Goal: Task Accomplishment & Management: Complete application form

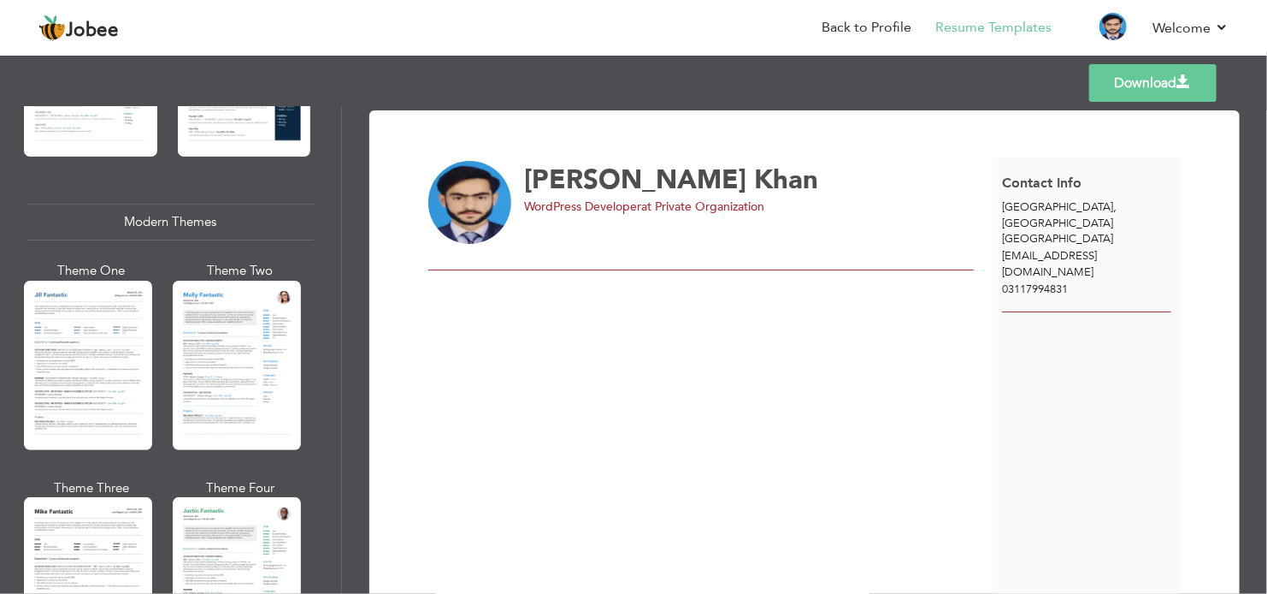
scroll to position [436, 0]
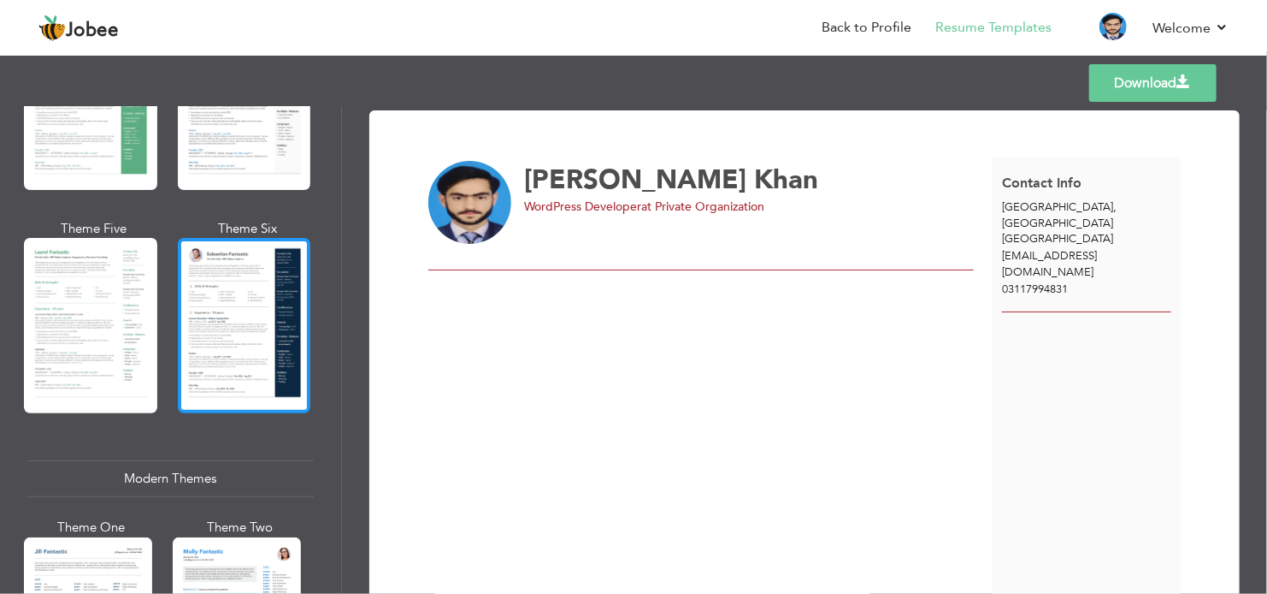
click at [238, 304] on div at bounding box center [244, 325] width 133 height 175
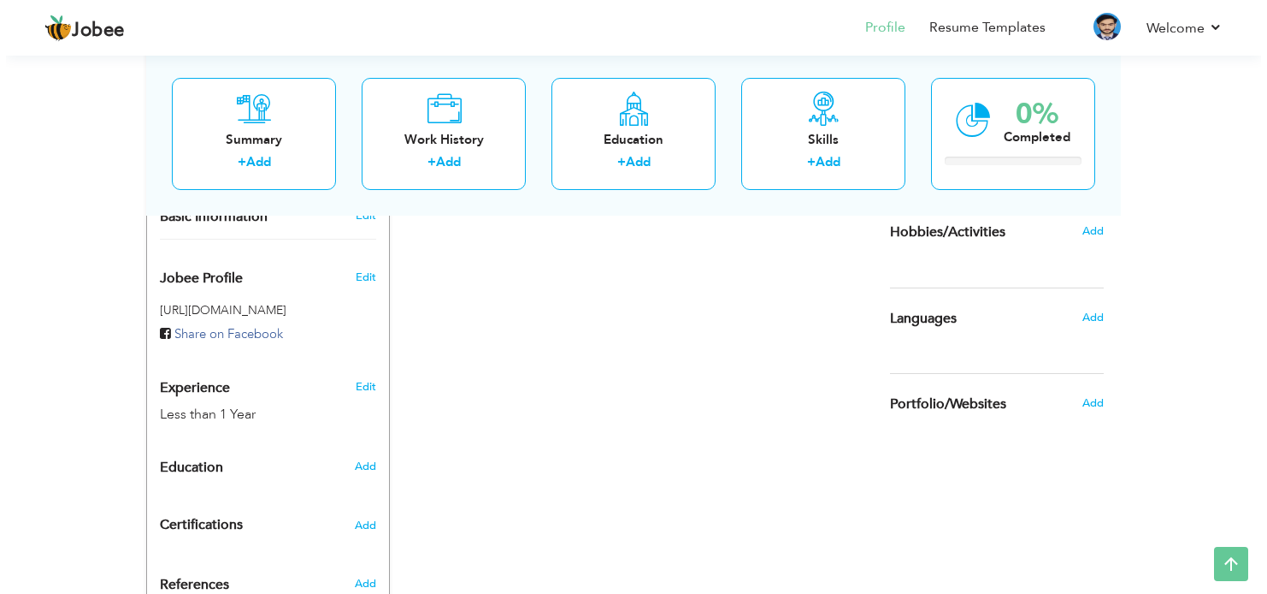
scroll to position [342, 0]
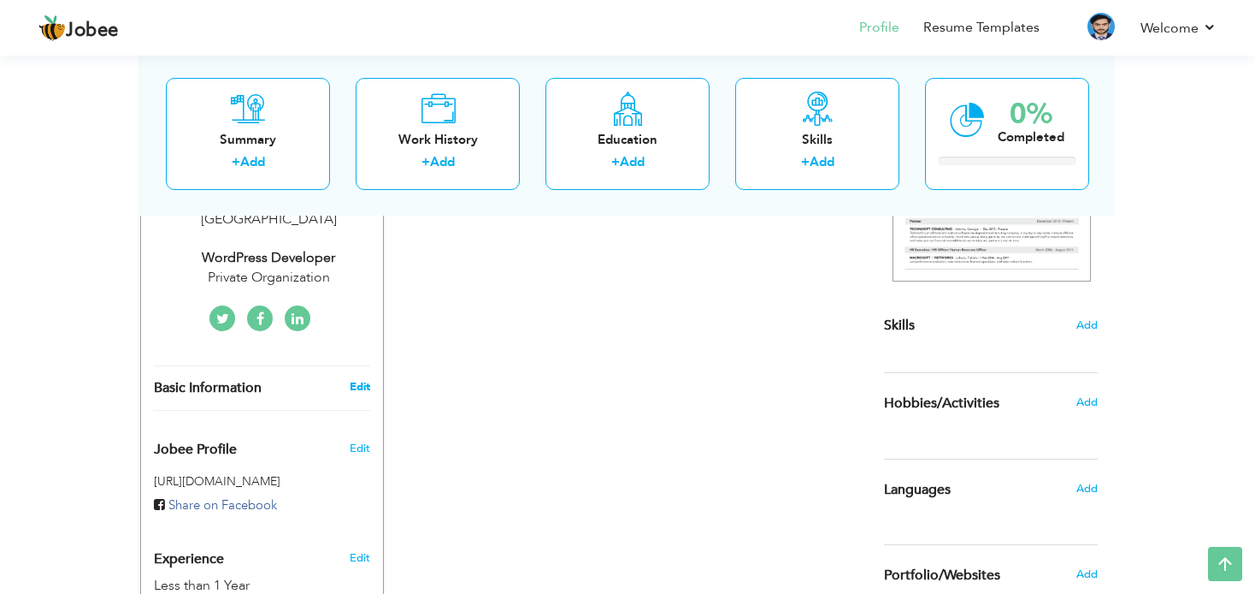
click at [358, 379] on link "Edit" at bounding box center [360, 386] width 21 height 15
select select "number:166"
select select "number:2"
type input "Private Organization"
type input "WordPress Developer"
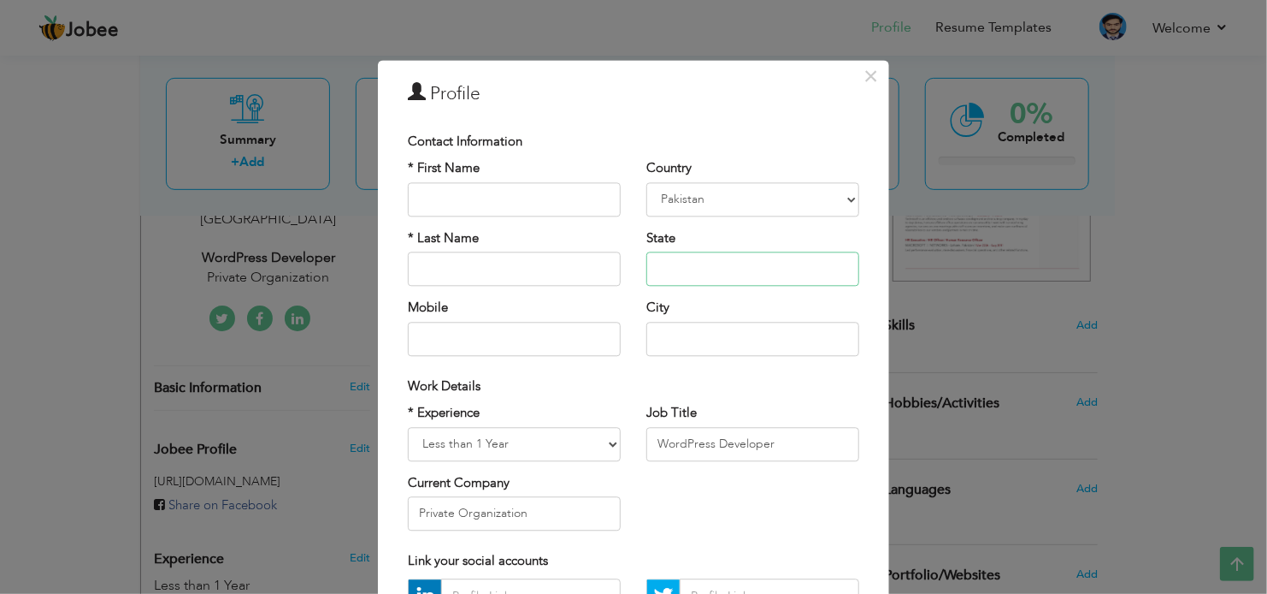
drag, startPoint x: 732, startPoint y: 273, endPoint x: 640, endPoint y: 276, distance: 92.4
click at [647, 276] on input "text" at bounding box center [753, 269] width 213 height 34
drag, startPoint x: 755, startPoint y: 269, endPoint x: 914, endPoint y: 274, distance: 159.1
click at [914, 274] on div "× Profile Contact Information * First Name * Last Name Mobile Aruba" at bounding box center [633, 297] width 1267 height 594
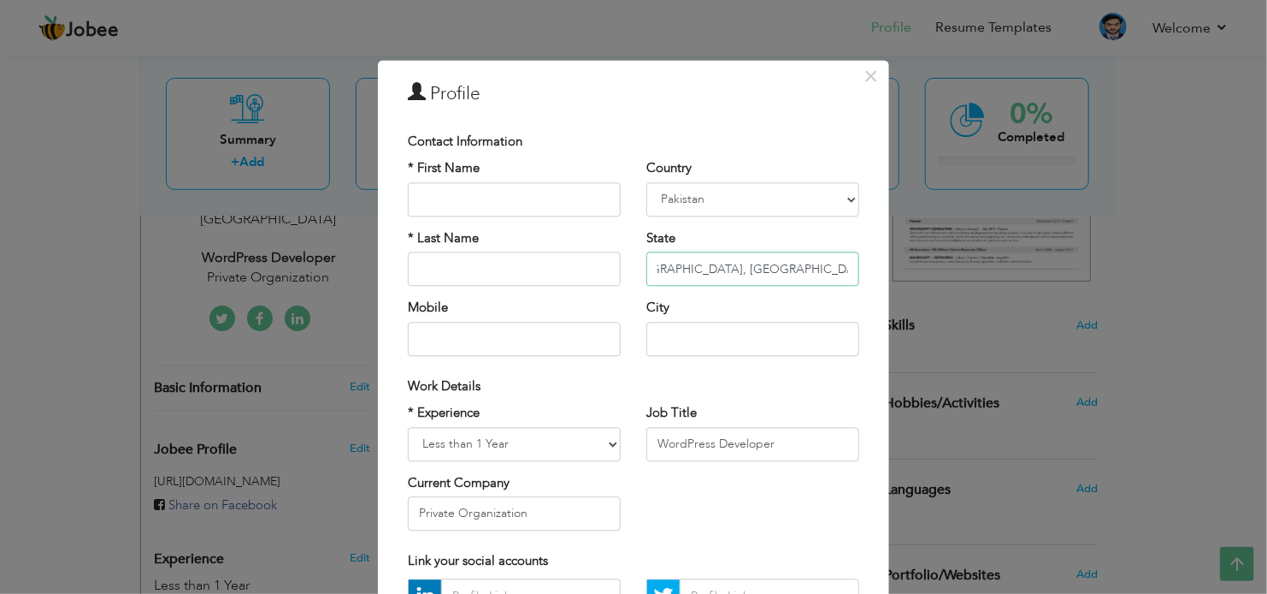
scroll to position [0, 121]
drag, startPoint x: 830, startPoint y: 263, endPoint x: 875, endPoint y: 262, distance: 45.4
click at [875, 262] on div "× Profile Contact Information * First Name * Last Name Mobile Country Aruba" at bounding box center [633, 418] width 511 height 716
click at [842, 266] on input "Village & P/O Malot, Tehsil & District Islamabad, Near Park" at bounding box center [753, 269] width 213 height 34
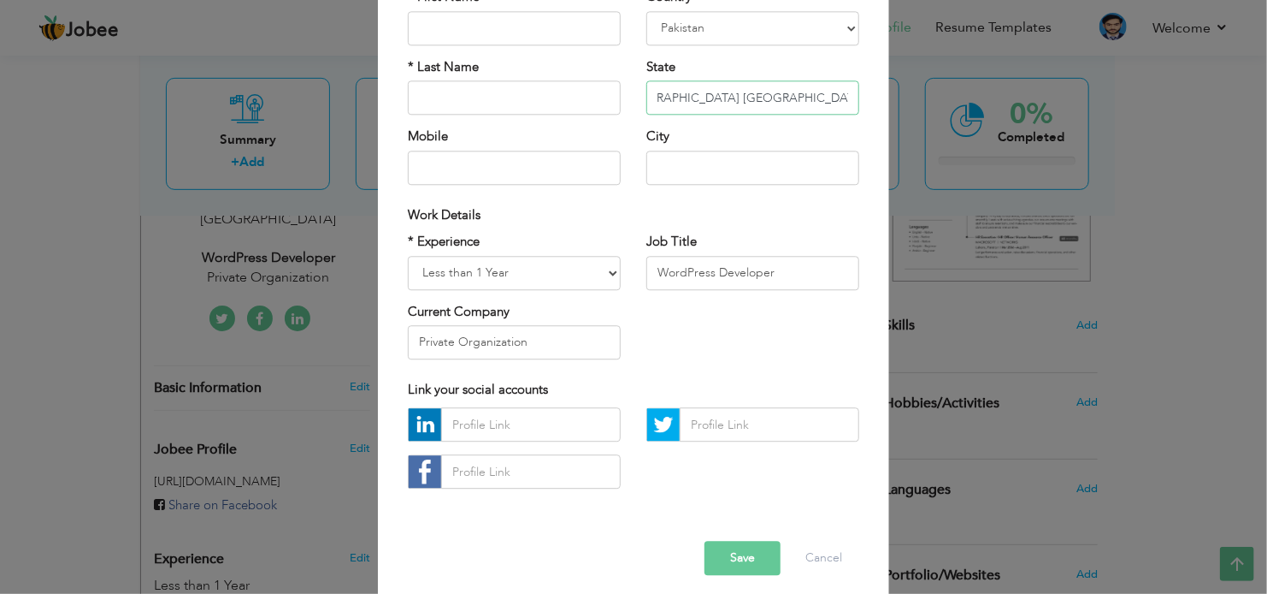
scroll to position [182, 0]
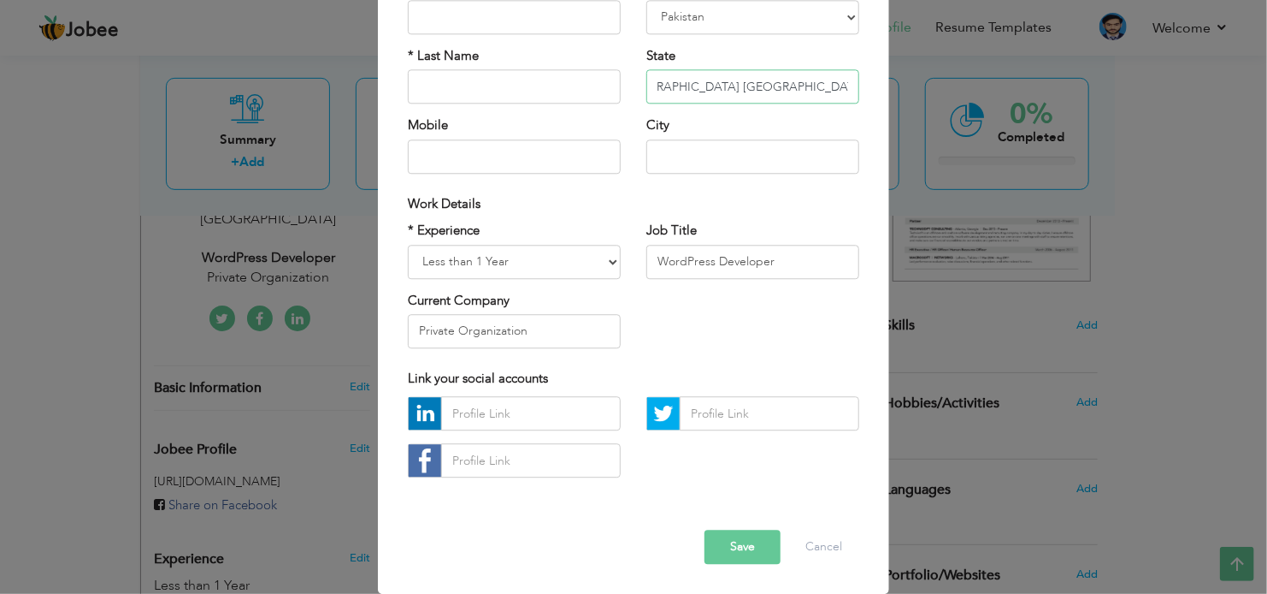
type input "Village & P/O Malot, Tehsil & District Islamabad, Near Park View City Islamabad"
click at [731, 544] on button "Save" at bounding box center [743, 547] width 76 height 34
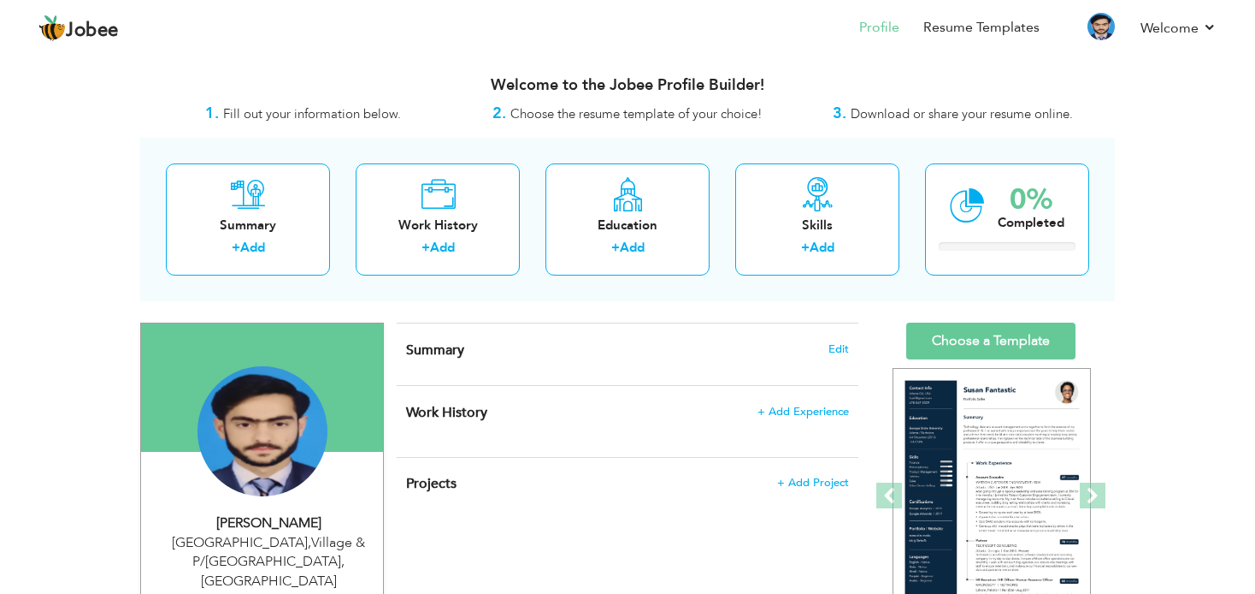
scroll to position [86, 0]
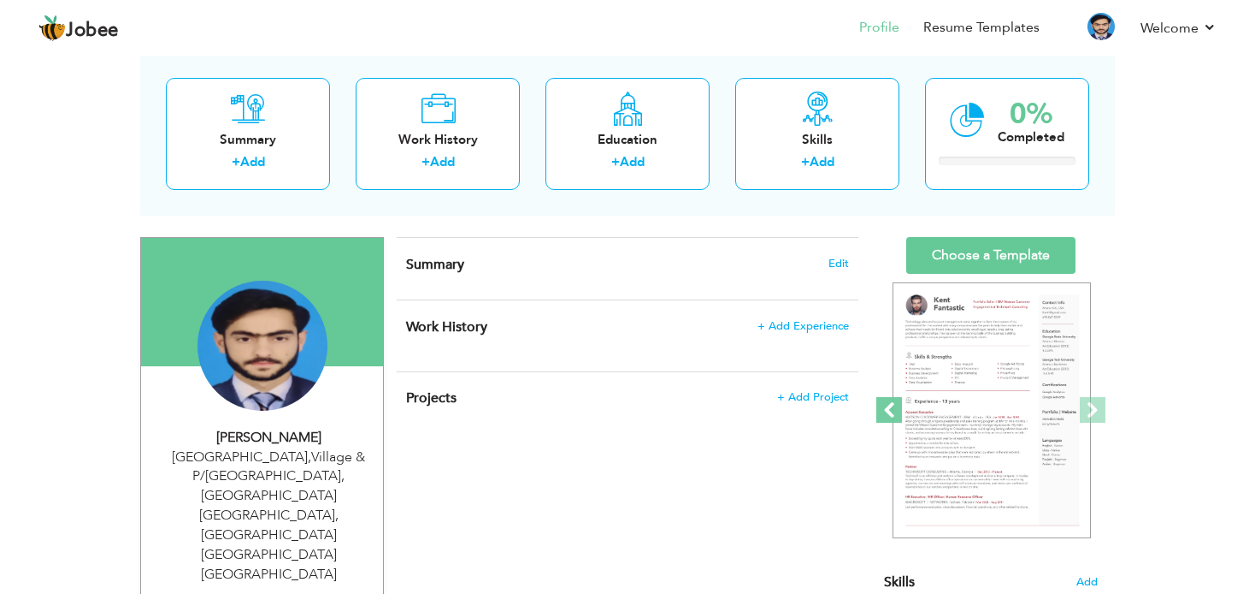
click at [892, 410] on span at bounding box center [890, 410] width 26 height 26
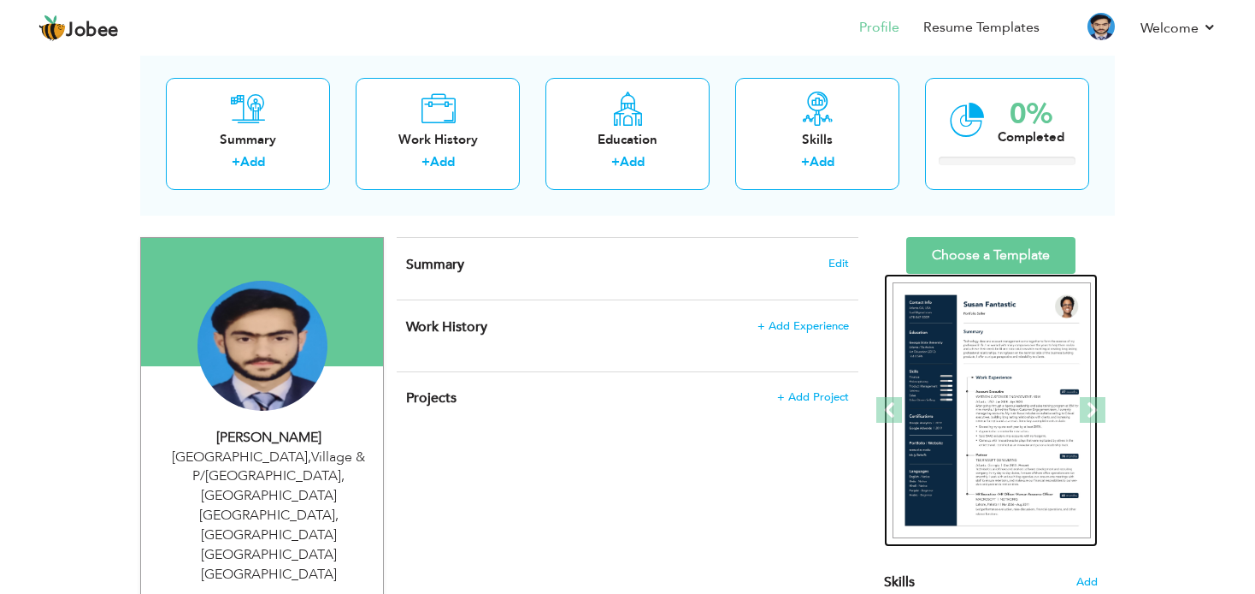
click at [991, 357] on img at bounding box center [992, 410] width 198 height 257
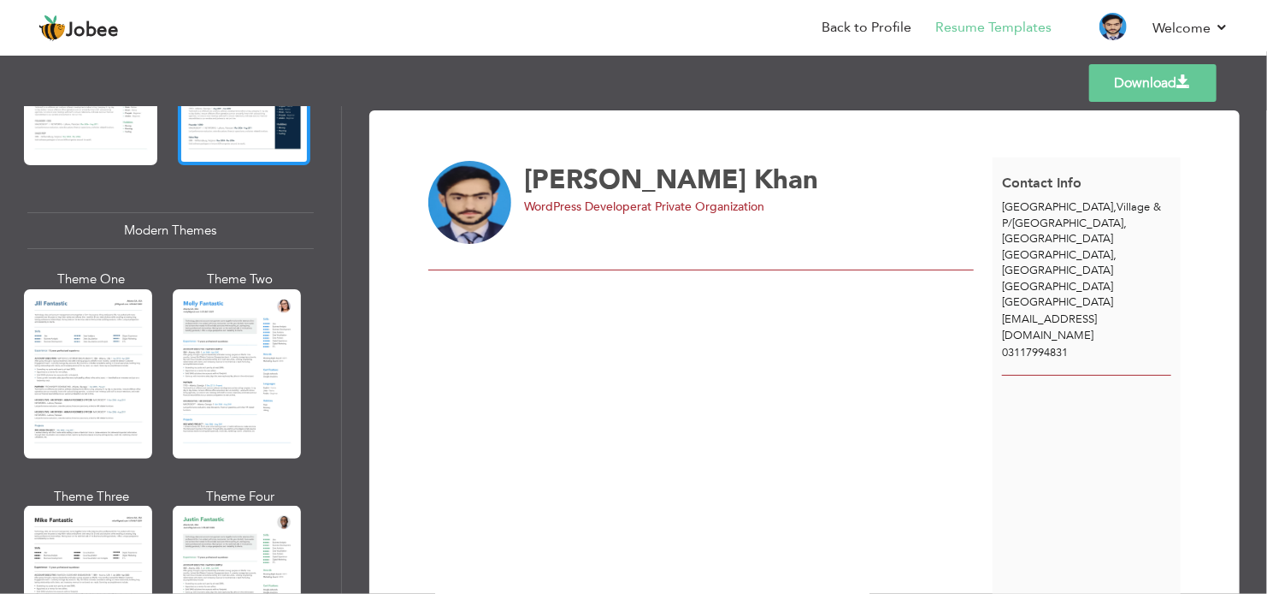
scroll to position [513, 0]
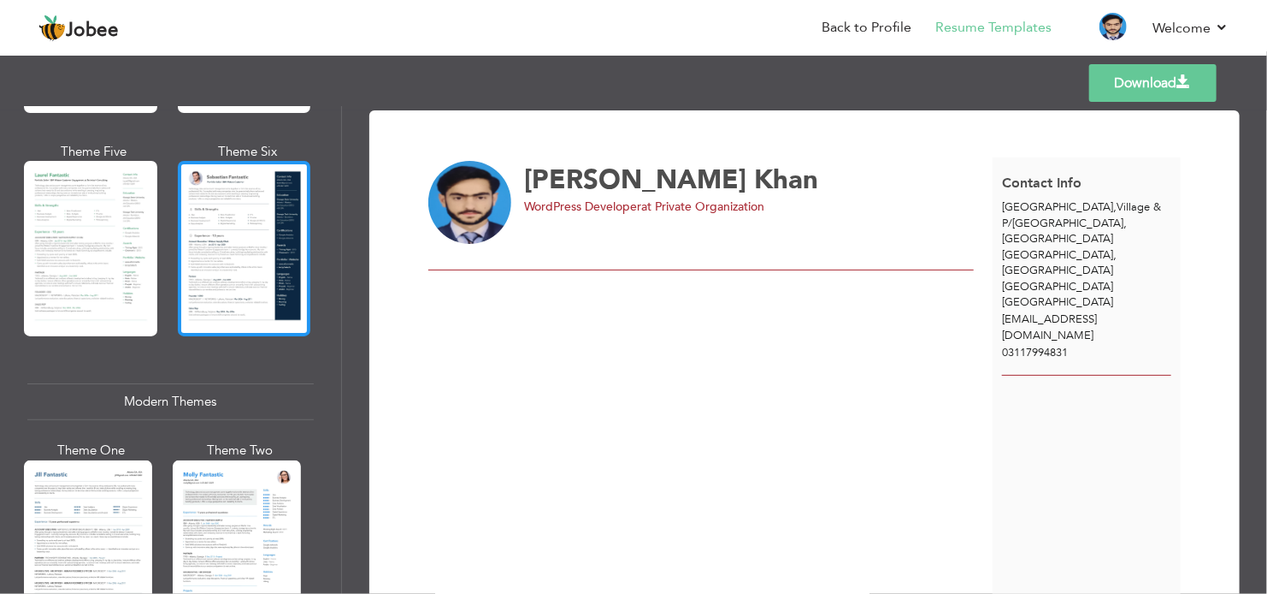
click at [244, 249] on div at bounding box center [244, 248] width 133 height 175
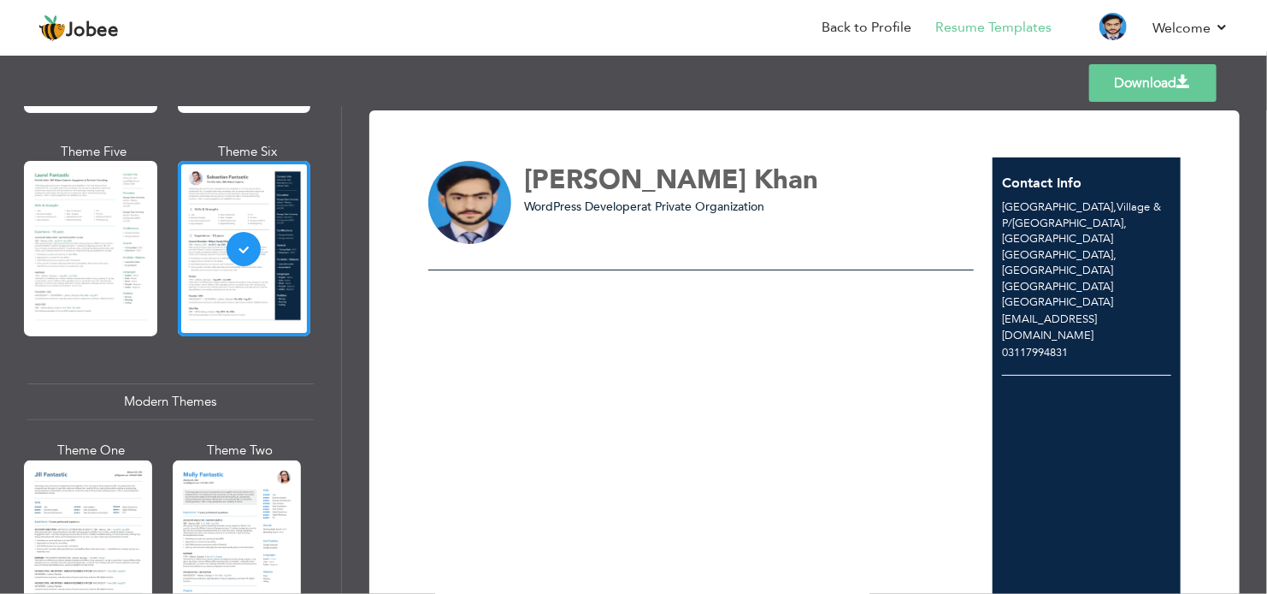
scroll to position [257, 0]
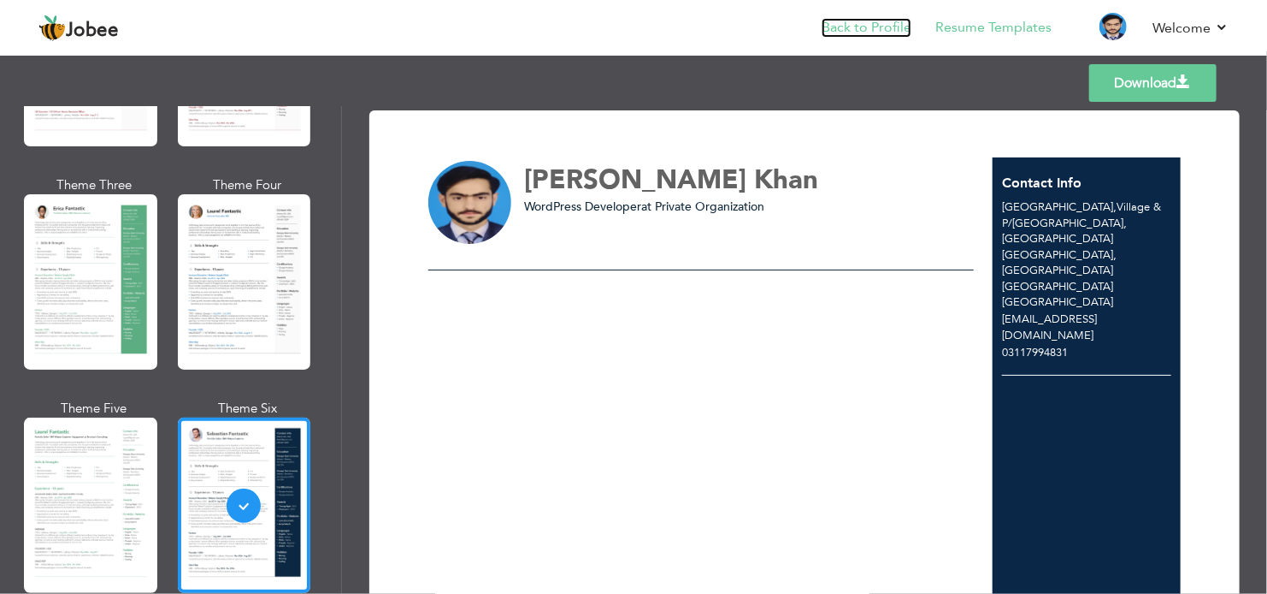
click at [847, 24] on link "Back to Profile" at bounding box center [867, 28] width 90 height 20
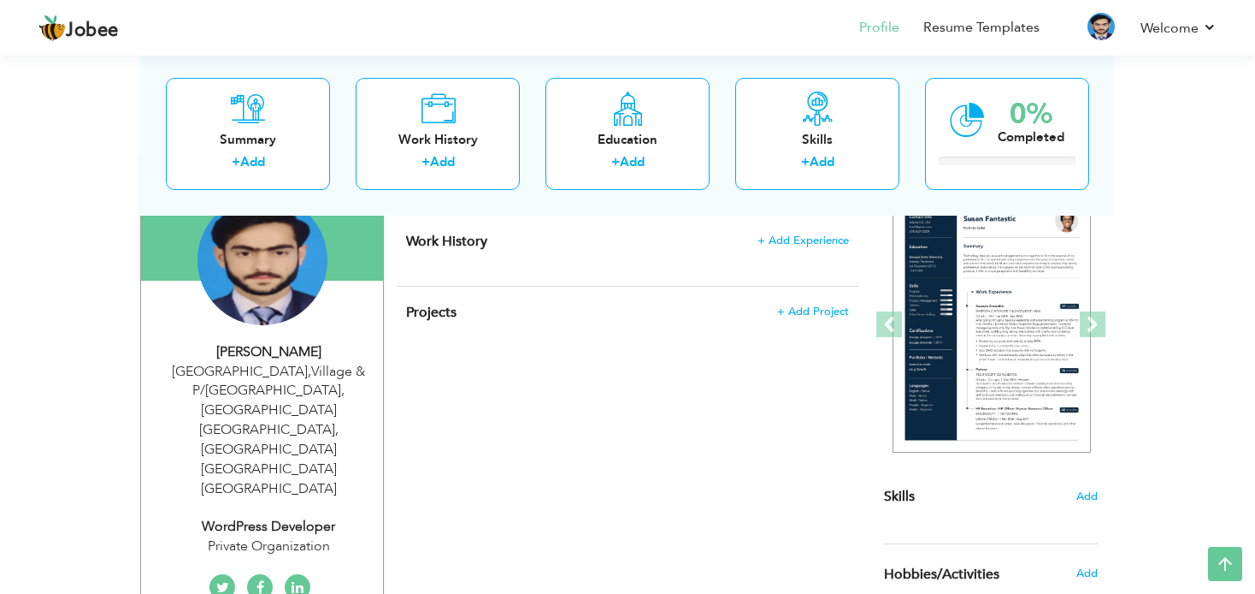
scroll to position [86, 0]
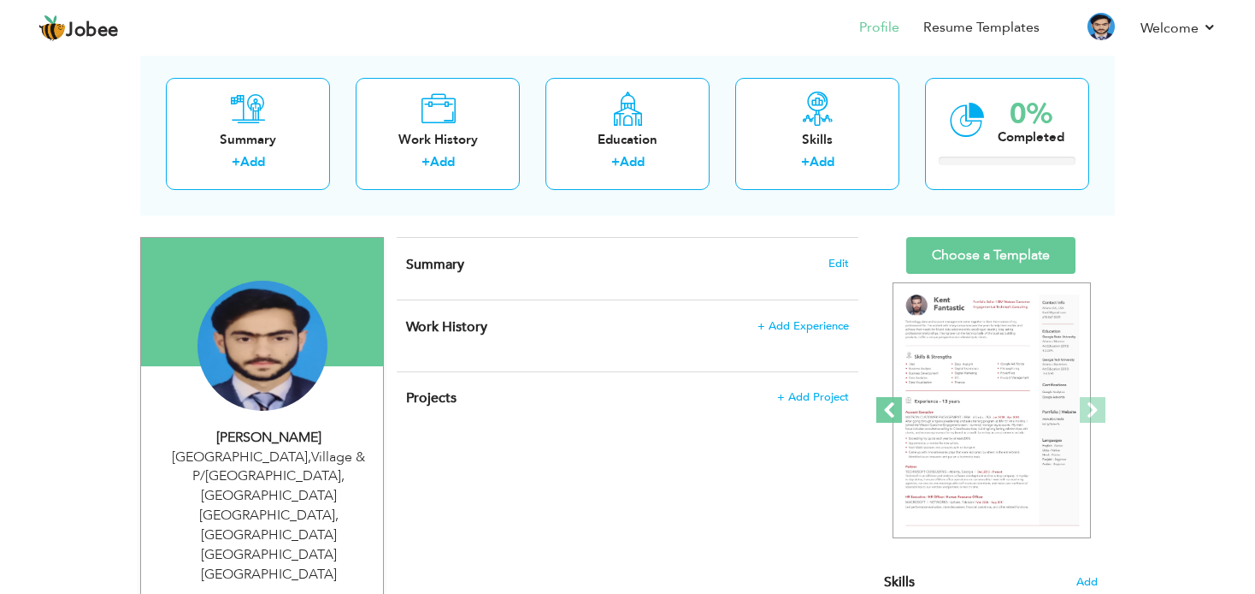
click at [889, 410] on span at bounding box center [890, 410] width 26 height 26
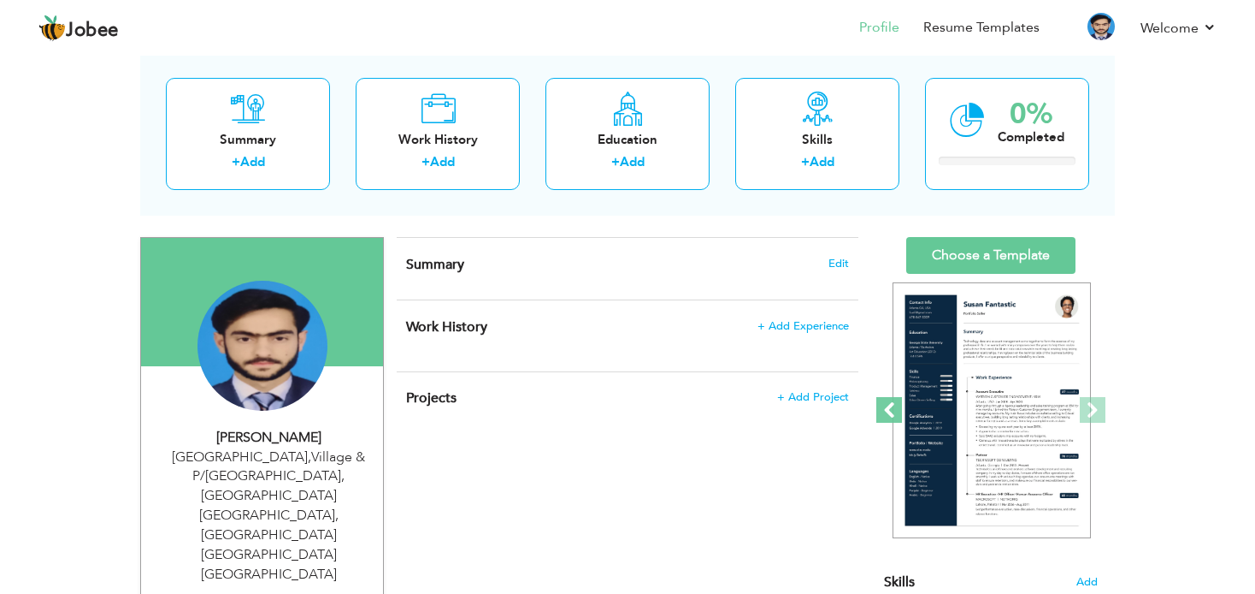
click at [888, 421] on span at bounding box center [890, 410] width 26 height 26
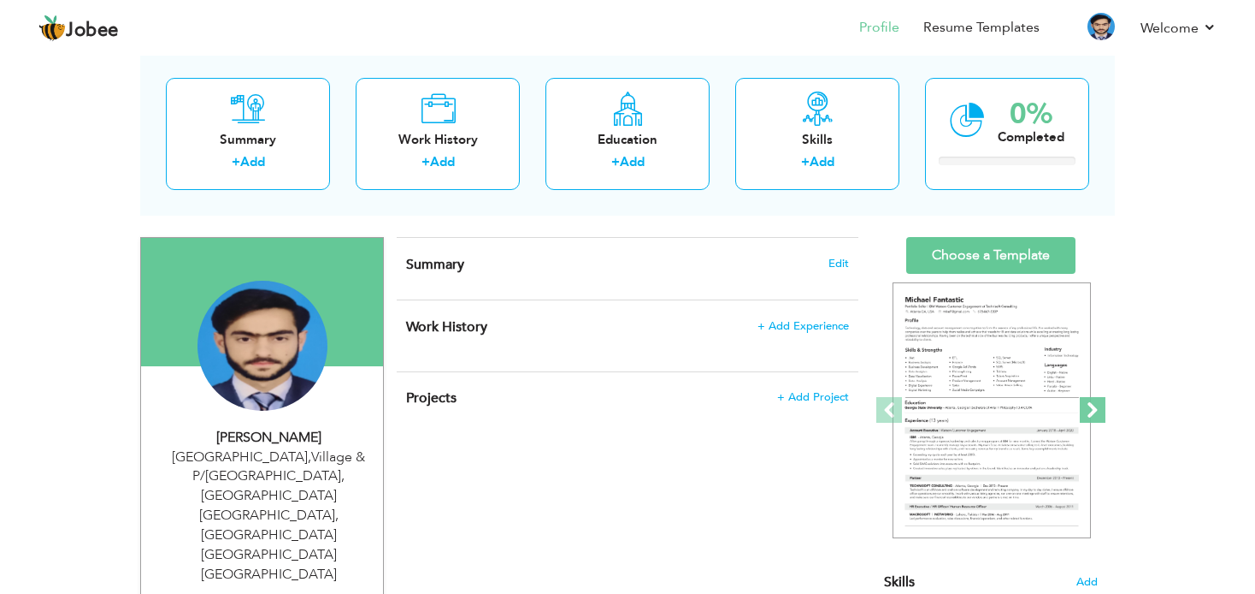
click at [1083, 416] on span at bounding box center [1093, 410] width 26 height 26
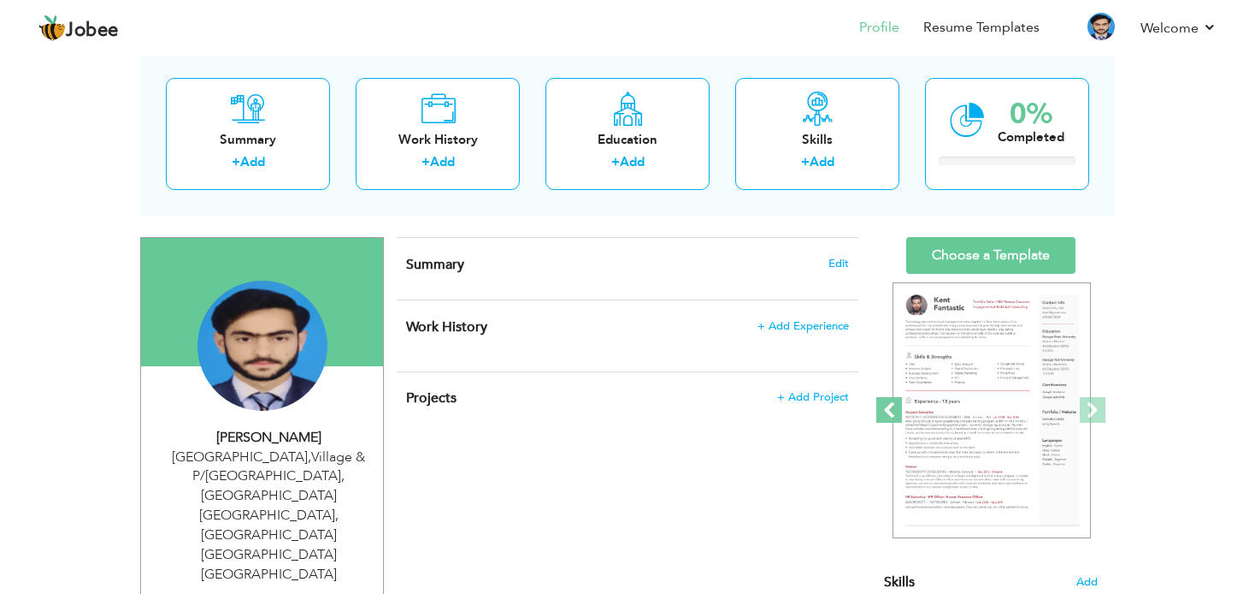
click at [895, 401] on span at bounding box center [890, 410] width 26 height 26
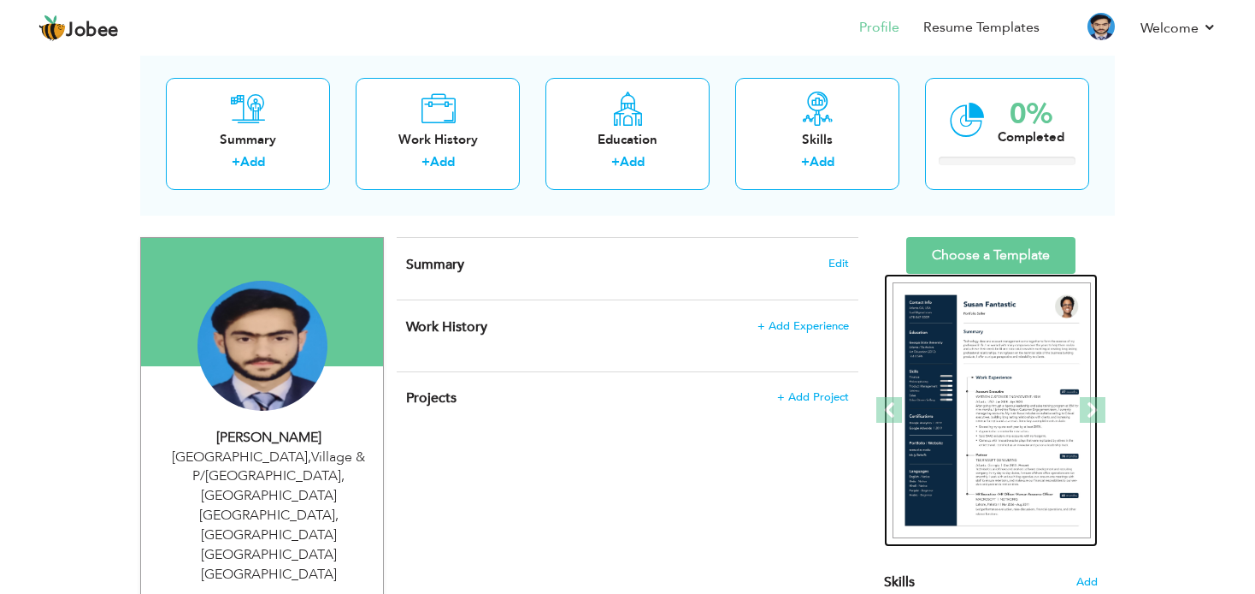
click at [936, 334] on img at bounding box center [992, 410] width 198 height 257
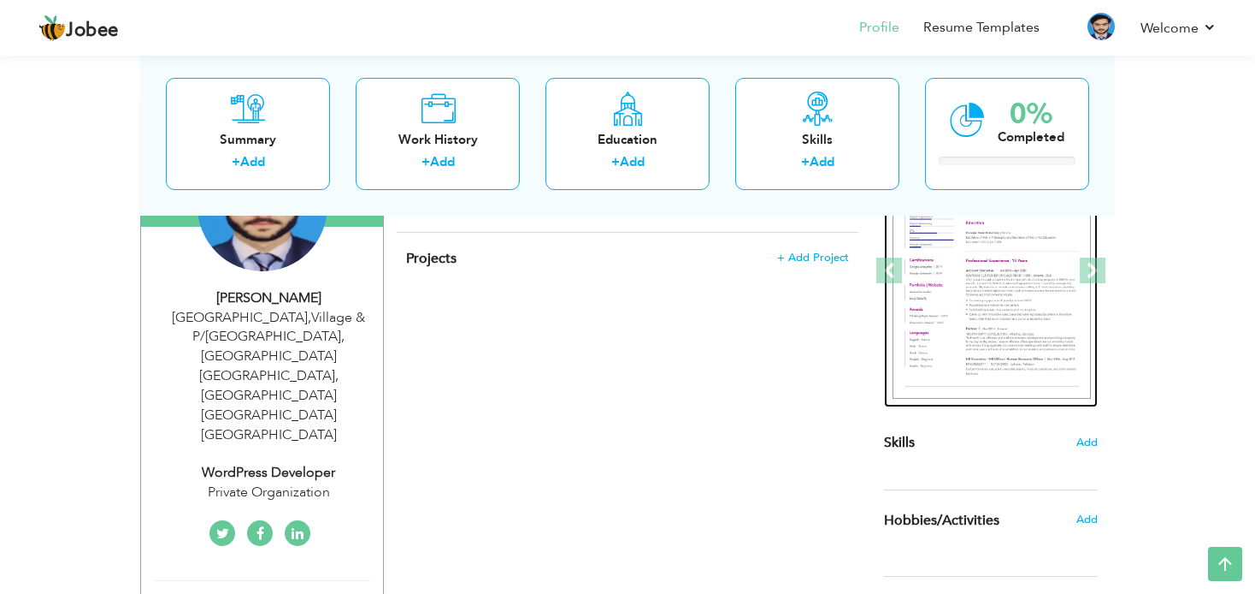
scroll to position [0, 0]
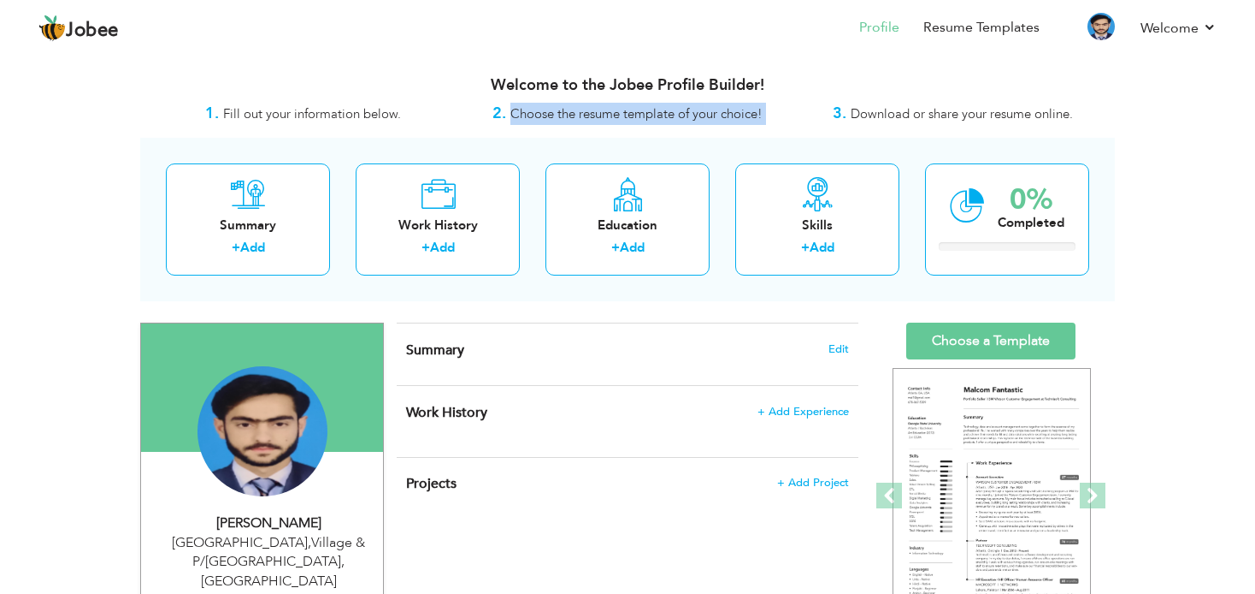
drag, startPoint x: 511, startPoint y: 115, endPoint x: 808, endPoint y: 115, distance: 296.8
click at [808, 115] on div "1. Fill out your information below. 2. Choose the resume template of your choic…" at bounding box center [627, 114] width 975 height 22
click at [778, 109] on div "2. Choose the resume template of your choice!" at bounding box center [627, 114] width 325 height 22
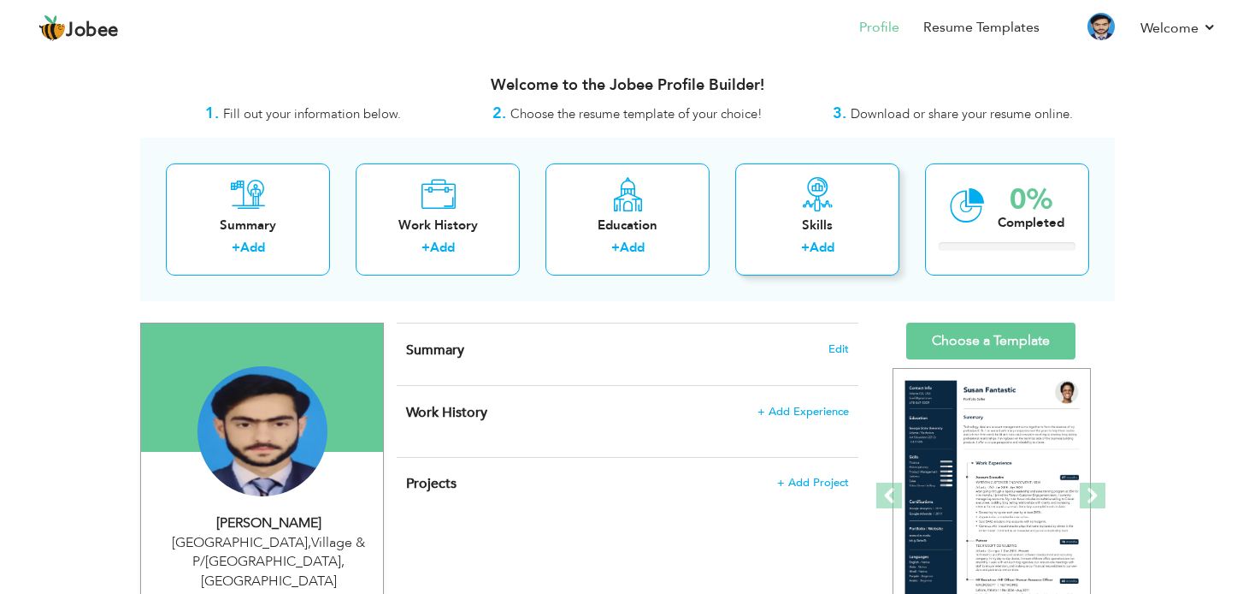
scroll to position [86, 0]
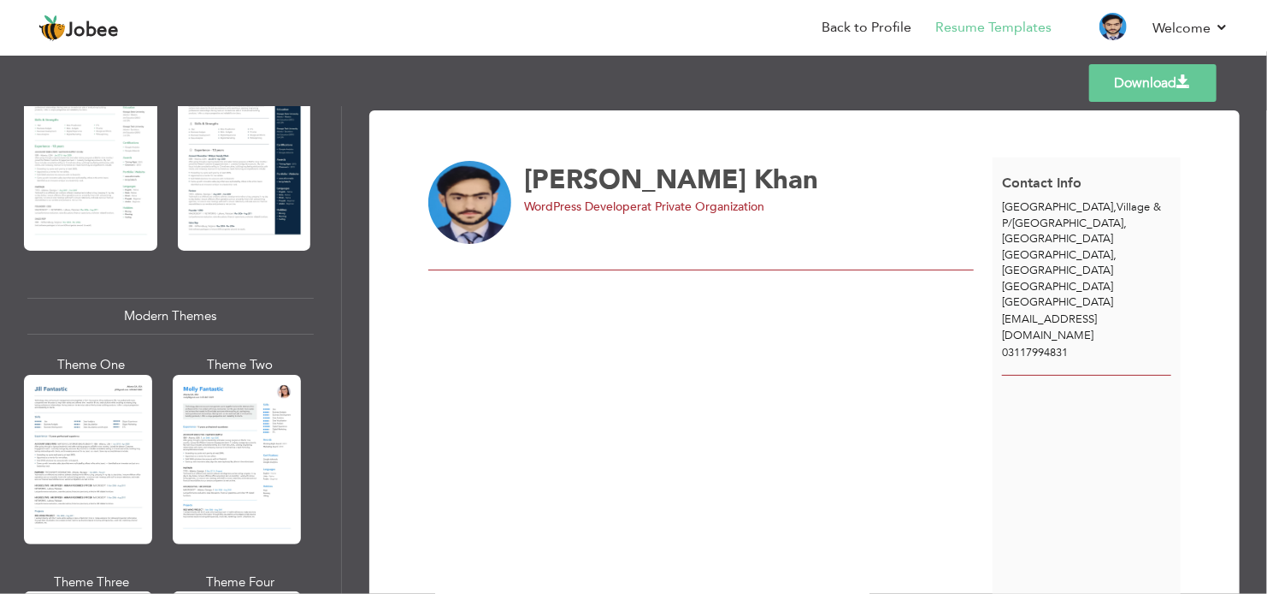
scroll to position [513, 0]
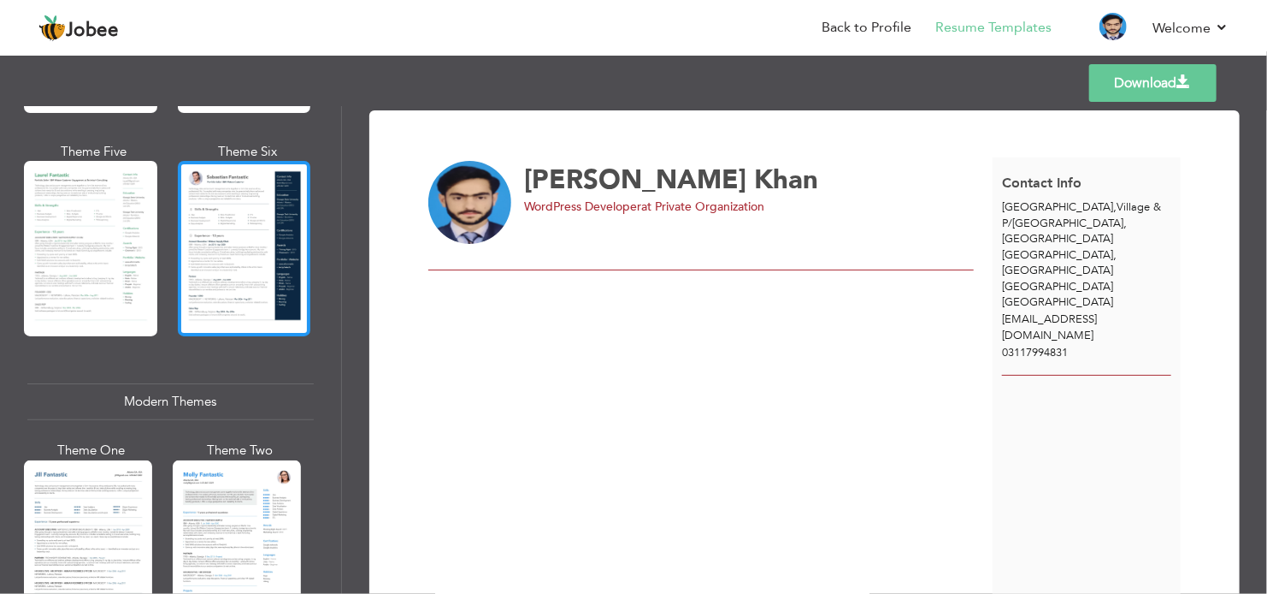
click at [225, 246] on div at bounding box center [244, 248] width 133 height 175
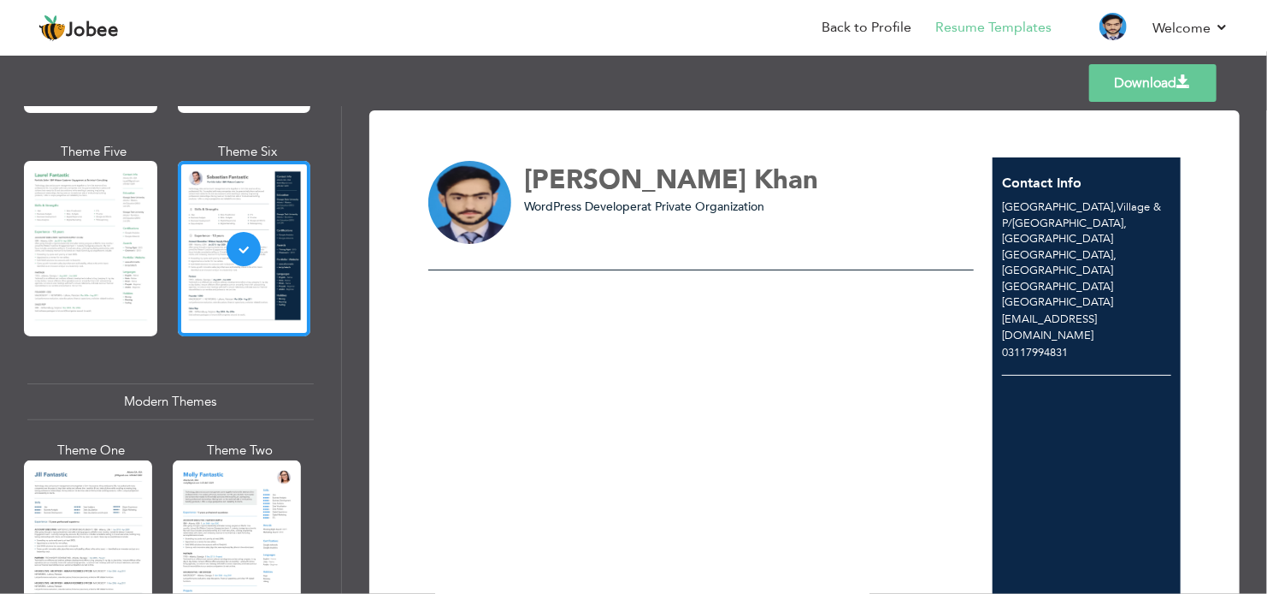
scroll to position [428, 0]
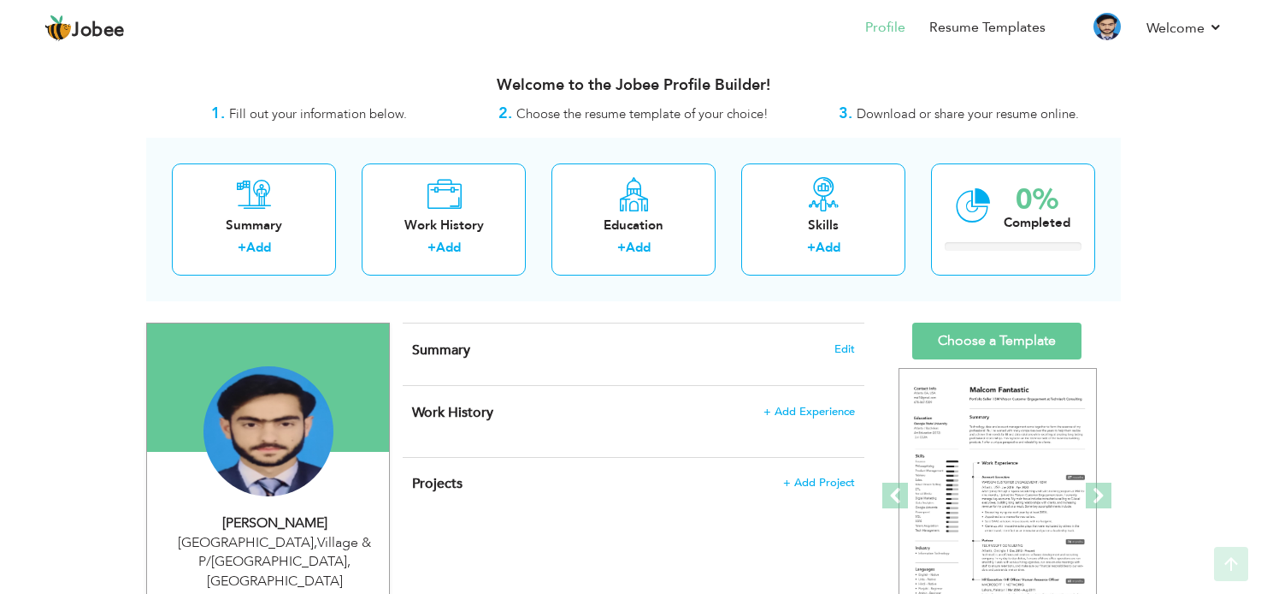
scroll to position [342, 0]
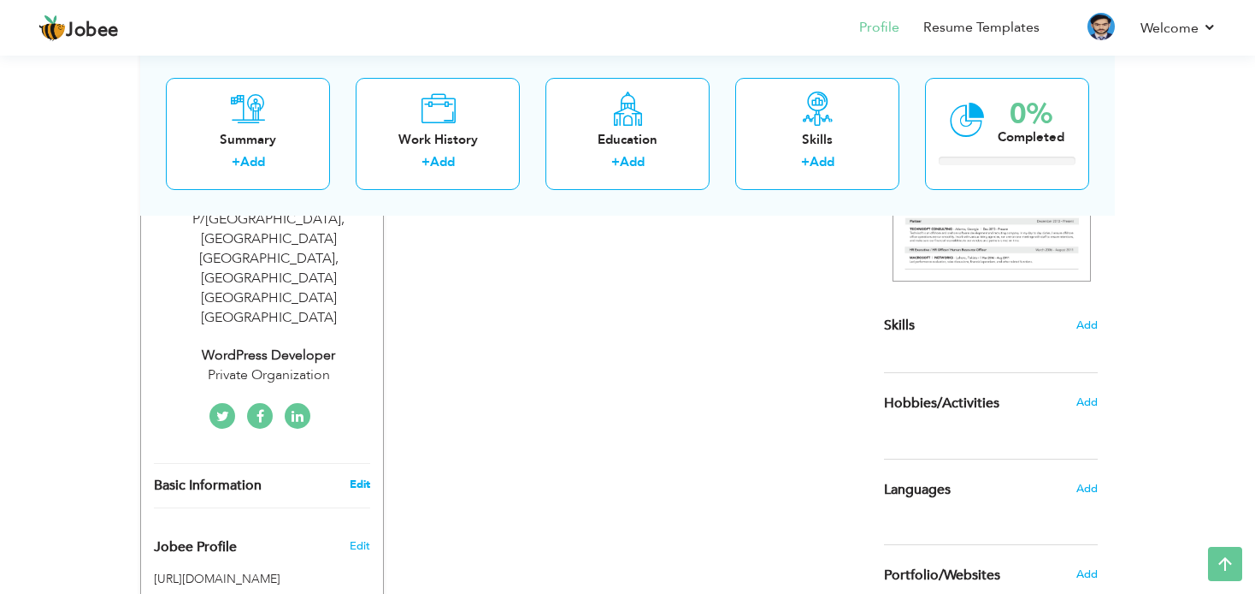
click at [355, 476] on link "Edit" at bounding box center [360, 483] width 21 height 15
type input "[PERSON_NAME]"
type input "Khan"
type input "03117994831"
select select "number:166"
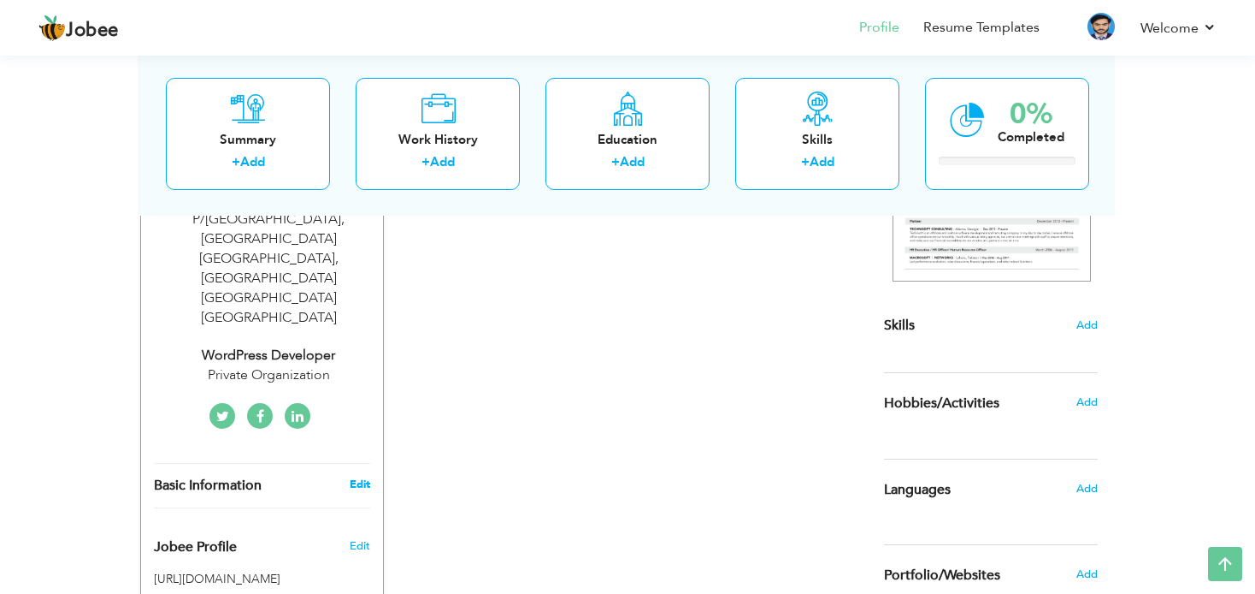
type input "Village & P/[GEOGRAPHIC_DATA], [GEOGRAPHIC_DATA] [GEOGRAPHIC_DATA], [GEOGRAPHIC…"
type input "[GEOGRAPHIC_DATA]"
select select "number:2"
type input "Private Organization"
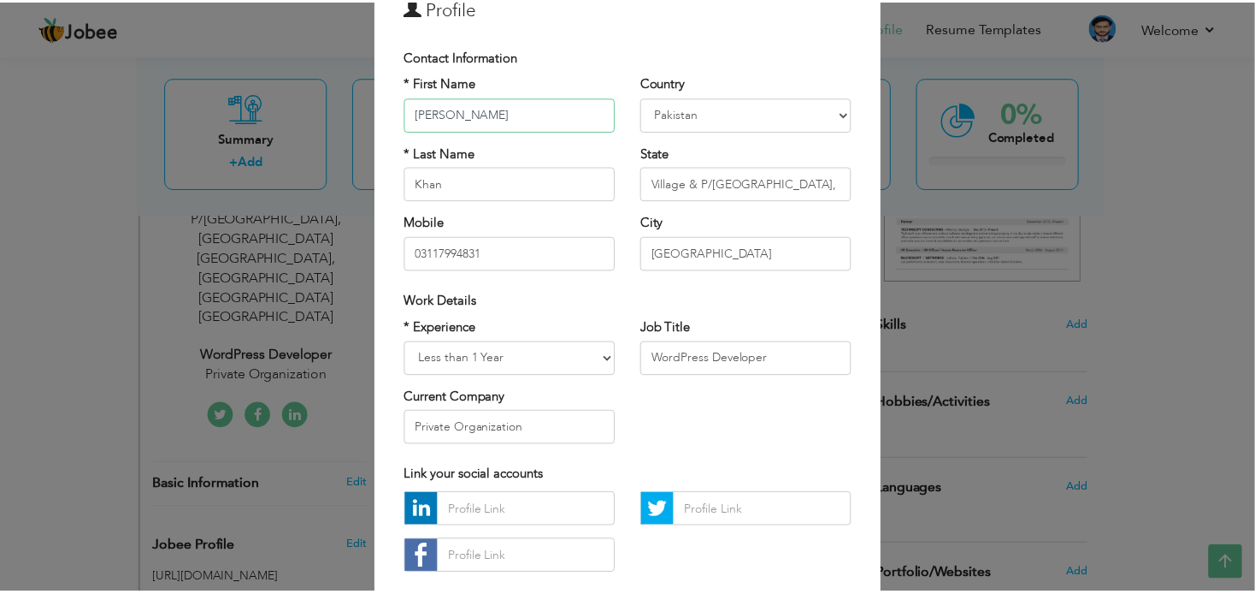
scroll to position [171, 0]
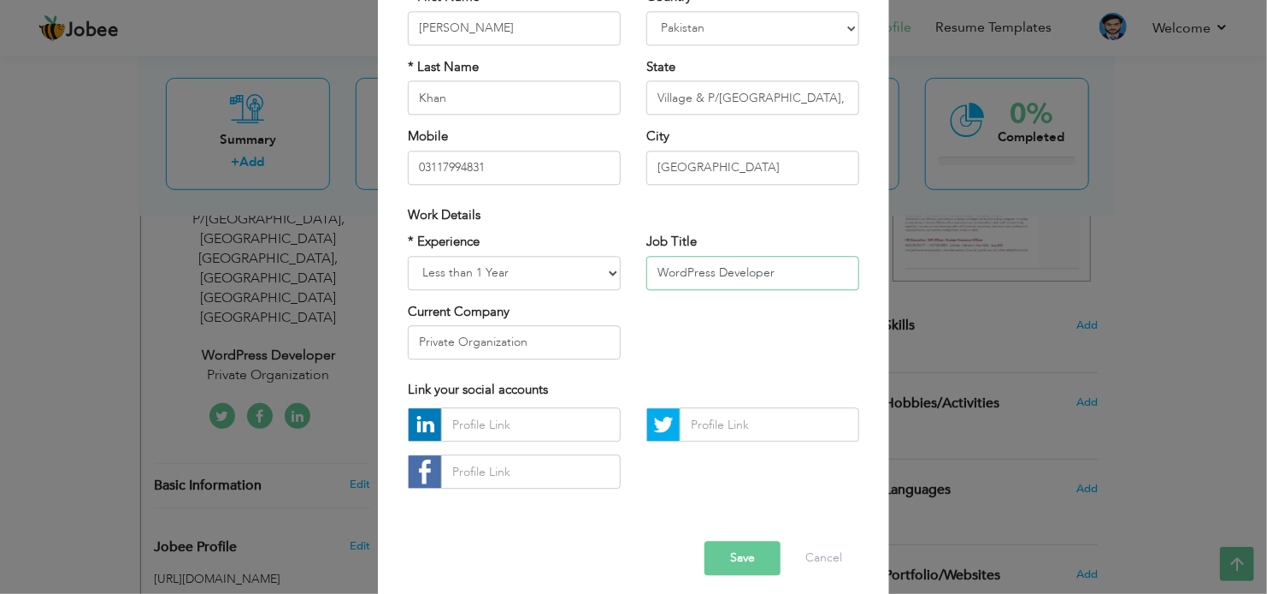
drag, startPoint x: 789, startPoint y: 276, endPoint x: 542, endPoint y: 276, distance: 247.2
click at [542, 276] on div "* Experience Entry Level Less than 1 Year 1 Year 2 Years 3 Years 4 Years 5 Year…" at bounding box center [633, 302] width 477 height 139
click at [851, 269] on input "Preparation of CCNA in Progress" at bounding box center [753, 273] width 213 height 34
type input "Preparation of CCNA in Progress."
drag, startPoint x: 528, startPoint y: 342, endPoint x: 351, endPoint y: 338, distance: 176.2
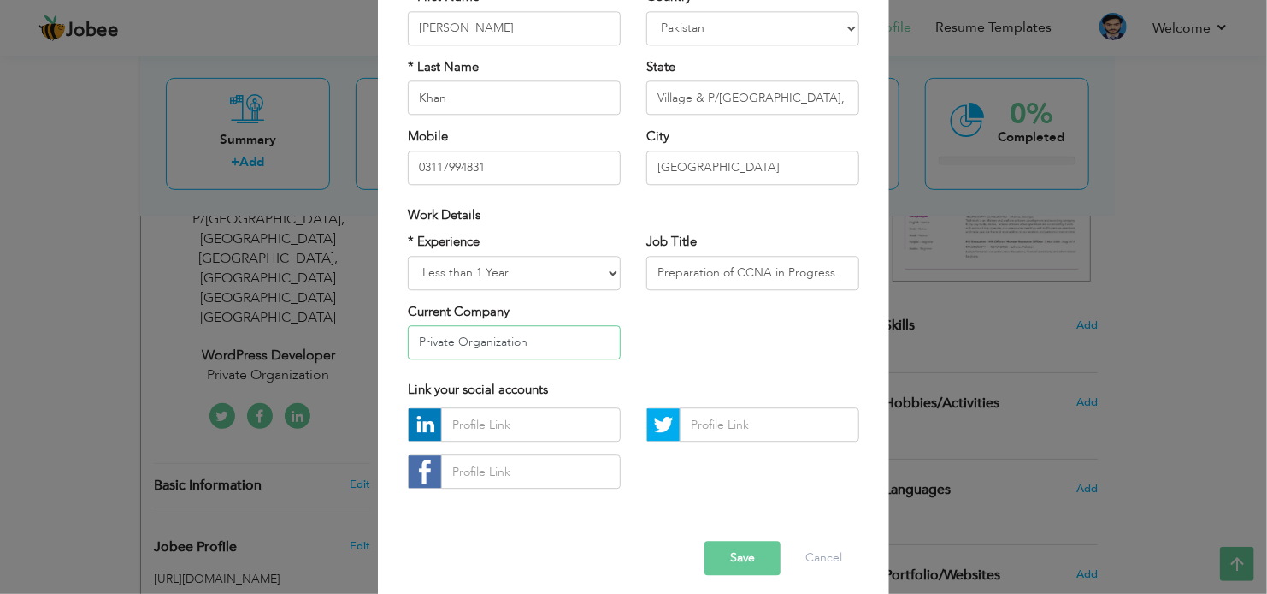
click at [351, 338] on div "× Profile Contact Information * First Name Muhammad Aryan * Last Name" at bounding box center [633, 297] width 1267 height 594
click at [719, 565] on button "Save" at bounding box center [743, 558] width 76 height 34
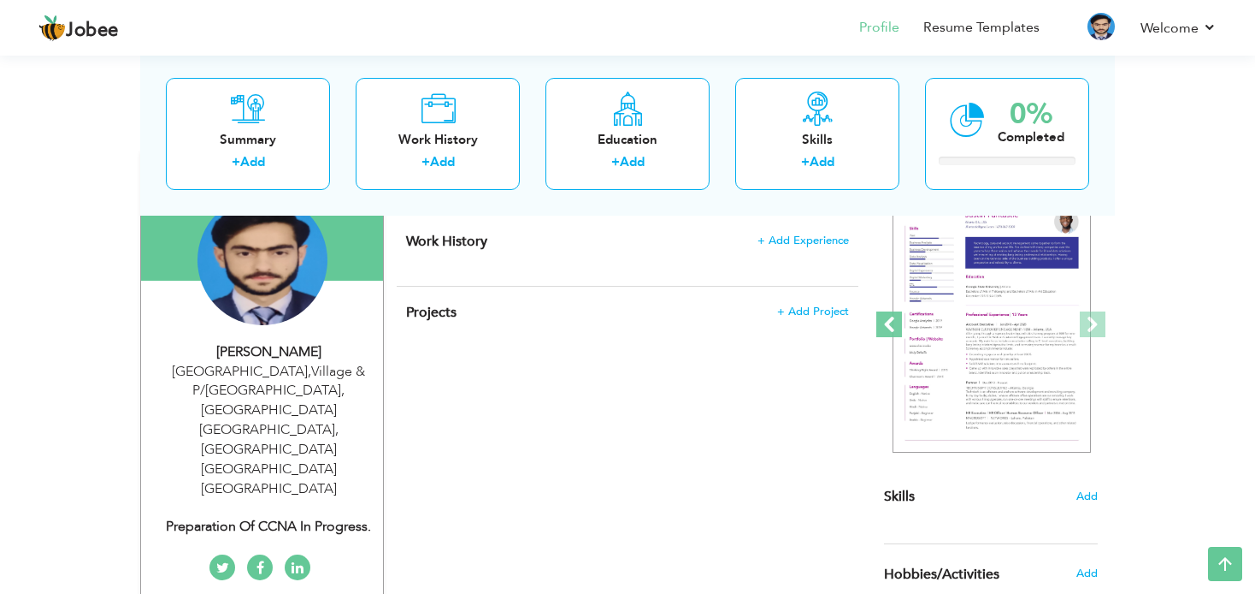
click at [895, 328] on span at bounding box center [890, 324] width 26 height 26
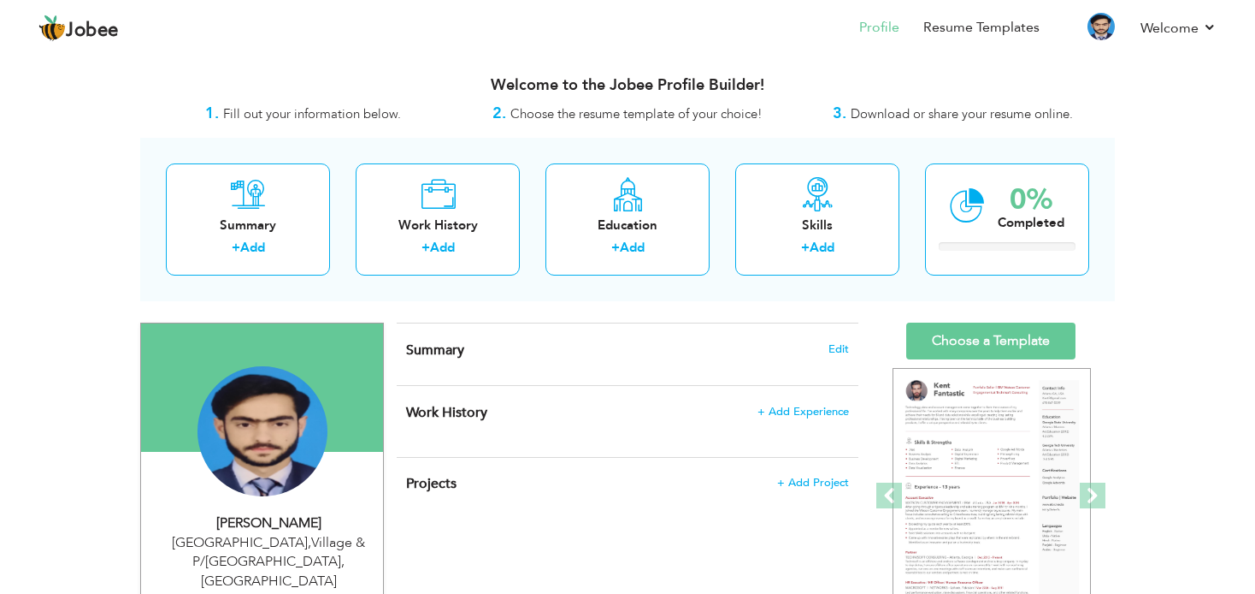
scroll to position [86, 0]
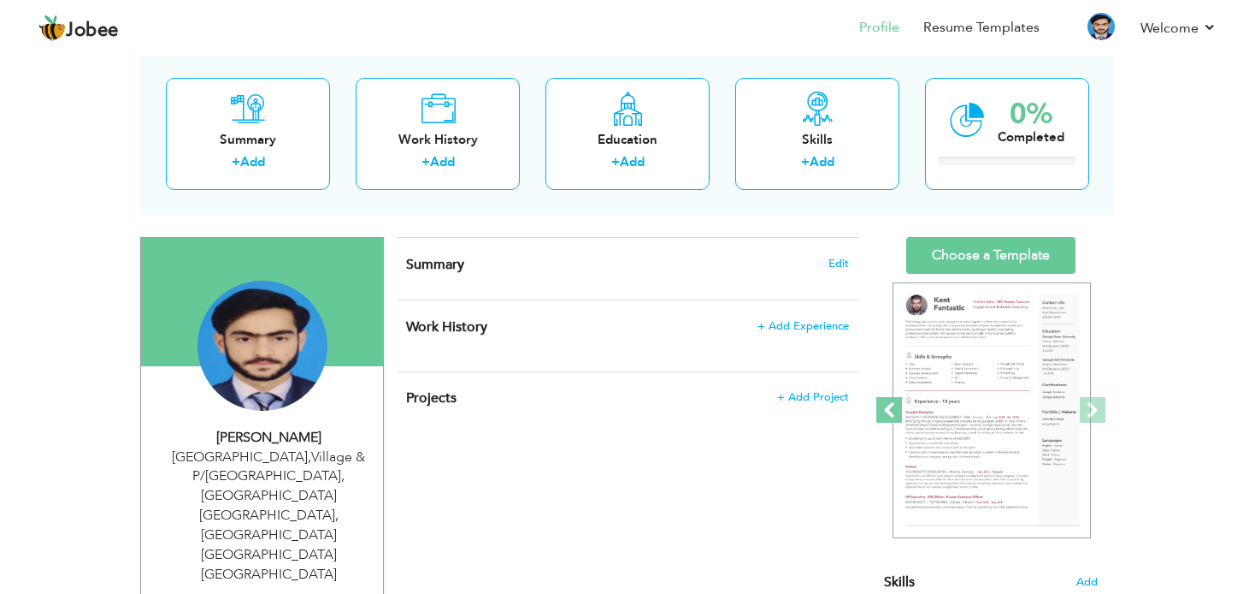
click at [896, 410] on span at bounding box center [890, 410] width 26 height 26
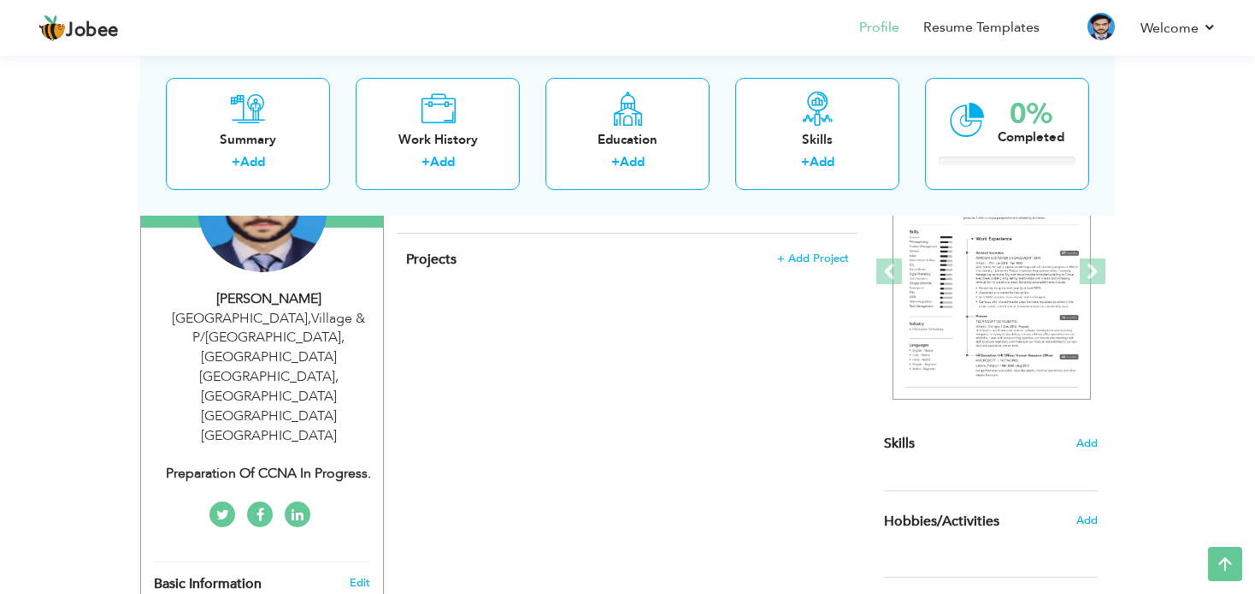
scroll to position [0, 0]
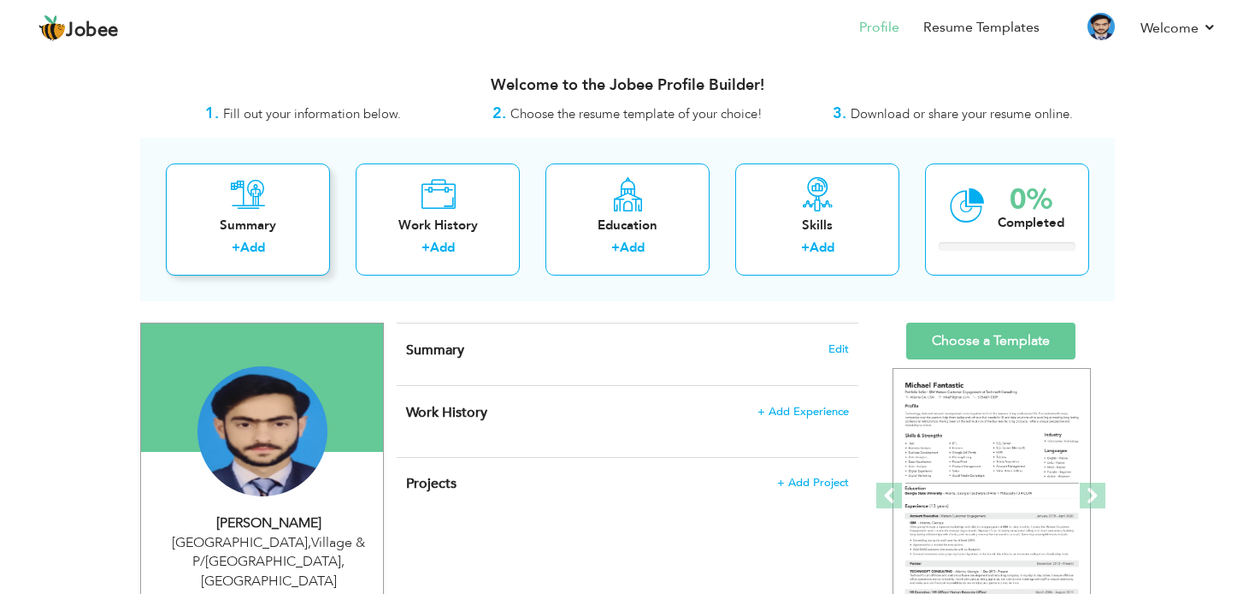
click at [273, 235] on div "Summary + Add" at bounding box center [248, 219] width 164 height 112
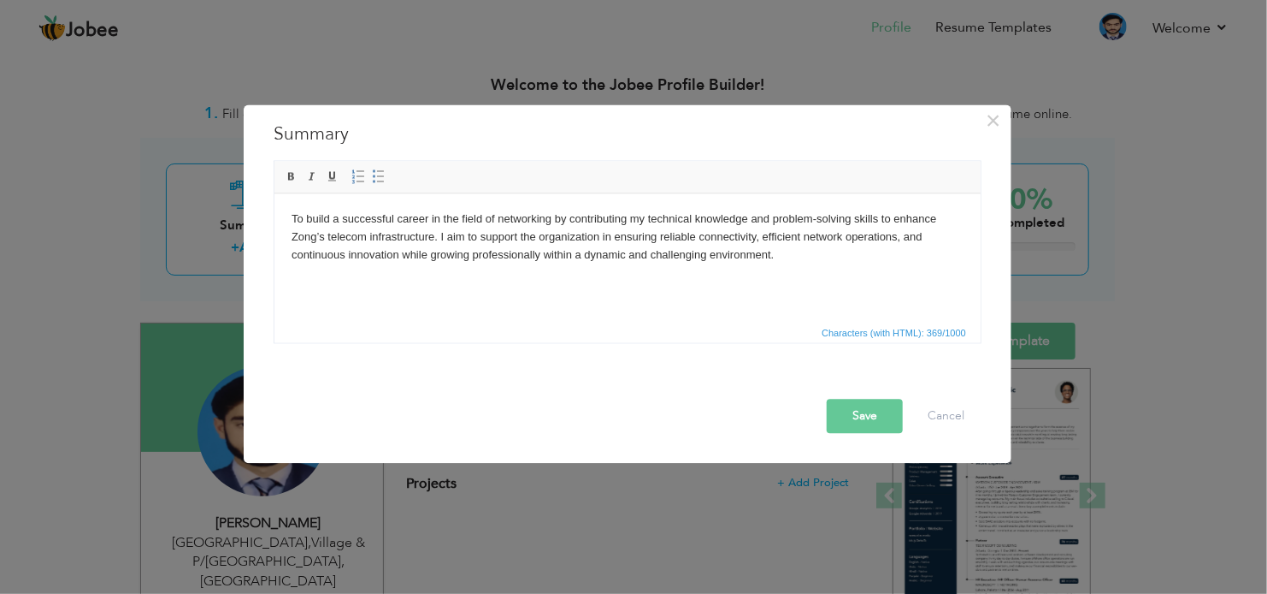
click at [870, 410] on button "Save" at bounding box center [865, 416] width 76 height 34
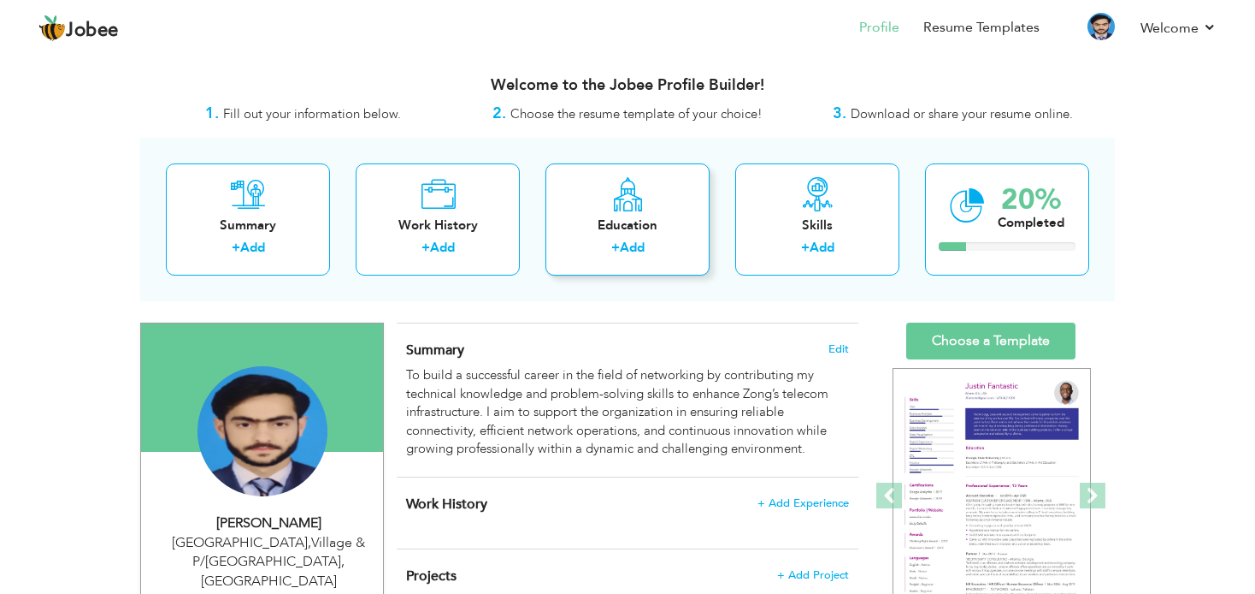
click at [645, 210] on div "Education + Add" at bounding box center [628, 219] width 164 height 112
radio input "true"
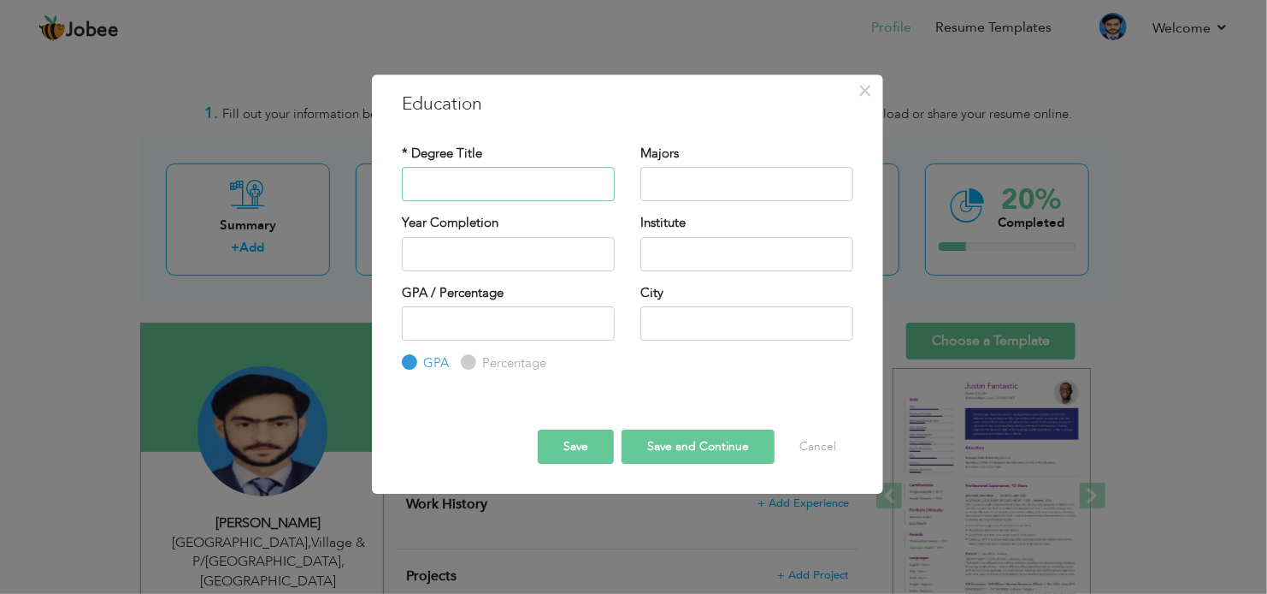
click at [481, 177] on input "text" at bounding box center [508, 184] width 213 height 34
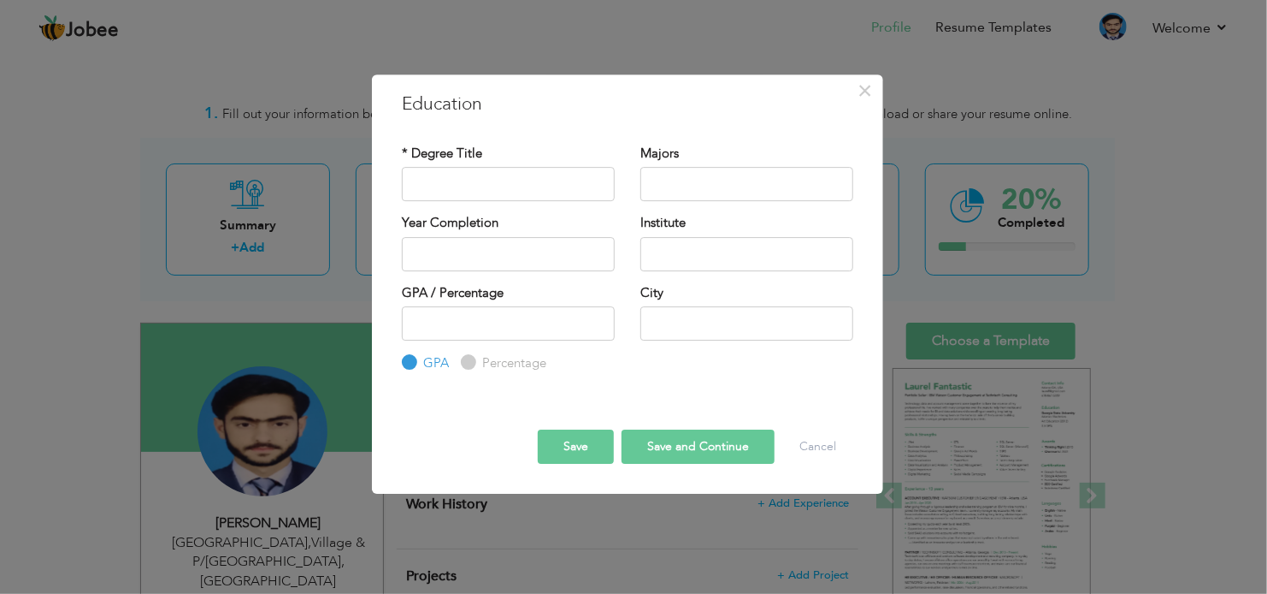
click at [468, 359] on input "Percentage" at bounding box center [466, 362] width 11 height 11
radio input "true"
click at [445, 172] on input "text" at bounding box center [508, 184] width 213 height 34
type input "Metric"
click at [741, 192] on input "text" at bounding box center [747, 184] width 213 height 34
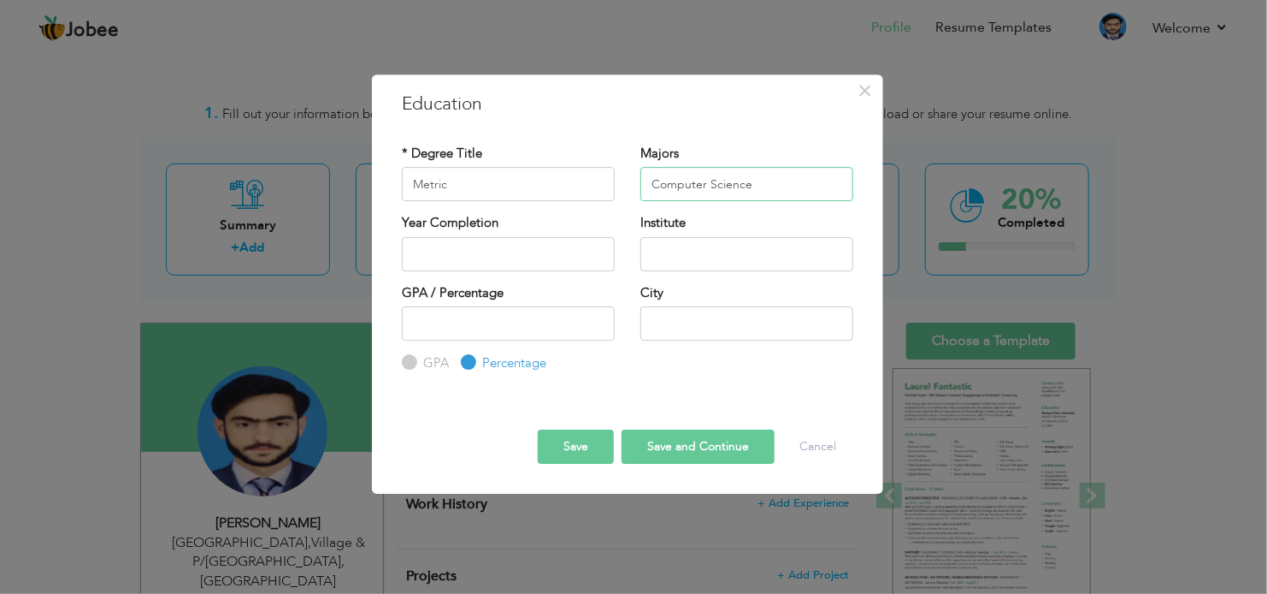
type input "Computer Science"
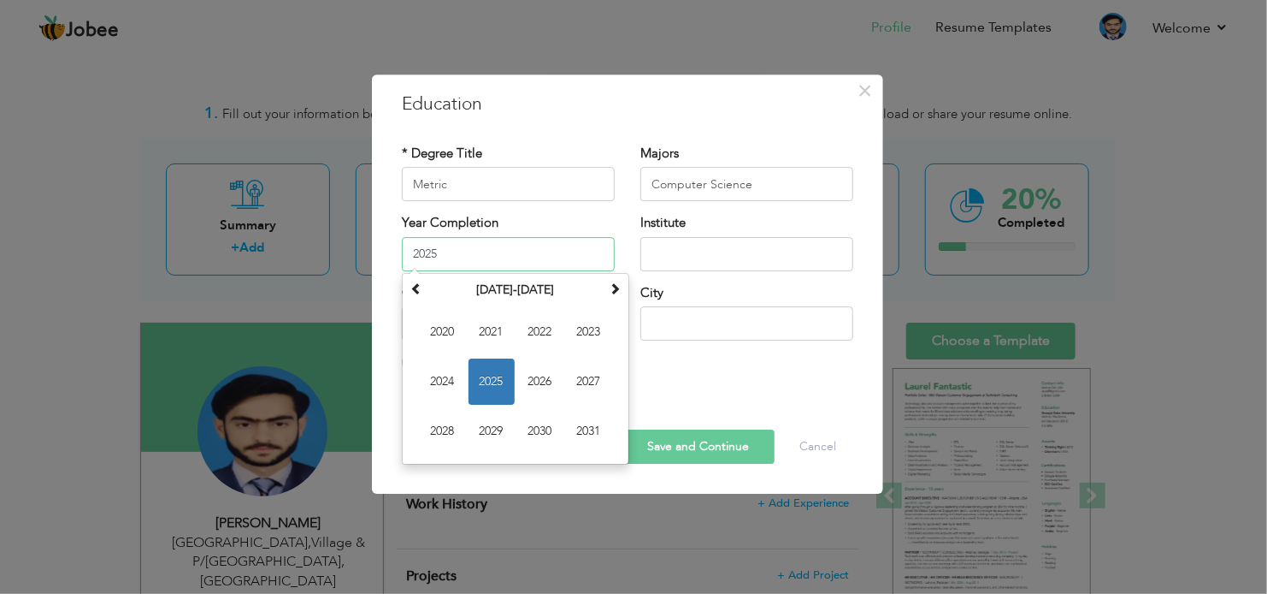
click at [437, 244] on input "2025" at bounding box center [508, 254] width 213 height 34
type input "2"
type input "2019"
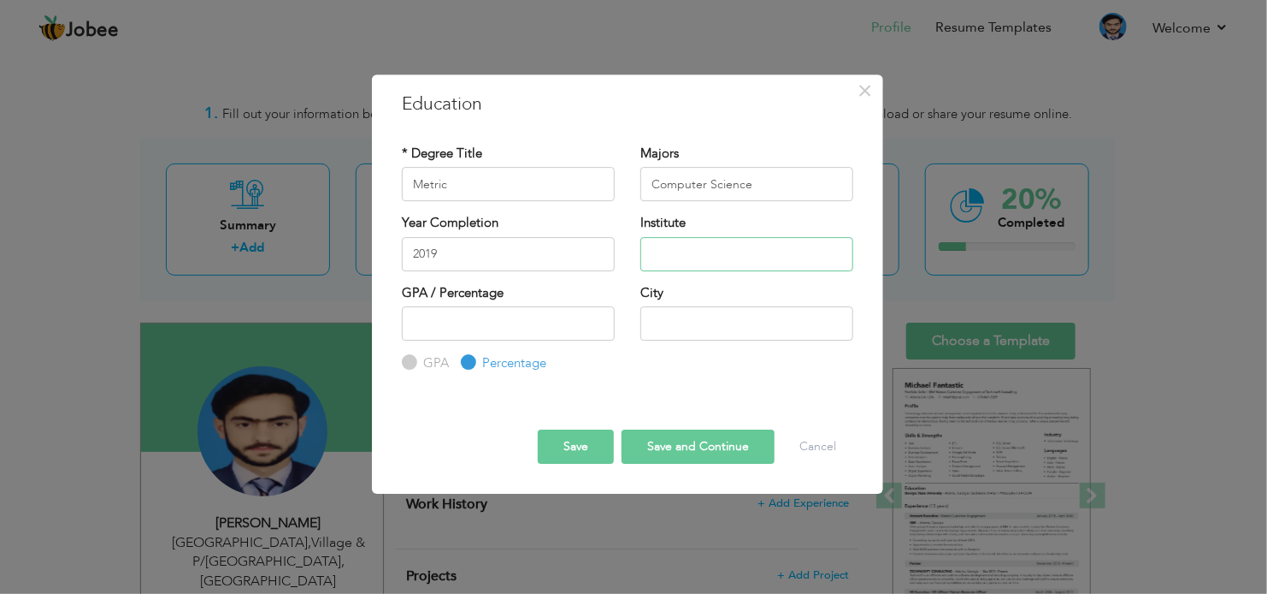
click at [723, 252] on input "text" at bounding box center [747, 254] width 213 height 34
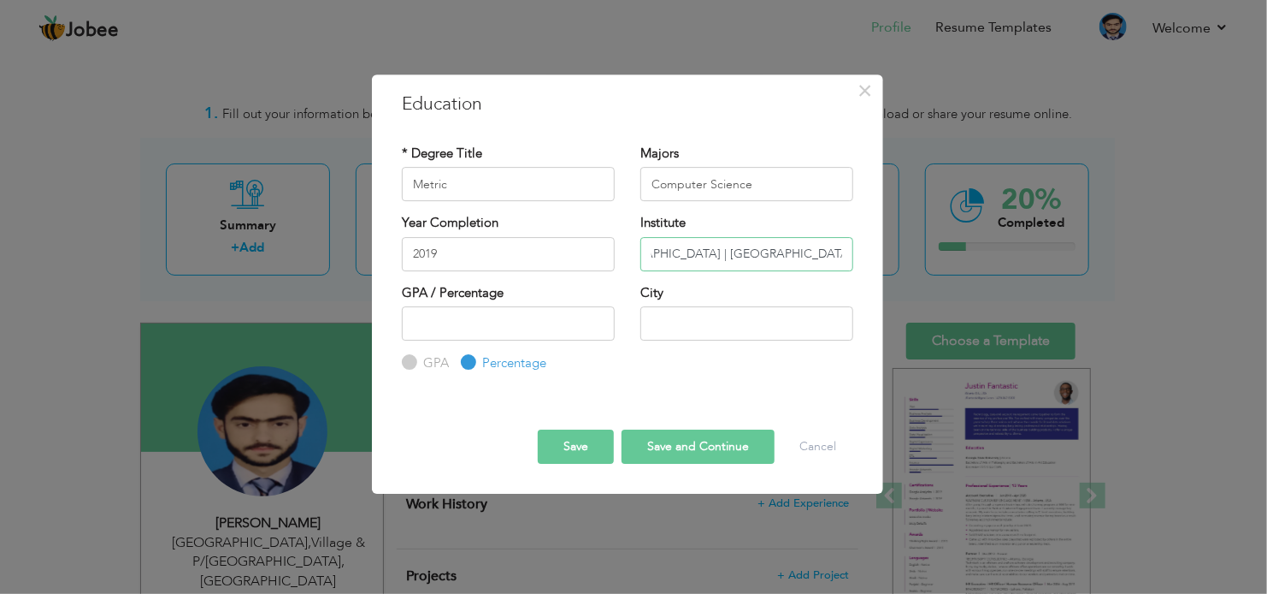
scroll to position [0, 59]
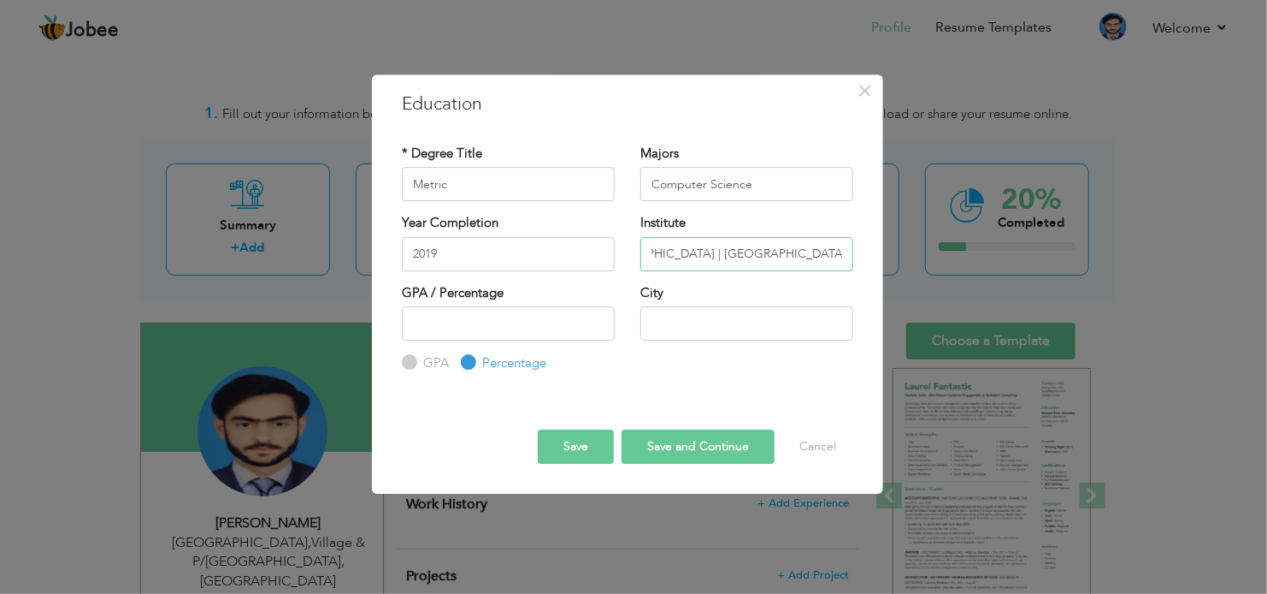
type input "[GEOGRAPHIC_DATA] | [GEOGRAPHIC_DATA], [GEOGRAPHIC_DATA]"
click at [718, 328] on input "text" at bounding box center [747, 323] width 213 height 34
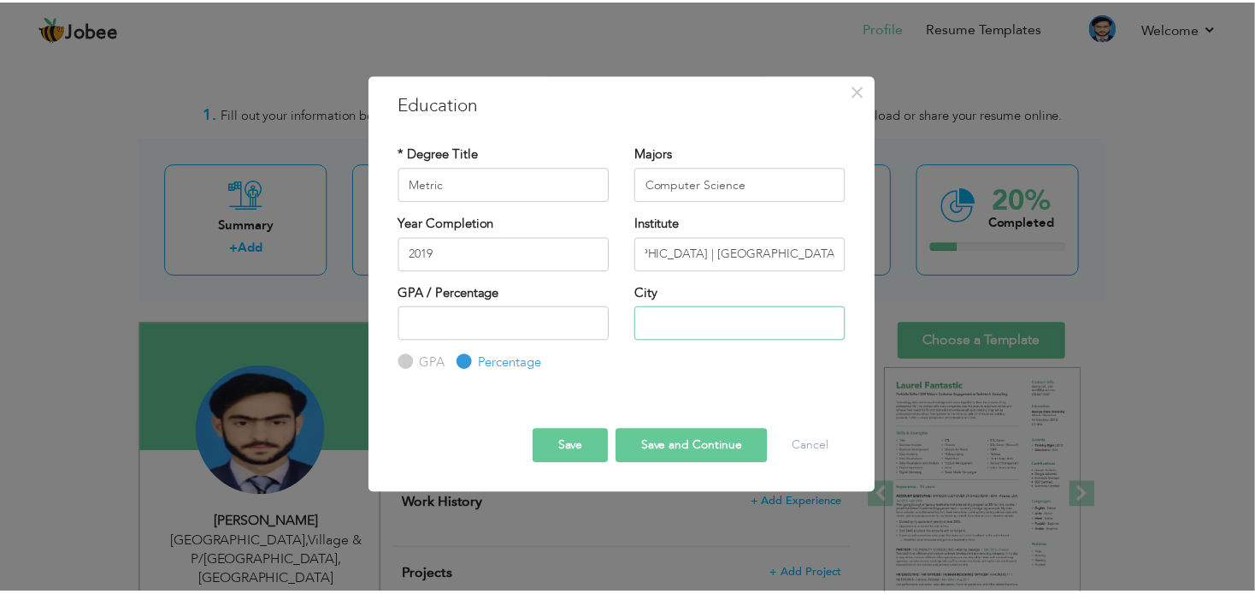
scroll to position [0, 0]
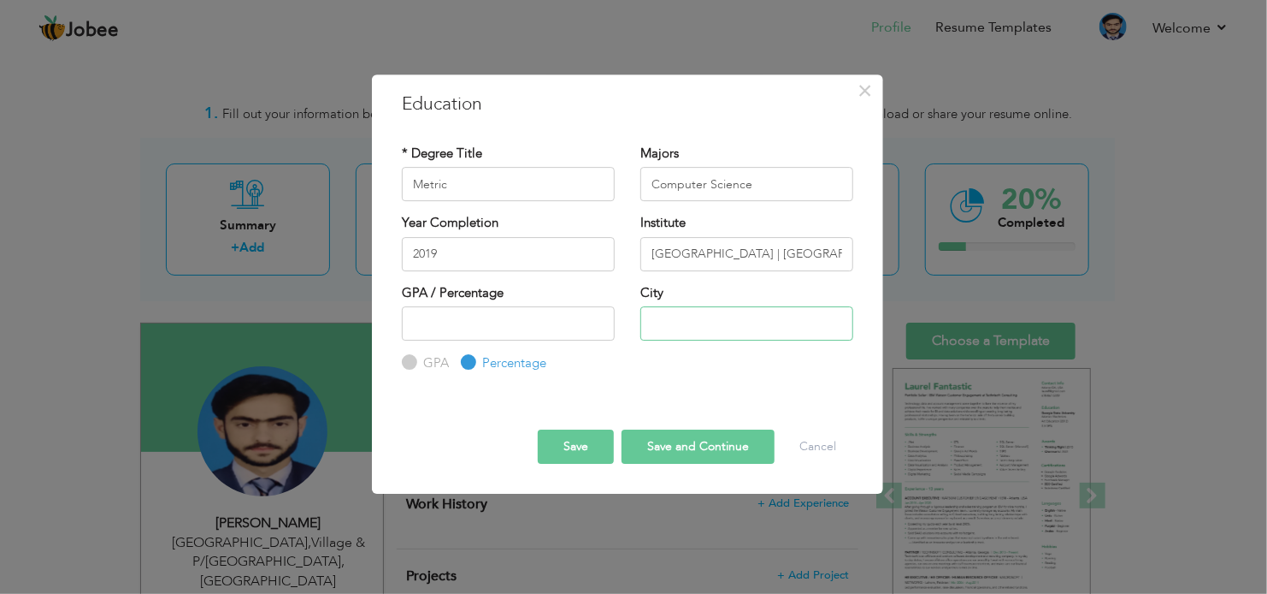
type input "[GEOGRAPHIC_DATA]"
click at [488, 314] on input "number" at bounding box center [508, 323] width 213 height 34
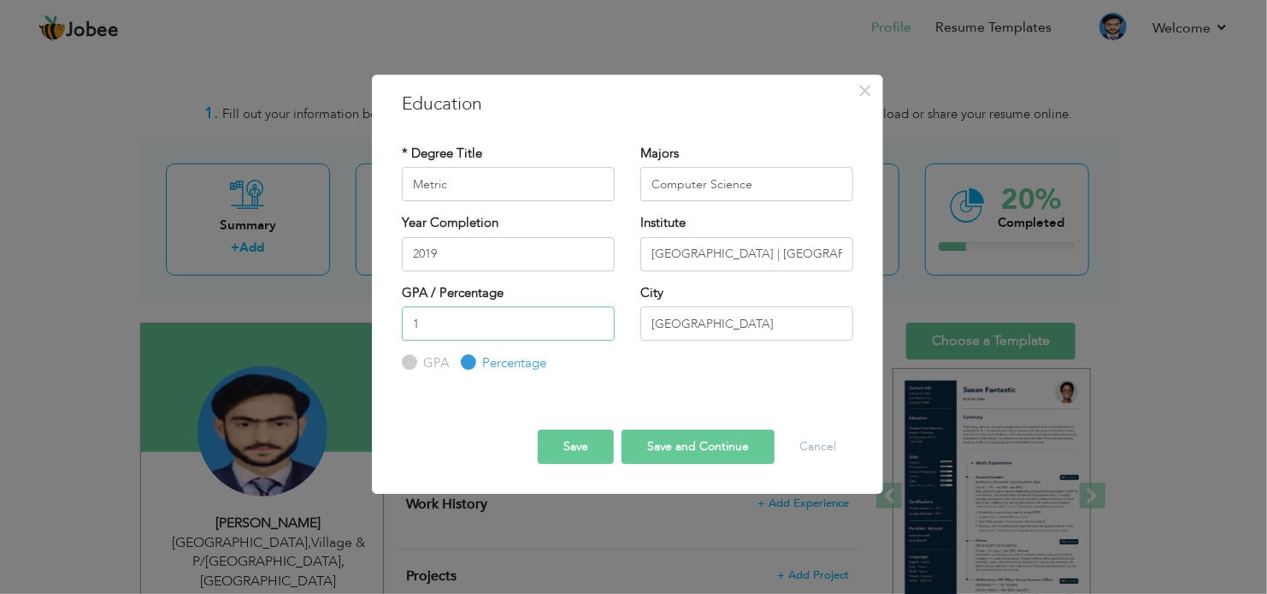
click at [598, 319] on input "1" at bounding box center [508, 323] width 213 height 34
drag, startPoint x: 440, startPoint y: 326, endPoint x: 384, endPoint y: 326, distance: 56.4
click at [384, 326] on div "× Education * Degree Title Metric Majors Computer Science Year Completion 2019 …" at bounding box center [627, 283] width 511 height 419
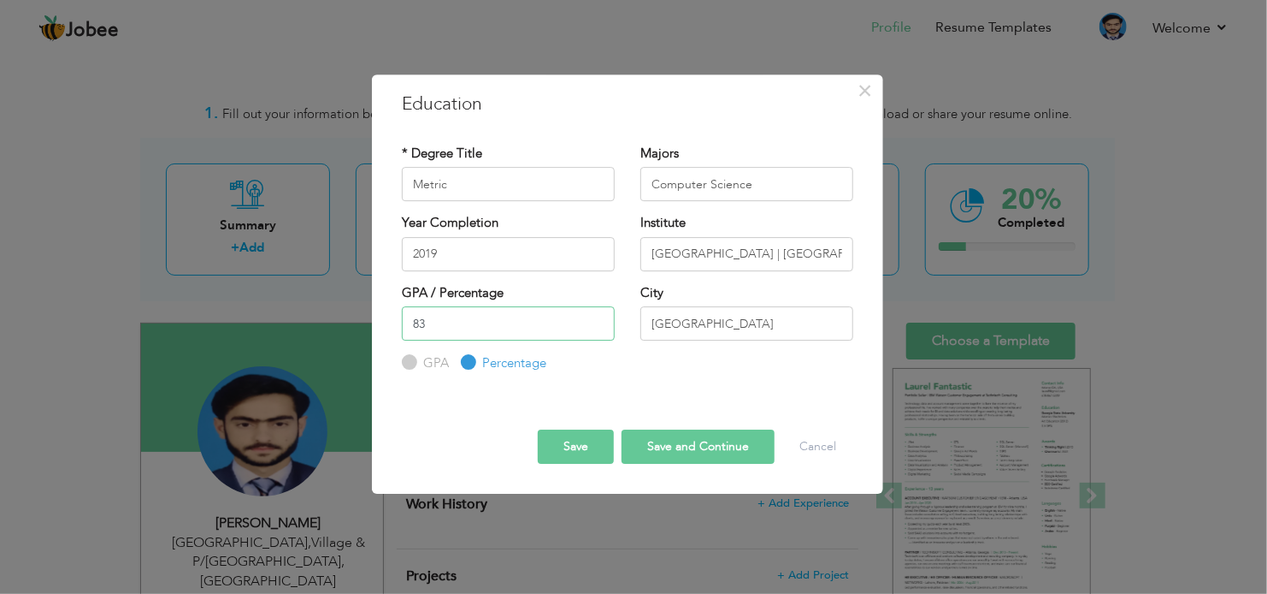
type input "83"
click at [683, 440] on button "Save and Continue" at bounding box center [698, 446] width 153 height 34
radio input "true"
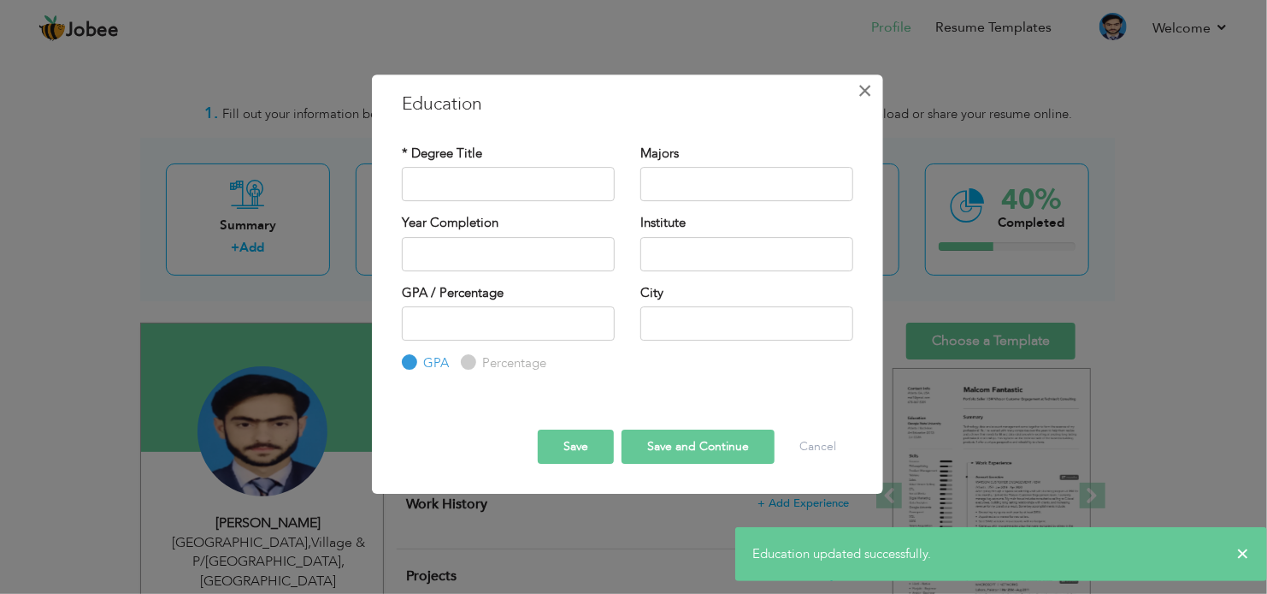
click at [870, 97] on span "×" at bounding box center [866, 90] width 15 height 31
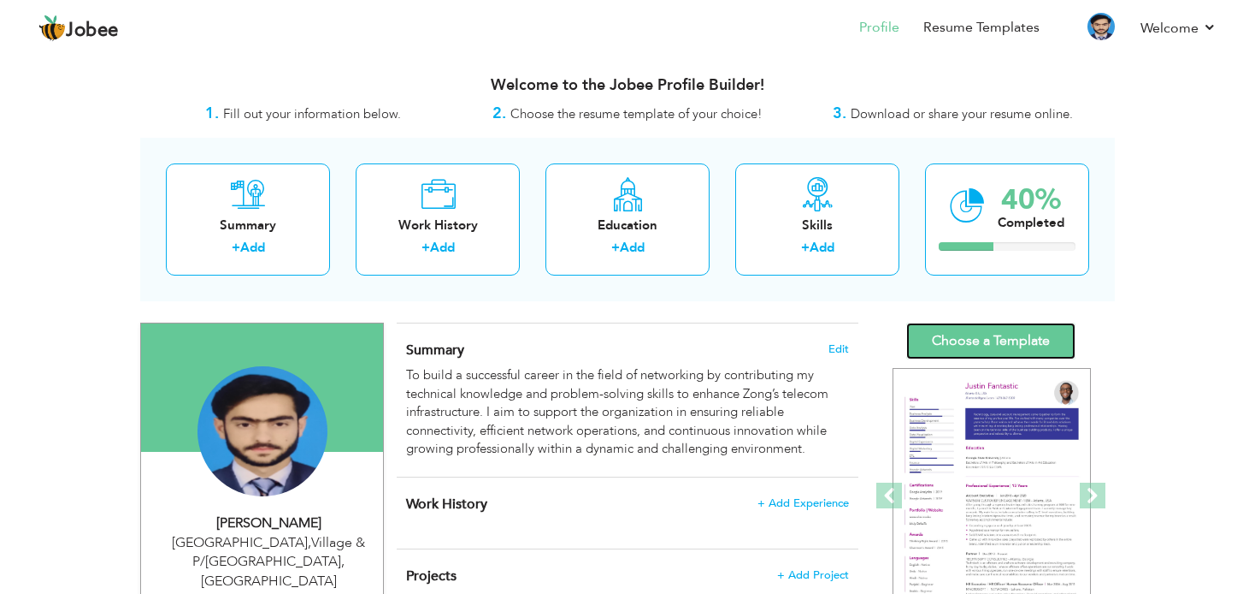
click at [977, 344] on link "Choose a Template" at bounding box center [991, 340] width 169 height 37
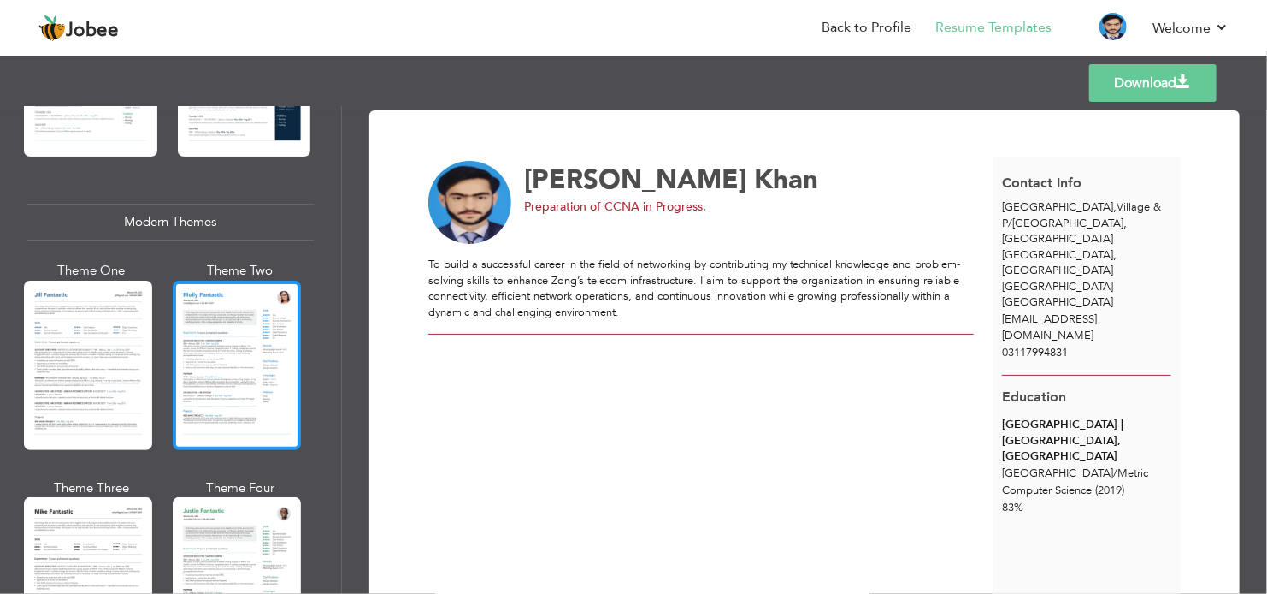
scroll to position [522, 0]
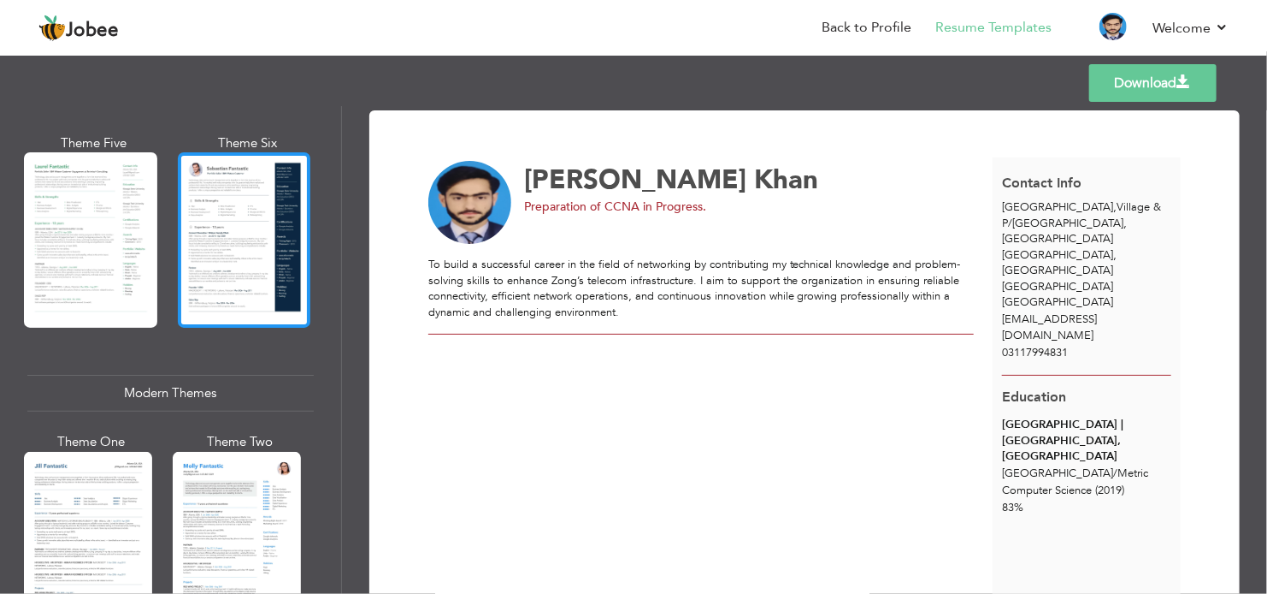
click at [249, 236] on div at bounding box center [244, 239] width 133 height 175
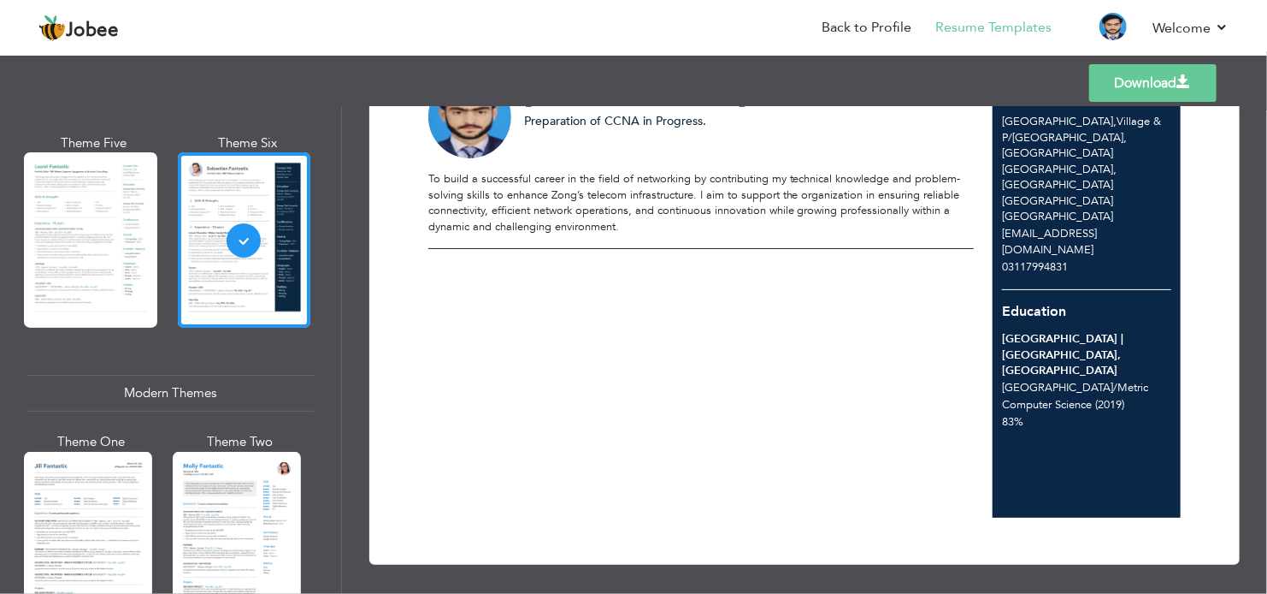
scroll to position [0, 0]
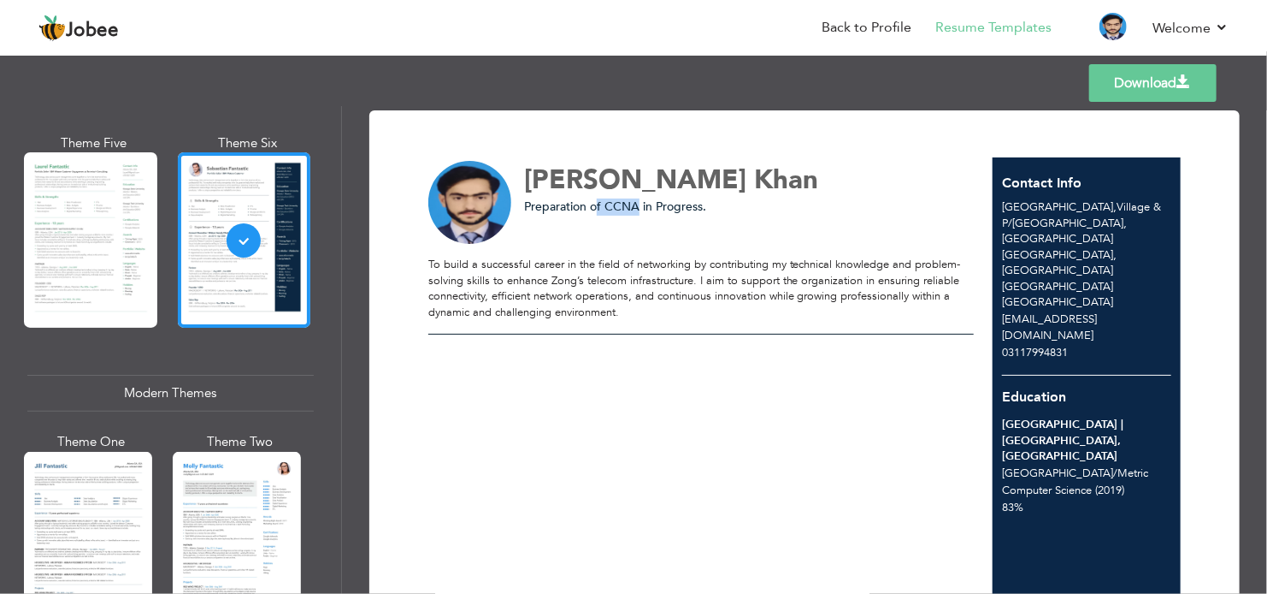
drag, startPoint x: 599, startPoint y: 206, endPoint x: 641, endPoint y: 206, distance: 41.9
click at [641, 206] on span "Preparation of CCNA in Progress." at bounding box center [615, 206] width 182 height 16
click at [711, 205] on div "Preparation of CCNA in Progress." at bounding box center [743, 206] width 438 height 17
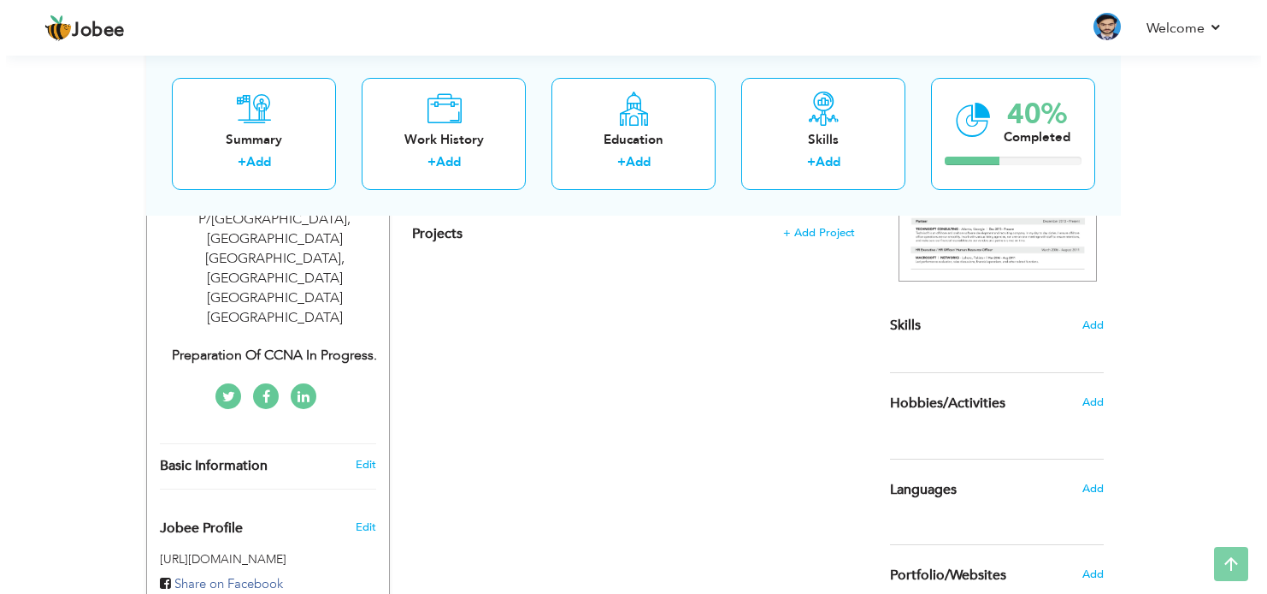
scroll to position [684, 0]
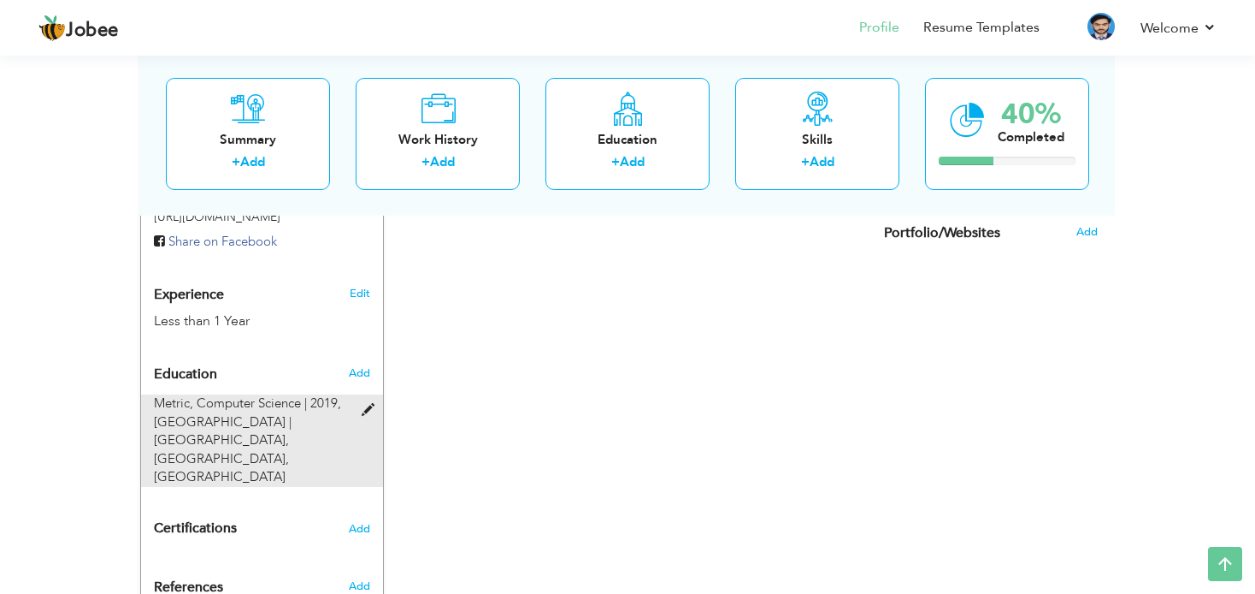
click at [367, 404] on span at bounding box center [372, 410] width 21 height 13
type input "Metric"
type input "Computer Science"
type input "2019"
type input "[GEOGRAPHIC_DATA] | [GEOGRAPHIC_DATA], [GEOGRAPHIC_DATA]"
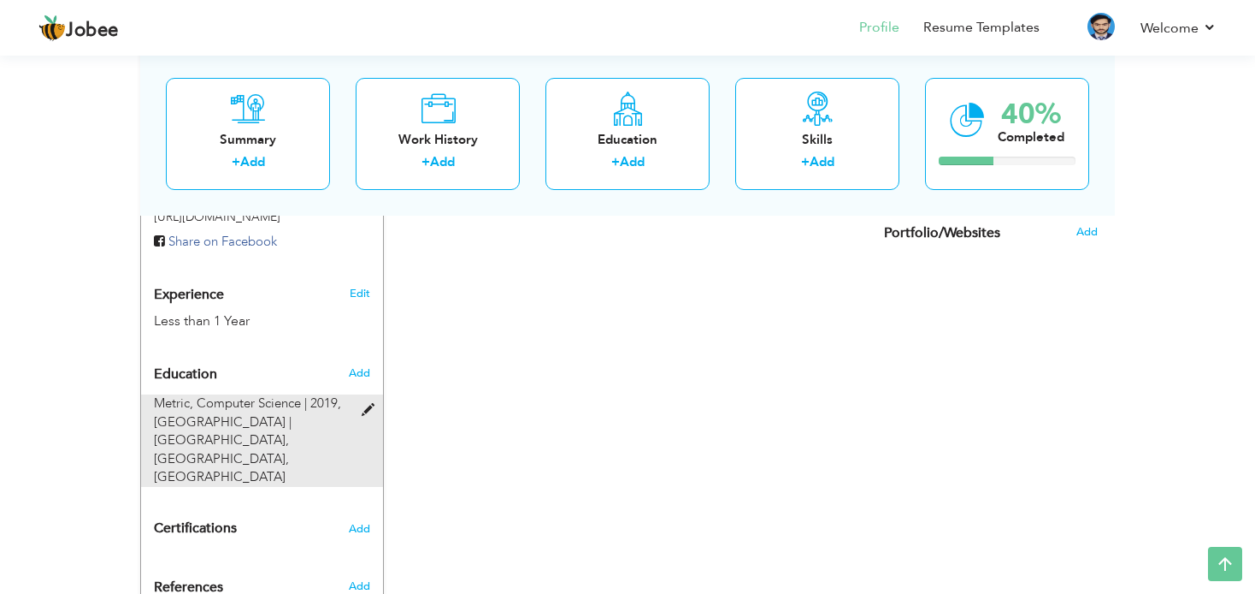
type input "83"
radio input "true"
type input "[GEOGRAPHIC_DATA]"
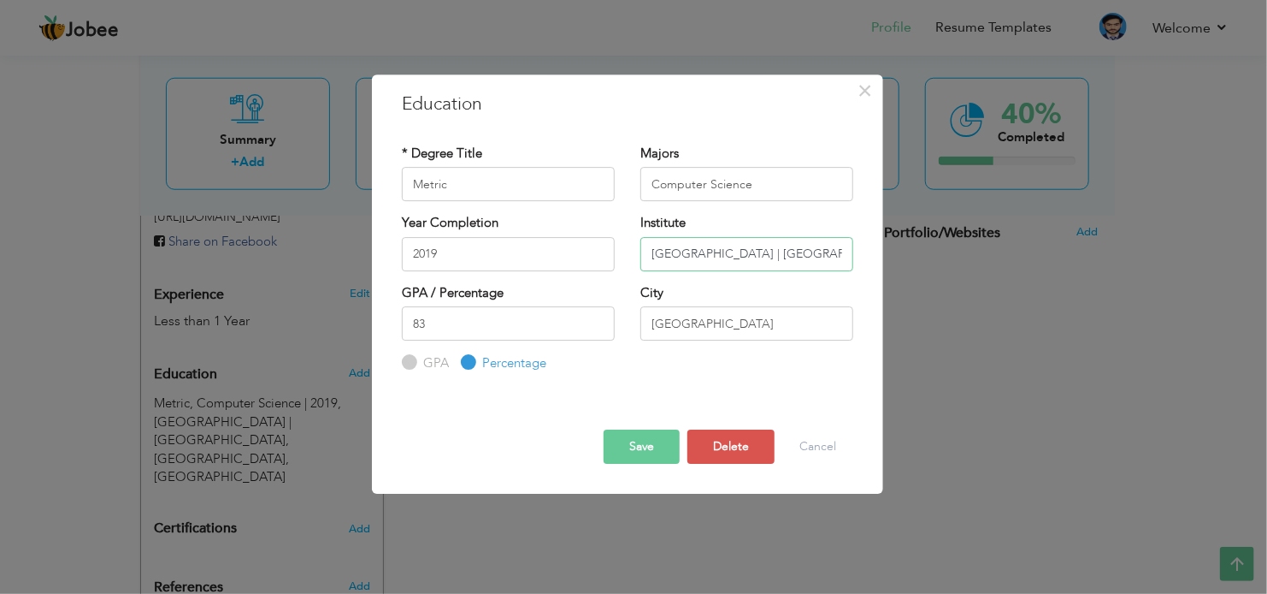
scroll to position [0, 59]
drag, startPoint x: 789, startPoint y: 256, endPoint x: 960, endPoint y: 259, distance: 171.1
click at [960, 259] on div "× Education * Degree Title Metric Majors Computer Science 2019 83" at bounding box center [633, 297] width 1267 height 594
type input "[GEOGRAPHIC_DATA]"
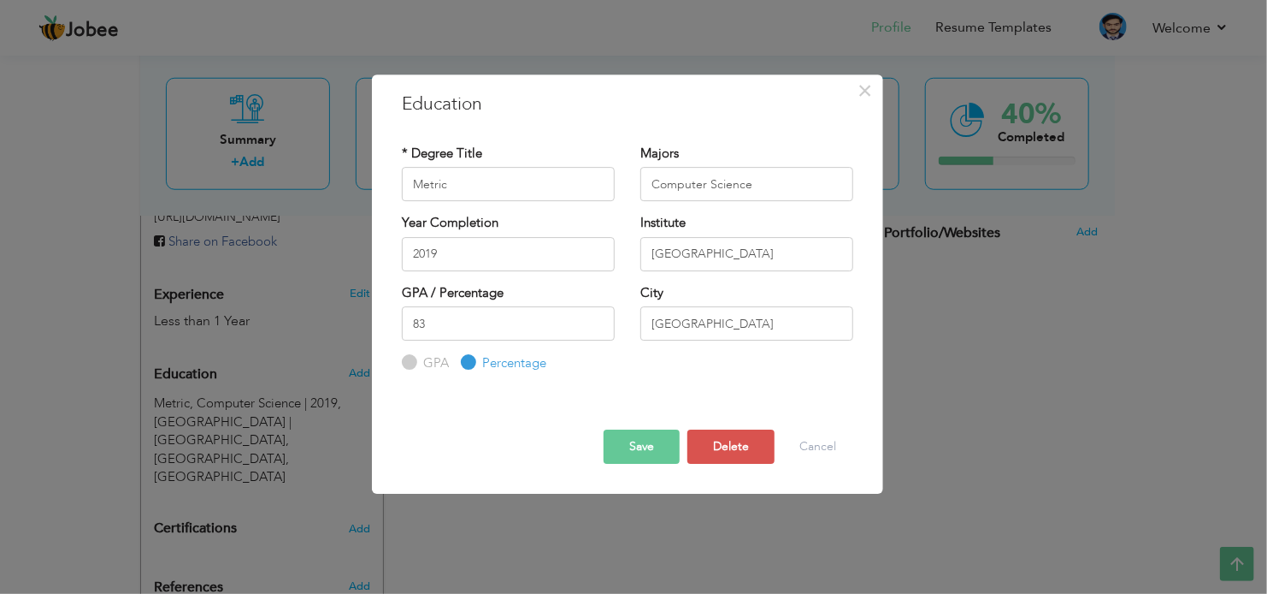
click at [646, 449] on button "Save" at bounding box center [642, 446] width 76 height 34
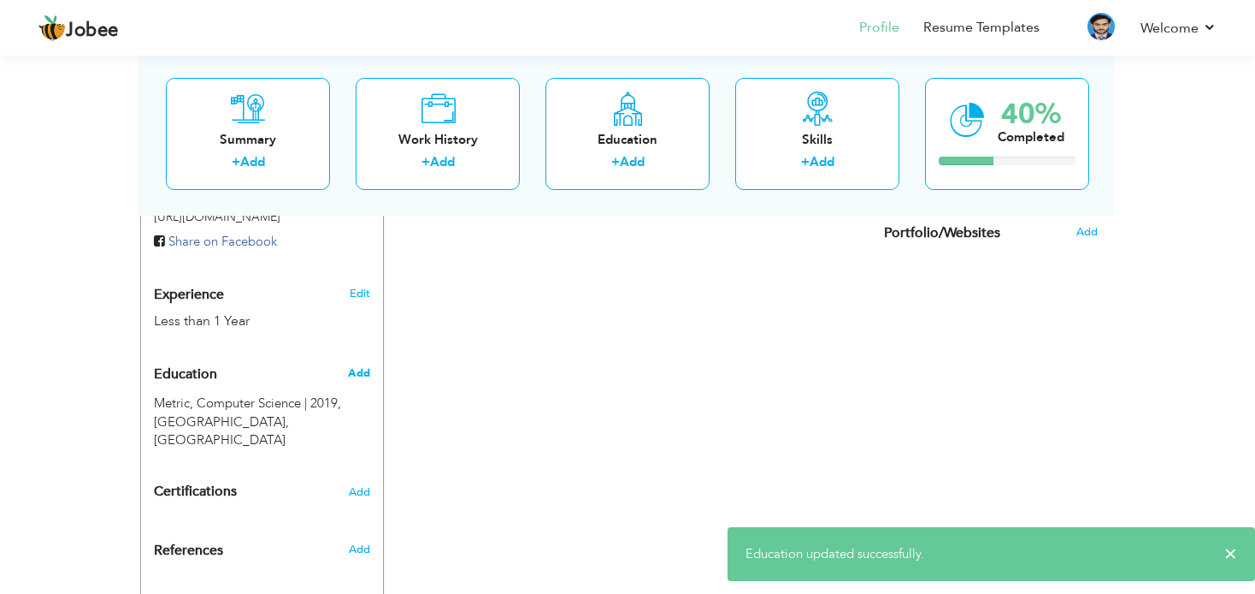
click at [357, 365] on span "Add" at bounding box center [359, 372] width 22 height 15
radio input "true"
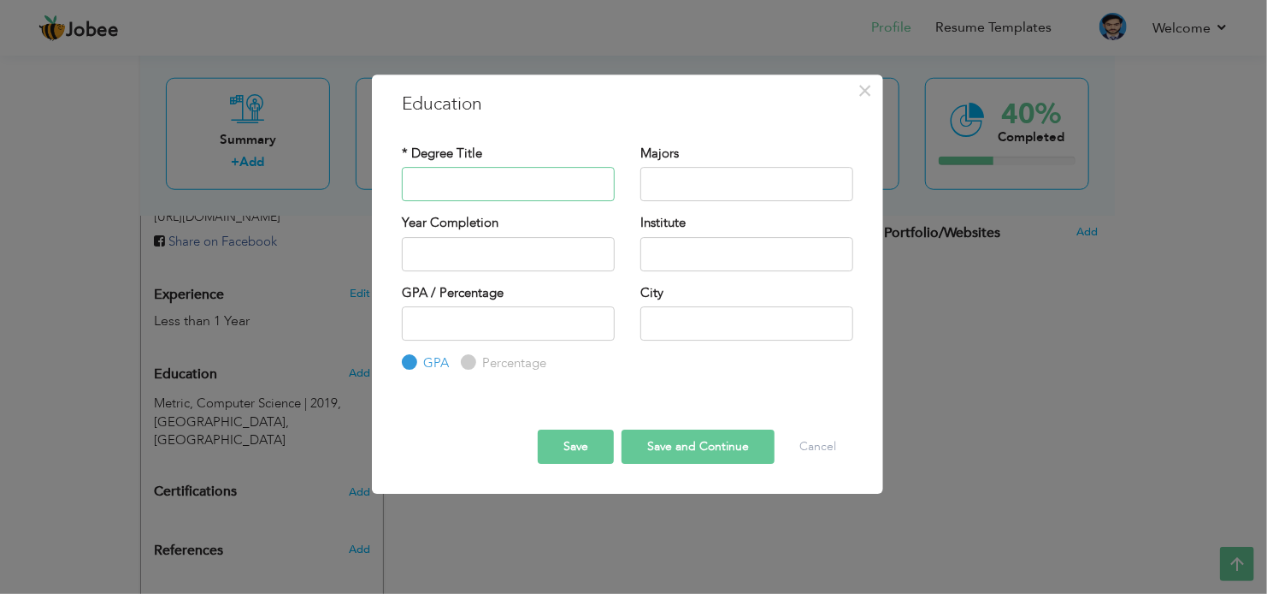
click at [467, 179] on input "text" at bounding box center [508, 184] width 213 height 34
click at [454, 189] on input "Intermrdiate" at bounding box center [508, 184] width 213 height 34
type input "Intermediate"
click at [665, 172] on input "text" at bounding box center [747, 184] width 213 height 34
type input "ICS"
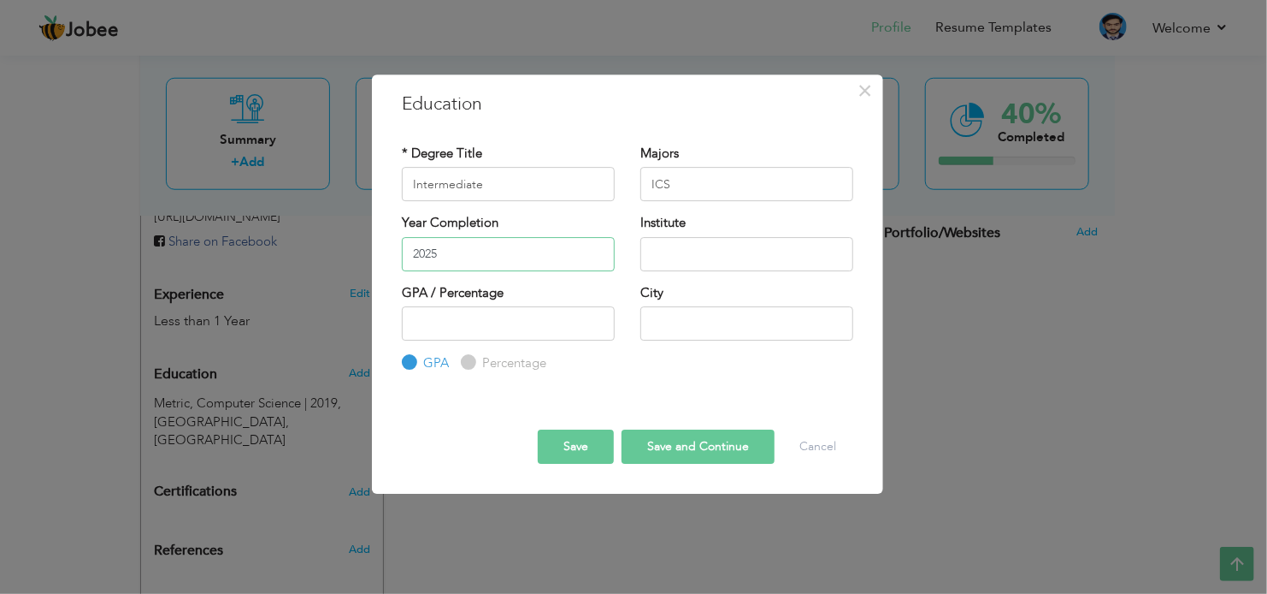
click at [511, 255] on input "2025" at bounding box center [508, 254] width 213 height 34
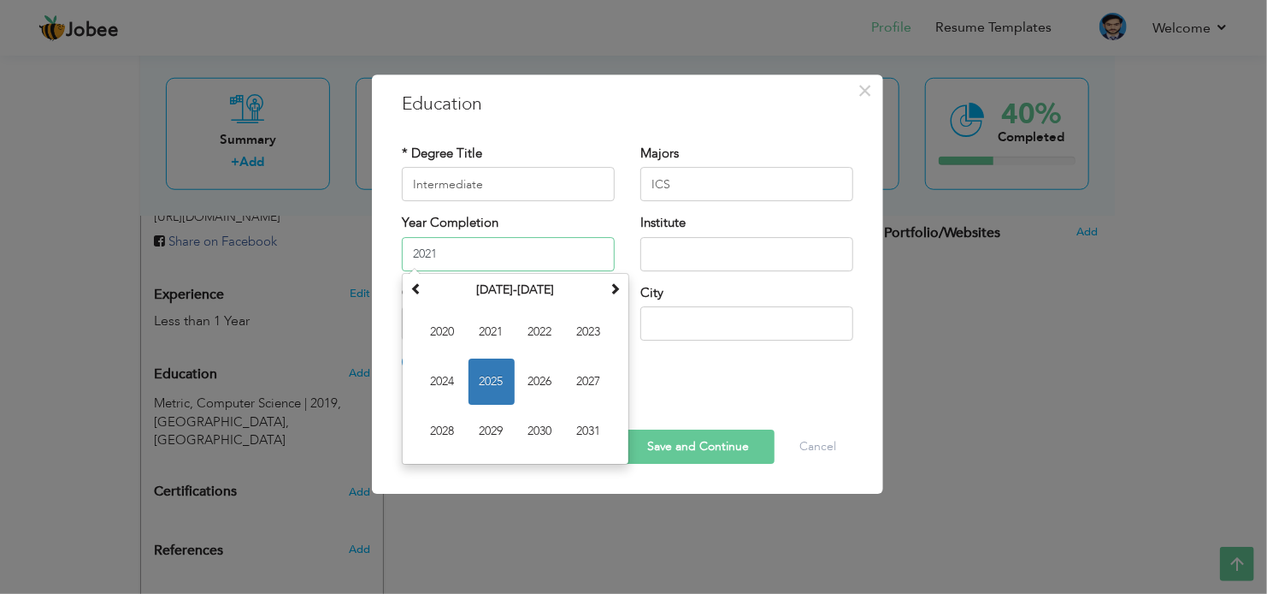
type input "2021"
click at [666, 263] on input "text" at bounding box center [747, 254] width 213 height 34
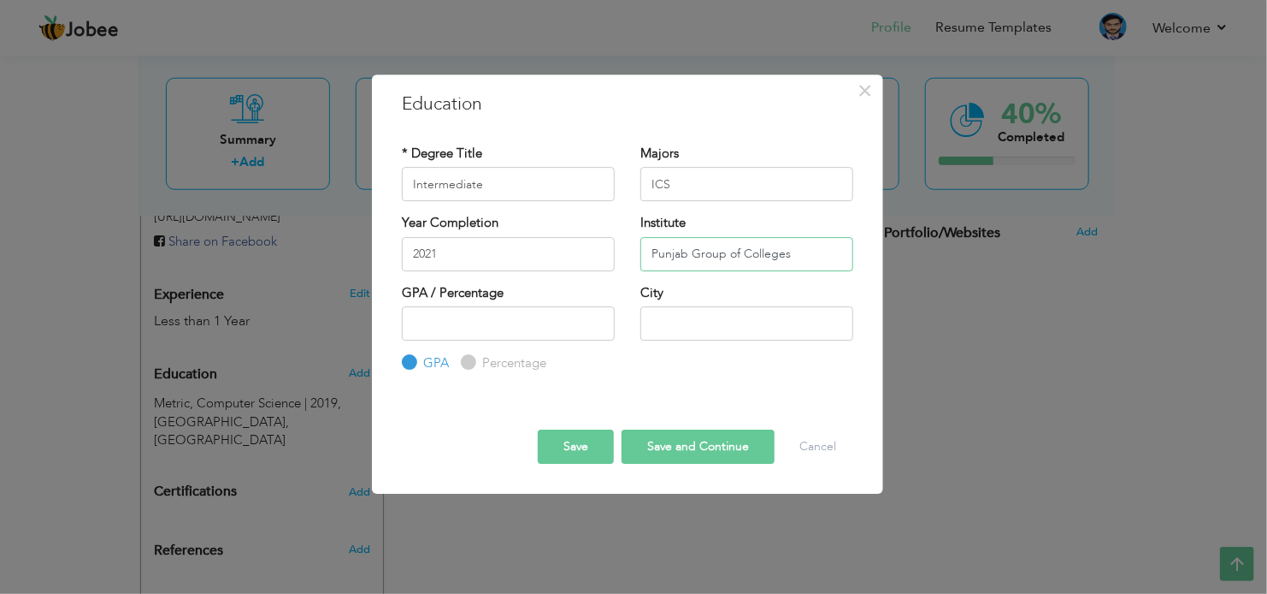
type input "Punjab Group of Colleges"
click at [470, 365] on input "Percentage" at bounding box center [466, 362] width 11 height 11
radio input "true"
click at [452, 324] on input "number" at bounding box center [508, 323] width 213 height 34
type input "86"
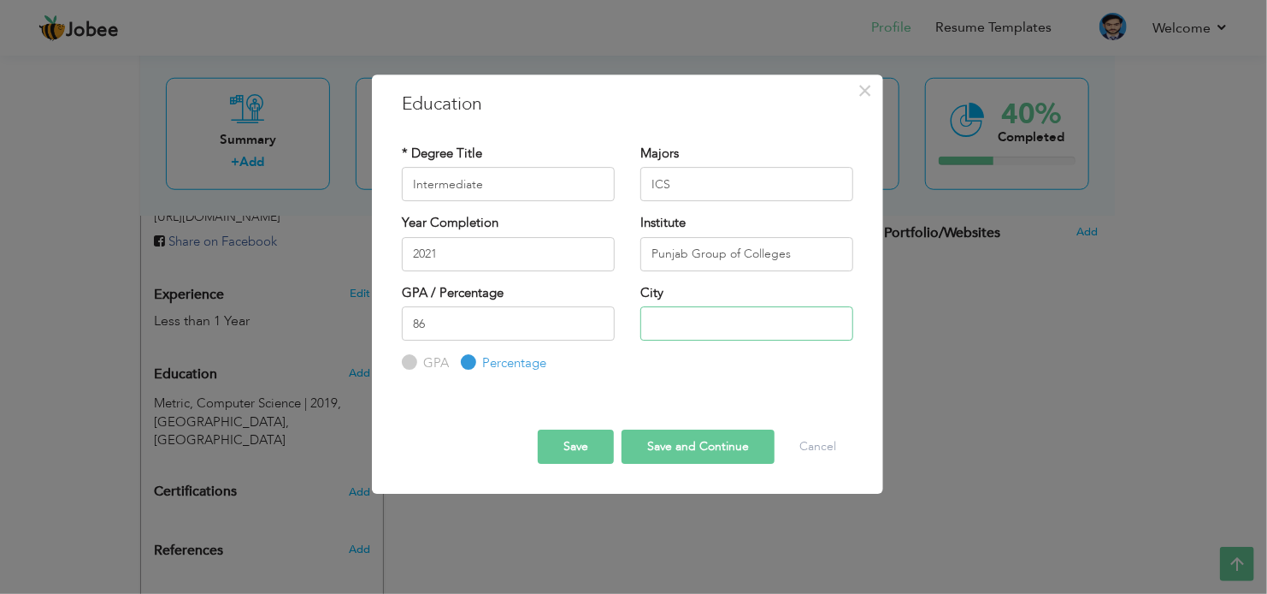
click at [666, 331] on input "text" at bounding box center [747, 323] width 213 height 34
type input "[GEOGRAPHIC_DATA]"
click at [680, 439] on button "Save and Continue" at bounding box center [698, 446] width 153 height 34
radio input "true"
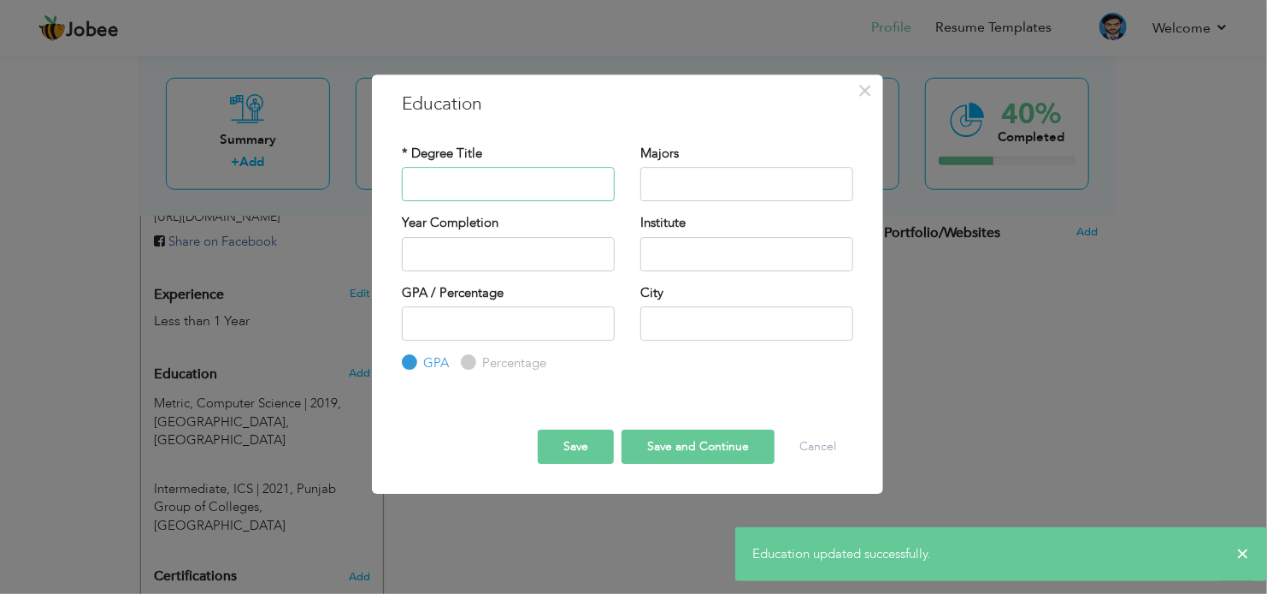
click at [490, 189] on input "text" at bounding box center [508, 184] width 213 height 34
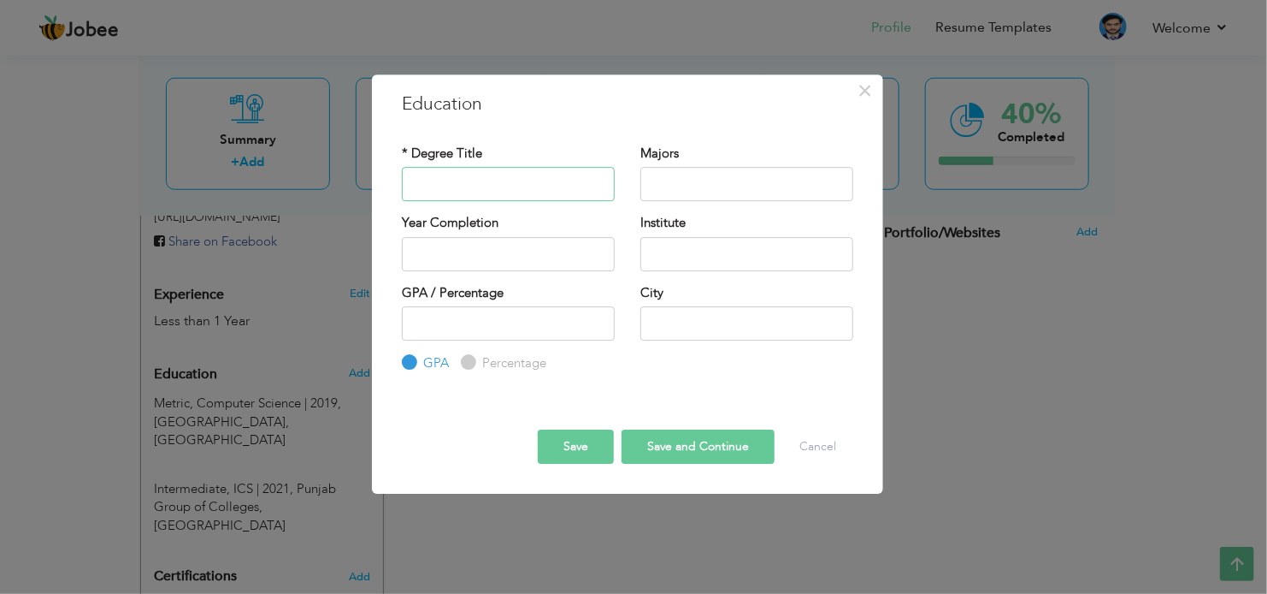
click at [490, 189] on input "text" at bounding box center [508, 184] width 213 height 34
click at [479, 175] on input "text" at bounding box center [508, 184] width 213 height 34
click at [440, 181] on input "Bachlors" at bounding box center [508, 184] width 213 height 34
click at [471, 185] on input "Bachelors" at bounding box center [508, 184] width 213 height 34
type input "Bachelor (16 Year)"
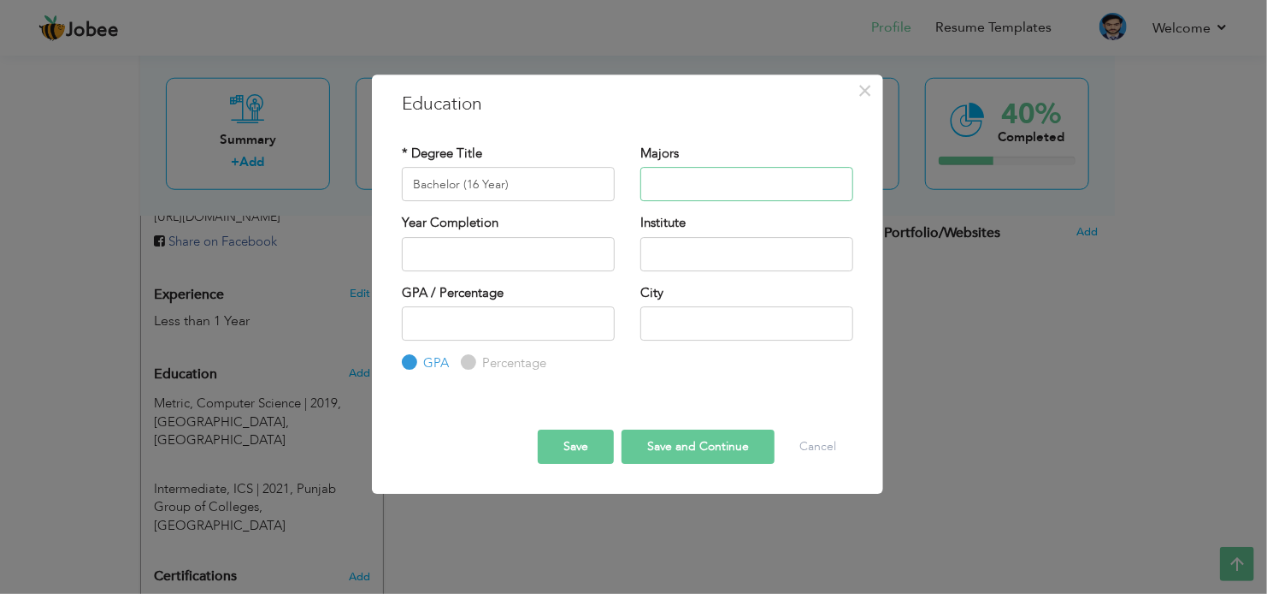
click at [724, 180] on input "text" at bounding box center [747, 184] width 213 height 34
type input "Computer Science"
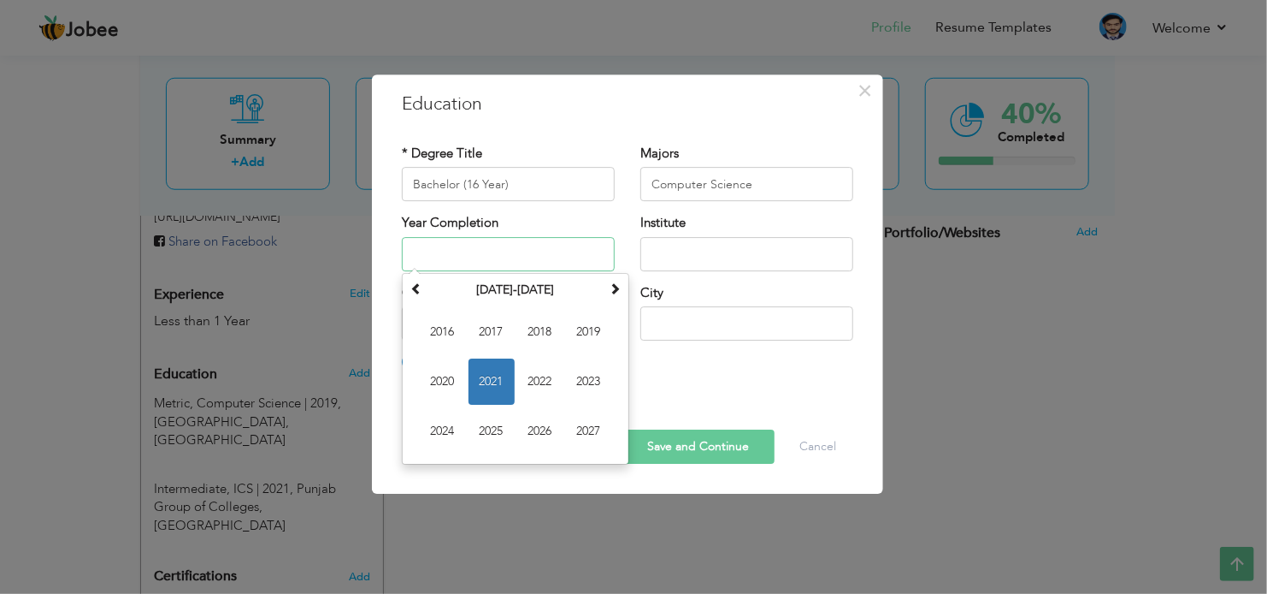
click at [449, 251] on input "text" at bounding box center [508, 254] width 213 height 34
type input "2025"
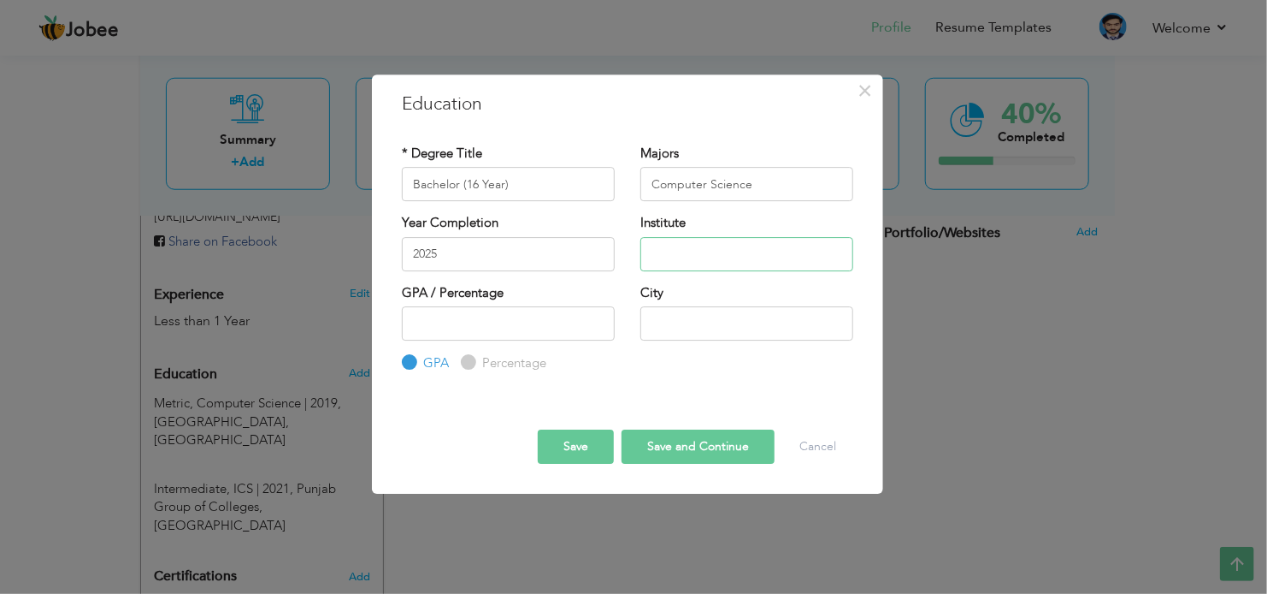
click at [659, 253] on input "text" at bounding box center [747, 254] width 213 height 34
drag, startPoint x: 672, startPoint y: 256, endPoint x: 625, endPoint y: 252, distance: 47.2
click at [629, 255] on div "Institute F" at bounding box center [747, 248] width 239 height 69
paste input "The Federal Urdu University of Arts, Science & Technology"
drag, startPoint x: 680, startPoint y: 254, endPoint x: 608, endPoint y: 254, distance: 71.8
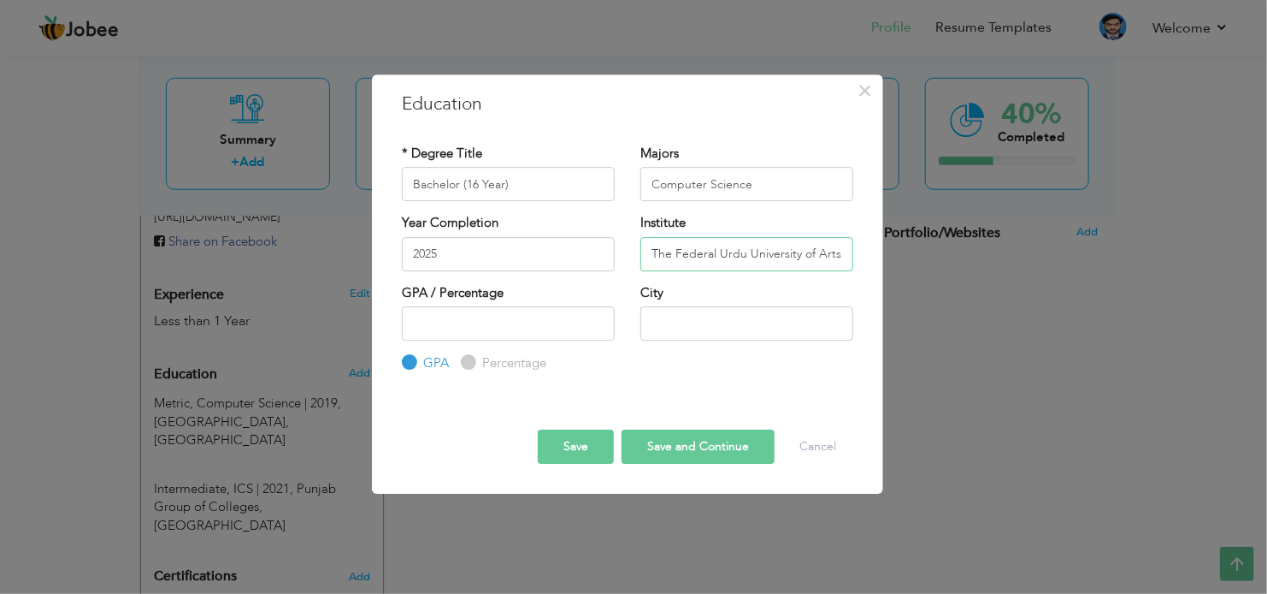
click at [608, 254] on div "Year Completion 2025 Institute The Federal Urdu University of Arts, Science & T…" at bounding box center [627, 248] width 477 height 69
click at [679, 257] on input "The Federal Urdu University of Arts, Science & Technology" at bounding box center [747, 254] width 213 height 34
click at [676, 256] on input "The Federal Urdu University of Arts, Science & Technology" at bounding box center [747, 254] width 213 height 34
drag, startPoint x: 676, startPoint y: 256, endPoint x: 886, endPoint y: 252, distance: 209.6
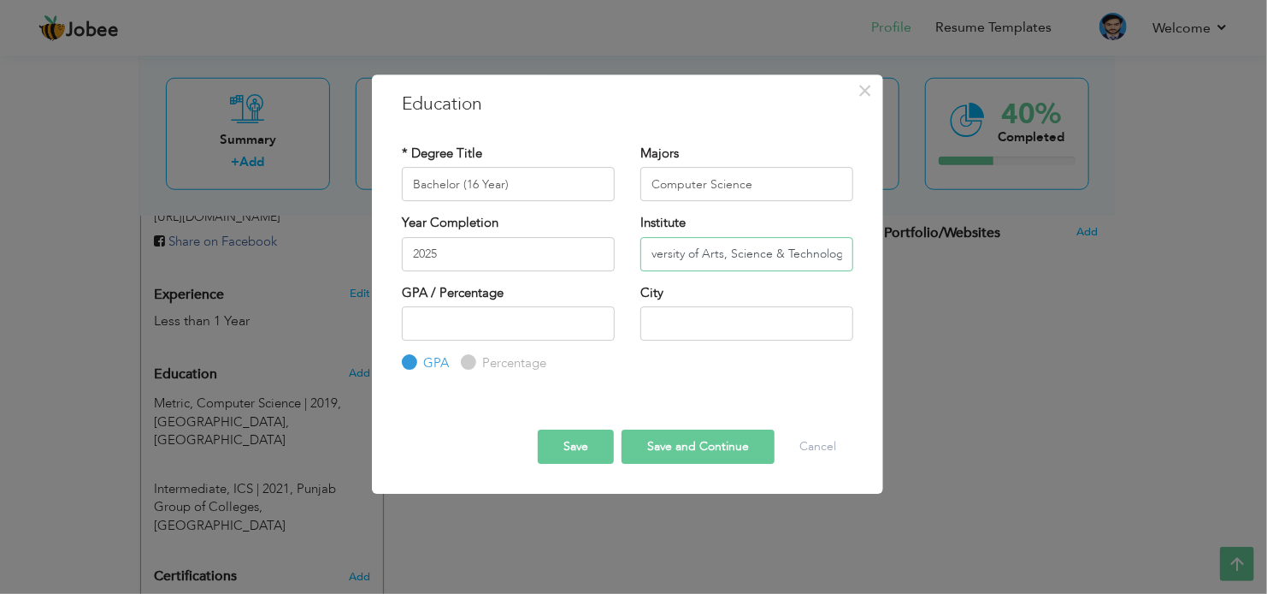
click at [886, 252] on div "× Education * Degree Title Bachelor (16 Year) Majors Computer Science" at bounding box center [633, 297] width 1267 height 594
type input "Federal Urdu University of Arts, Science & Technology"
click at [439, 328] on input "number" at bounding box center [508, 323] width 213 height 34
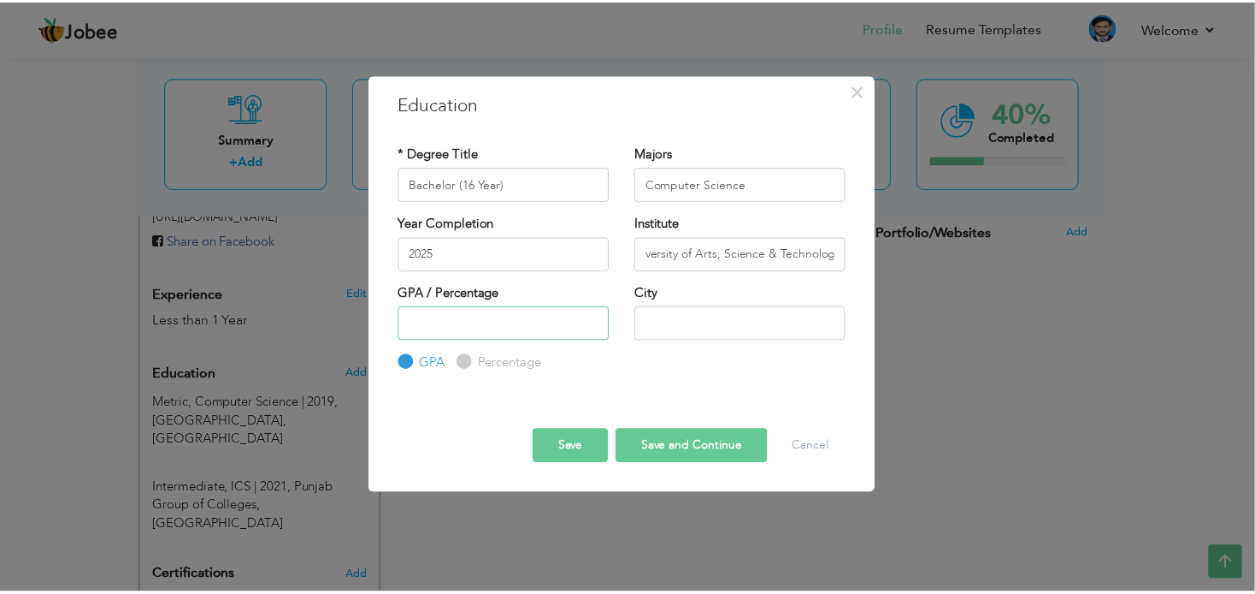
scroll to position [0, 0]
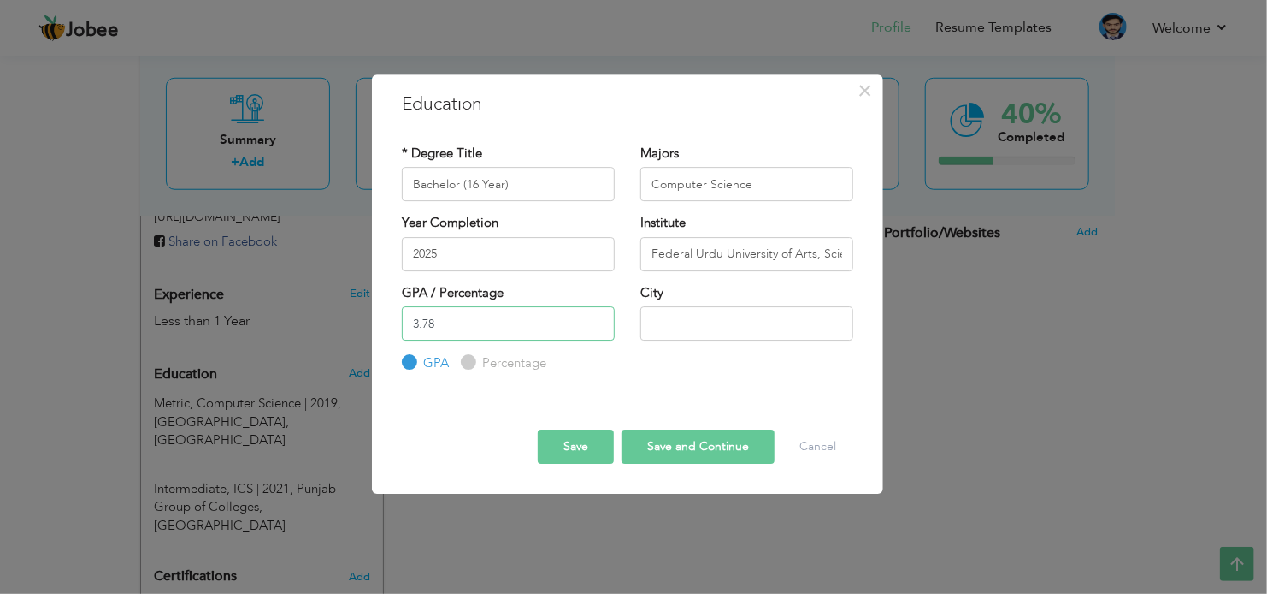
type input "3.78"
click at [692, 321] on input "text" at bounding box center [747, 323] width 213 height 34
type input "[GEOGRAPHIC_DATA]"
click at [584, 447] on button "Save" at bounding box center [576, 446] width 76 height 34
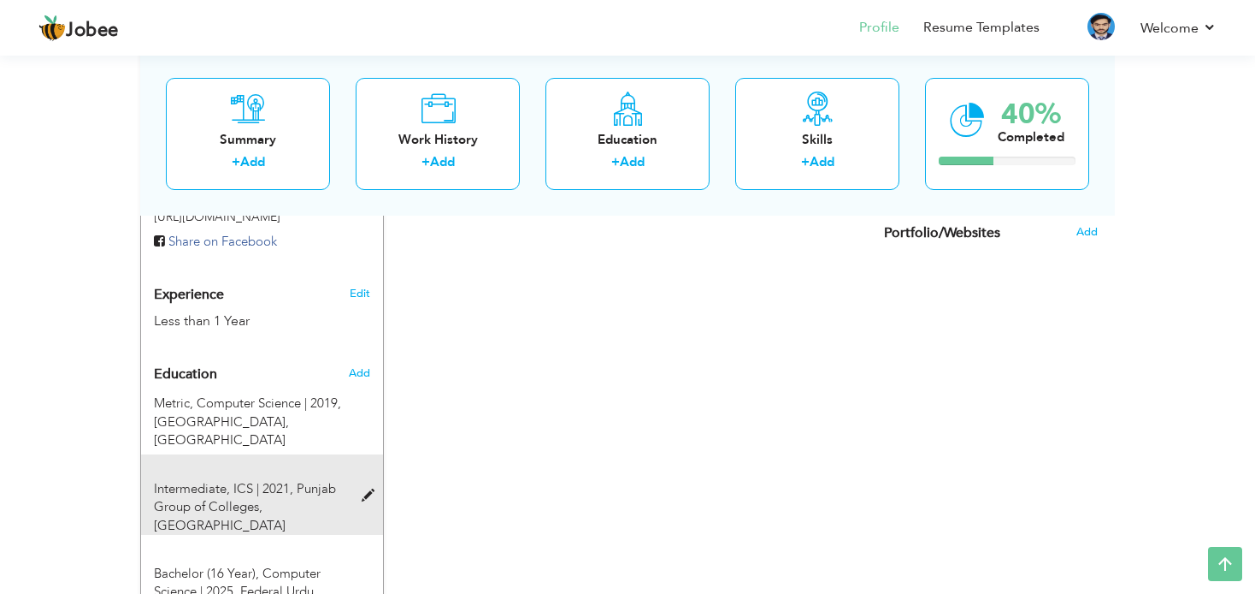
drag, startPoint x: 198, startPoint y: 345, endPoint x: 200, endPoint y: 399, distance: 53.9
click at [200, 399] on div "Education Add Metric, Computer Science | 2019, Karlot Residential College, Isla…" at bounding box center [262, 497] width 216 height 281
drag, startPoint x: 201, startPoint y: 345, endPoint x: 213, endPoint y: 384, distance: 41.1
click at [213, 384] on div "Education Add Metric, Computer Science | 2019, Karlot Residential College, Isla…" at bounding box center [262, 497] width 216 height 281
drag, startPoint x: 211, startPoint y: 403, endPoint x: 211, endPoint y: 434, distance: 30.8
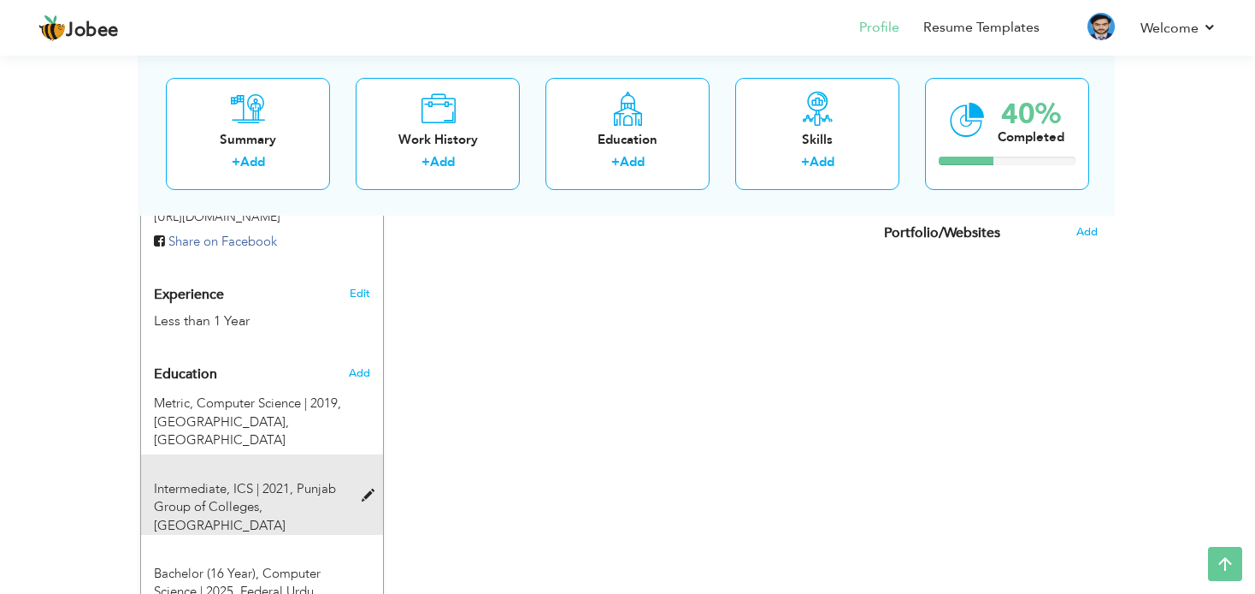
click at [211, 480] on div "Intermediate, ICS | 2021, Punjab Group of Colleges, Islamabad" at bounding box center [251, 507] width 221 height 55
type input "Intermediate"
type input "ICS"
type input "2021"
type input "Punjab Group of Colleges"
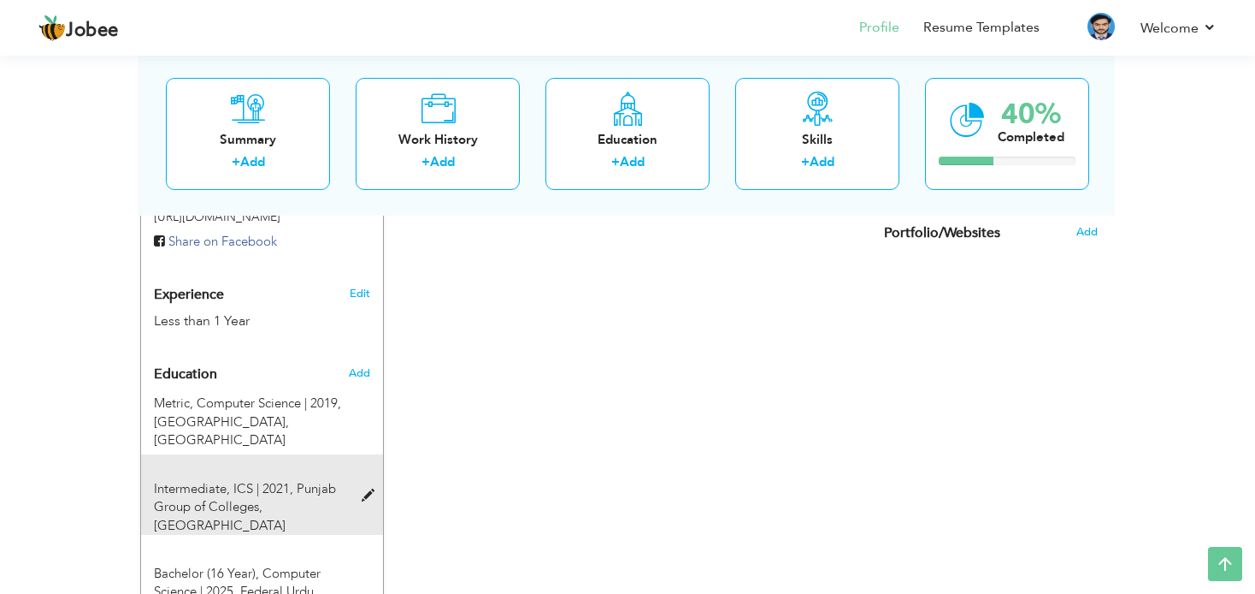
type input "86"
radio input "false"
radio input "true"
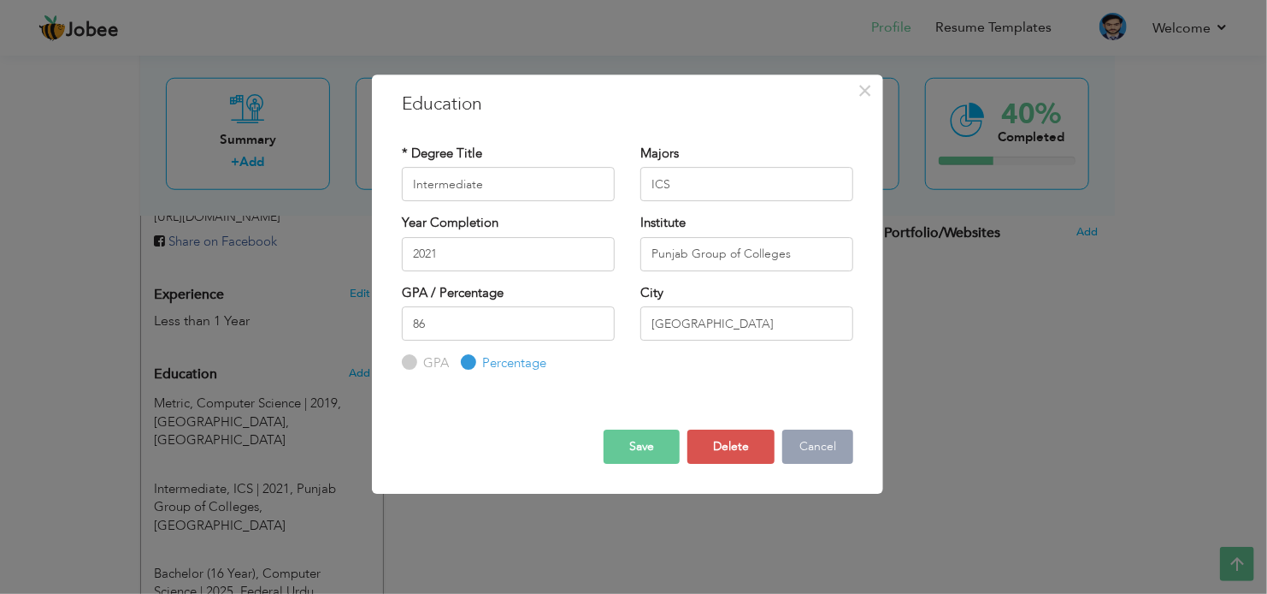
click at [818, 442] on button "Cancel" at bounding box center [818, 446] width 71 height 34
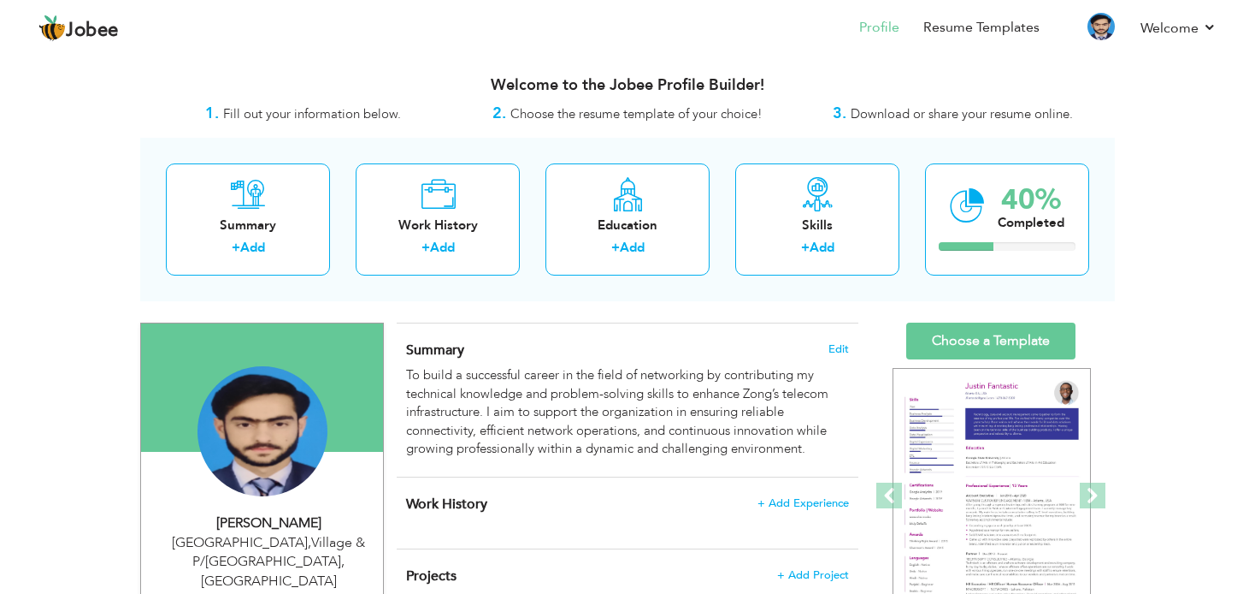
scroll to position [86, 0]
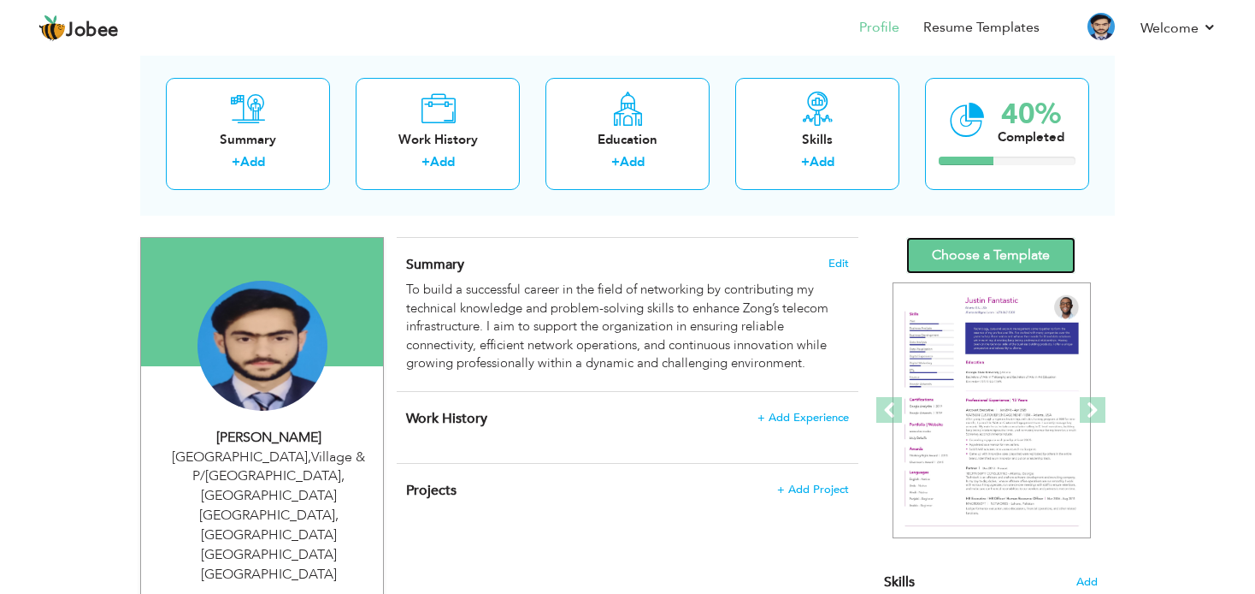
click at [979, 250] on link "Choose a Template" at bounding box center [991, 255] width 169 height 37
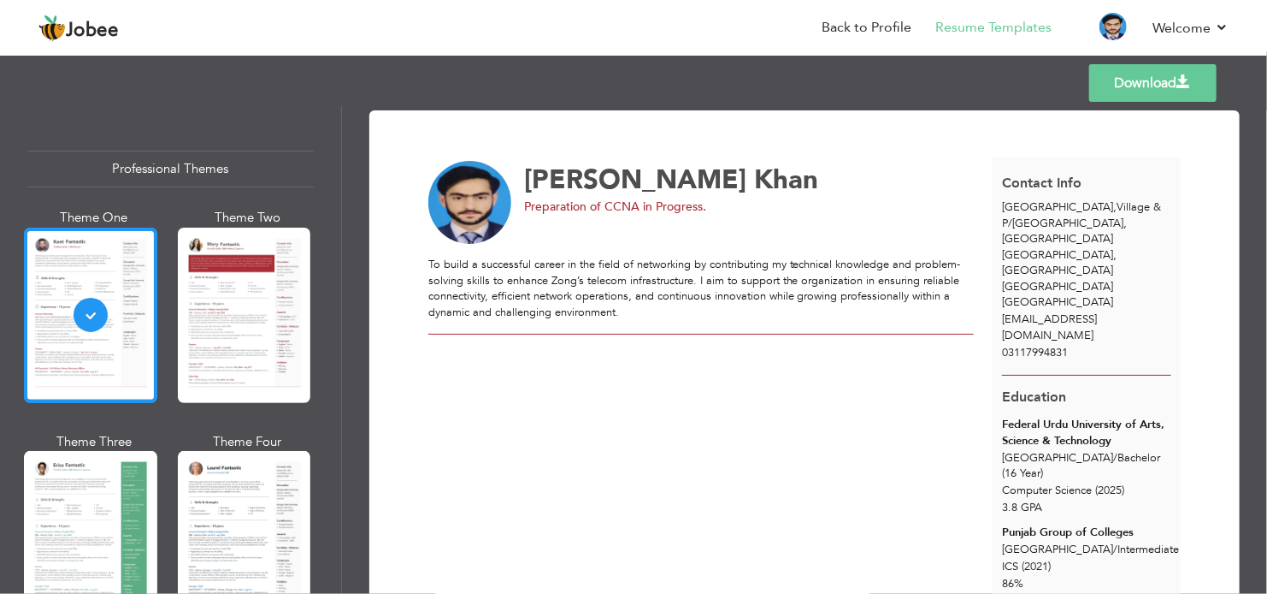
scroll to position [342, 0]
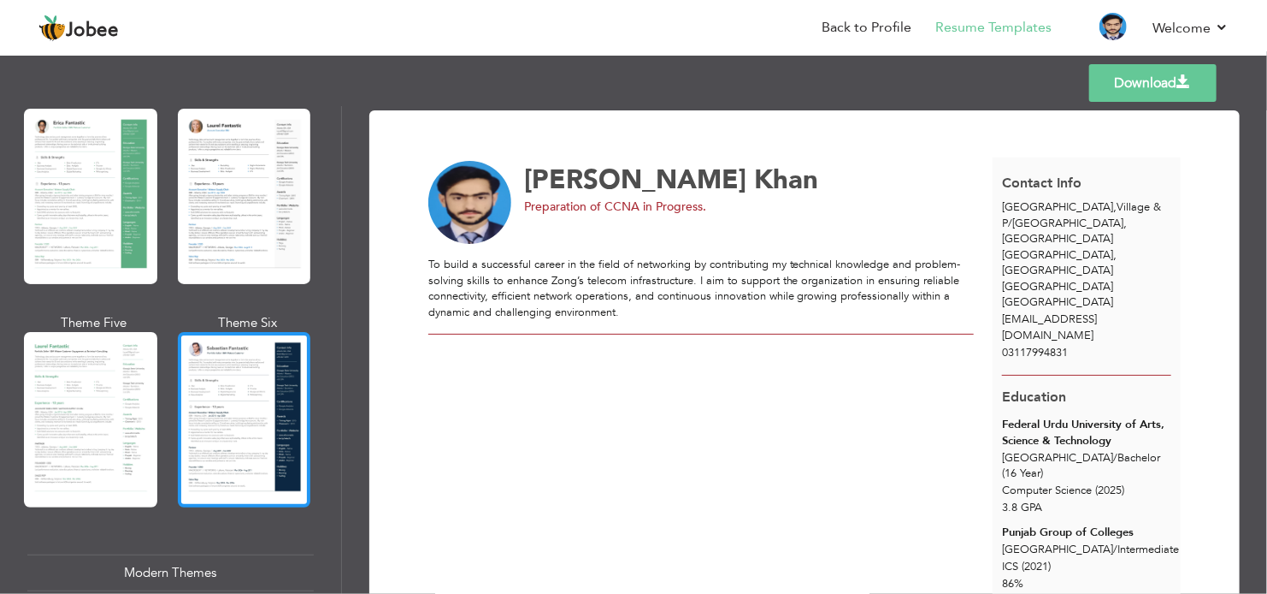
click at [263, 399] on div at bounding box center [244, 419] width 133 height 175
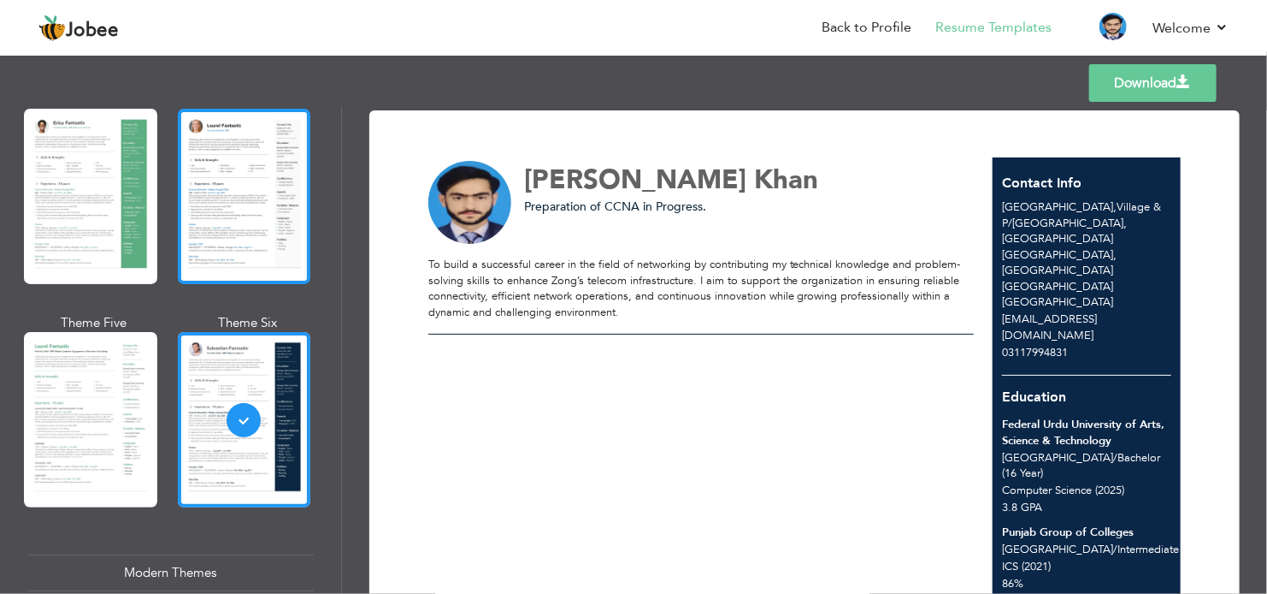
scroll to position [0, 0]
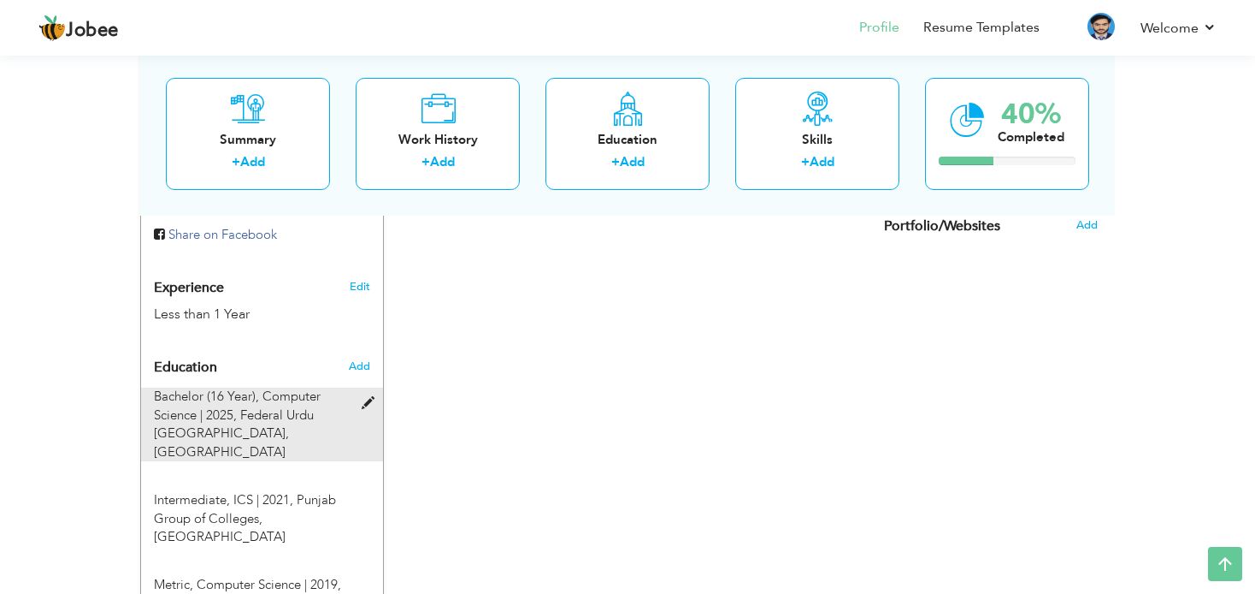
click at [369, 397] on span at bounding box center [372, 403] width 21 height 13
type input "Bachelor (16 Year)"
type input "Computer Science"
type input "2025"
type input "Federal Urdu University of Arts, Science & Technology"
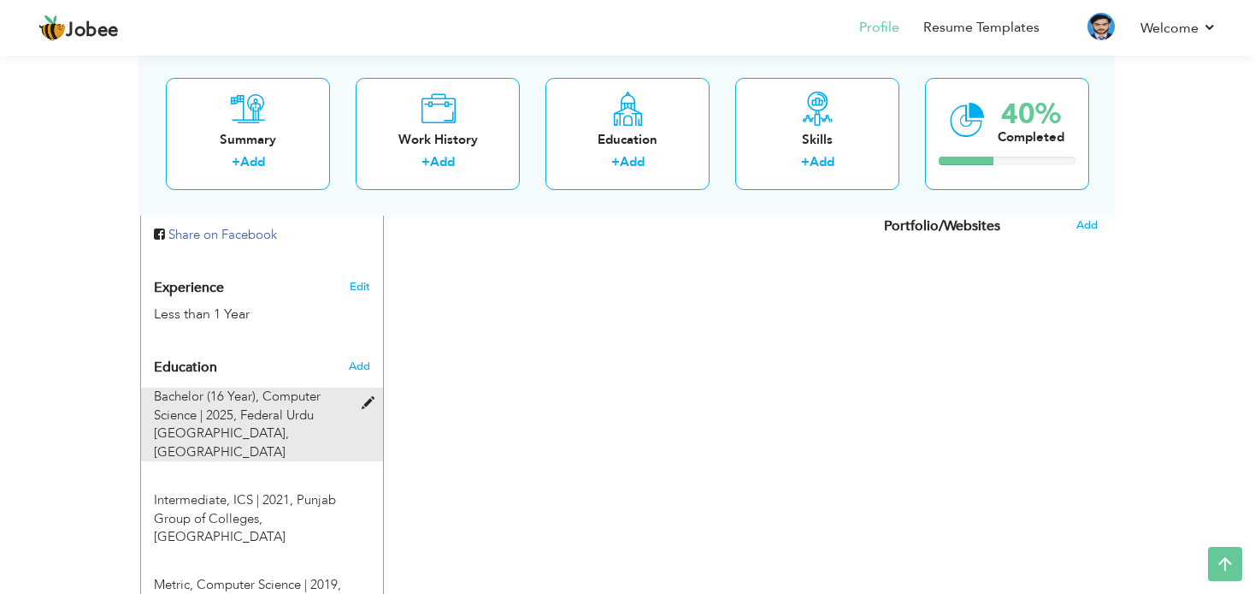
type input "3.78"
radio input "true"
type input "[GEOGRAPHIC_DATA]"
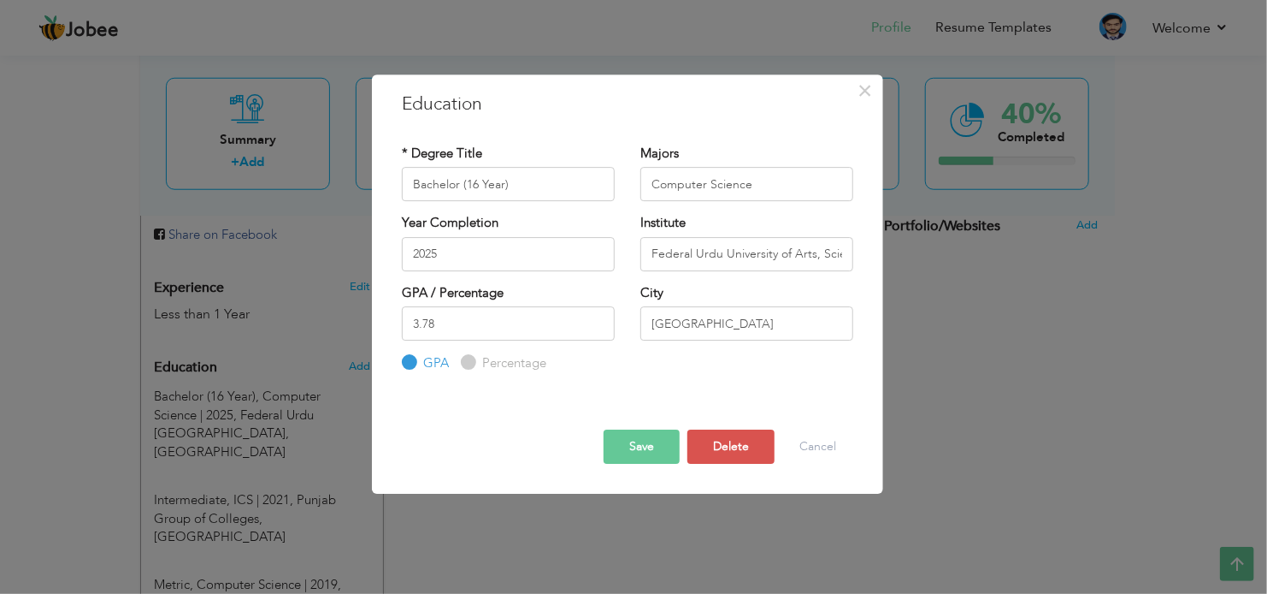
click at [648, 451] on button "Save" at bounding box center [642, 446] width 76 height 34
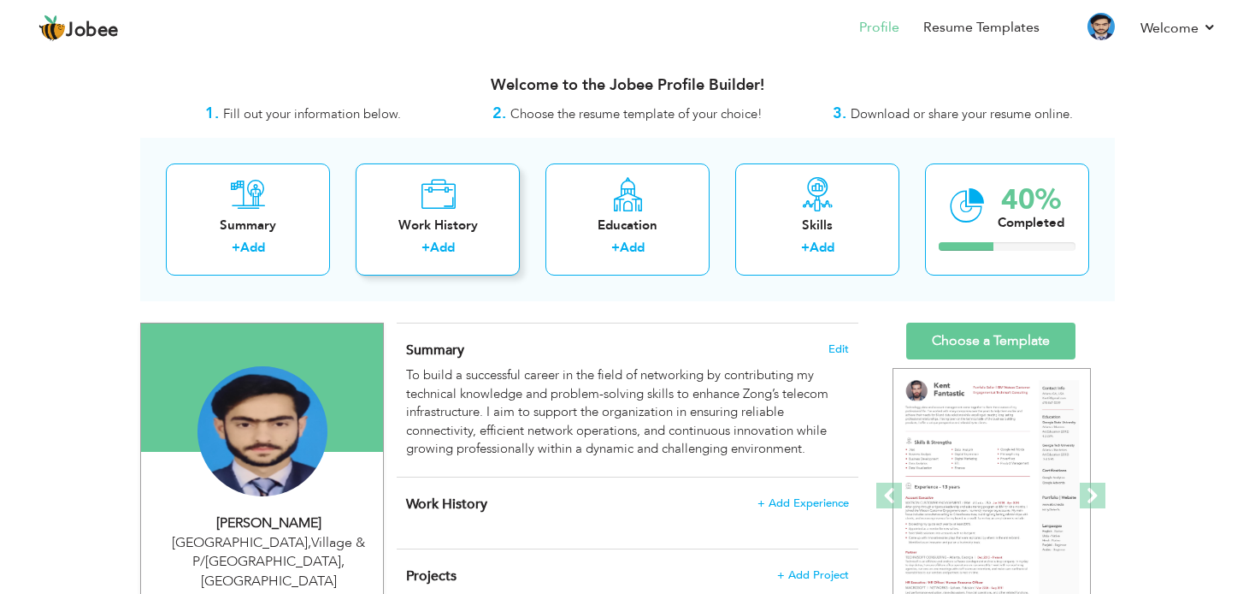
click at [458, 201] on div "Work History + Add" at bounding box center [438, 219] width 164 height 112
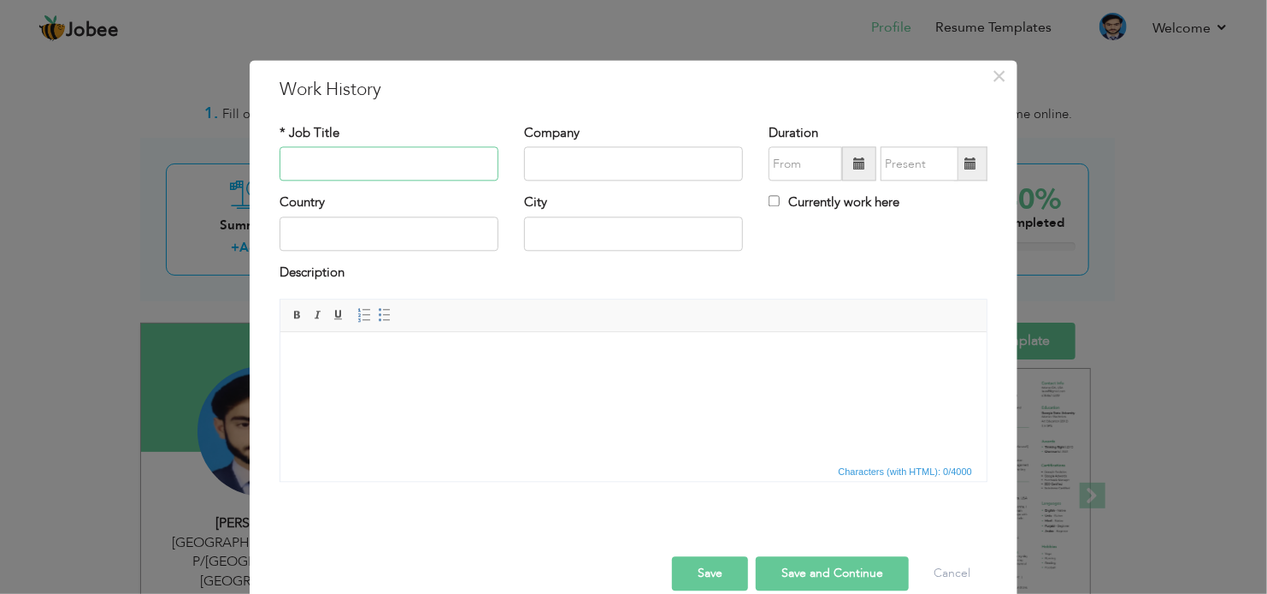
click at [355, 165] on input "text" at bounding box center [389, 164] width 219 height 34
type input "HR Assistant"
click at [591, 151] on input "text" at bounding box center [633, 164] width 219 height 34
type input "Capstone BPO IT & Tech Pvt, Ltd"
click at [351, 236] on input "text" at bounding box center [389, 233] width 219 height 34
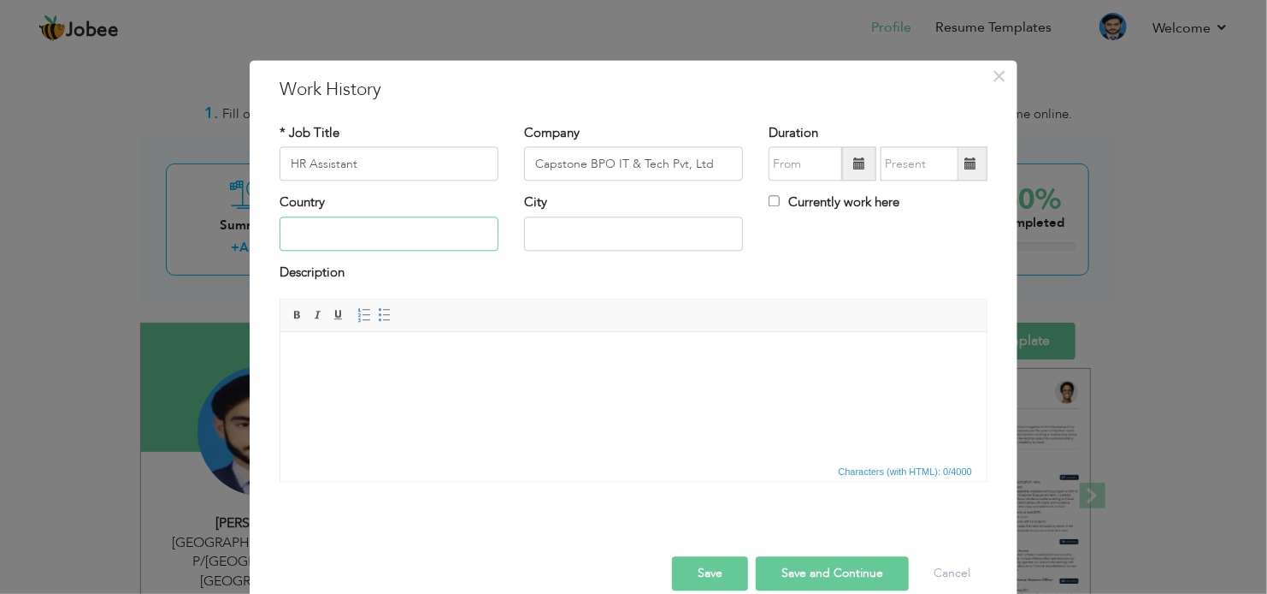
type input "[GEOGRAPHIC_DATA]"
click at [812, 166] on input "09/2025" at bounding box center [806, 164] width 74 height 34
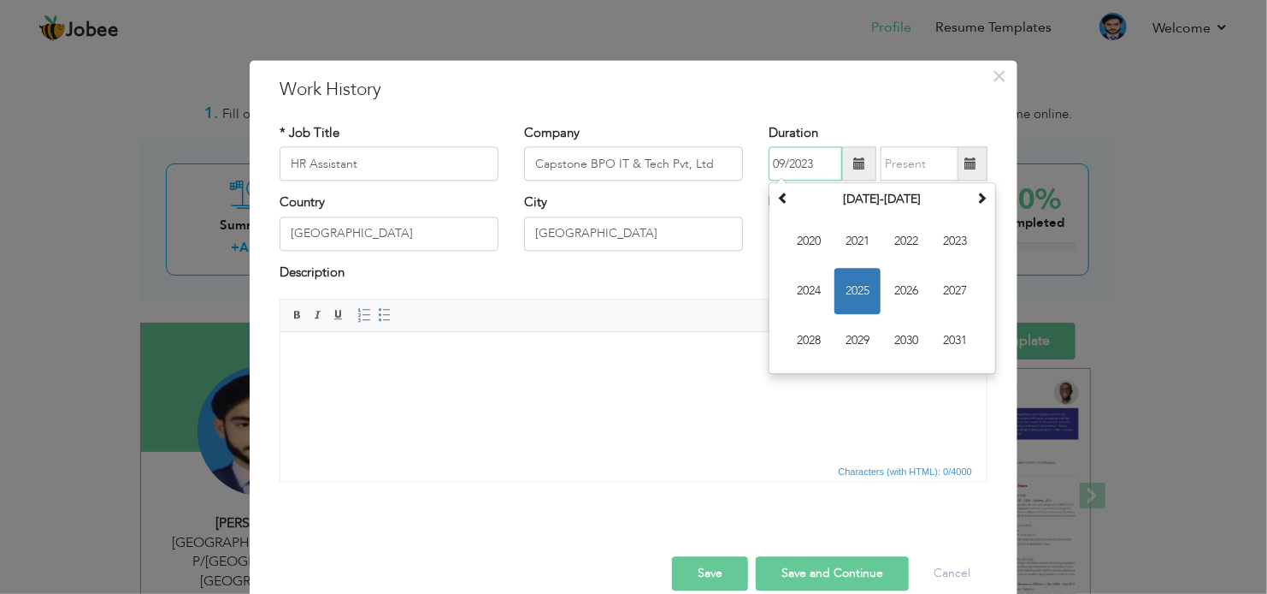
click at [781, 163] on input "09/2023" at bounding box center [806, 164] width 74 height 34
type input "08/2023"
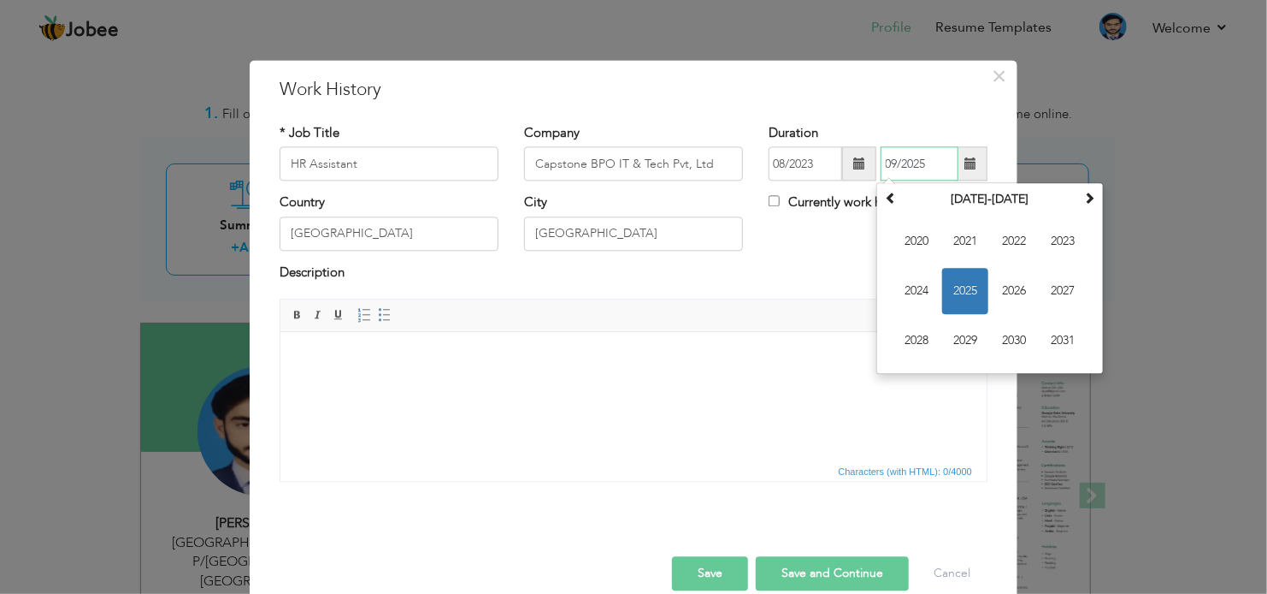
click at [912, 160] on input "09/2025" at bounding box center [920, 164] width 78 height 34
click at [925, 165] on input "09/2025" at bounding box center [920, 164] width 78 height 34
type input "09/2023"
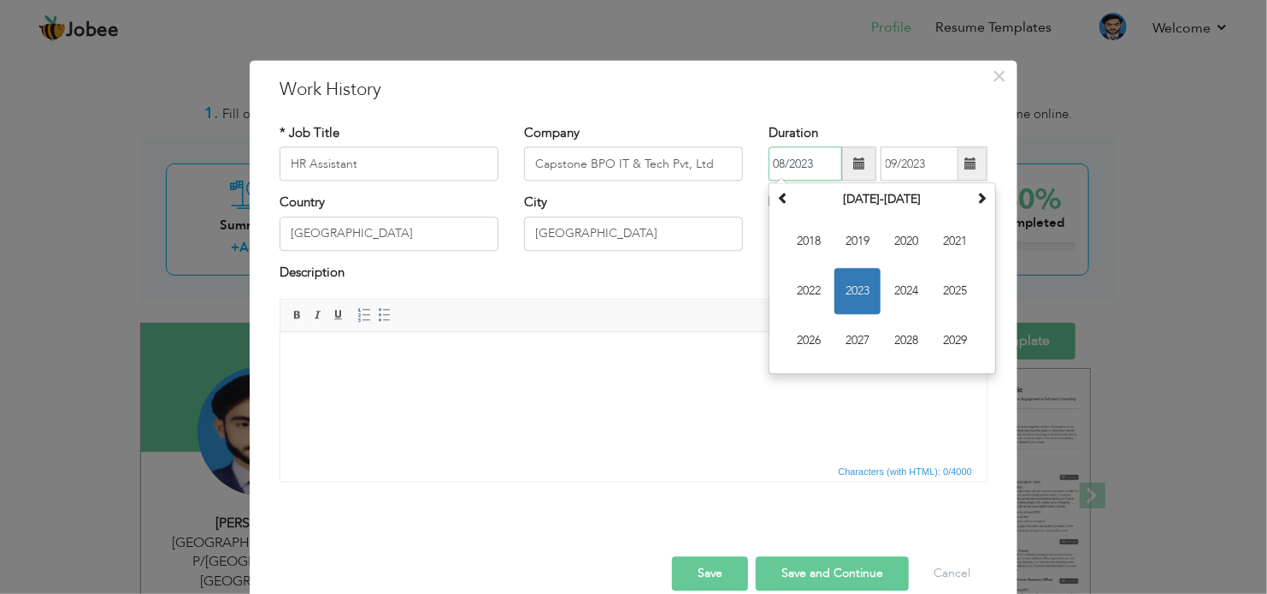
drag, startPoint x: 780, startPoint y: 160, endPoint x: 763, endPoint y: 160, distance: 17.1
click at [769, 160] on input "08/2023" at bounding box center [806, 164] width 74 height 34
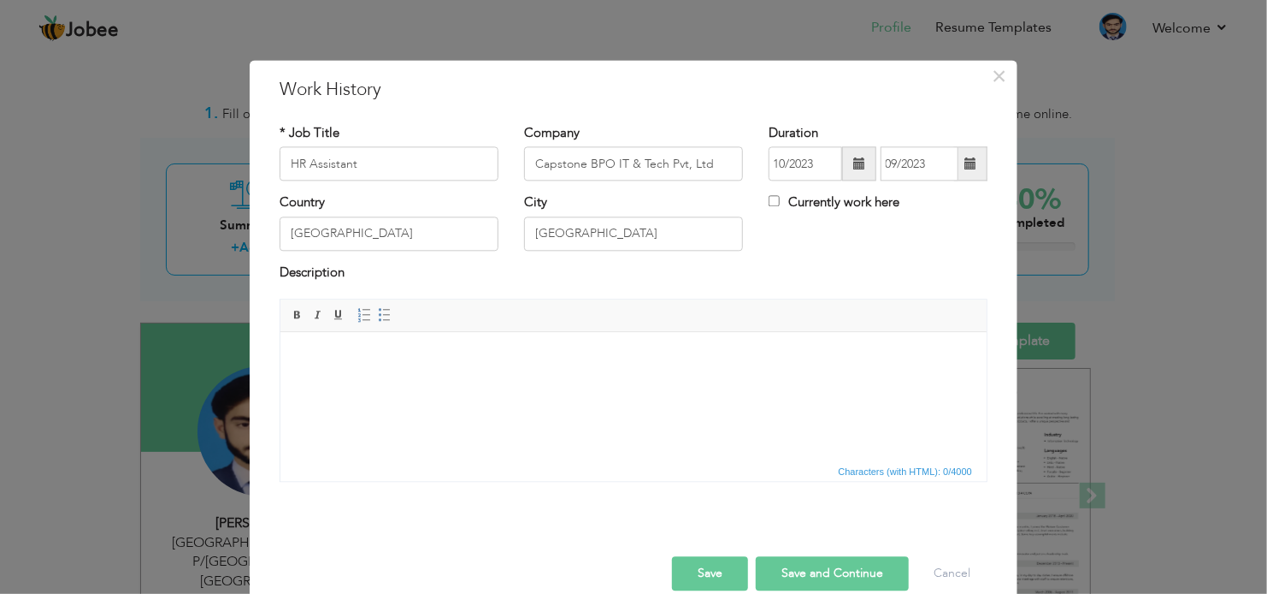
click at [626, 384] on html at bounding box center [633, 358] width 706 height 52
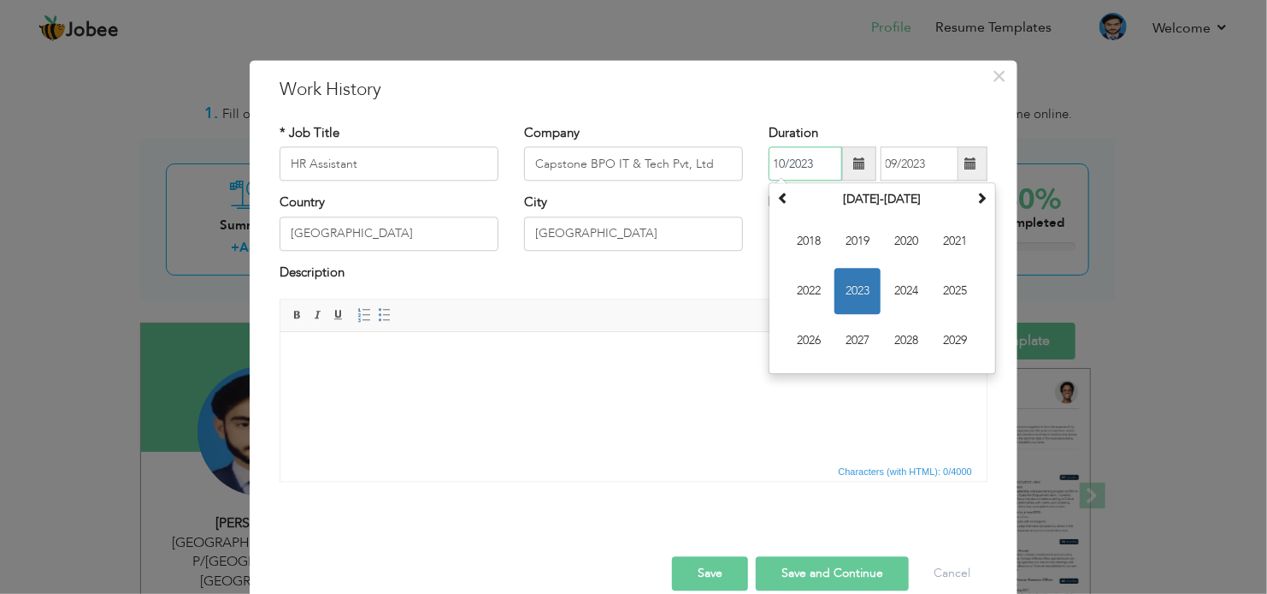
drag, startPoint x: 779, startPoint y: 165, endPoint x: 767, endPoint y: 162, distance: 12.5
click at [769, 162] on input "10/2023" at bounding box center [806, 164] width 74 height 34
click at [769, 168] on input "8/2023" at bounding box center [806, 164] width 74 height 34
type input "08/2023"
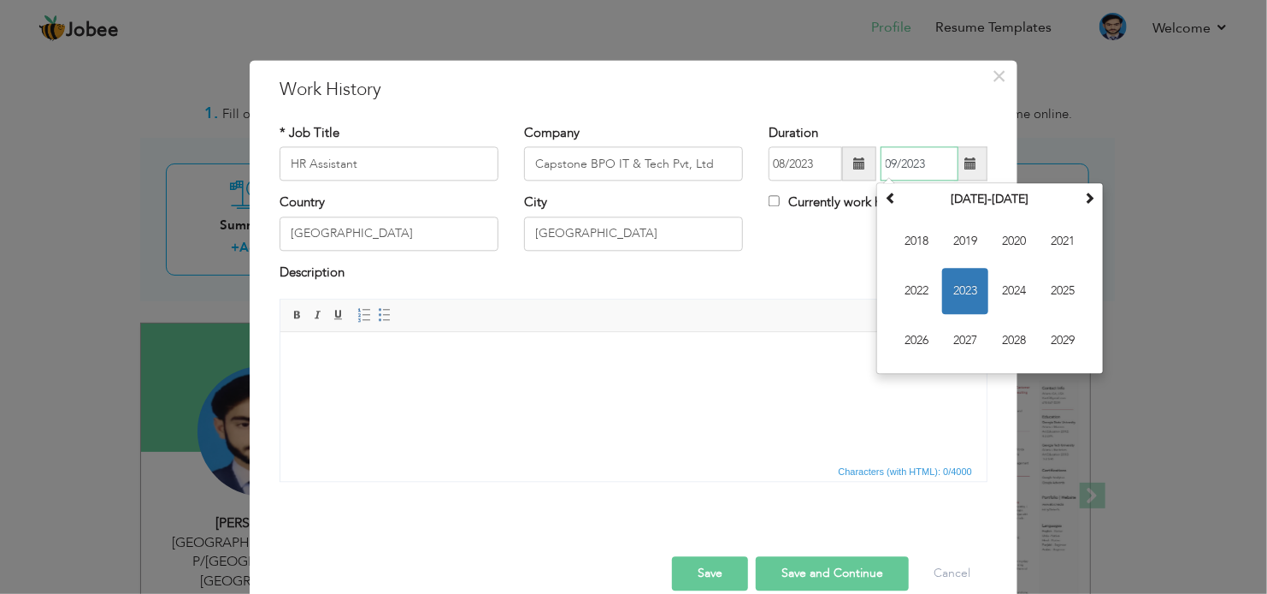
drag, startPoint x: 892, startPoint y: 161, endPoint x: 868, endPoint y: 161, distance: 23.9
click at [868, 161] on div "08/2023 09/2023 September 2023 Su Mo Tu We Th Fr Sa 27 28 29 30 31 1 2 3 4 5 6 …" at bounding box center [878, 164] width 219 height 34
type input "10/2023"
click at [691, 384] on html at bounding box center [633, 358] width 706 height 52
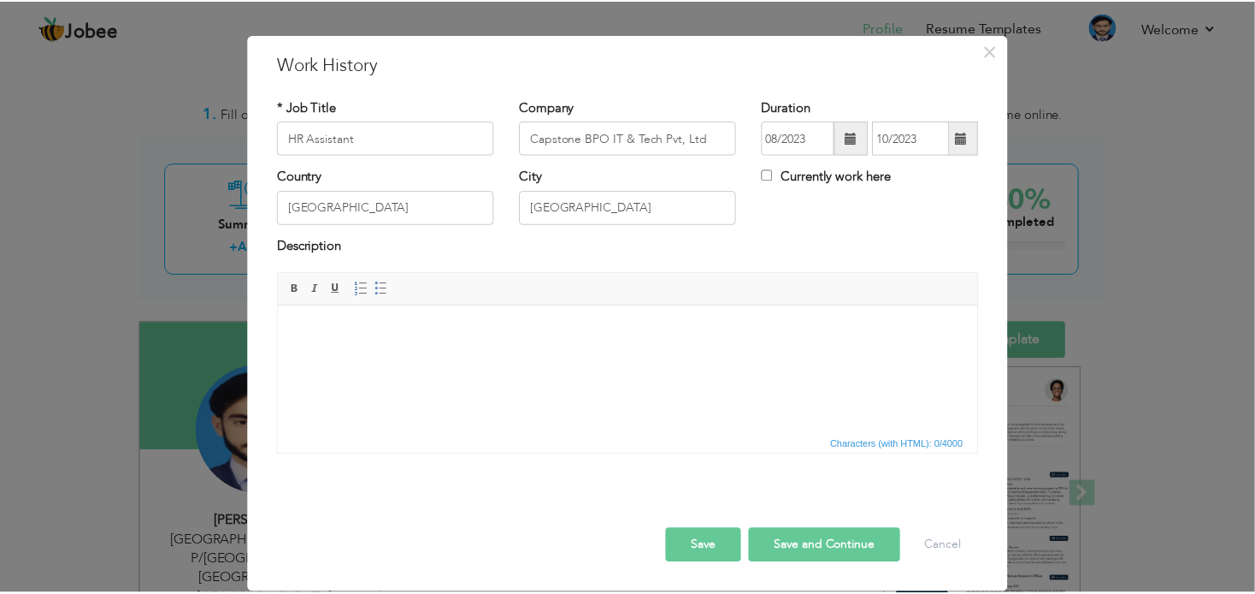
scroll to position [26, 0]
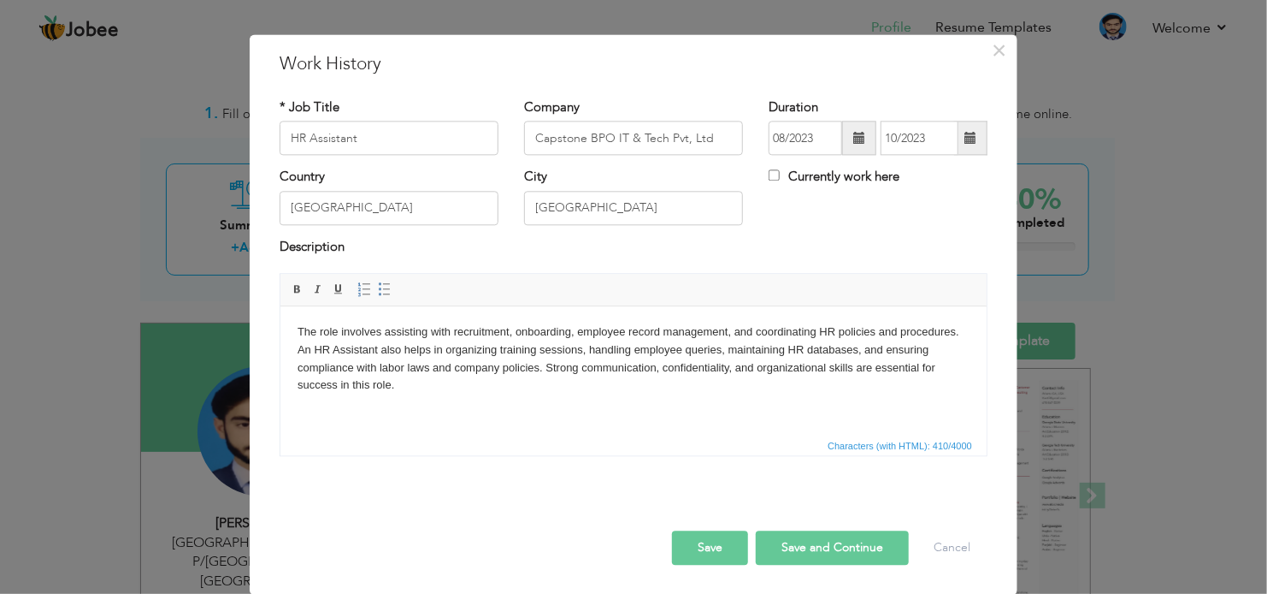
click at [731, 547] on button "Save" at bounding box center [710, 548] width 76 height 34
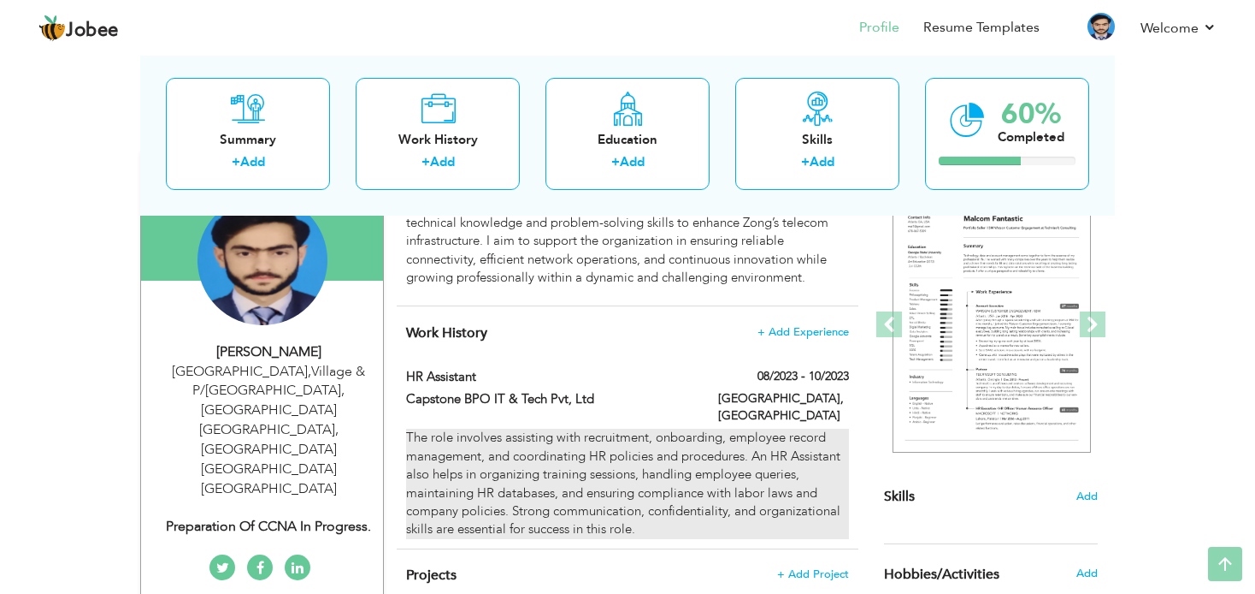
scroll to position [0, 0]
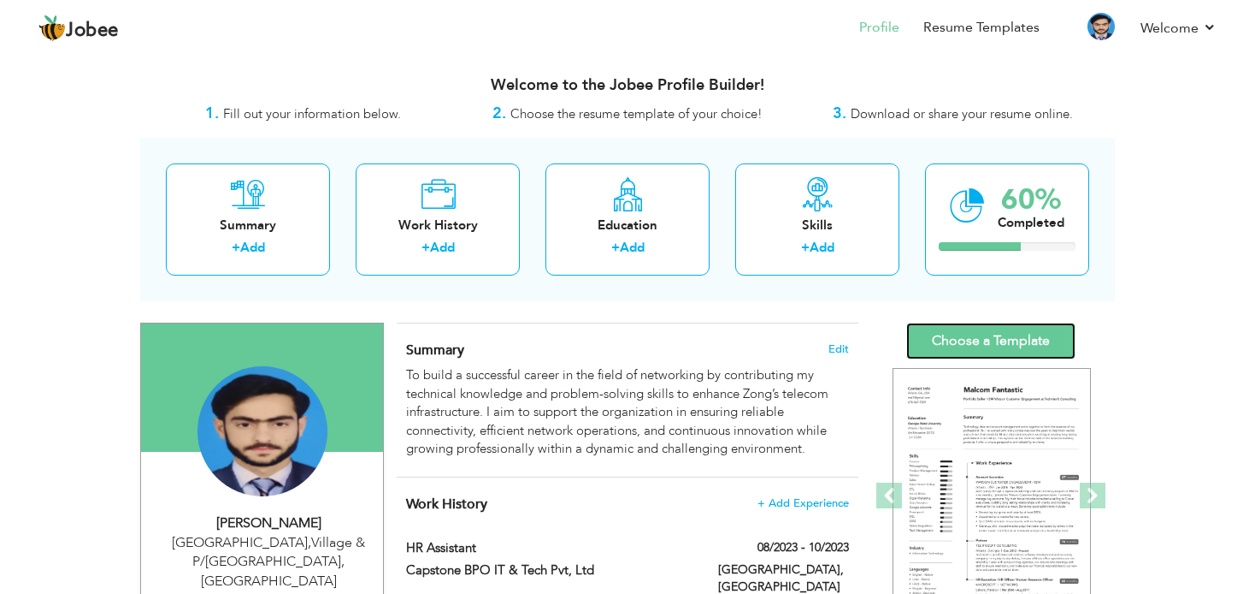
click at [967, 351] on link "Choose a Template" at bounding box center [991, 340] width 169 height 37
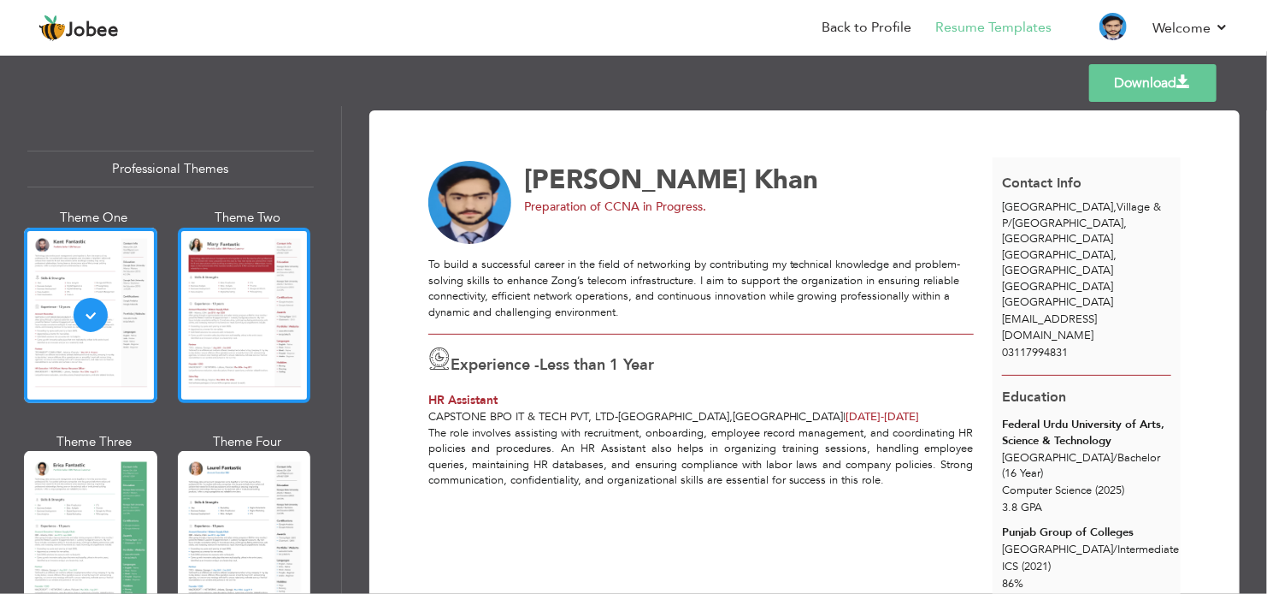
click at [204, 297] on div at bounding box center [244, 314] width 133 height 175
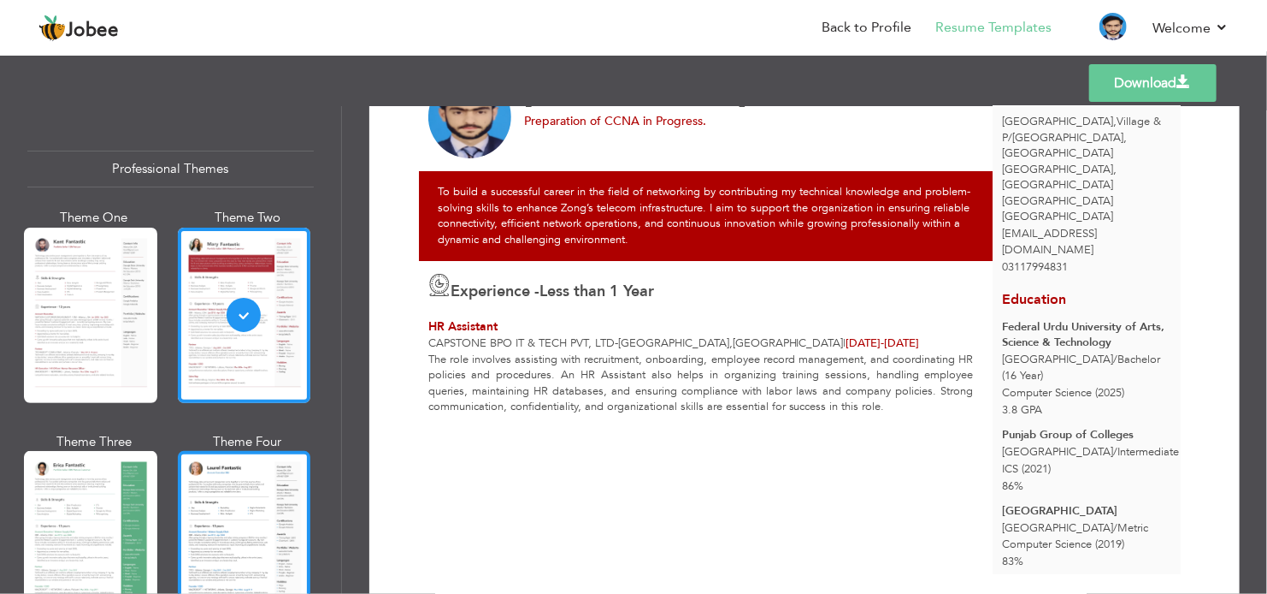
scroll to position [257, 0]
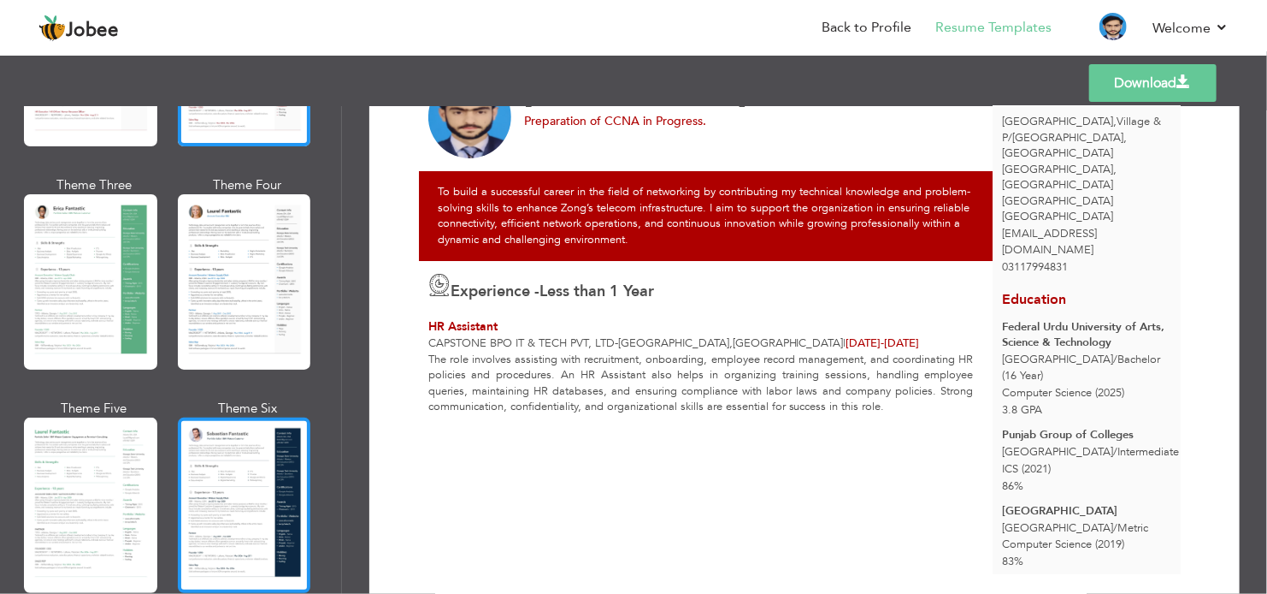
click at [257, 432] on div at bounding box center [244, 504] width 133 height 175
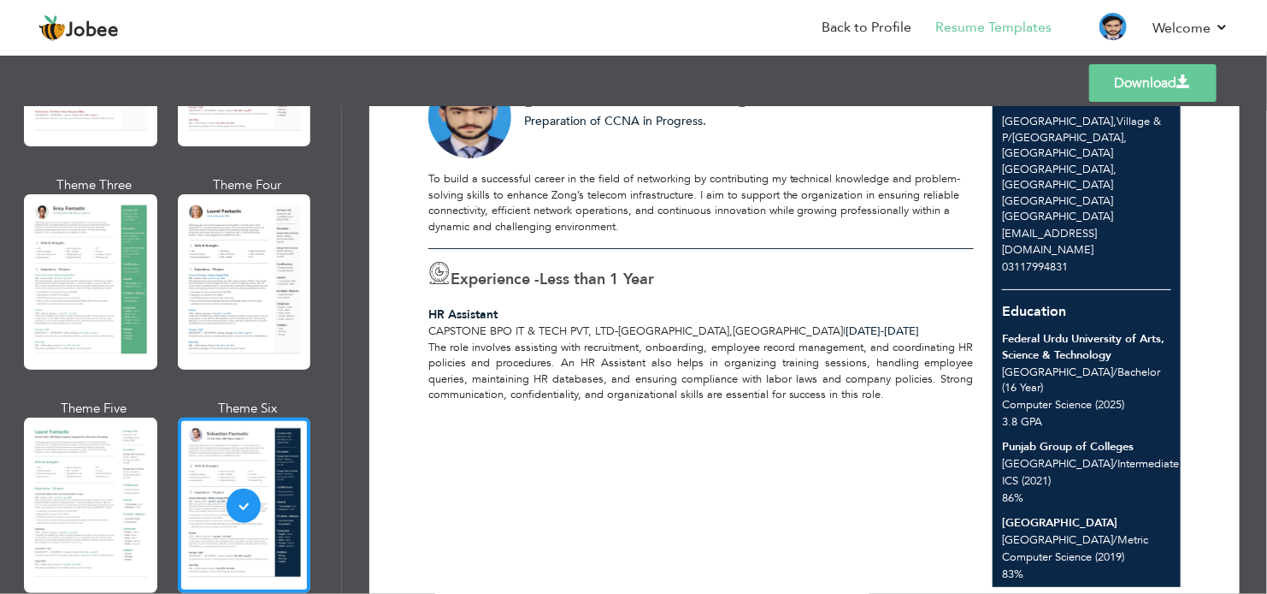
scroll to position [0, 0]
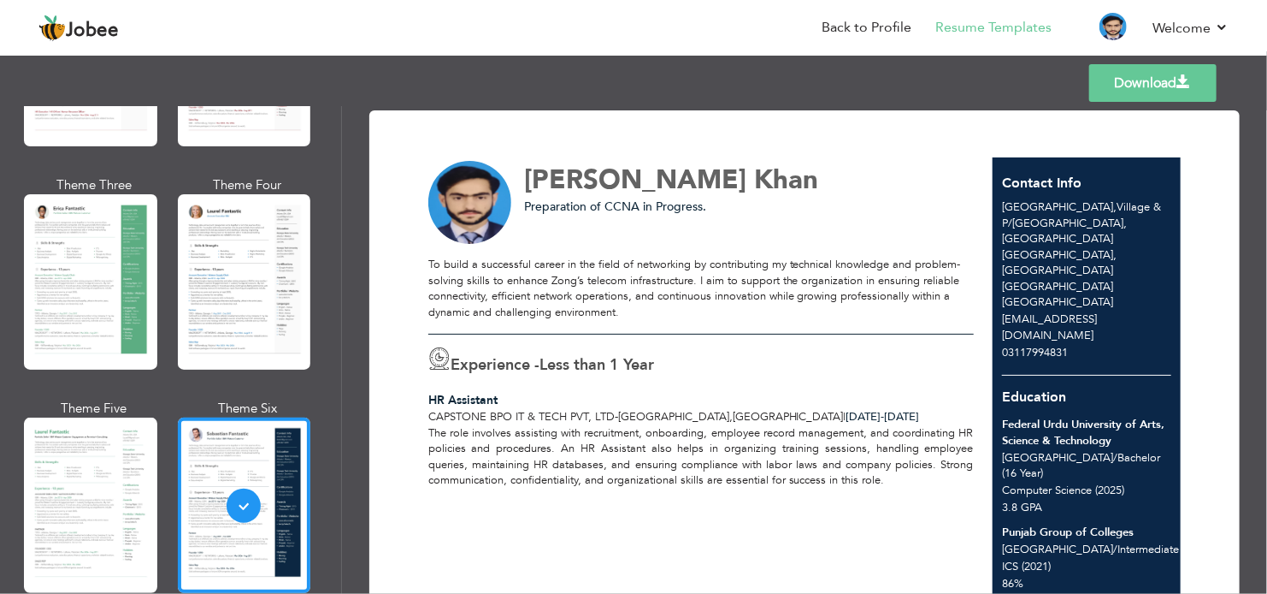
click at [450, 187] on img at bounding box center [470, 203] width 84 height 84
click at [846, 24] on link "Back to Profile" at bounding box center [867, 28] width 90 height 20
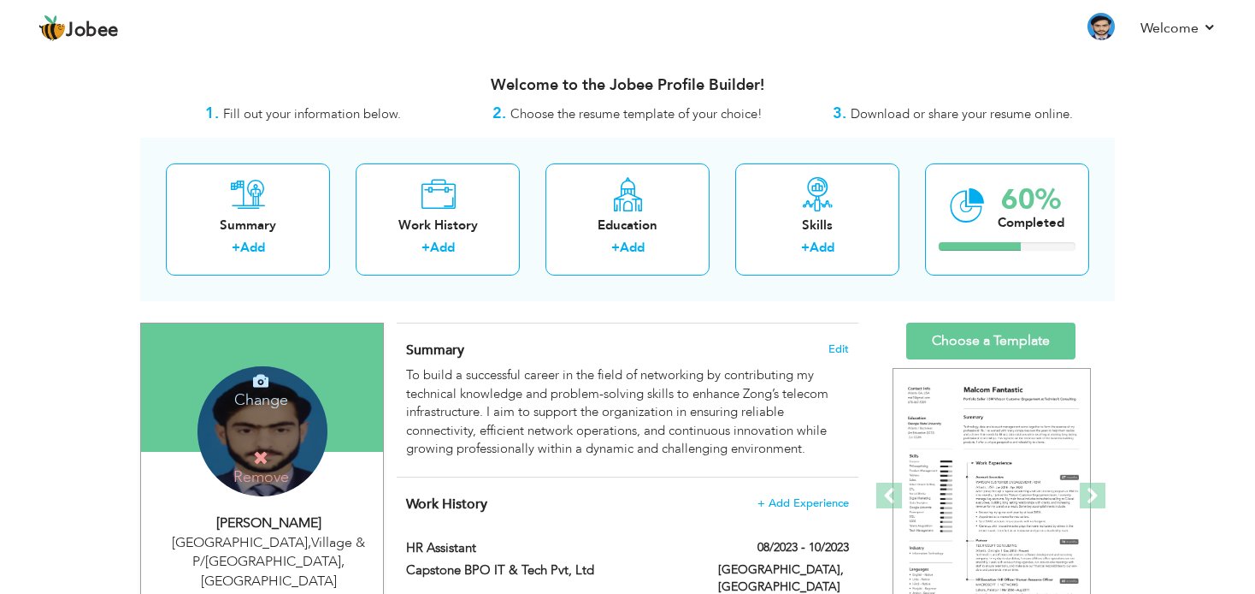
click at [253, 393] on h4 "Change" at bounding box center [261, 388] width 122 height 41
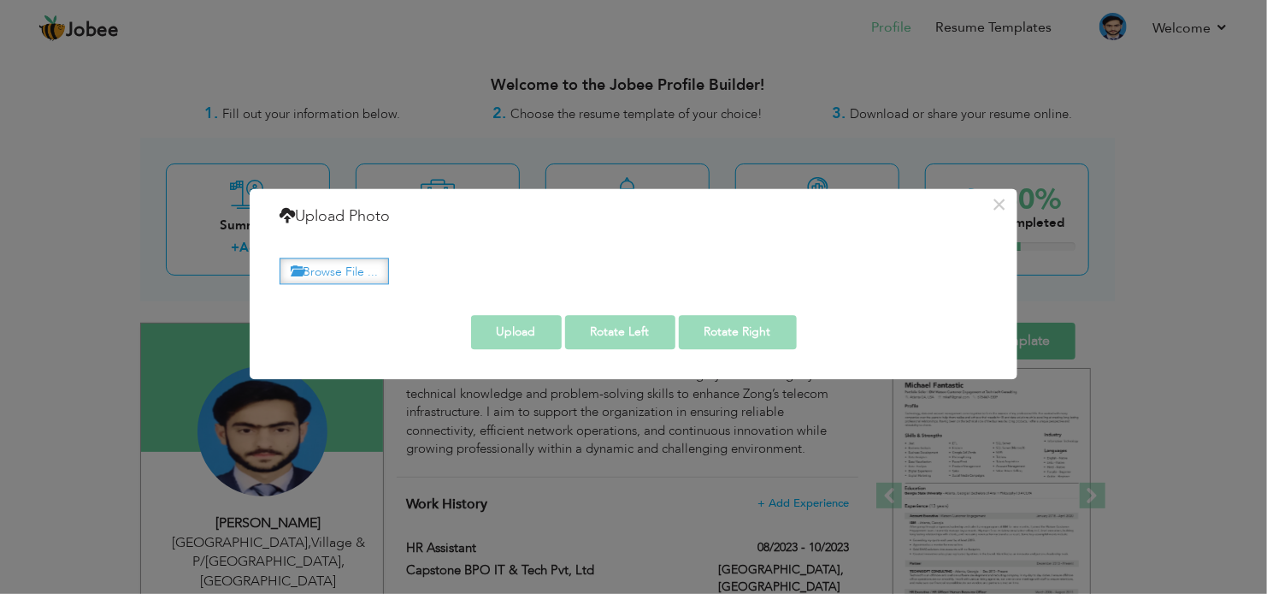
click at [326, 270] on label "Browse File ..." at bounding box center [334, 270] width 109 height 27
click at [0, 0] on input "Browse File ..." at bounding box center [0, 0] width 0 height 0
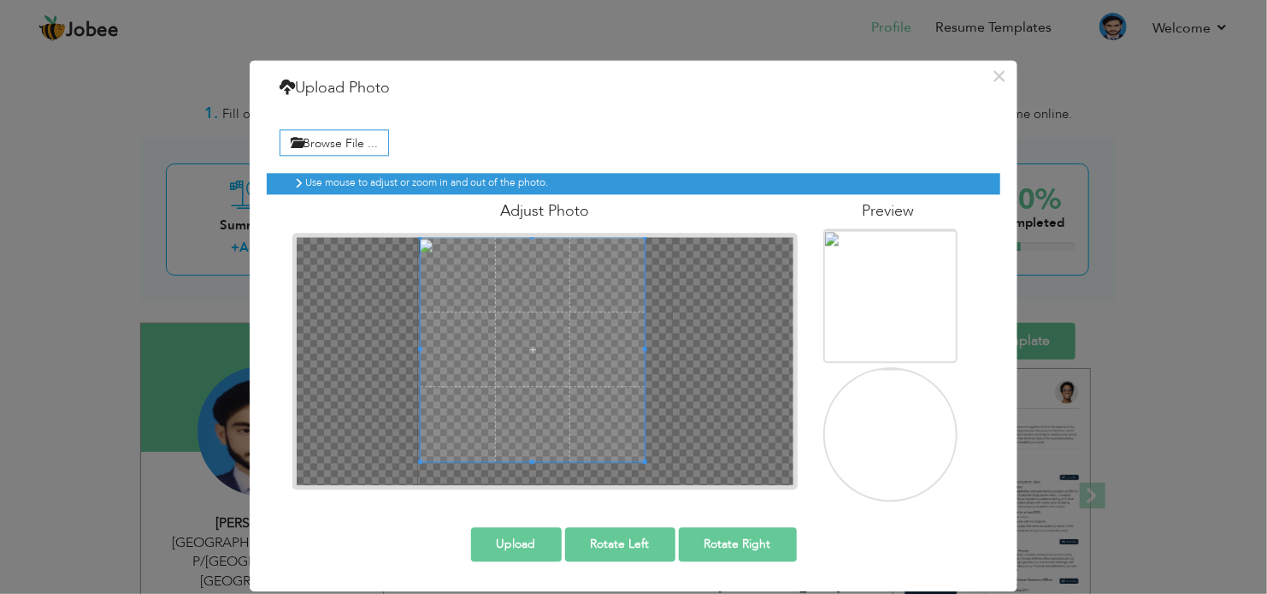
click at [375, 233] on div at bounding box center [544, 361] width 505 height 257
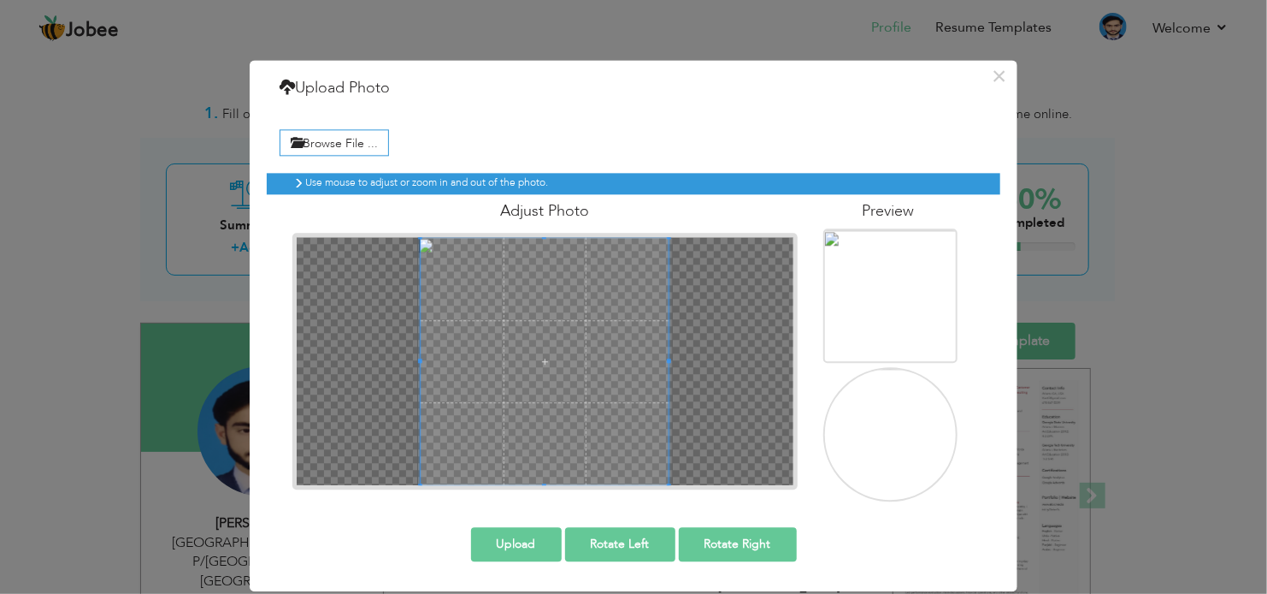
click at [694, 480] on div at bounding box center [545, 361] width 497 height 248
click at [688, 358] on div at bounding box center [545, 361] width 497 height 248
click at [598, 355] on span at bounding box center [549, 361] width 248 height 248
click at [421, 359] on div at bounding box center [545, 361] width 497 height 248
click at [431, 355] on div at bounding box center [551, 361] width 243 height 243
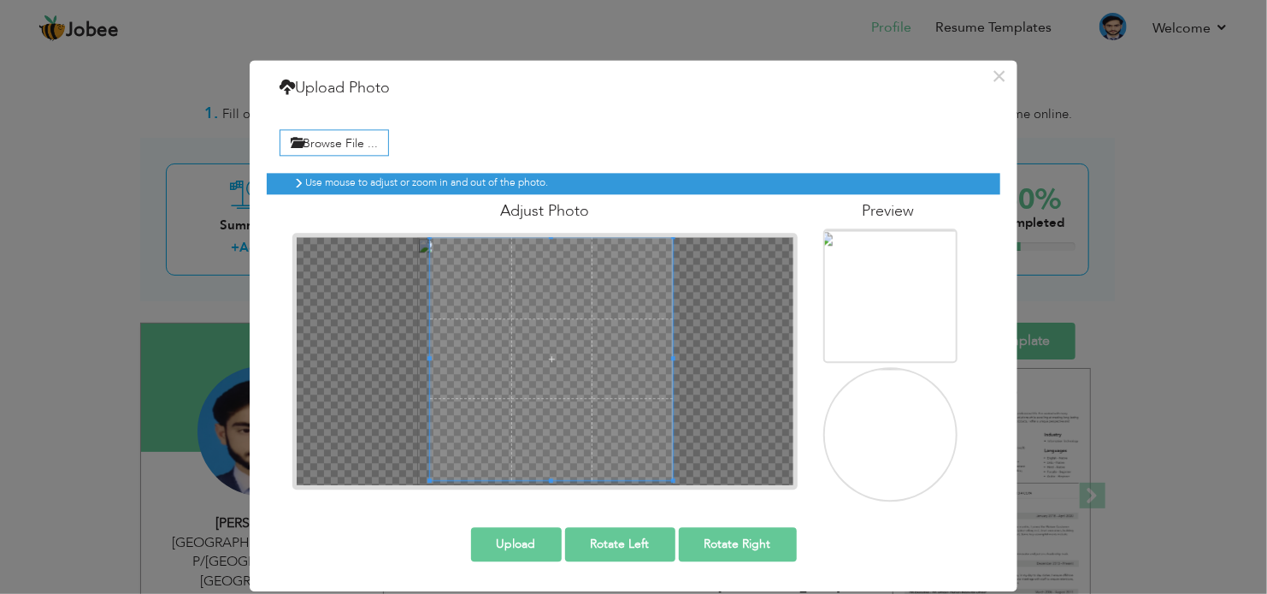
click at [502, 329] on span at bounding box center [551, 358] width 243 height 243
click at [526, 539] on button "Upload" at bounding box center [516, 544] width 91 height 34
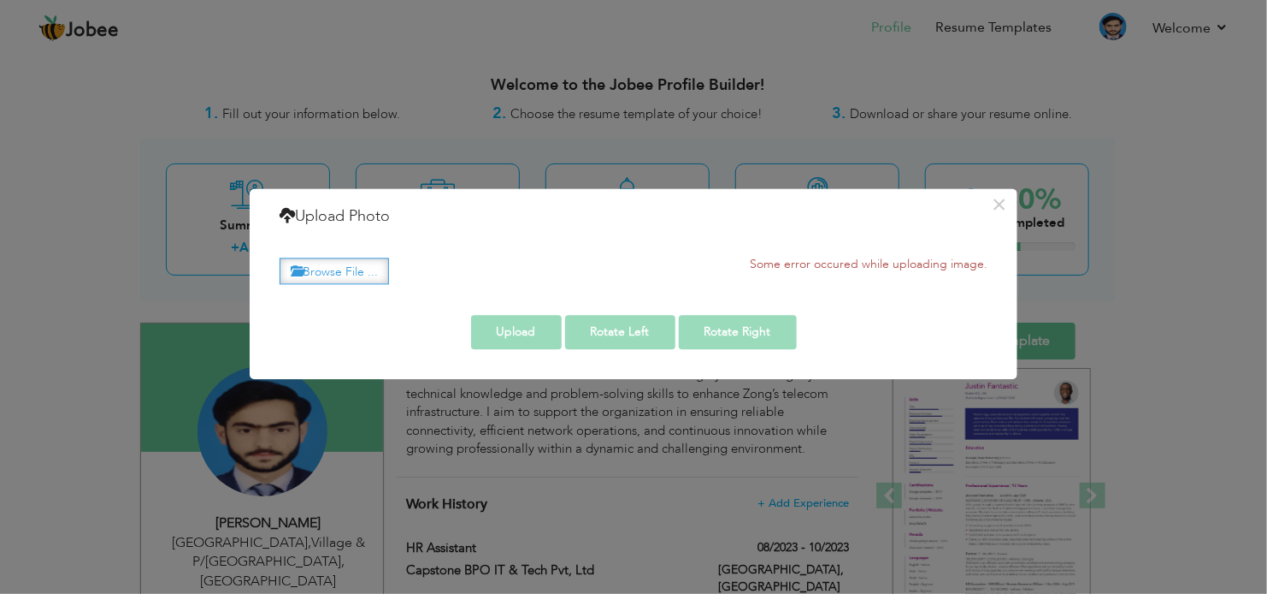
click at [323, 263] on label "Browse File ..." at bounding box center [334, 270] width 109 height 27
click at [0, 0] on input "Browse File ..." at bounding box center [0, 0] width 0 height 0
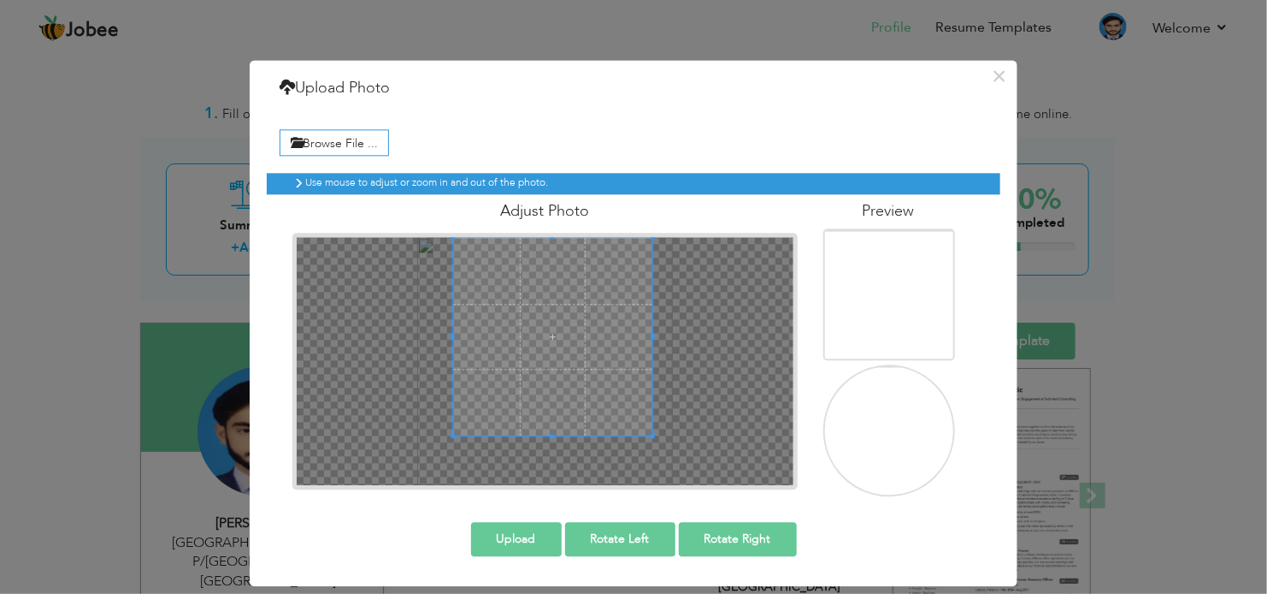
click at [556, 331] on span at bounding box center [552, 336] width 198 height 198
click at [562, 359] on span at bounding box center [552, 336] width 198 height 198
click at [511, 345] on span at bounding box center [545, 336] width 198 height 198
click at [511, 335] on span at bounding box center [545, 336] width 198 height 198
click at [512, 306] on span at bounding box center [545, 336] width 198 height 198
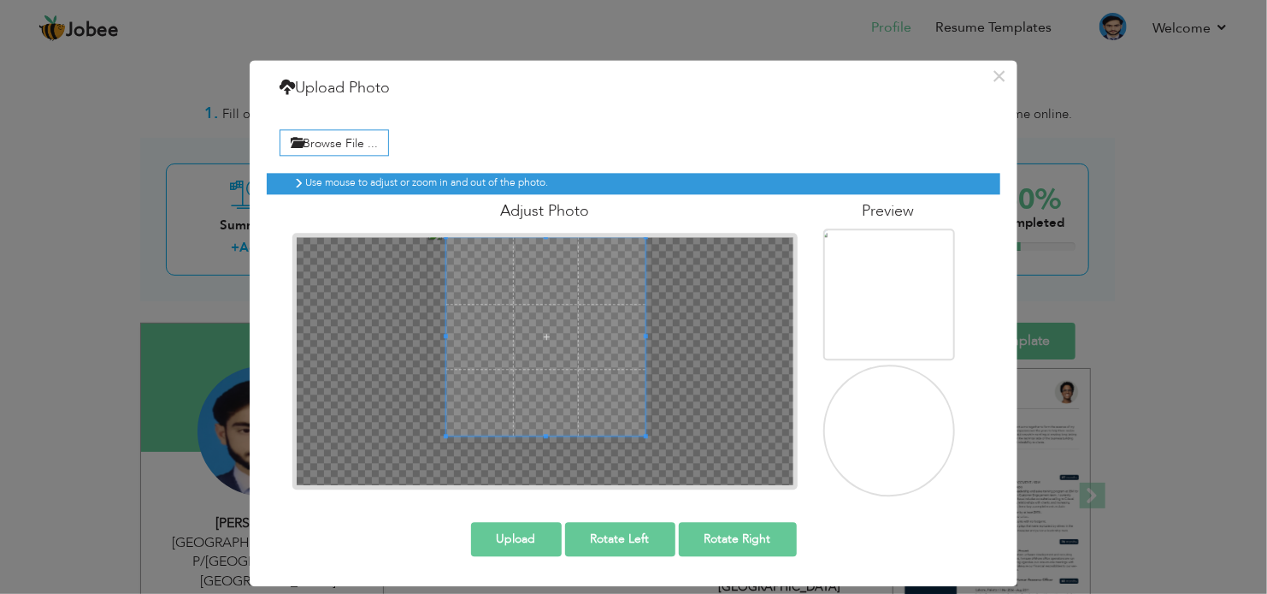
click at [536, 531] on button "Upload" at bounding box center [516, 539] width 91 height 34
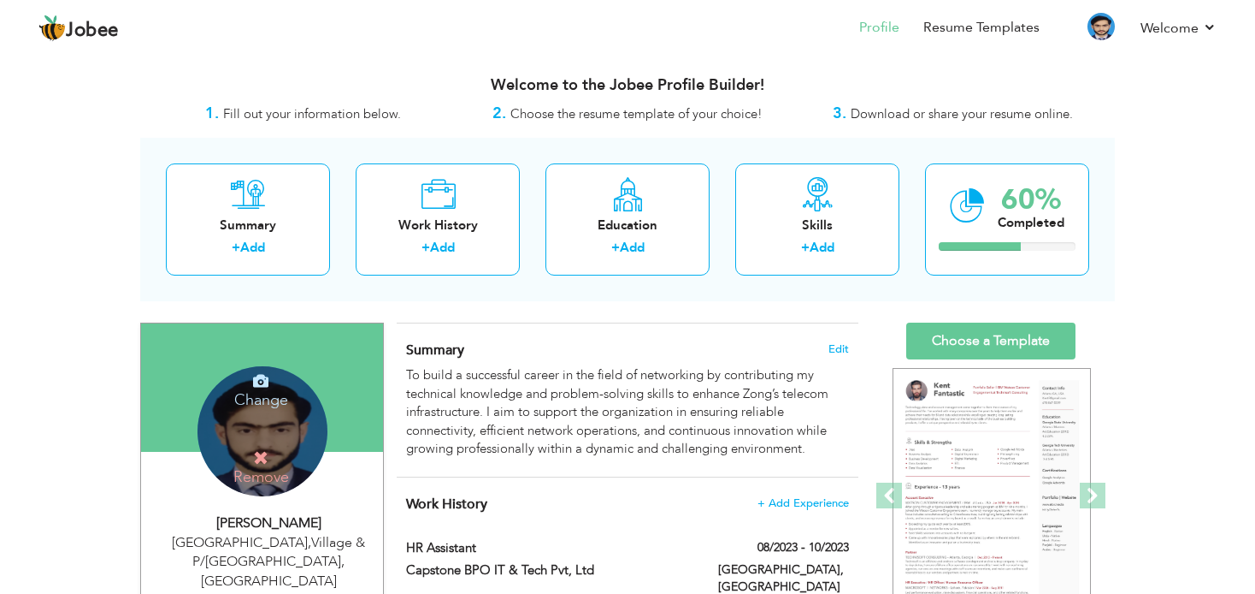
click at [269, 393] on h4 "Change" at bounding box center [261, 388] width 122 height 41
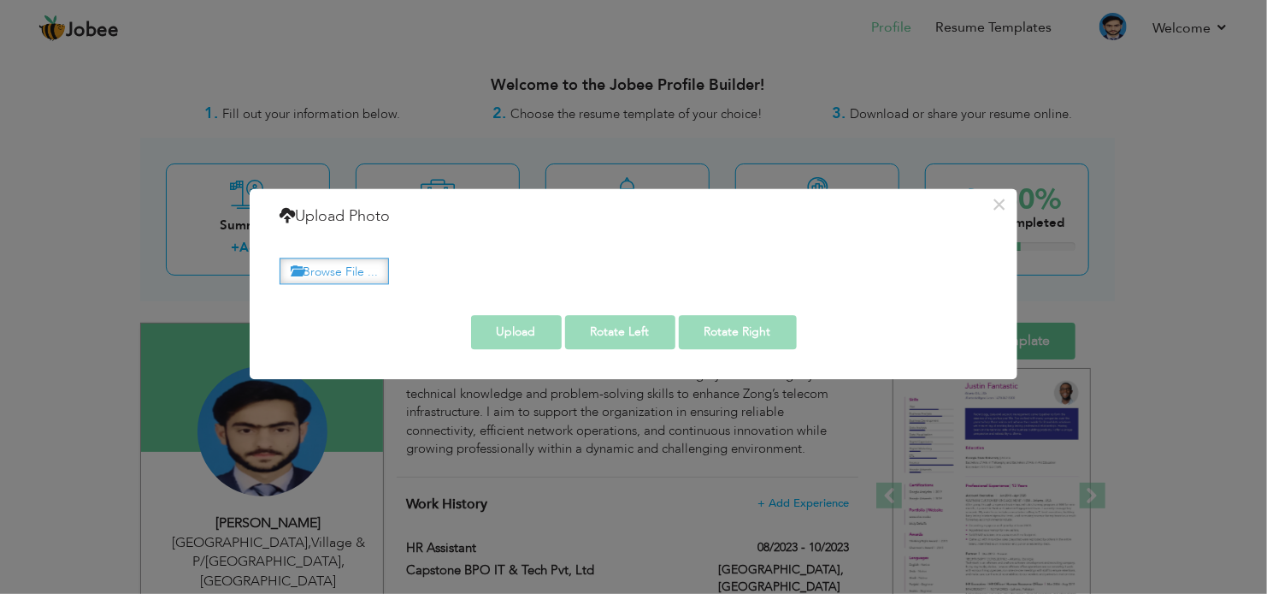
click at [350, 275] on label "Browse File ..." at bounding box center [334, 270] width 109 height 27
click at [0, 0] on input "Browse File ..." at bounding box center [0, 0] width 0 height 0
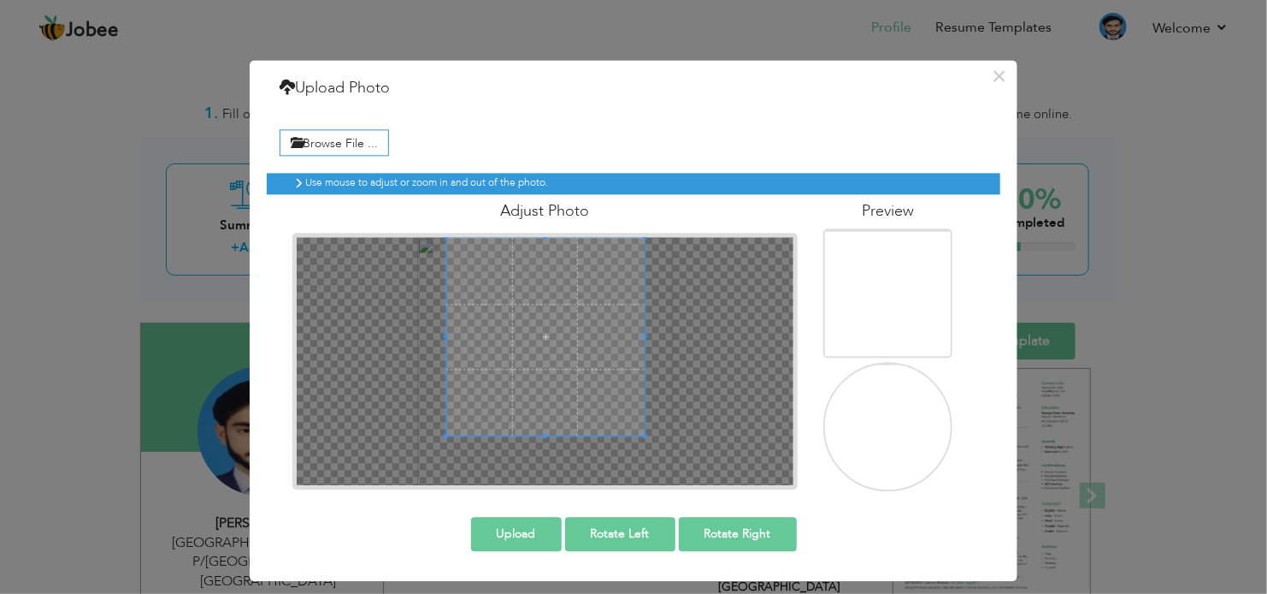
click at [538, 324] on span at bounding box center [545, 336] width 198 height 198
click at [593, 328] on span at bounding box center [549, 336] width 198 height 198
click at [552, 299] on span at bounding box center [549, 336] width 198 height 198
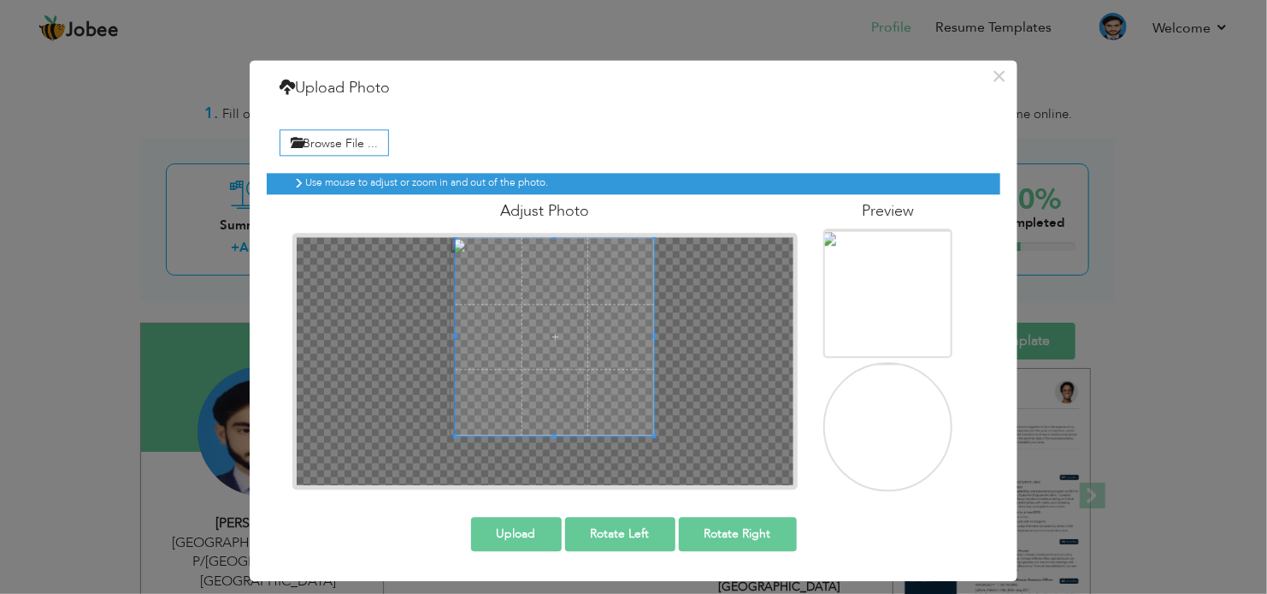
click at [632, 263] on span at bounding box center [555, 336] width 198 height 198
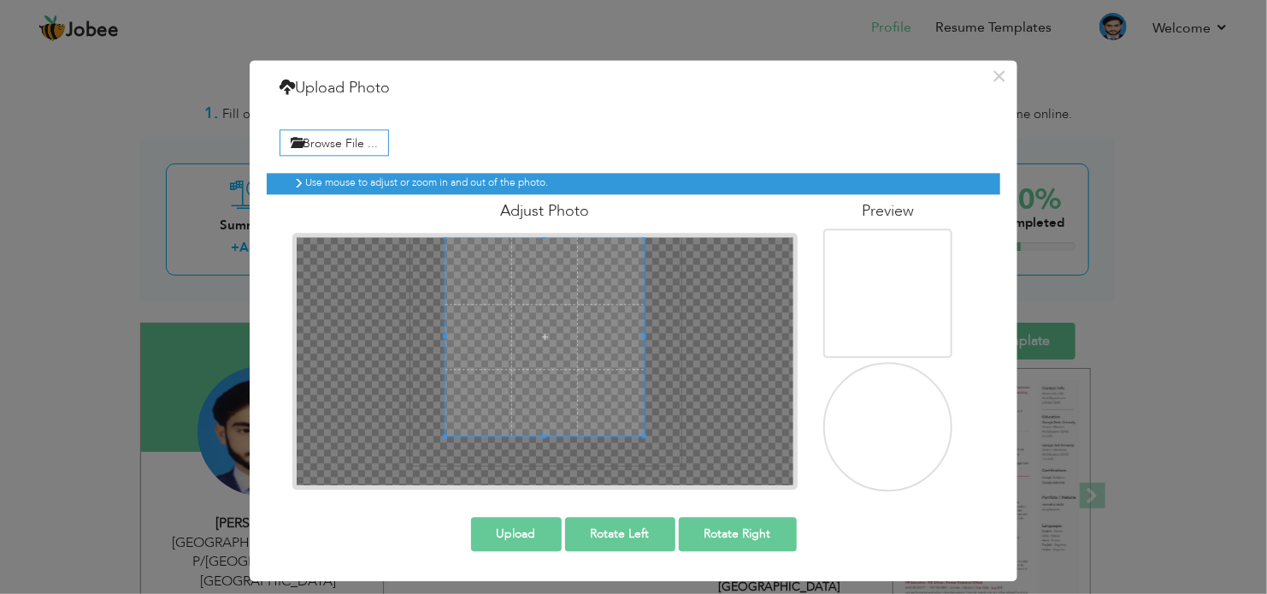
click at [553, 239] on span at bounding box center [545, 336] width 198 height 198
click at [581, 360] on span at bounding box center [551, 336] width 198 height 198
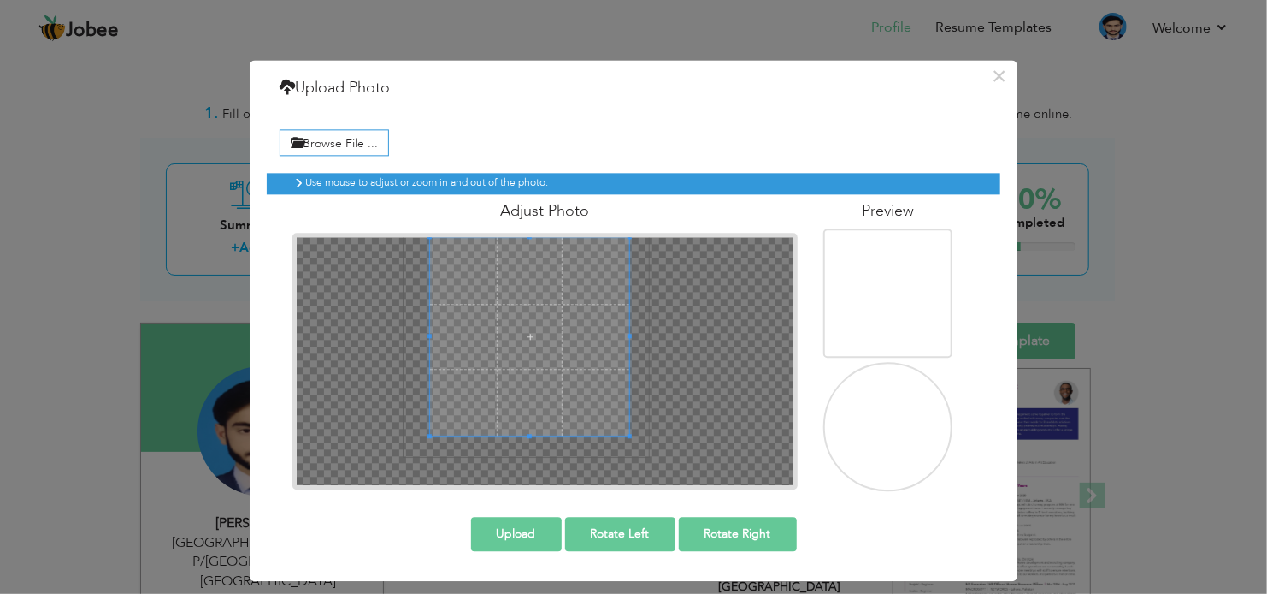
click at [564, 326] on span at bounding box center [529, 336] width 198 height 198
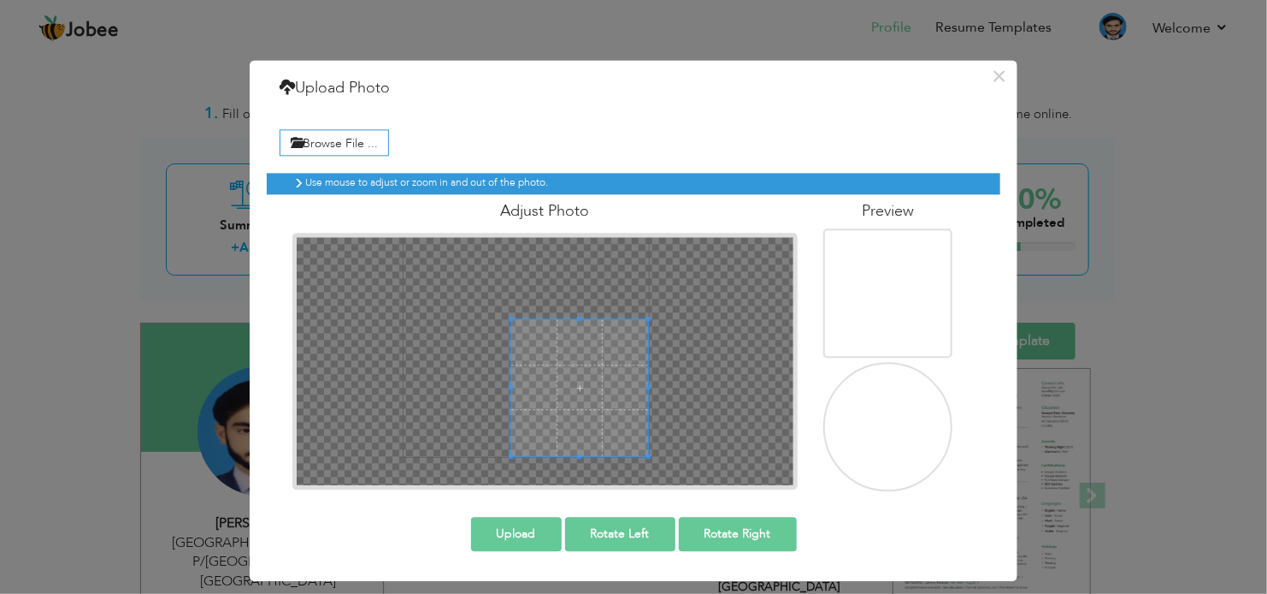
click at [598, 358] on div at bounding box center [545, 361] width 497 height 248
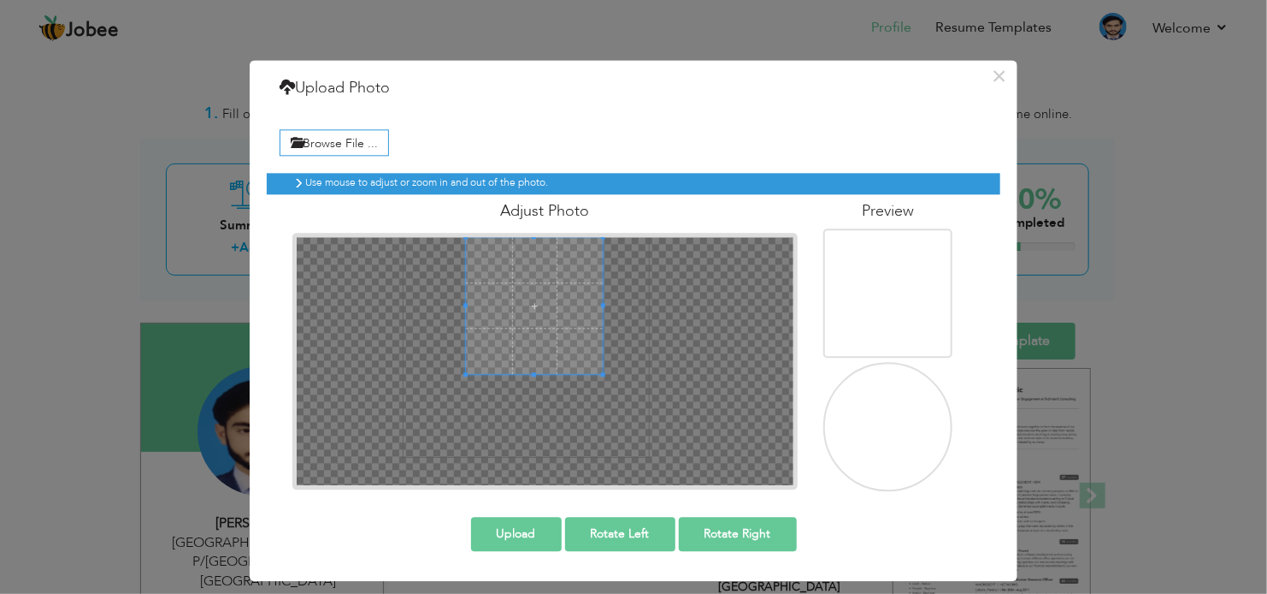
click at [535, 280] on span at bounding box center [534, 305] width 137 height 137
click at [996, 74] on button "×" at bounding box center [999, 75] width 27 height 27
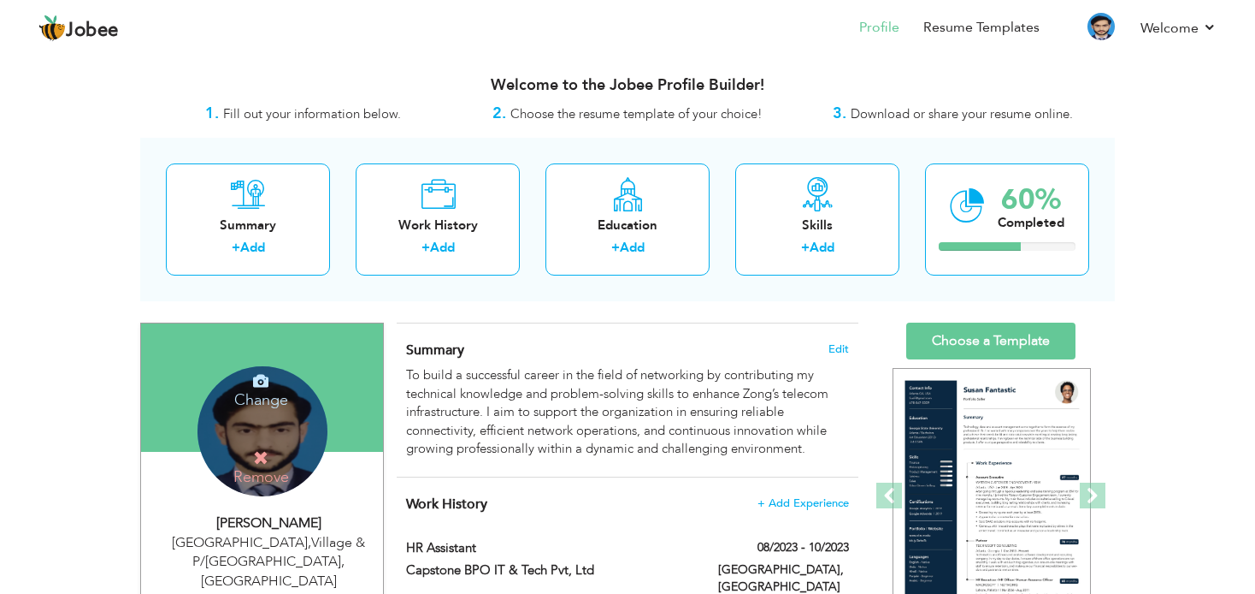
click at [254, 396] on h4 "Change" at bounding box center [261, 388] width 122 height 41
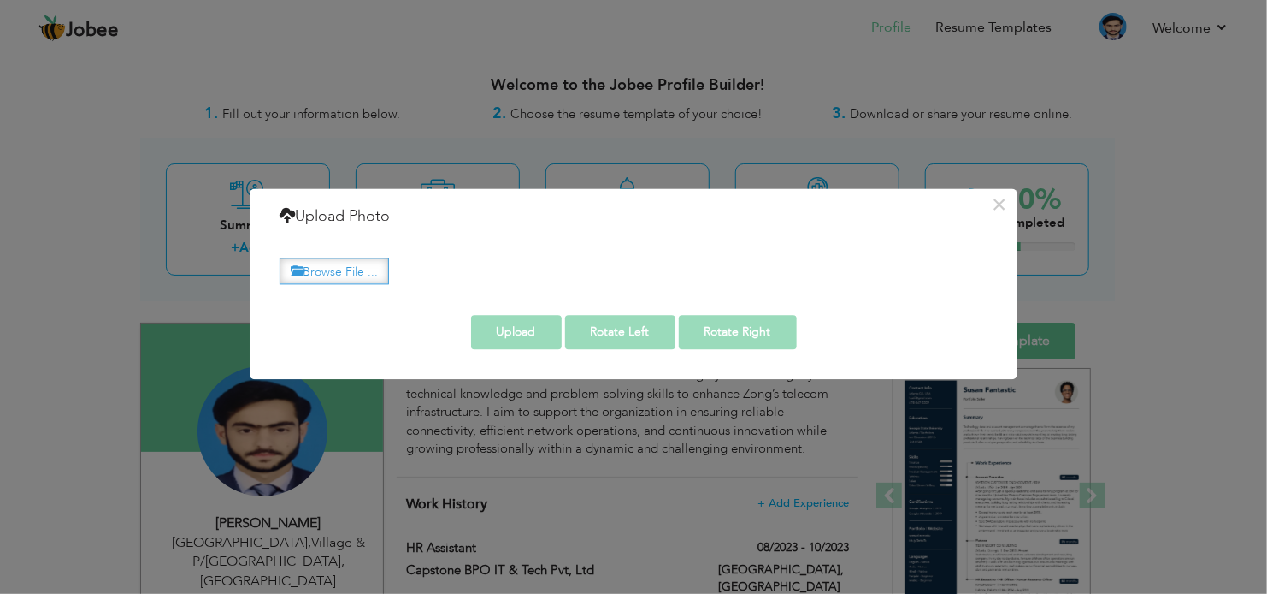
click at [320, 272] on label "Browse File ..." at bounding box center [334, 270] width 109 height 27
click at [0, 0] on input "Browse File ..." at bounding box center [0, 0] width 0 height 0
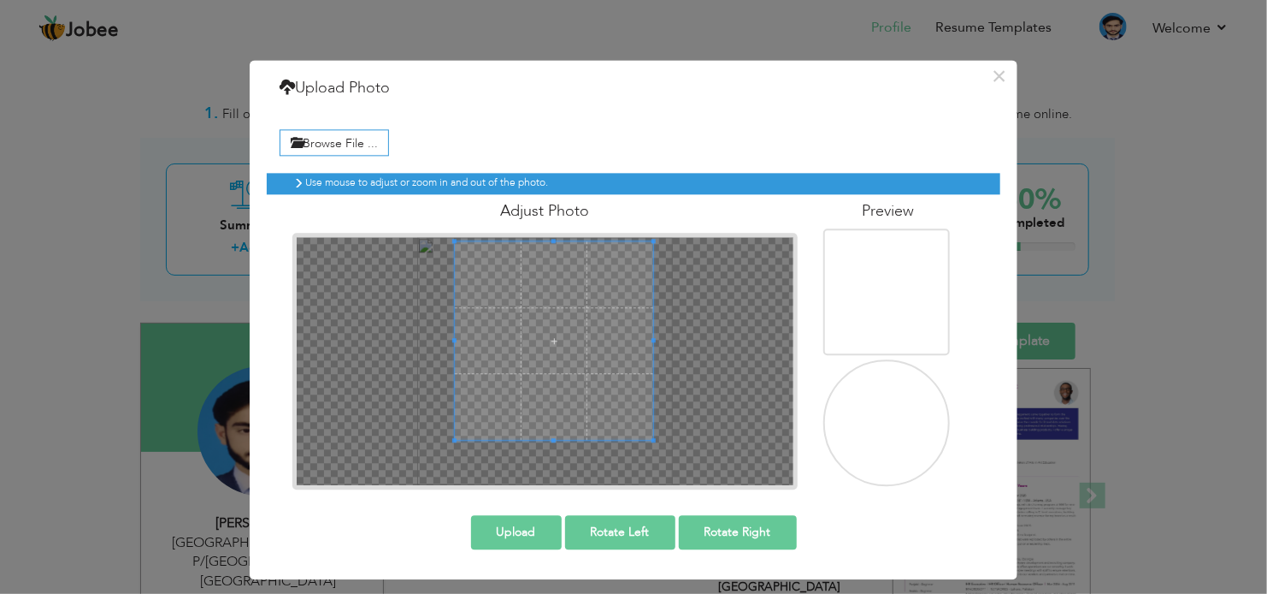
click at [557, 358] on span at bounding box center [554, 340] width 198 height 198
click at [565, 363] on span at bounding box center [557, 340] width 198 height 198
click at [582, 331] on span at bounding box center [552, 336] width 198 height 198
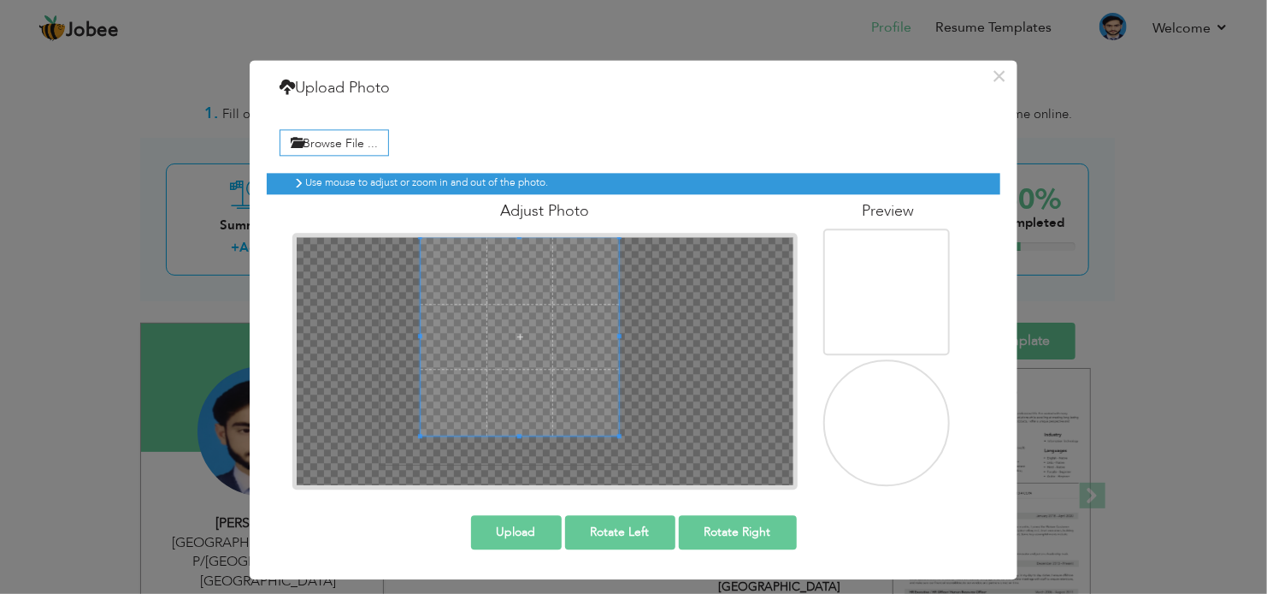
click at [538, 311] on span at bounding box center [520, 336] width 198 height 198
click at [351, 151] on label "Browse File ..." at bounding box center [334, 142] width 109 height 27
click at [0, 0] on input "Browse File ..." at bounding box center [0, 0] width 0 height 0
click at [351, 141] on label "Browse File ..." at bounding box center [334, 142] width 109 height 27
click at [0, 0] on input "Browse File ..." at bounding box center [0, 0] width 0 height 0
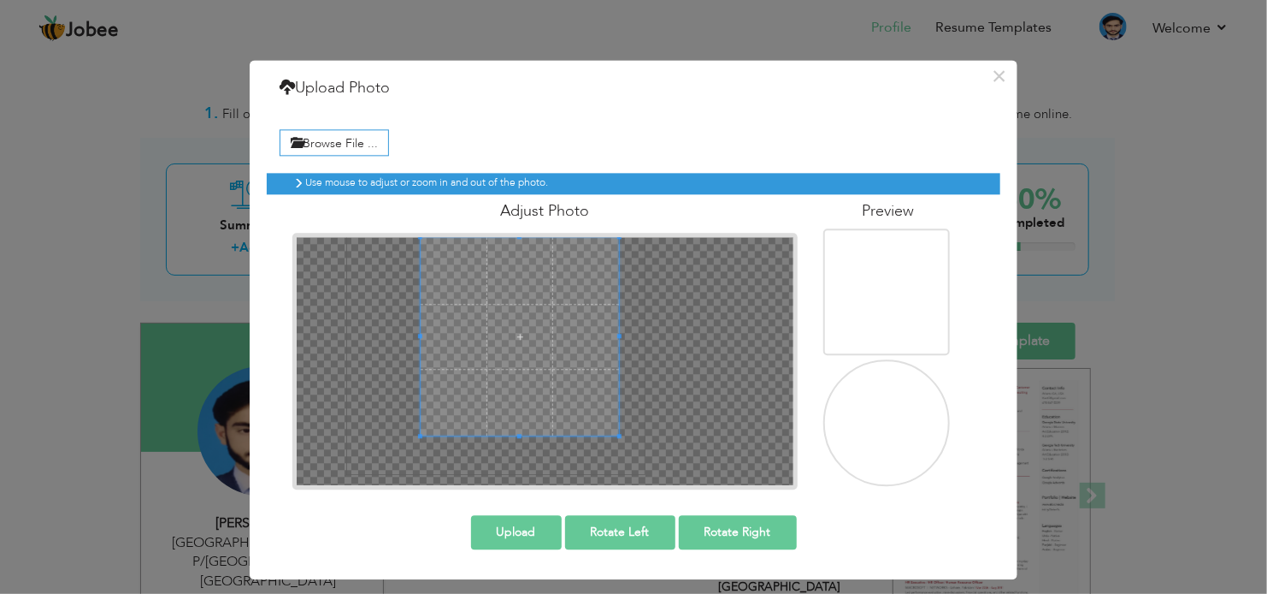
click at [536, 533] on button "Upload" at bounding box center [516, 532] width 91 height 34
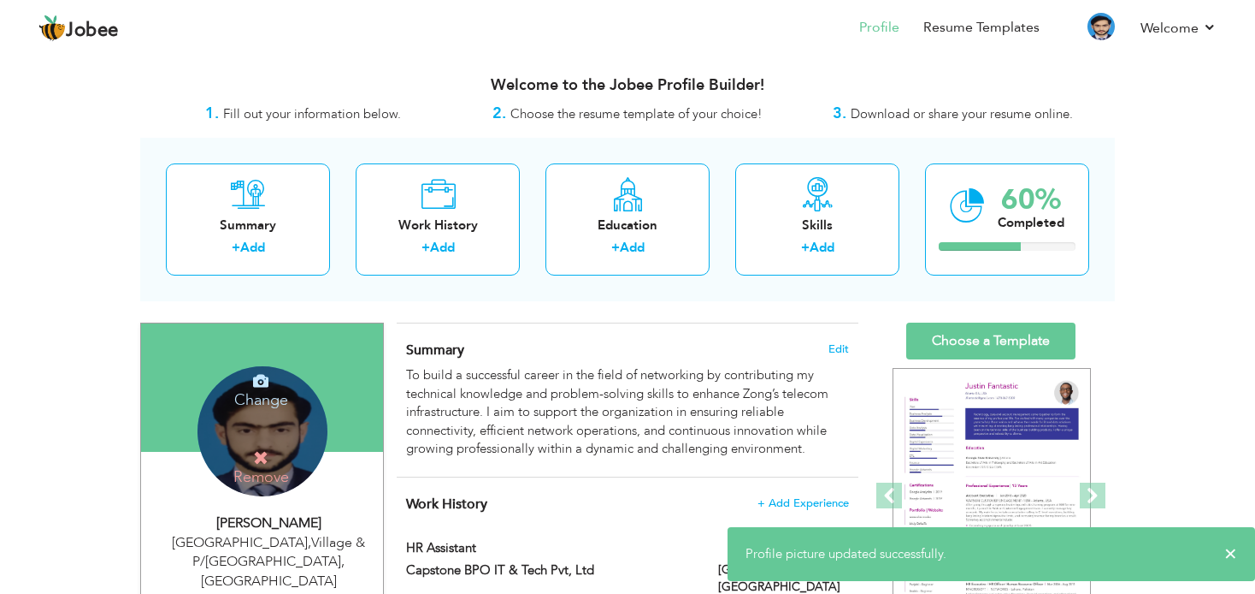
click at [257, 393] on h4 "Change" at bounding box center [261, 388] width 122 height 41
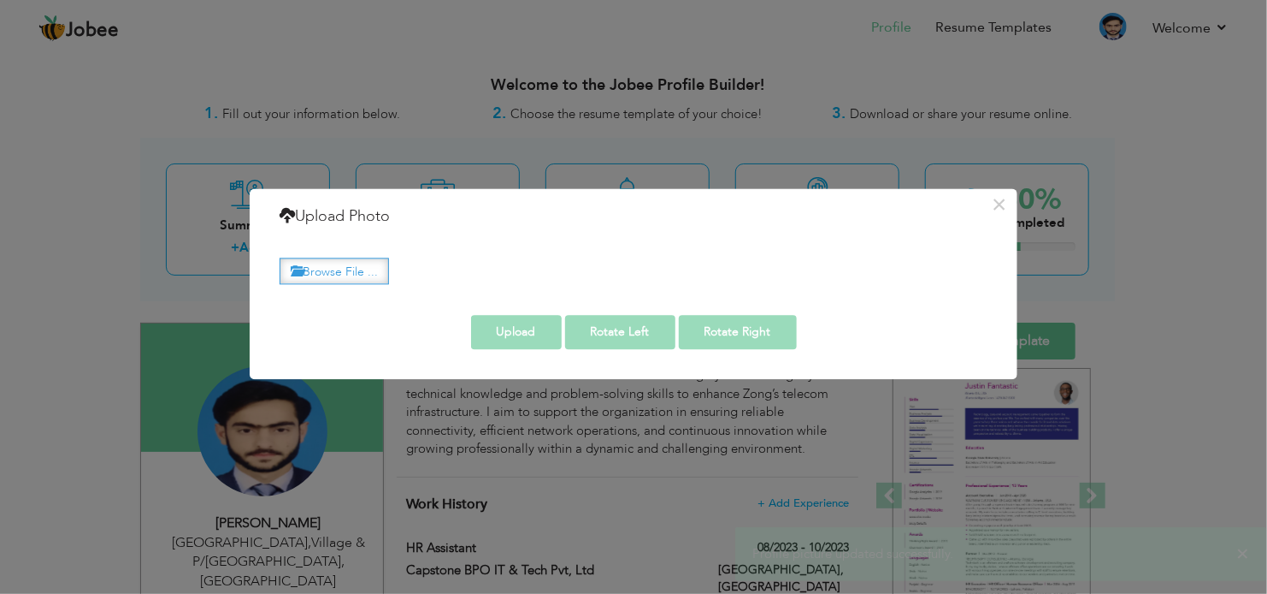
click at [342, 273] on label "Browse File ..." at bounding box center [334, 270] width 109 height 27
click at [0, 0] on input "Browse File ..." at bounding box center [0, 0] width 0 height 0
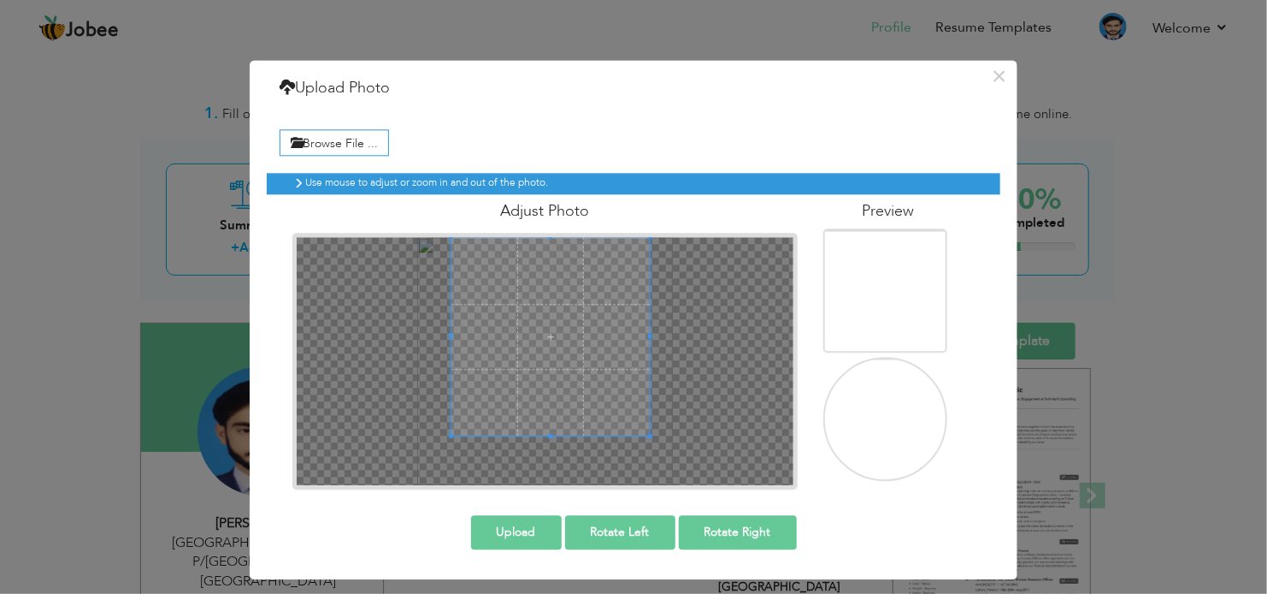
click at [562, 256] on span at bounding box center [551, 336] width 198 height 198
click at [507, 532] on button "Upload" at bounding box center [516, 532] width 91 height 34
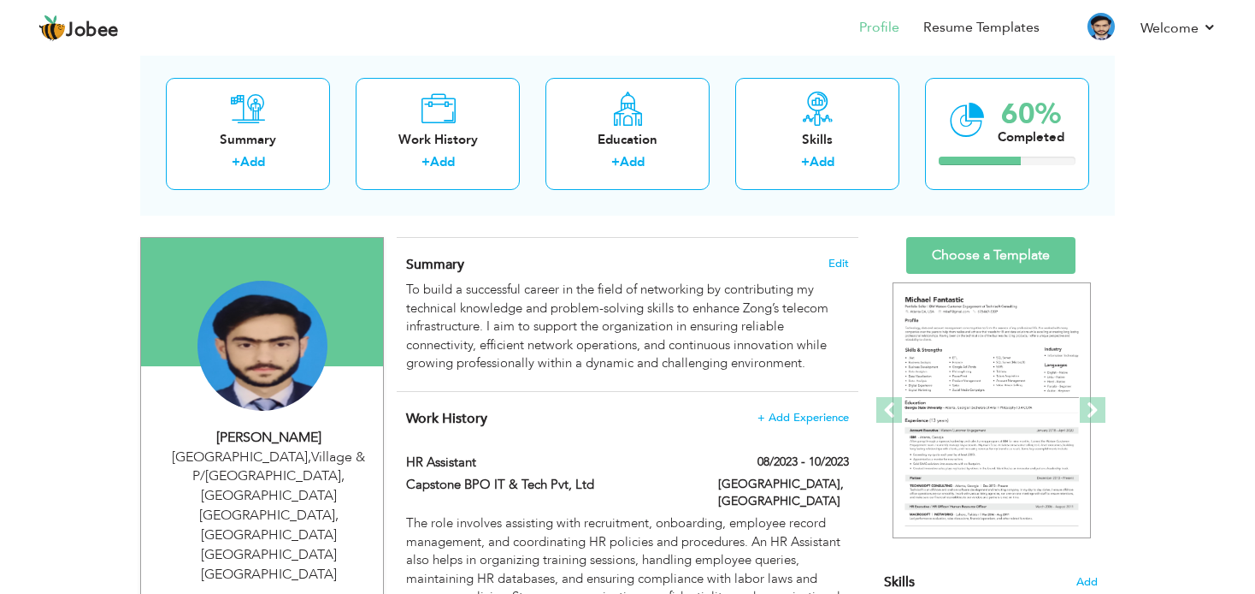
scroll to position [171, 0]
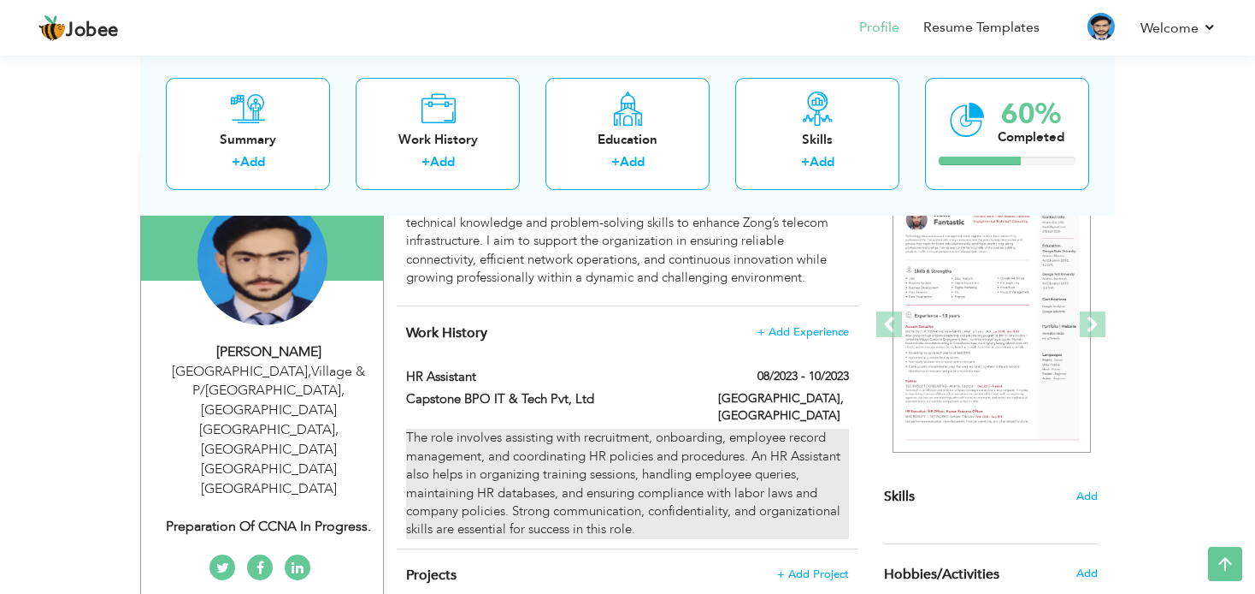
click at [812, 442] on div "The role involves assisting with recruitment, onboarding, employee record manag…" at bounding box center [627, 483] width 443 height 110
type input "HR Assistant"
type input "Capstone BPO IT & Tech Pvt, Ltd"
type input "08/2023"
type input "10/2023"
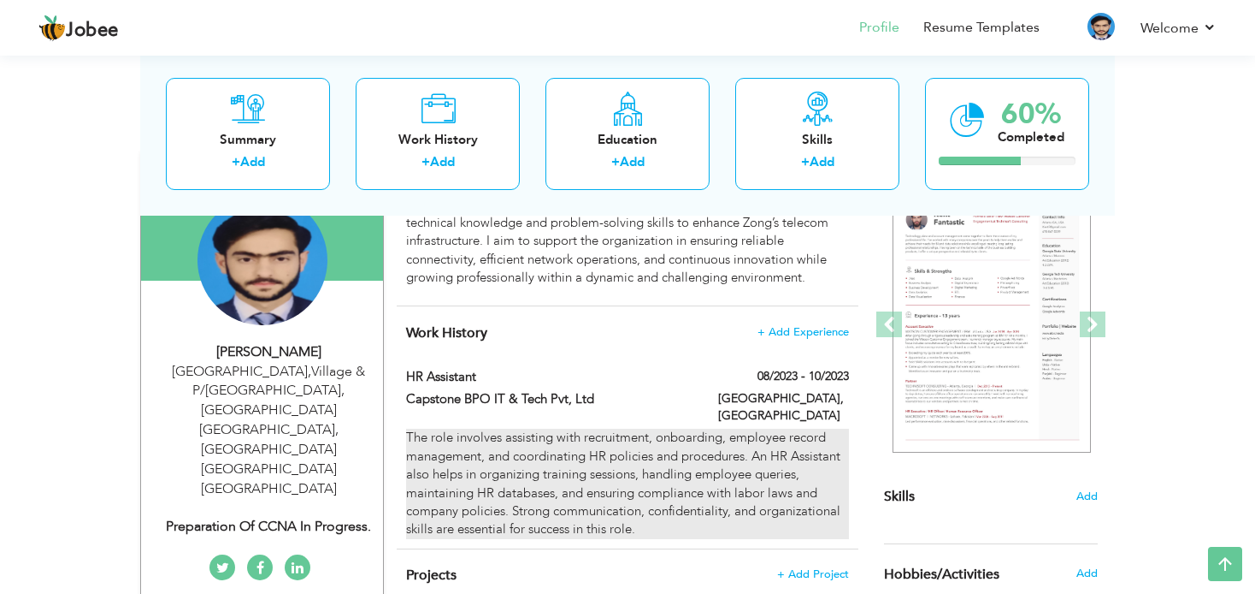
type input "[GEOGRAPHIC_DATA]"
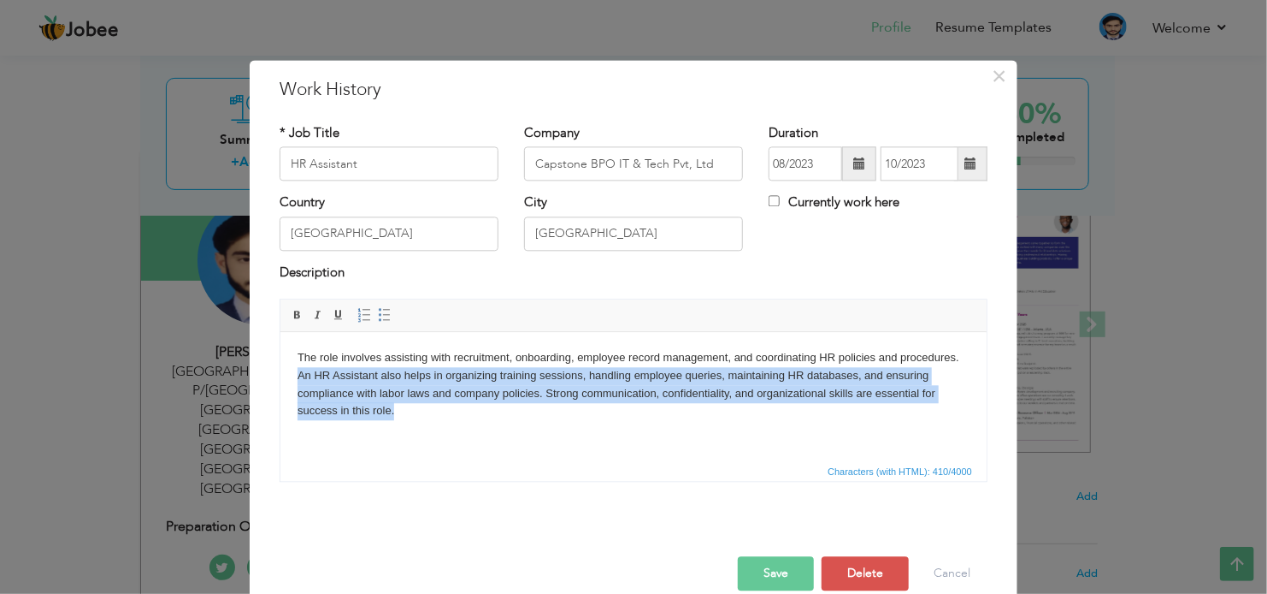
drag, startPoint x: 451, startPoint y: 427, endPoint x: 281, endPoint y: 381, distance: 175.3
click at [281, 381] on html "The role involves assisting with recruitment, onboarding, employee record manag…" at bounding box center [633, 384] width 706 height 105
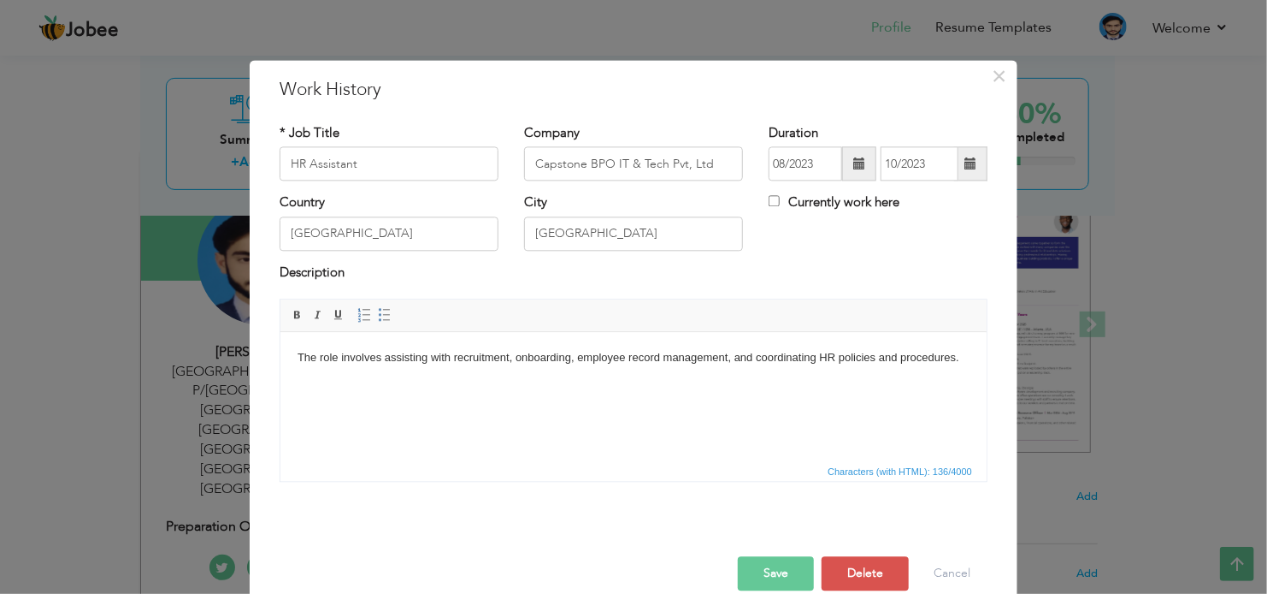
click at [759, 578] on button "Save" at bounding box center [776, 574] width 76 height 34
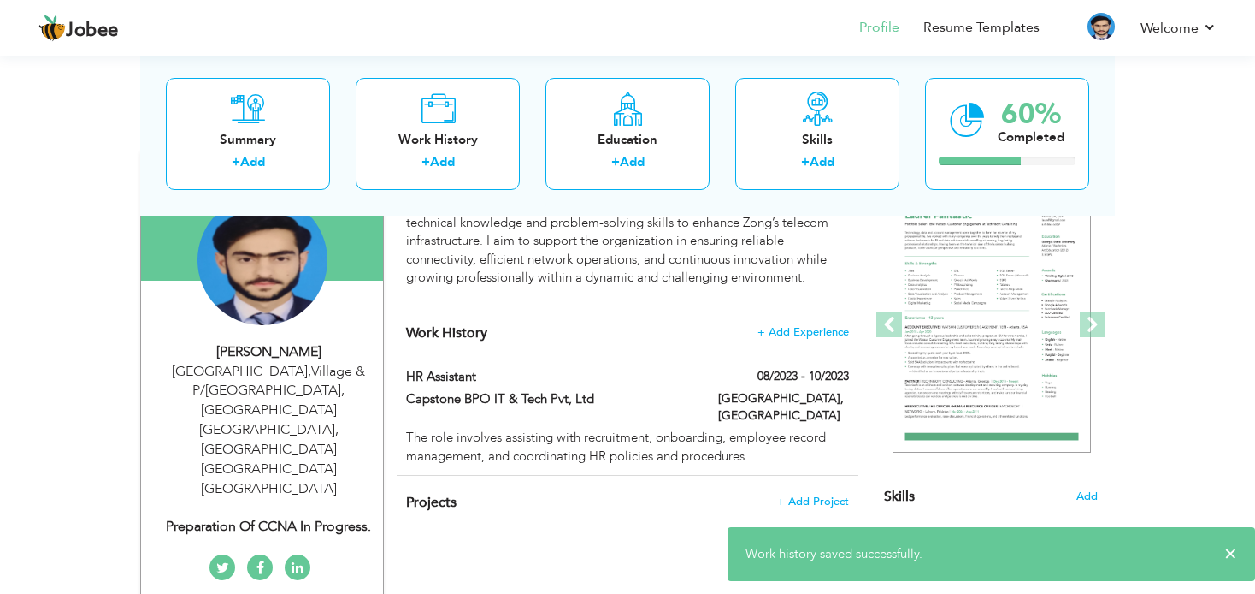
scroll to position [257, 0]
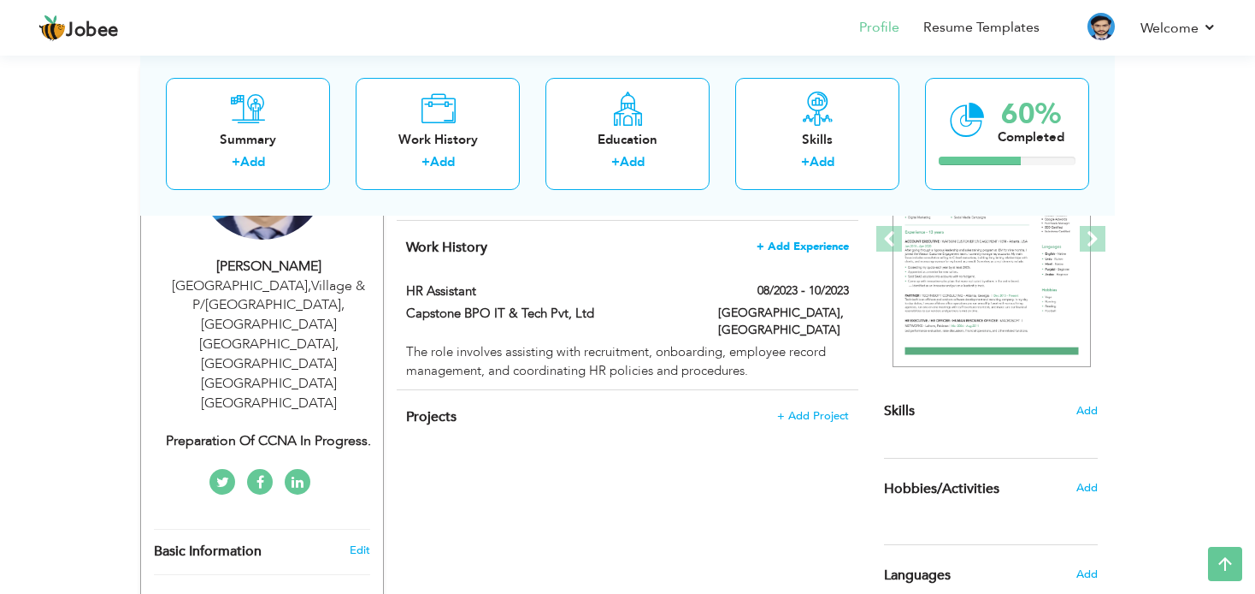
click at [812, 240] on span "+ Add Experience" at bounding box center [803, 246] width 92 height 12
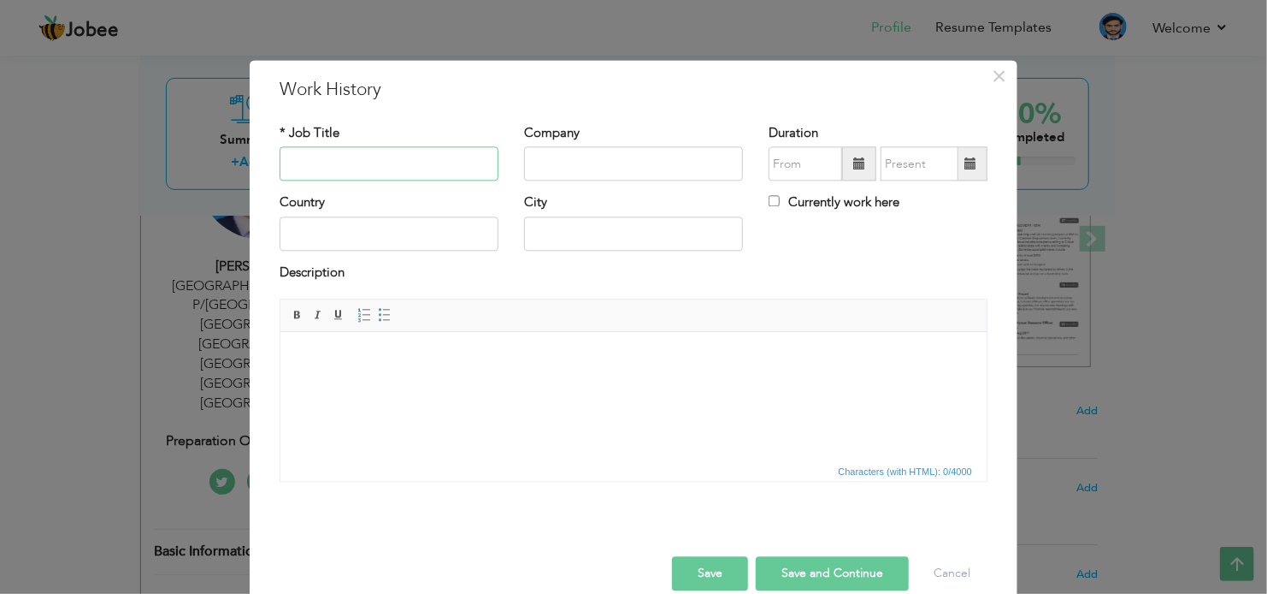
click at [358, 160] on input "text" at bounding box center [389, 164] width 219 height 34
type input "Social Media Manager"
click at [552, 179] on input "text" at bounding box center [633, 164] width 219 height 34
type input "Real Estate"
click at [355, 245] on input "text" at bounding box center [389, 233] width 219 height 34
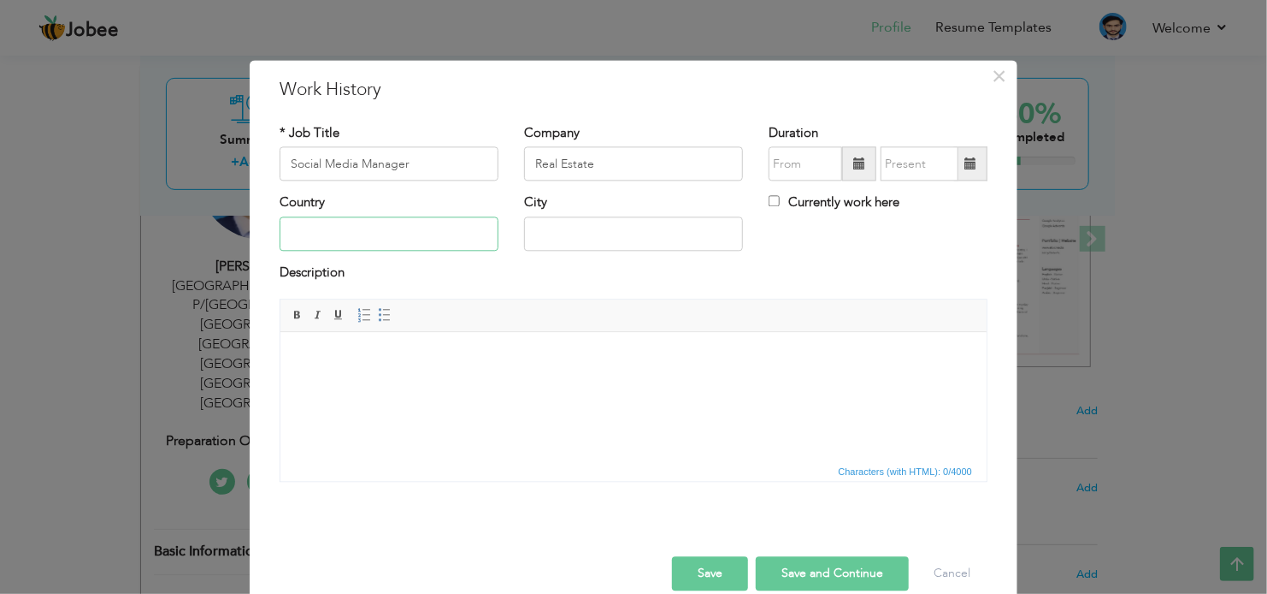
type input "[GEOGRAPHIC_DATA]"
click at [815, 160] on input "09/2025" at bounding box center [806, 164] width 74 height 34
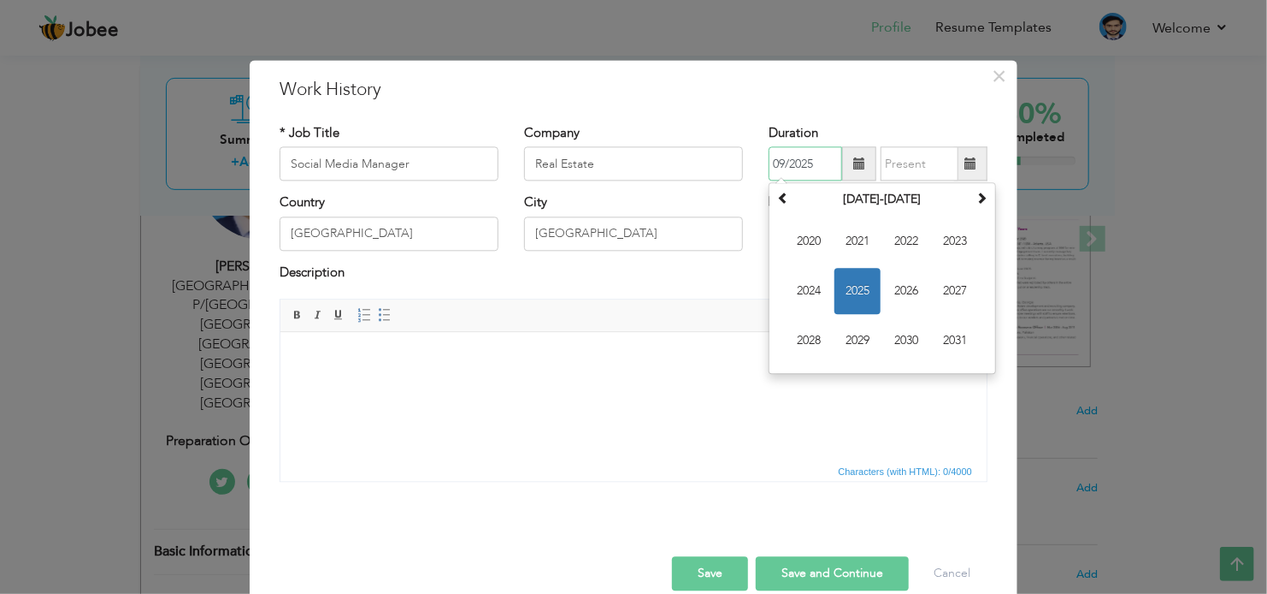
click at [774, 166] on input "09/2025" at bounding box center [806, 164] width 74 height 34
click at [803, 167] on input "08/2025" at bounding box center [806, 164] width 74 height 34
type input "08/2024"
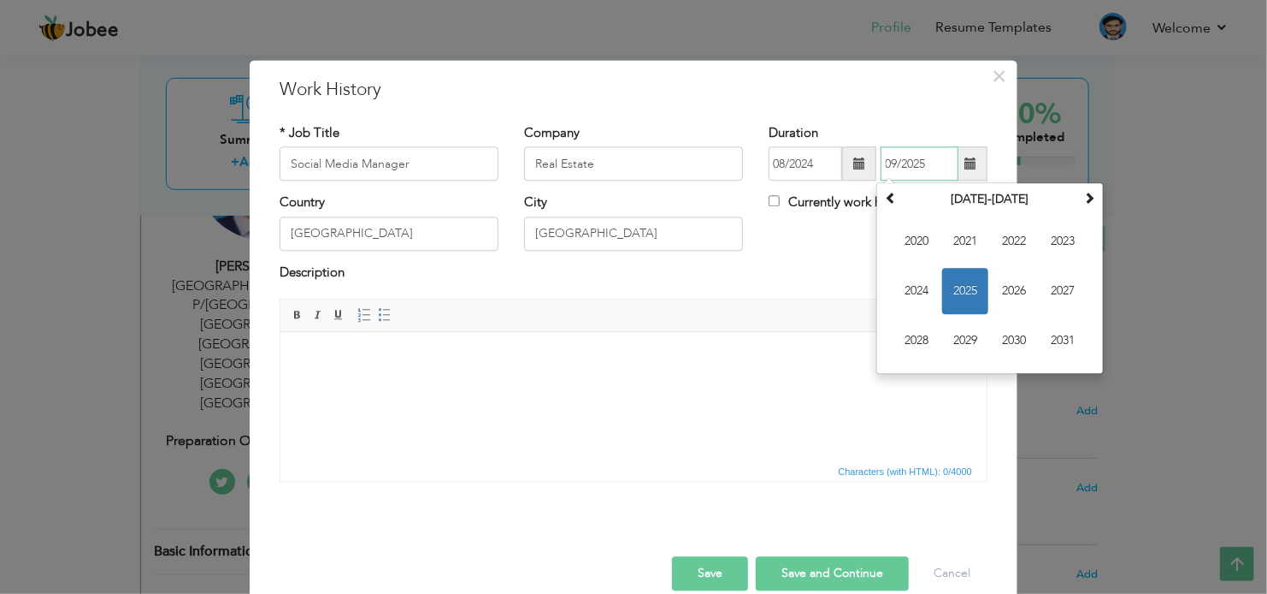
click at [927, 168] on input "09/2025" at bounding box center [920, 164] width 78 height 34
drag, startPoint x: 890, startPoint y: 165, endPoint x: 878, endPoint y: 165, distance: 12.0
click at [881, 165] on input "09/2025" at bounding box center [920, 164] width 78 height 34
click at [916, 162] on input "10/2025" at bounding box center [920, 164] width 78 height 34
type input "10/2024"
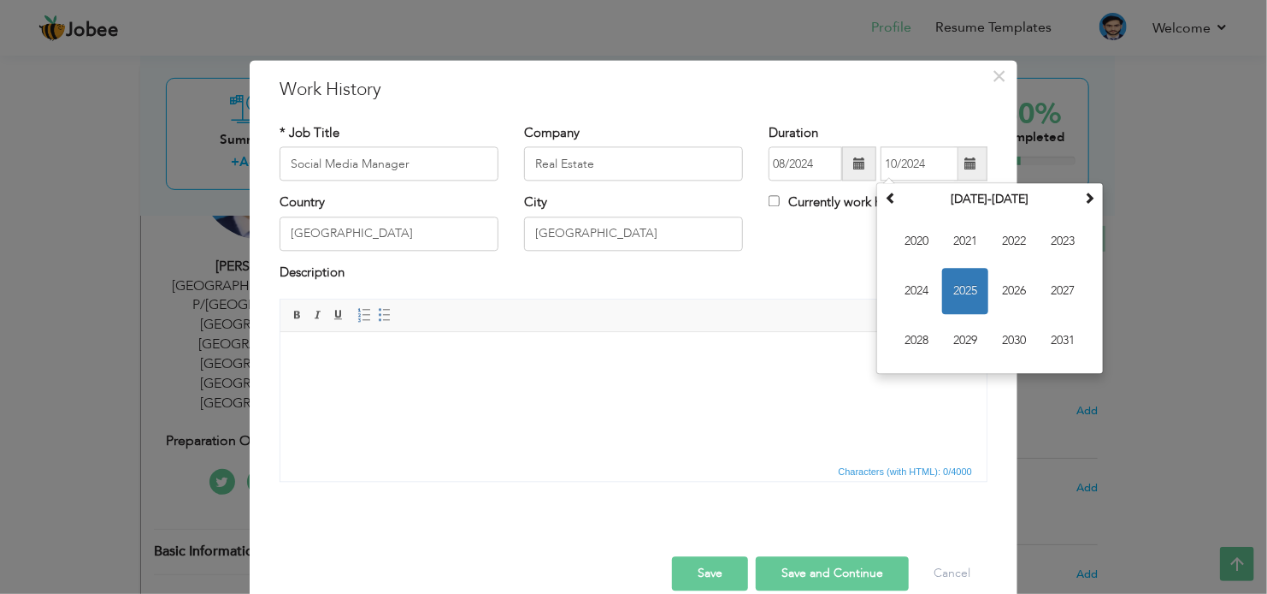
click at [670, 384] on html at bounding box center [633, 358] width 706 height 52
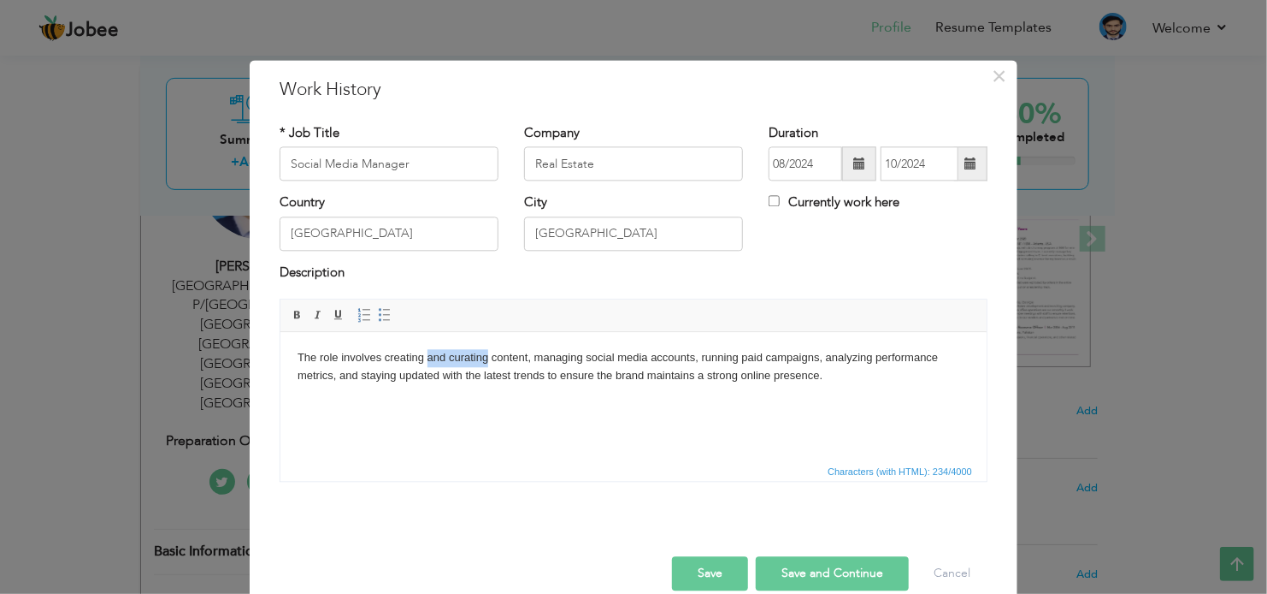
drag, startPoint x: 487, startPoint y: 359, endPoint x: 426, endPoint y: 363, distance: 61.7
click at [426, 363] on body "The role involves creating and curating content, managing social media accounts…" at bounding box center [633, 367] width 672 height 36
drag, startPoint x: 580, startPoint y: 374, endPoint x: 552, endPoint y: 379, distance: 27.8
click at [552, 379] on body "The role involves creating content, managing social media accounts, running pai…" at bounding box center [633, 367] width 672 height 36
click at [771, 570] on button "Save and Continue" at bounding box center [832, 574] width 153 height 34
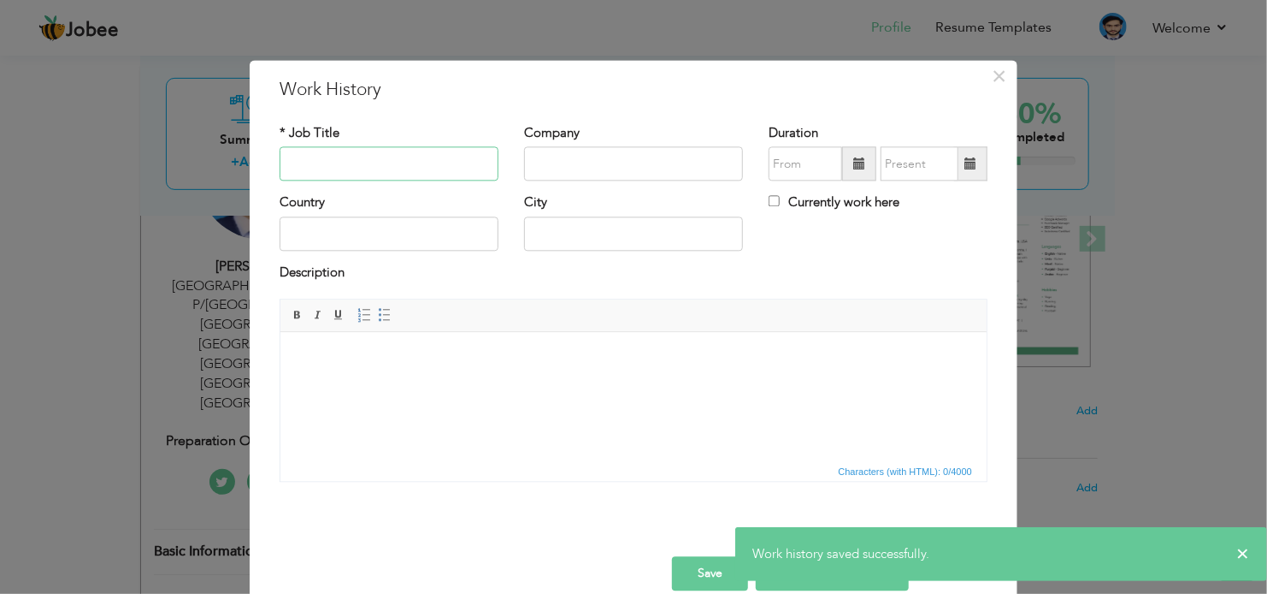
click at [319, 168] on input "text" at bounding box center [389, 164] width 219 height 34
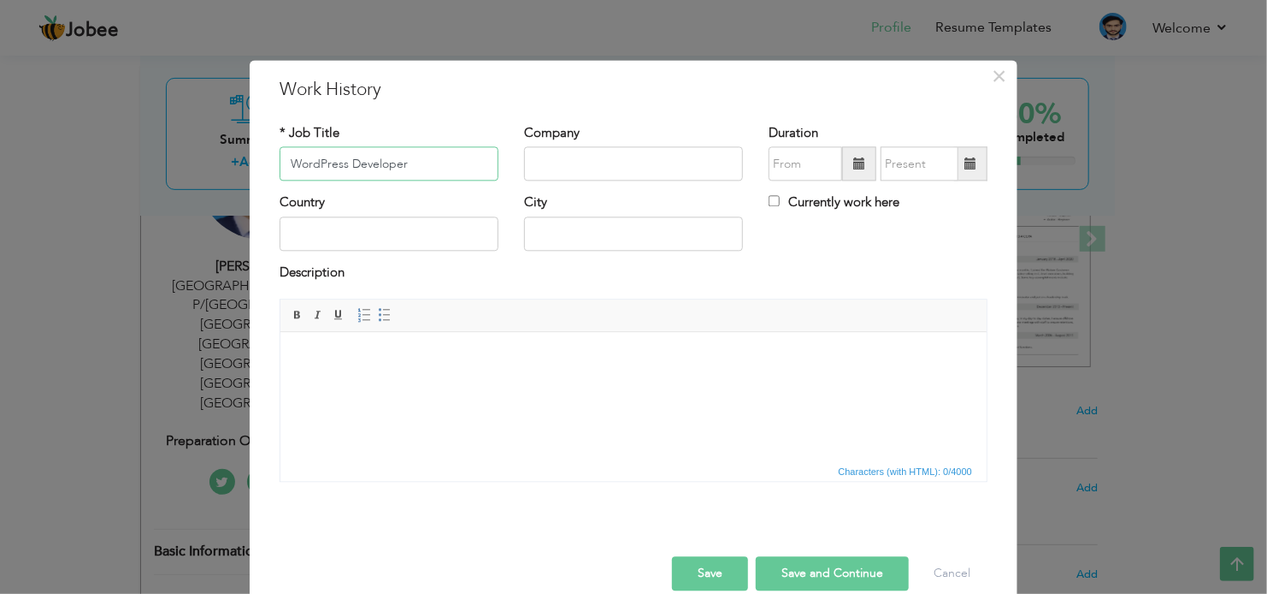
type input "WordPress Developer"
click at [562, 170] on input "text" at bounding box center [633, 164] width 219 height 34
click at [545, 144] on div "Company" at bounding box center [633, 152] width 219 height 56
click at [550, 164] on input "text" at bounding box center [633, 164] width 219 height 34
type input "Software House"
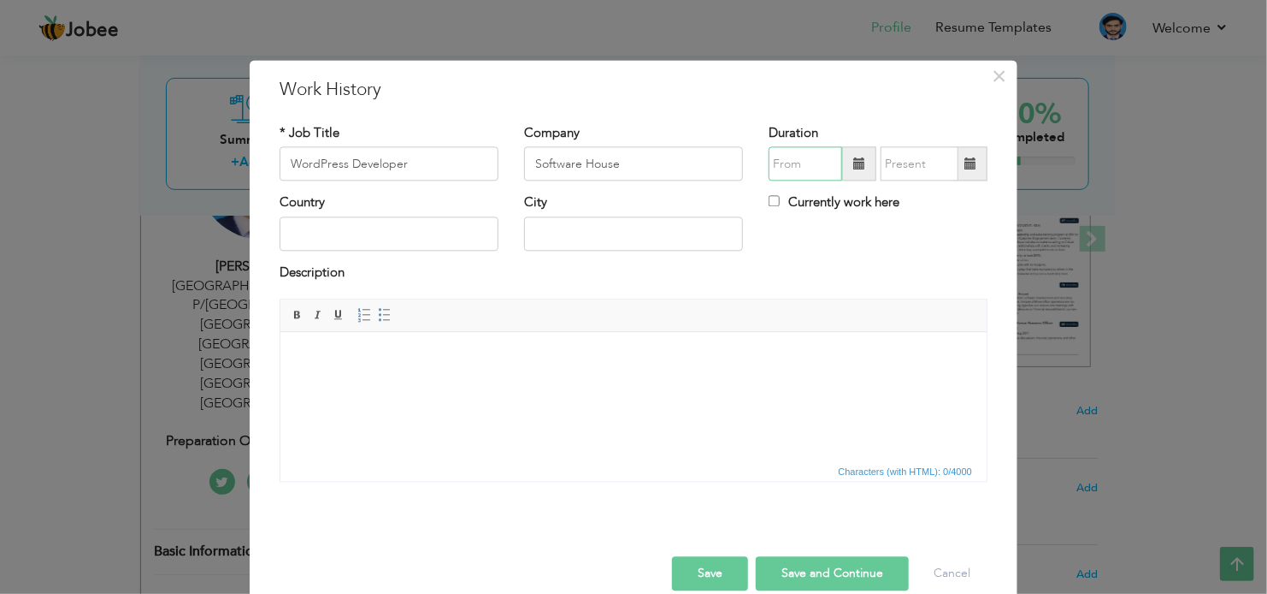
click at [814, 167] on input "text" at bounding box center [806, 164] width 74 height 34
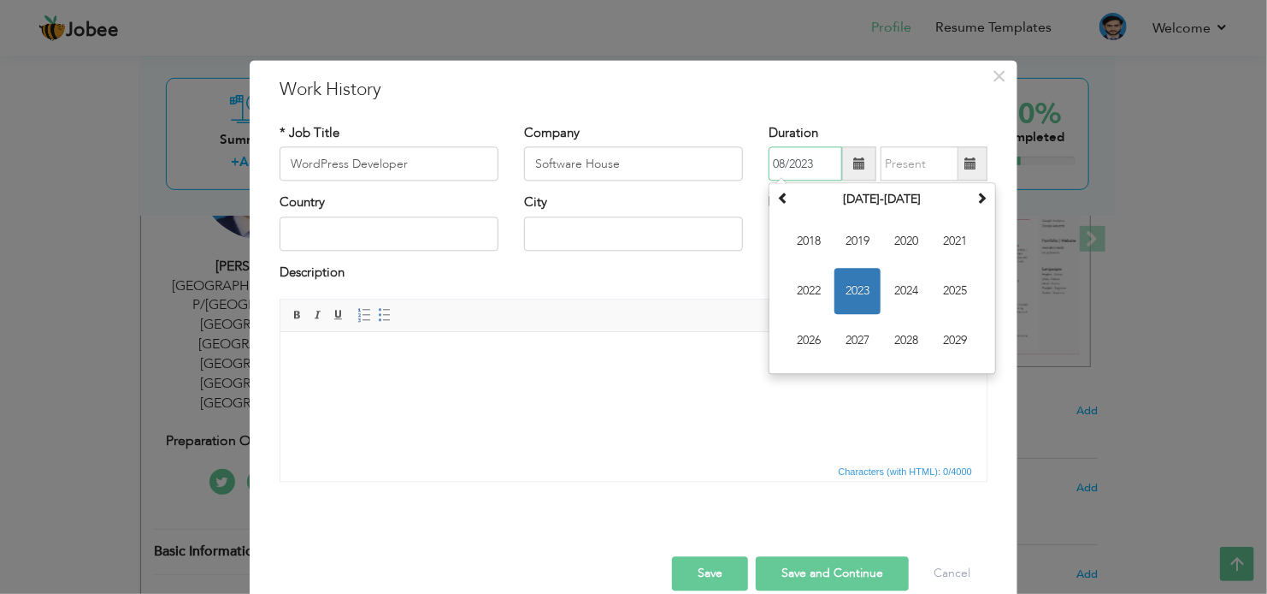
click at [773, 163] on input "08/2023" at bounding box center [806, 164] width 74 height 34
click at [805, 168] on input "04/2023" at bounding box center [806, 164] width 74 height 34
click at [771, 163] on input "04/2025" at bounding box center [806, 164] width 74 height 34
type input "03/2025"
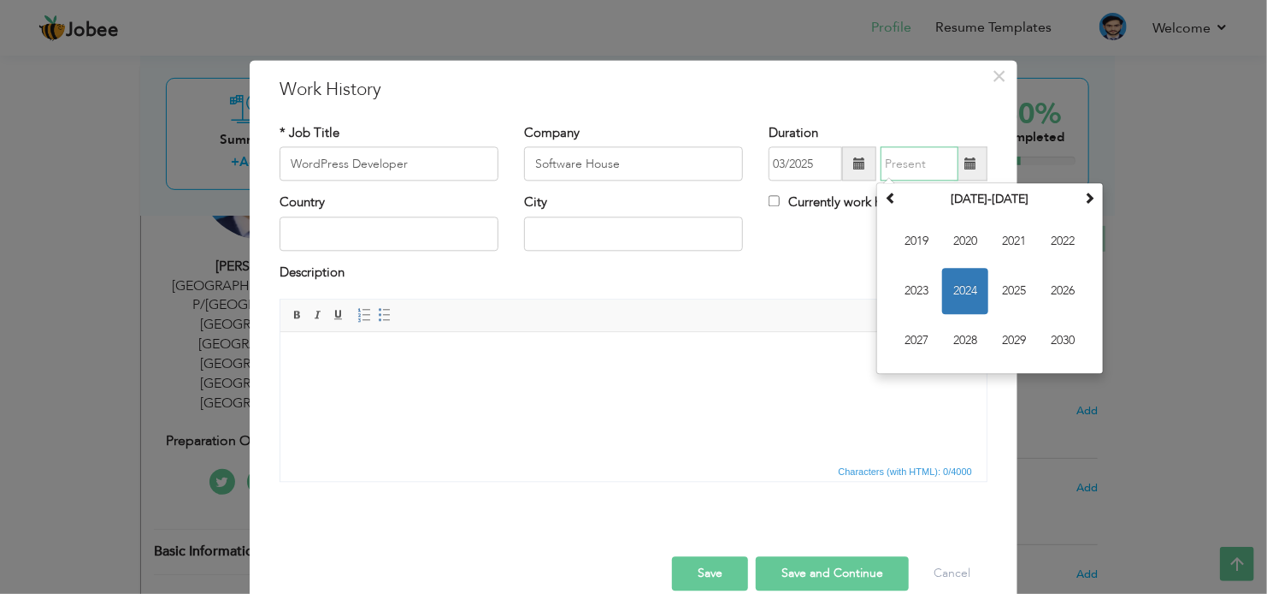
click at [911, 163] on input "text" at bounding box center [920, 164] width 78 height 34
drag, startPoint x: 892, startPoint y: 161, endPoint x: 876, endPoint y: 161, distance: 16.2
click at [881, 161] on input "10/2023" at bounding box center [920, 164] width 78 height 34
drag, startPoint x: 926, startPoint y: 161, endPoint x: 912, endPoint y: 161, distance: 13.7
click at [912, 161] on input "07/2023" at bounding box center [920, 164] width 78 height 34
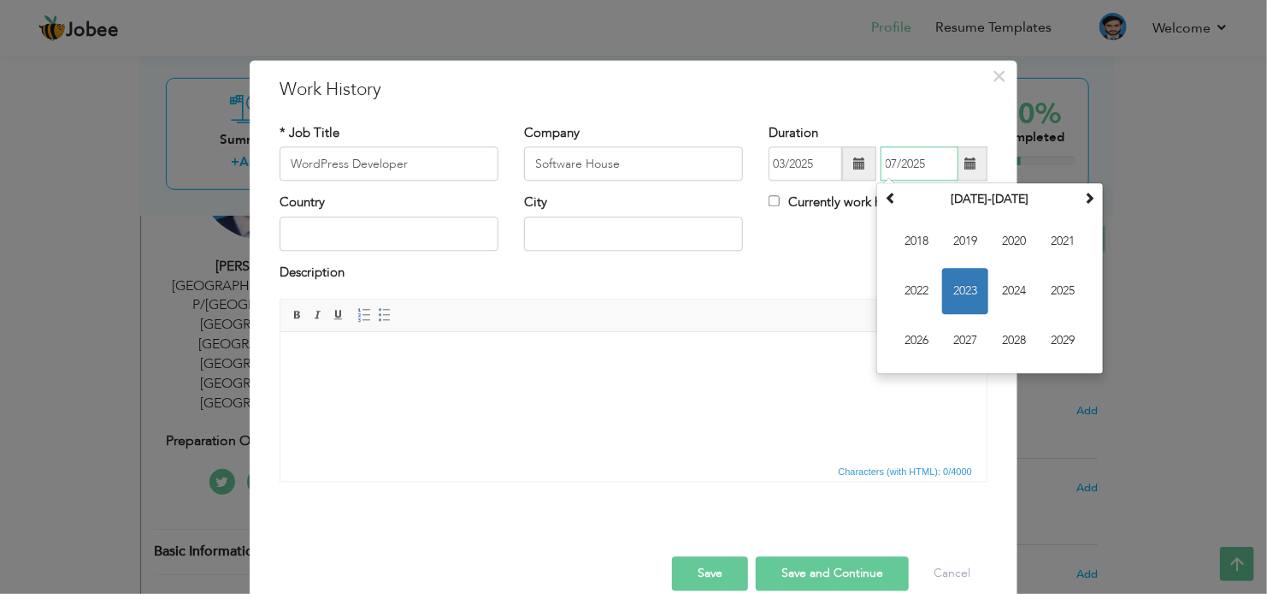
type input "07/2025"
click at [793, 281] on div "Description" at bounding box center [634, 274] width 708 height 22
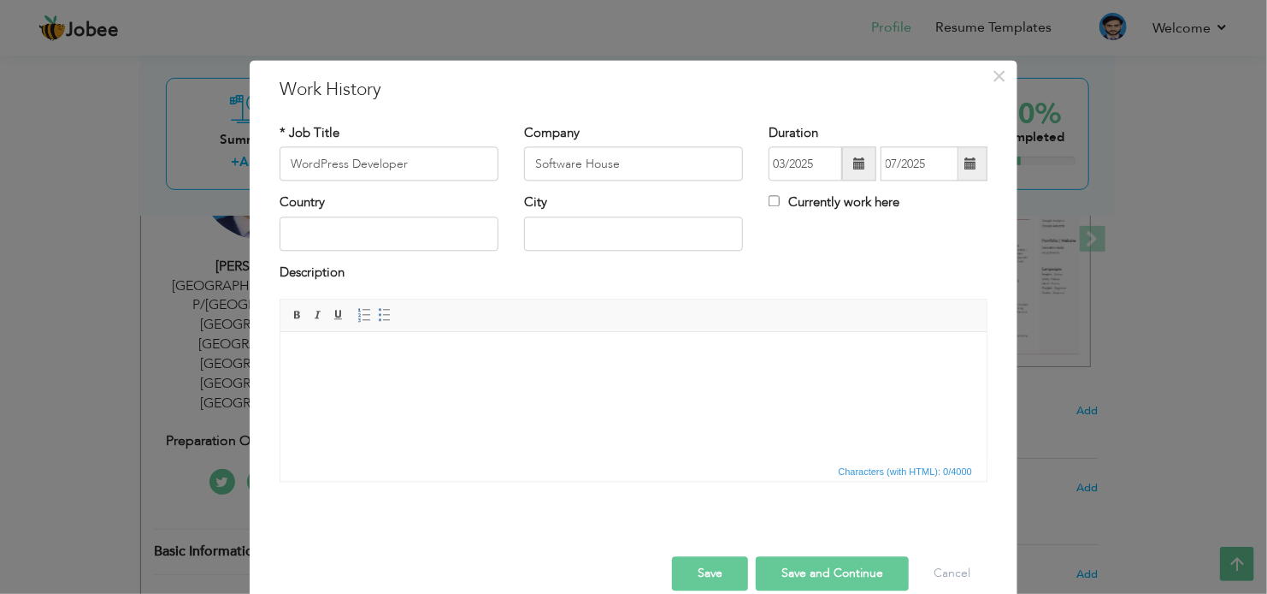
click at [280, 216] on div "Country" at bounding box center [389, 222] width 219 height 56
click at [292, 232] on input "text" at bounding box center [389, 233] width 219 height 34
type input "[GEOGRAPHIC_DATA]"
click at [348, 370] on html at bounding box center [633, 358] width 706 height 52
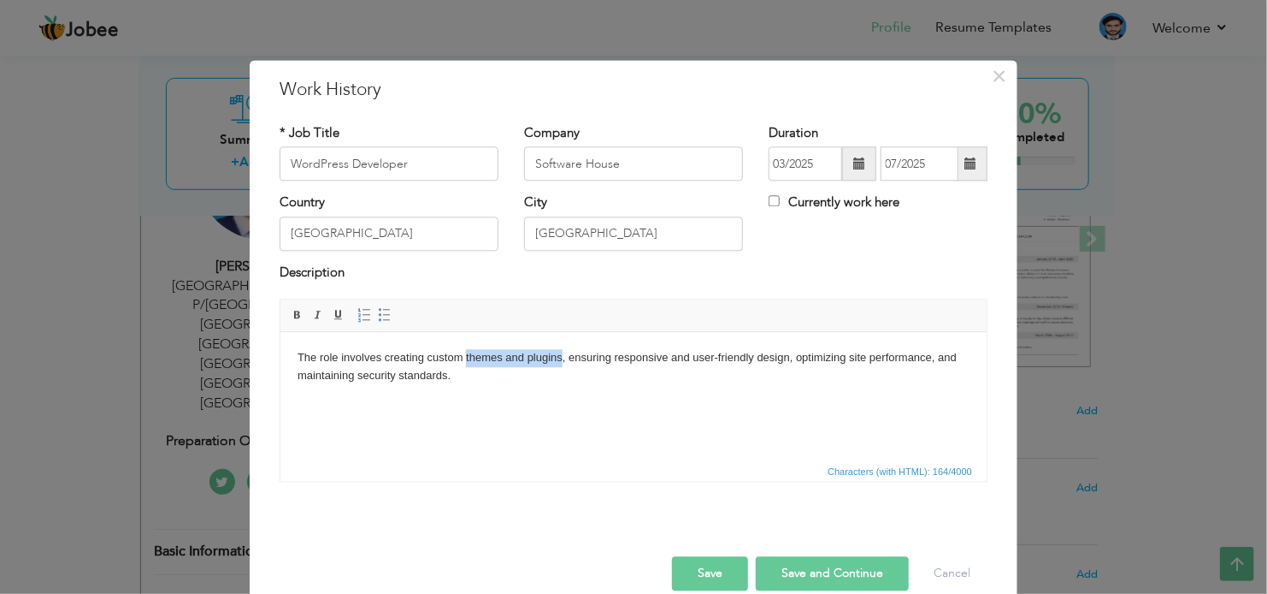
drag, startPoint x: 466, startPoint y: 359, endPoint x: 560, endPoint y: 363, distance: 94.1
click at [560, 363] on body "The role involves creating custom themes and plugins, ensuring responsive and u…" at bounding box center [633, 367] width 672 height 36
click at [693, 574] on button "Save" at bounding box center [710, 574] width 76 height 34
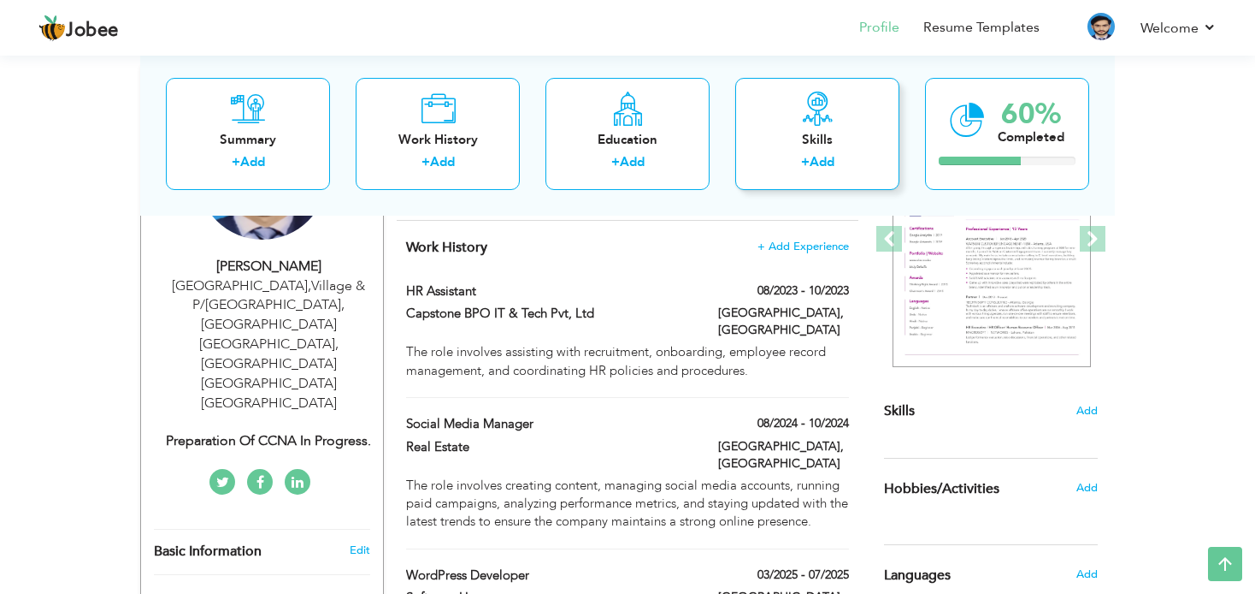
click at [814, 121] on icon at bounding box center [817, 108] width 34 height 34
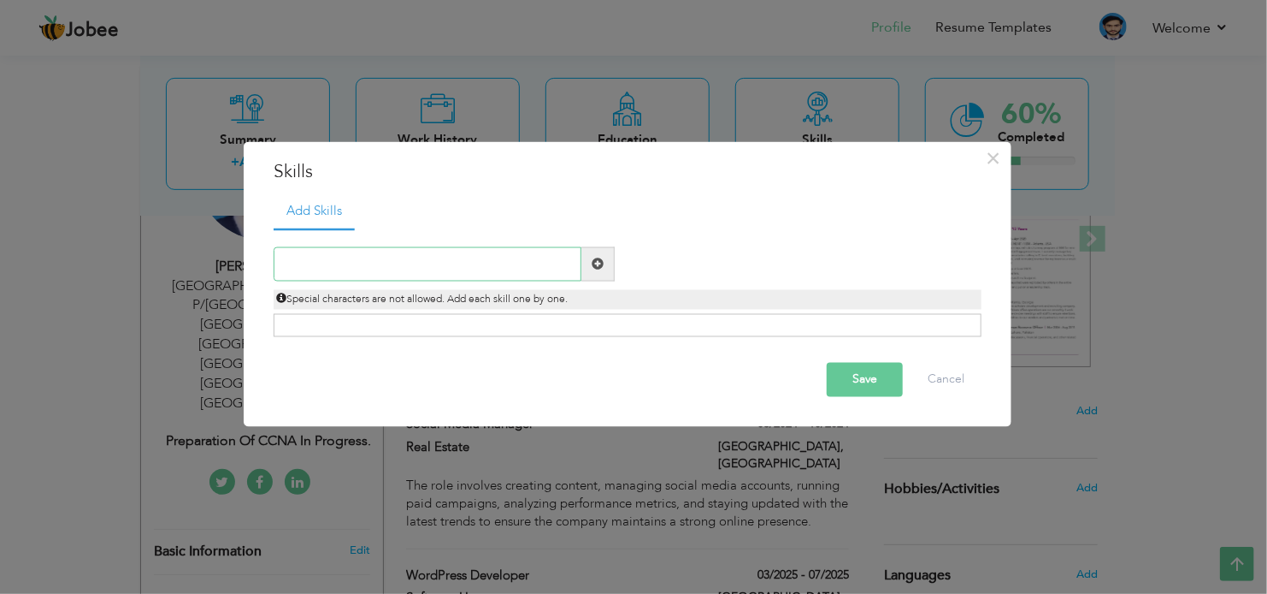
click at [344, 272] on input "text" at bounding box center [428, 263] width 308 height 34
paste input "Communication Skills"
type input "Communication Skills"
click at [598, 260] on span at bounding box center [598, 263] width 12 height 12
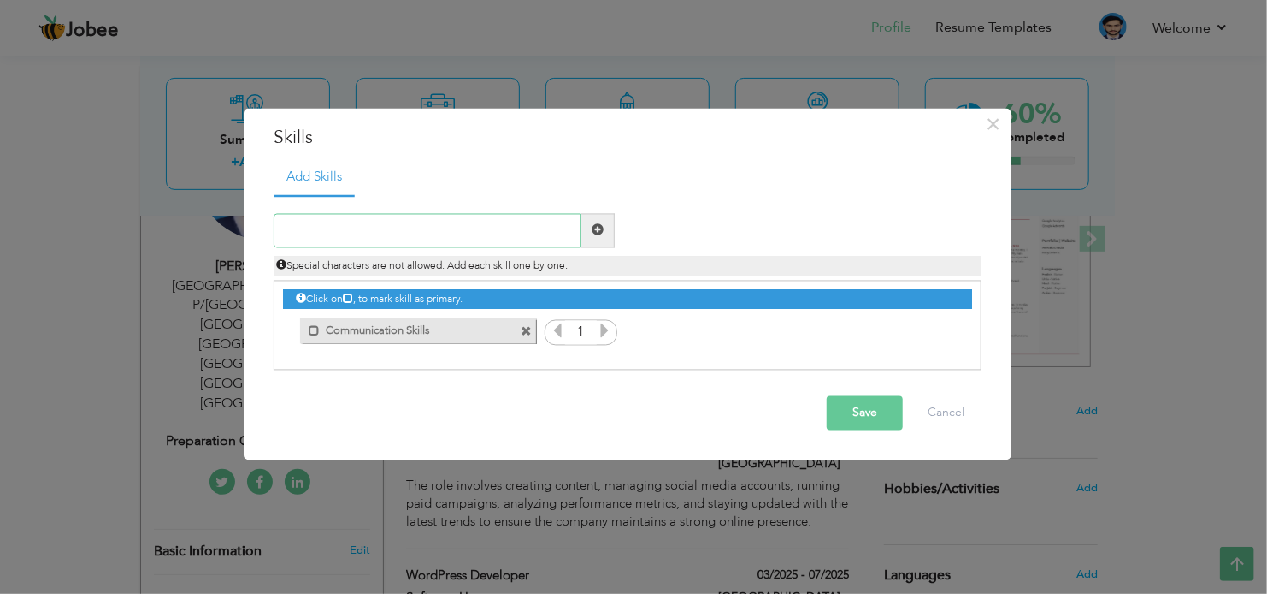
click at [372, 231] on input "text" at bounding box center [428, 230] width 308 height 34
paste input "MS Word"
type input "MS Word"
click at [608, 221] on span at bounding box center [598, 230] width 33 height 34
click at [413, 226] on input "text" at bounding box center [428, 230] width 308 height 34
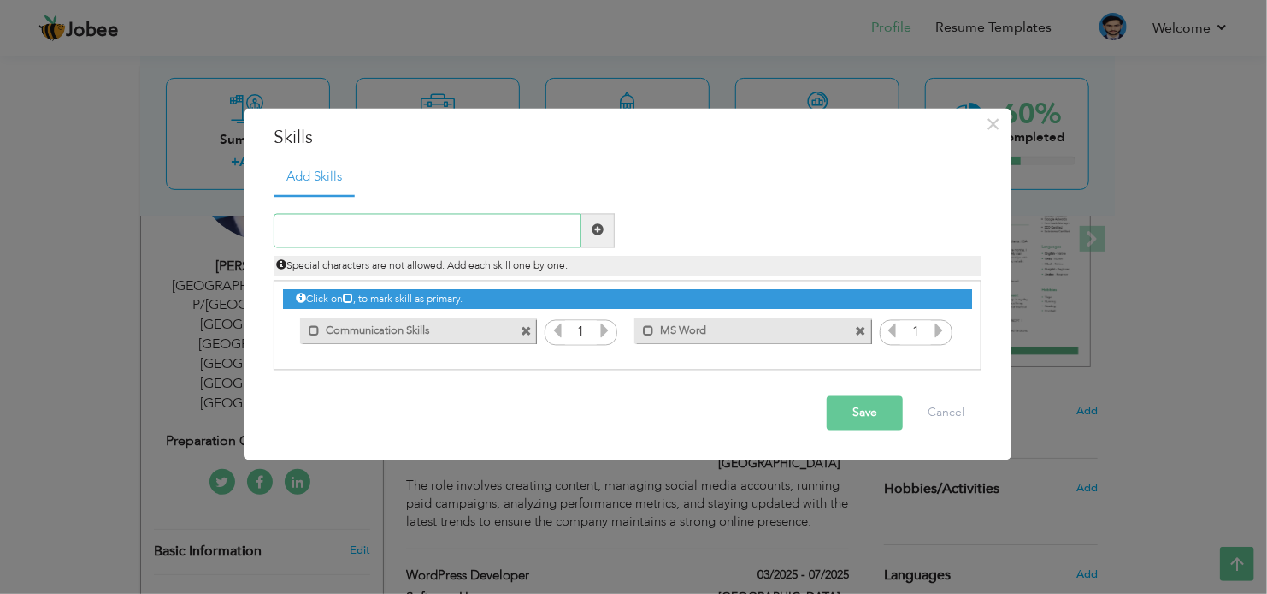
paste input "MS Excel"
type input "MS Excel"
click at [600, 225] on span at bounding box center [598, 230] width 12 height 12
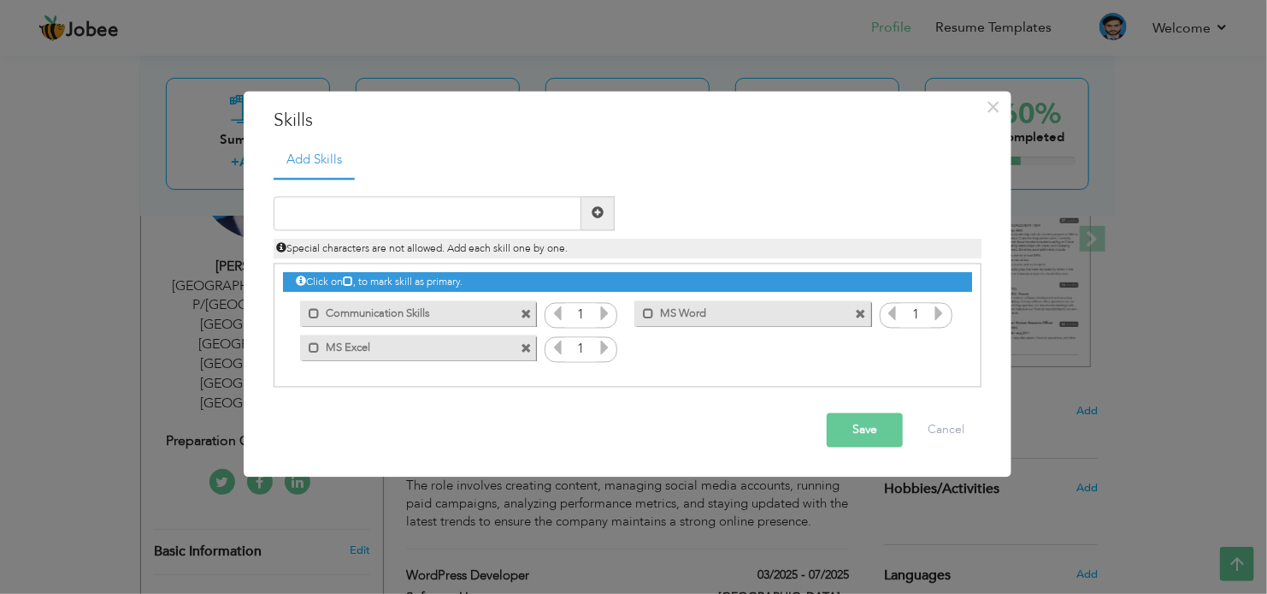
click at [605, 309] on icon at bounding box center [604, 312] width 15 height 15
click at [555, 308] on icon at bounding box center [557, 312] width 15 height 15
click at [410, 210] on input "text" at bounding box center [428, 213] width 308 height 34
paste input "MS PowerPoint"
type input "MS PowerPoint"
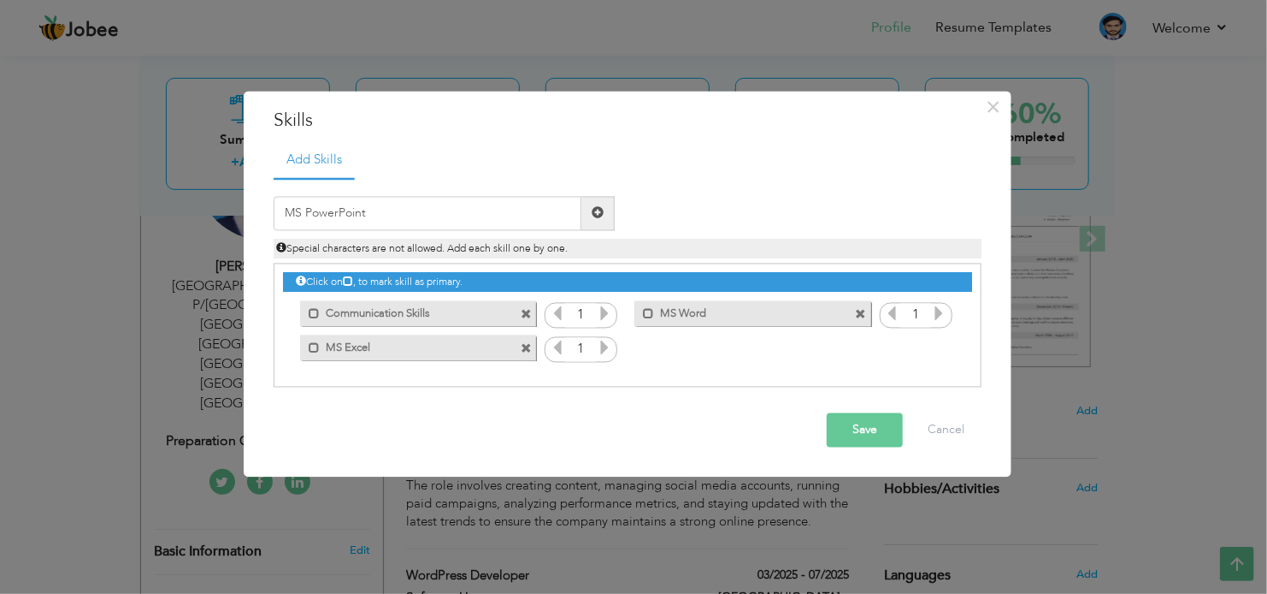
click at [588, 213] on span at bounding box center [598, 213] width 33 height 34
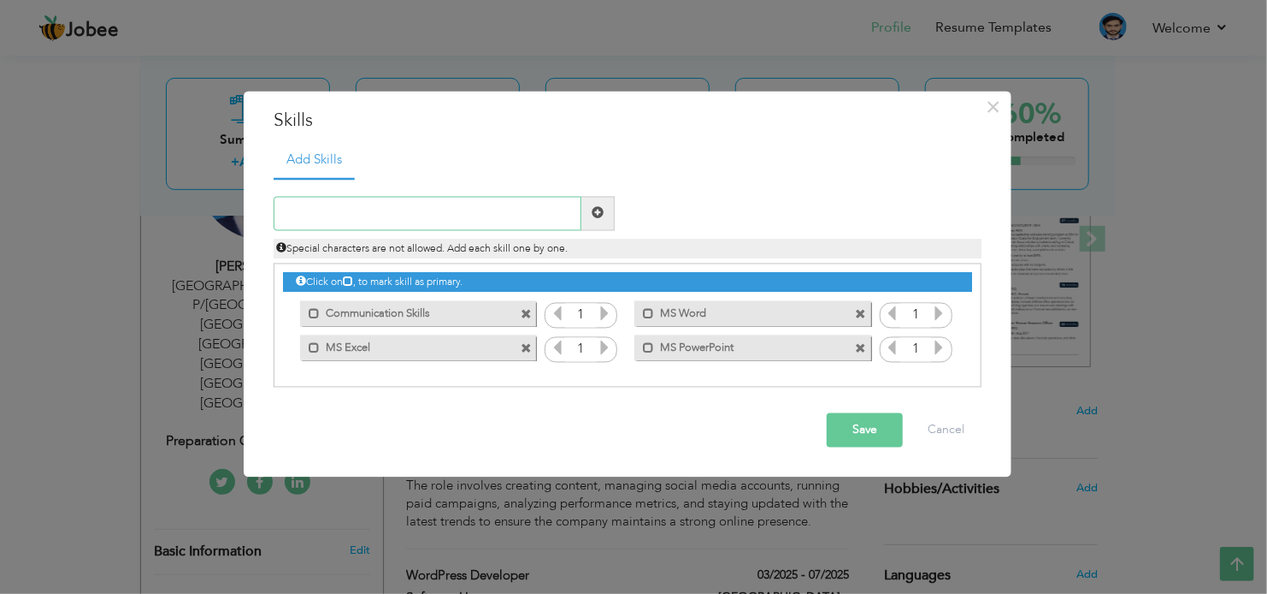
click at [366, 215] on input "text" at bounding box center [428, 213] width 308 height 34
paste input "Problem Solving"
type input "Problem Solving"
click at [605, 220] on span at bounding box center [598, 213] width 33 height 34
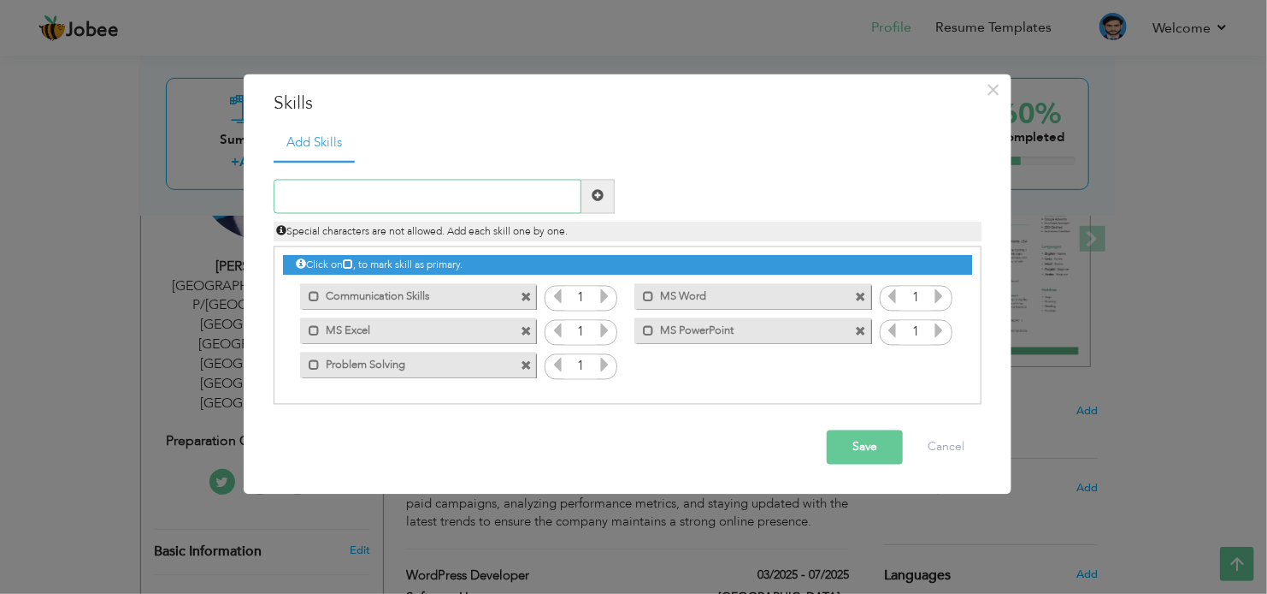
click at [345, 189] on input "text" at bounding box center [428, 196] width 308 height 34
paste input "Time Management"
type input "Time Management"
click at [600, 198] on span at bounding box center [598, 196] width 12 height 12
click at [399, 197] on input "text" at bounding box center [428, 196] width 308 height 34
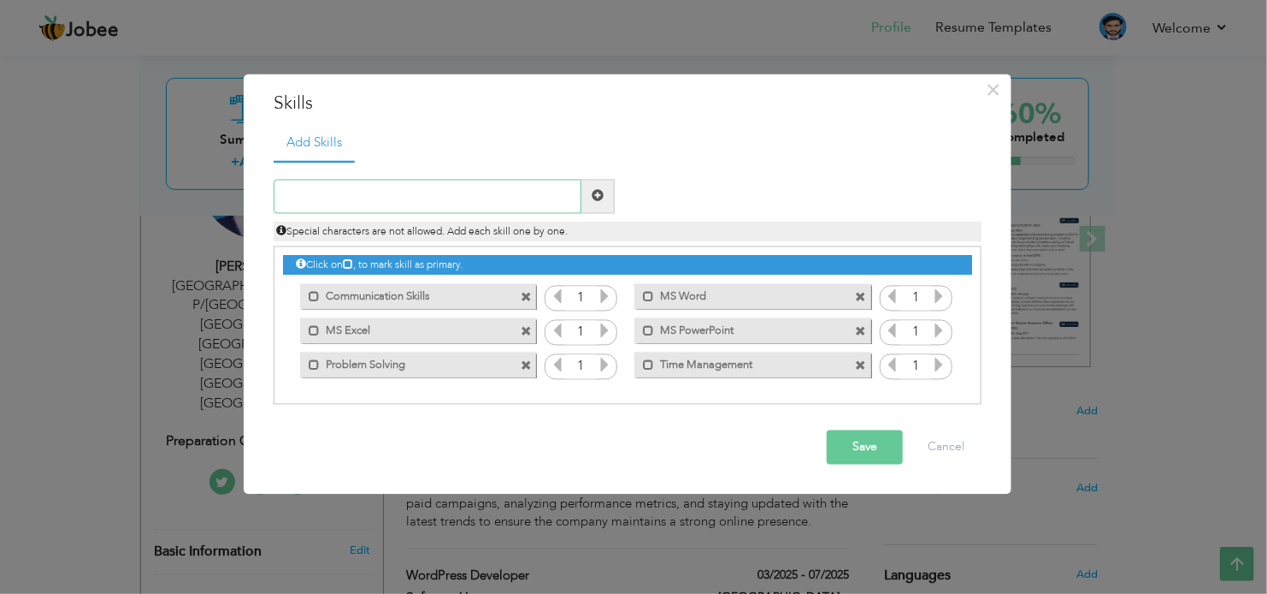
click at [325, 208] on input "text" at bounding box center [428, 196] width 308 height 34
type input "HR Management"
click at [606, 200] on span at bounding box center [598, 196] width 33 height 34
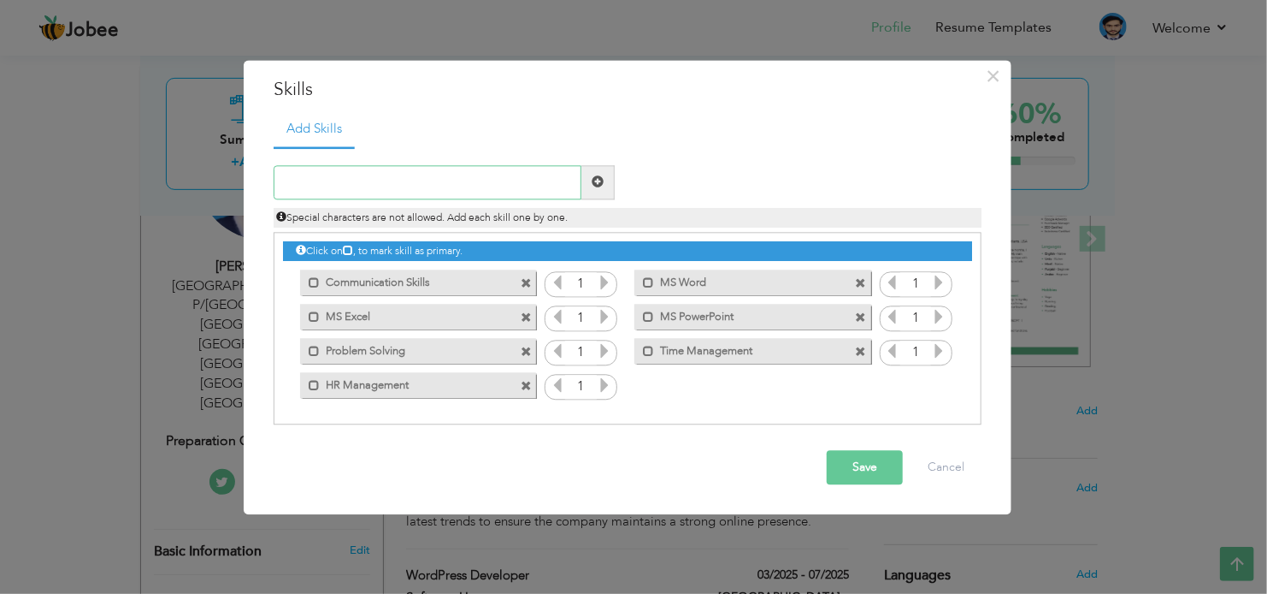
click at [386, 188] on input "text" at bounding box center [428, 182] width 308 height 34
type input "Social Media Management"
click at [605, 187] on span at bounding box center [598, 182] width 33 height 34
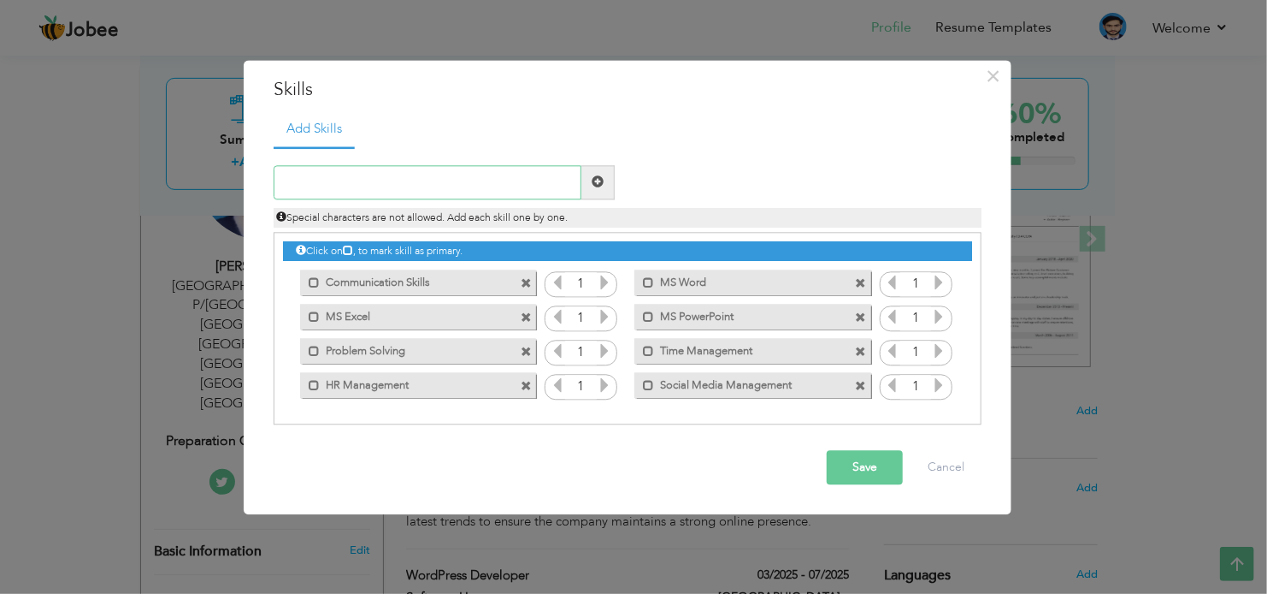
click at [329, 193] on input "text" at bounding box center [428, 182] width 308 height 34
click at [368, 180] on input "WordPress DeVelopment" at bounding box center [428, 182] width 308 height 34
type input "WordPress Development"
click at [596, 182] on span at bounding box center [598, 182] width 12 height 12
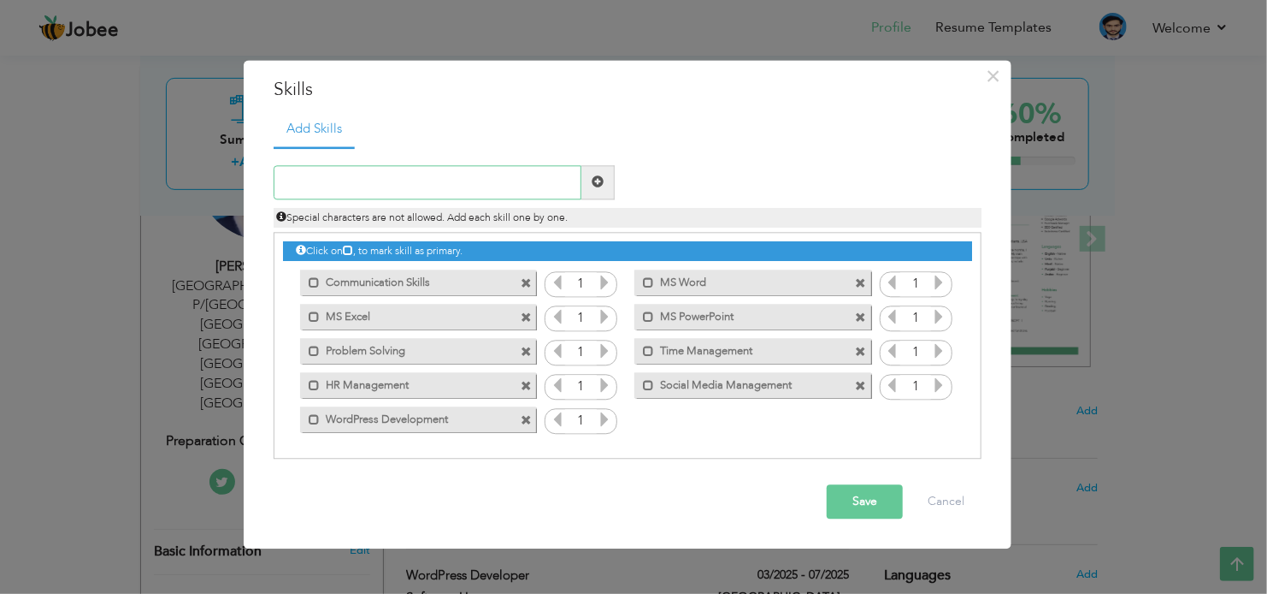
click at [348, 188] on input "text" at bounding box center [428, 182] width 308 height 34
type input "Designing"
click at [611, 179] on span at bounding box center [598, 182] width 33 height 34
click at [879, 495] on button "Save" at bounding box center [865, 501] width 76 height 34
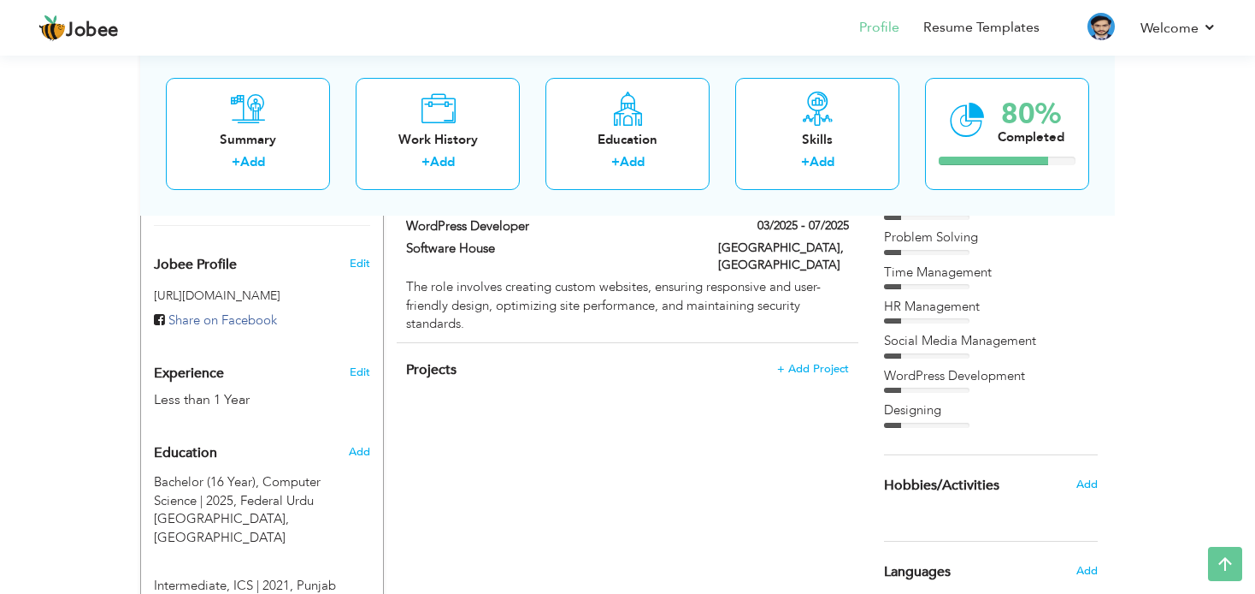
scroll to position [263, 0]
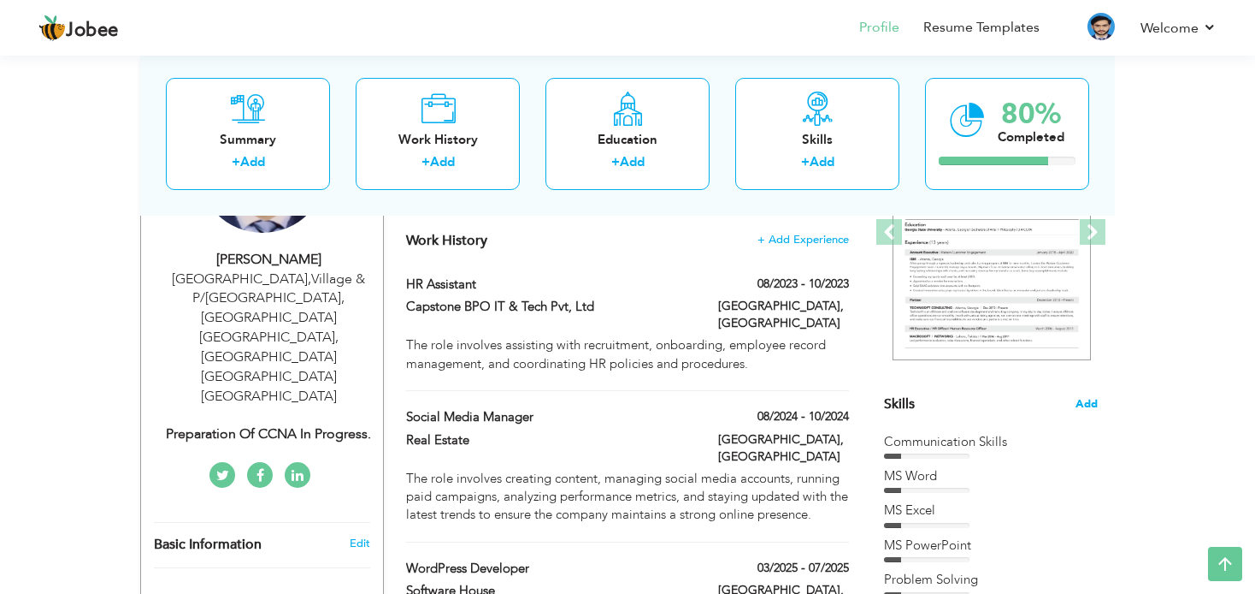
click at [1090, 406] on span "Add" at bounding box center [1087, 404] width 22 height 16
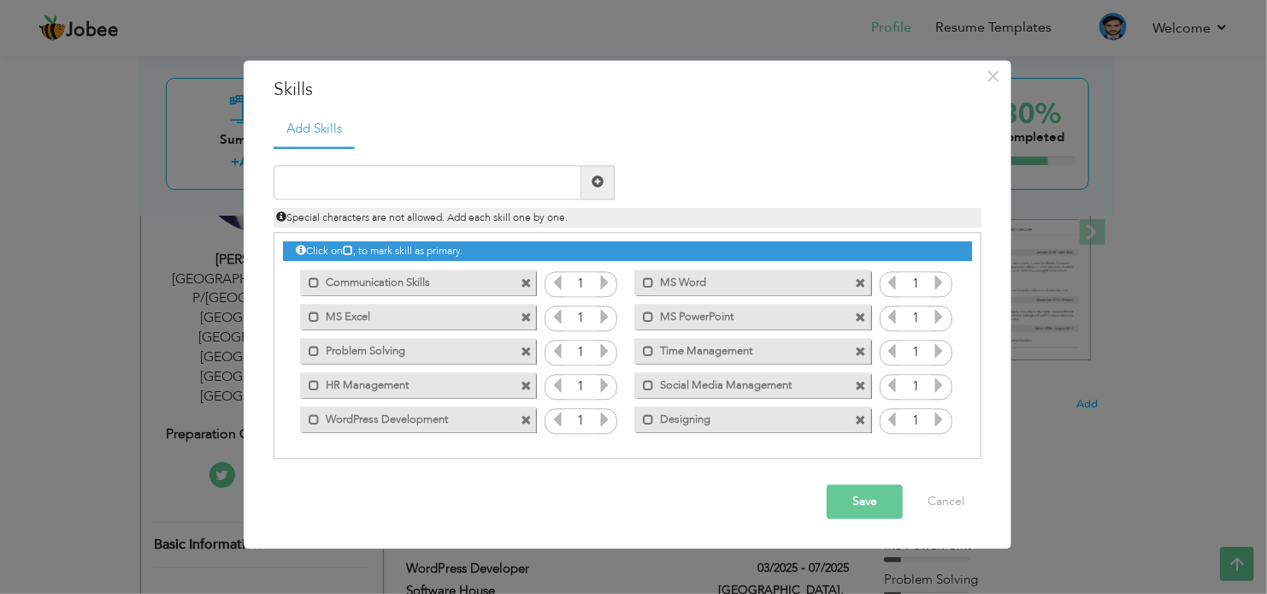
click at [602, 283] on icon at bounding box center [604, 282] width 15 height 15
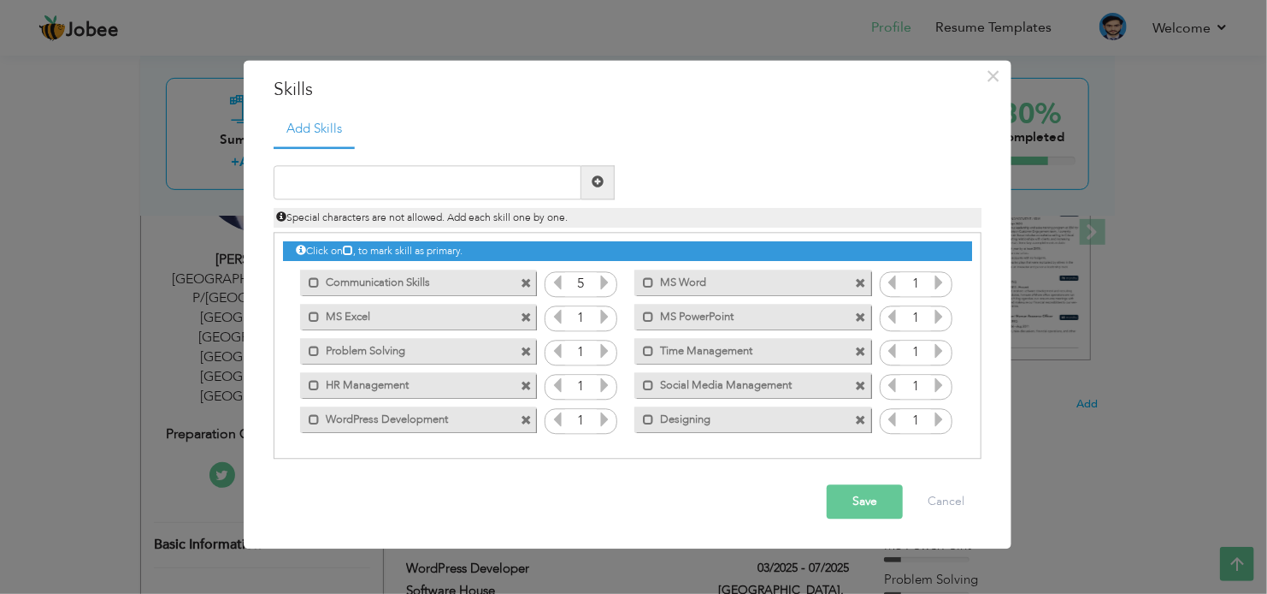
click at [602, 283] on icon at bounding box center [604, 282] width 15 height 15
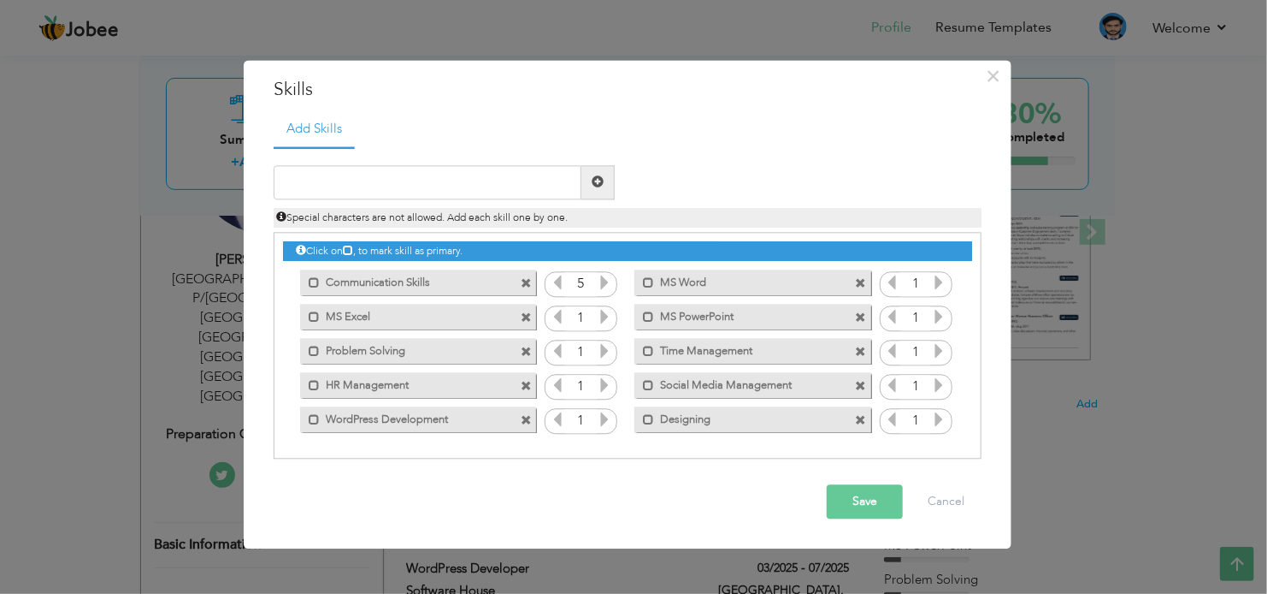
click at [560, 283] on icon at bounding box center [557, 282] width 15 height 15
drag, startPoint x: 591, startPoint y: 315, endPoint x: 577, endPoint y: 317, distance: 13.9
click at [577, 317] on input "1" at bounding box center [581, 319] width 32 height 24
click at [602, 319] on icon at bounding box center [604, 316] width 15 height 15
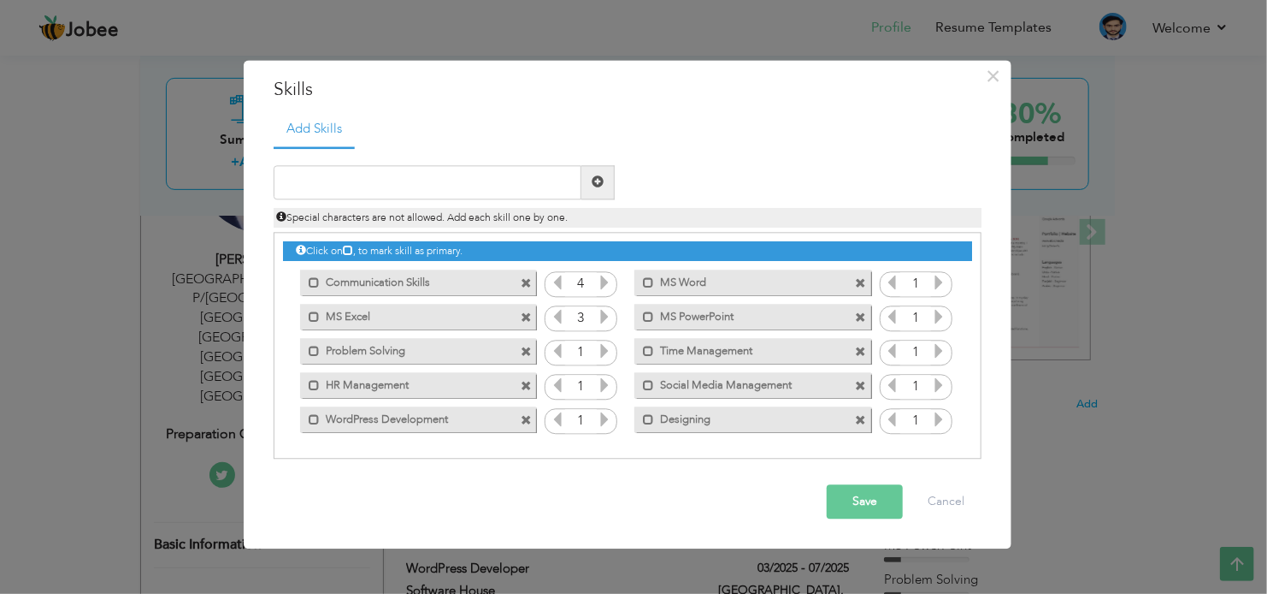
click at [603, 345] on icon at bounding box center [604, 350] width 15 height 15
click at [601, 379] on icon at bounding box center [604, 384] width 15 height 15
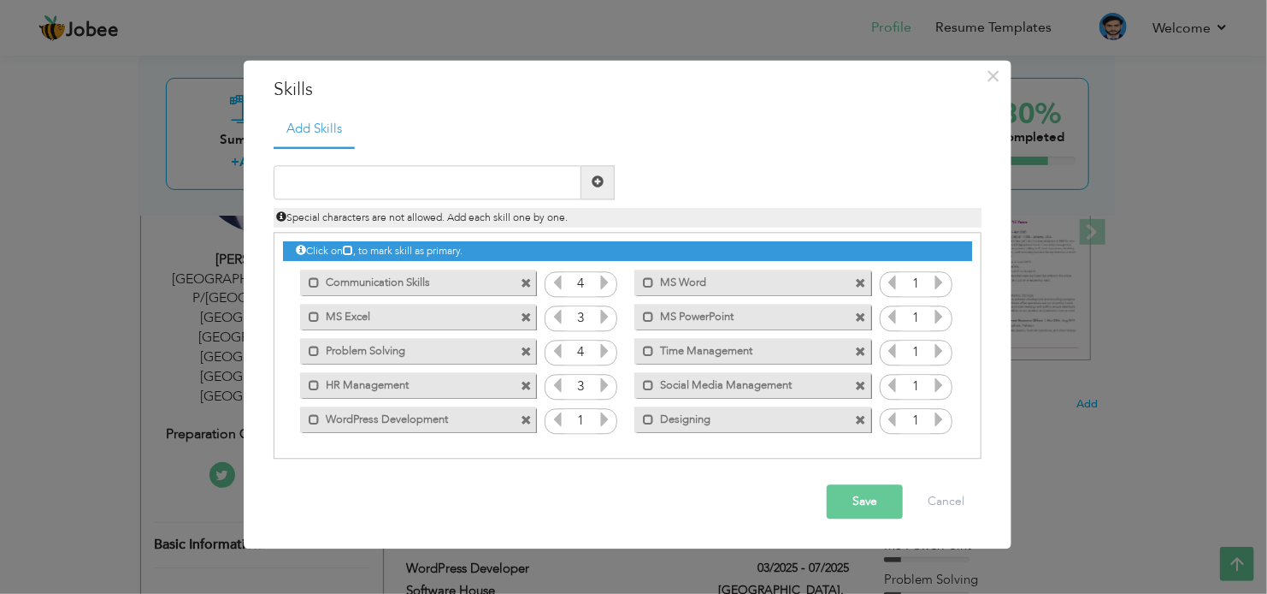
click at [601, 422] on icon at bounding box center [604, 418] width 15 height 15
click at [563, 416] on icon at bounding box center [557, 418] width 15 height 15
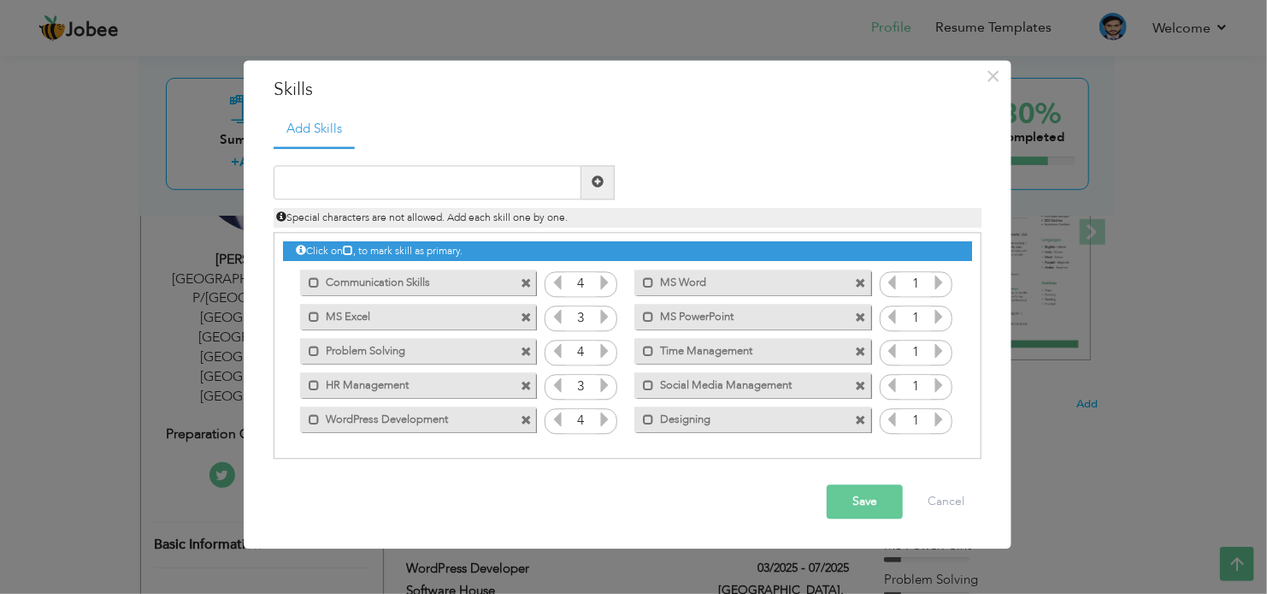
click at [943, 284] on icon at bounding box center [938, 282] width 15 height 15
click at [938, 314] on icon at bounding box center [938, 316] width 15 height 15
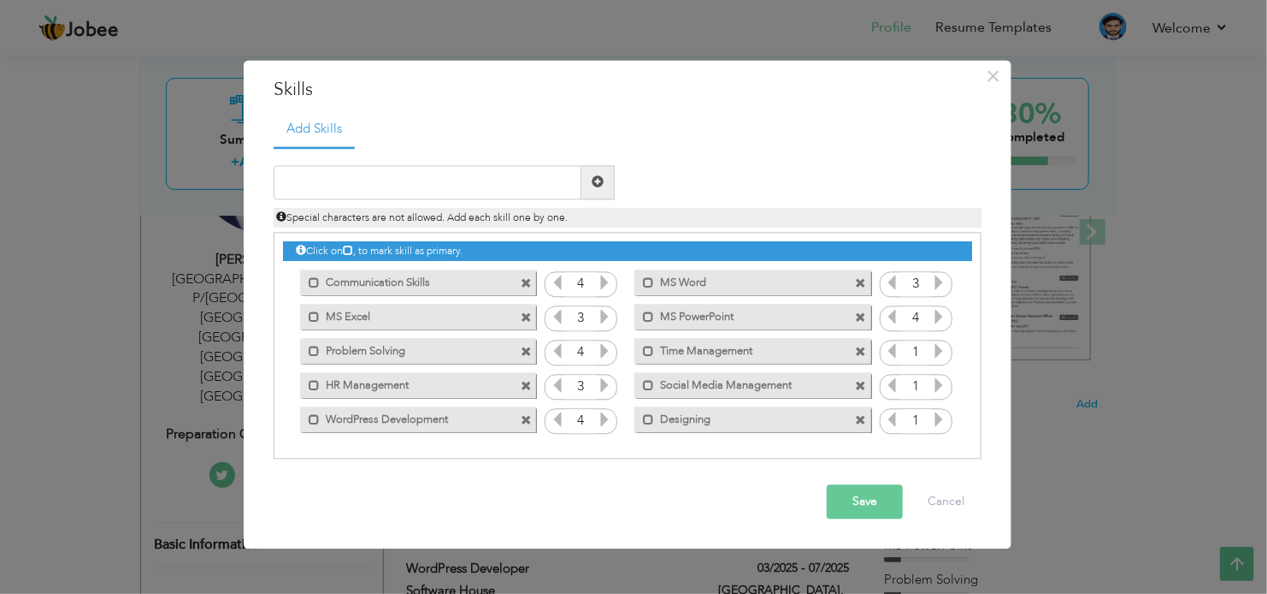
click at [899, 318] on icon at bounding box center [892, 316] width 15 height 15
click at [940, 349] on icon at bounding box center [938, 350] width 15 height 15
click at [940, 386] on icon at bounding box center [938, 384] width 15 height 15
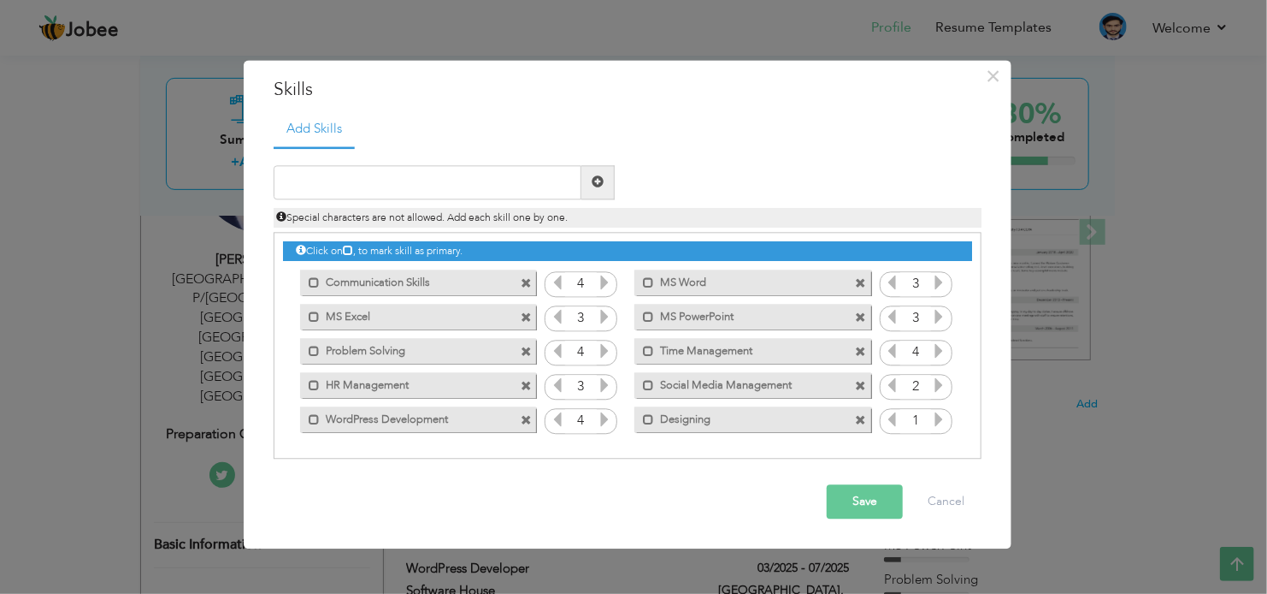
click at [940, 386] on icon at bounding box center [938, 384] width 15 height 15
click at [942, 416] on icon at bounding box center [938, 418] width 15 height 15
click at [884, 493] on button "Save" at bounding box center [865, 501] width 76 height 34
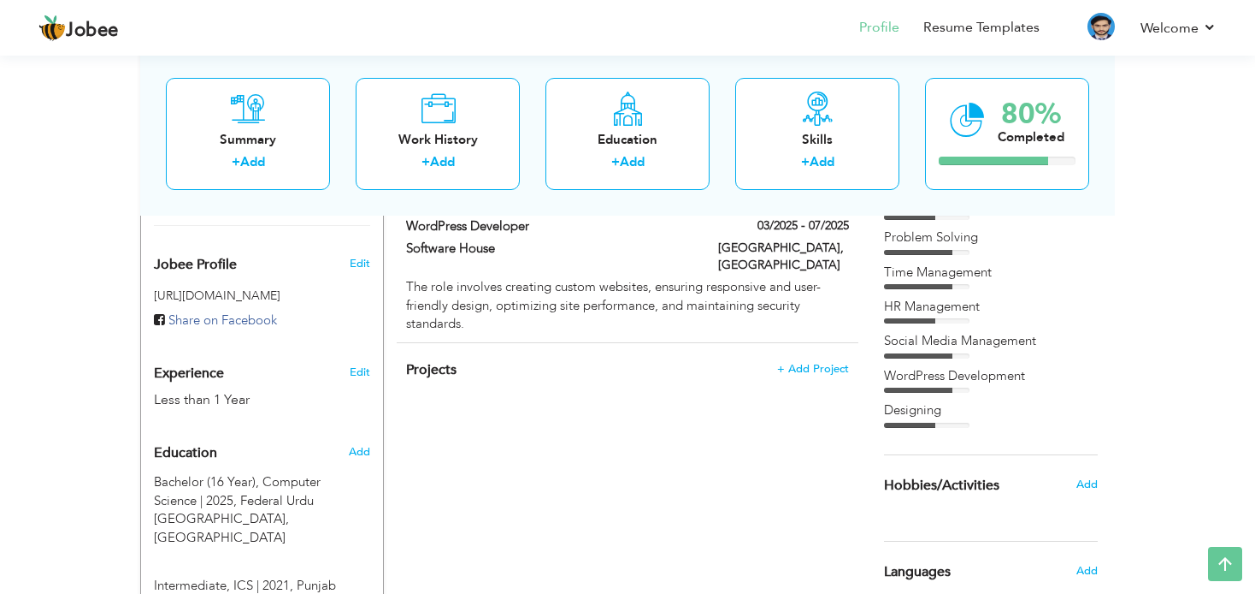
scroll to position [777, 0]
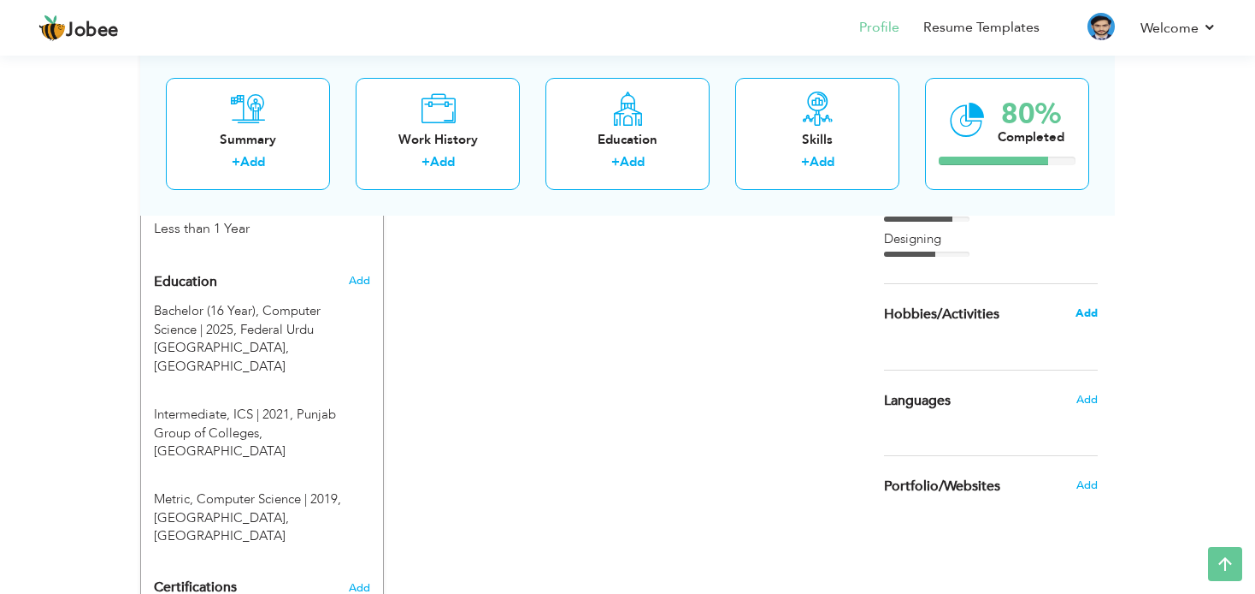
click at [1092, 309] on span "Add" at bounding box center [1087, 312] width 22 height 15
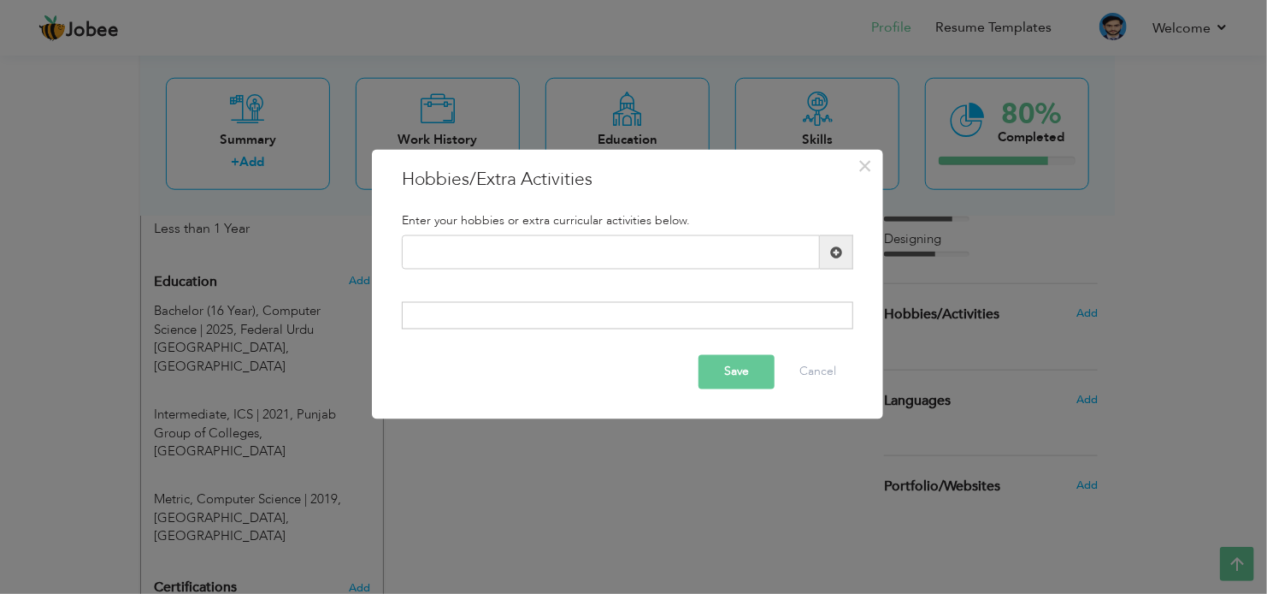
click at [513, 313] on div at bounding box center [628, 314] width 452 height 27
click at [491, 249] on input "text" at bounding box center [611, 252] width 418 height 34
type input "Book Reading"
click at [848, 251] on span at bounding box center [836, 252] width 33 height 34
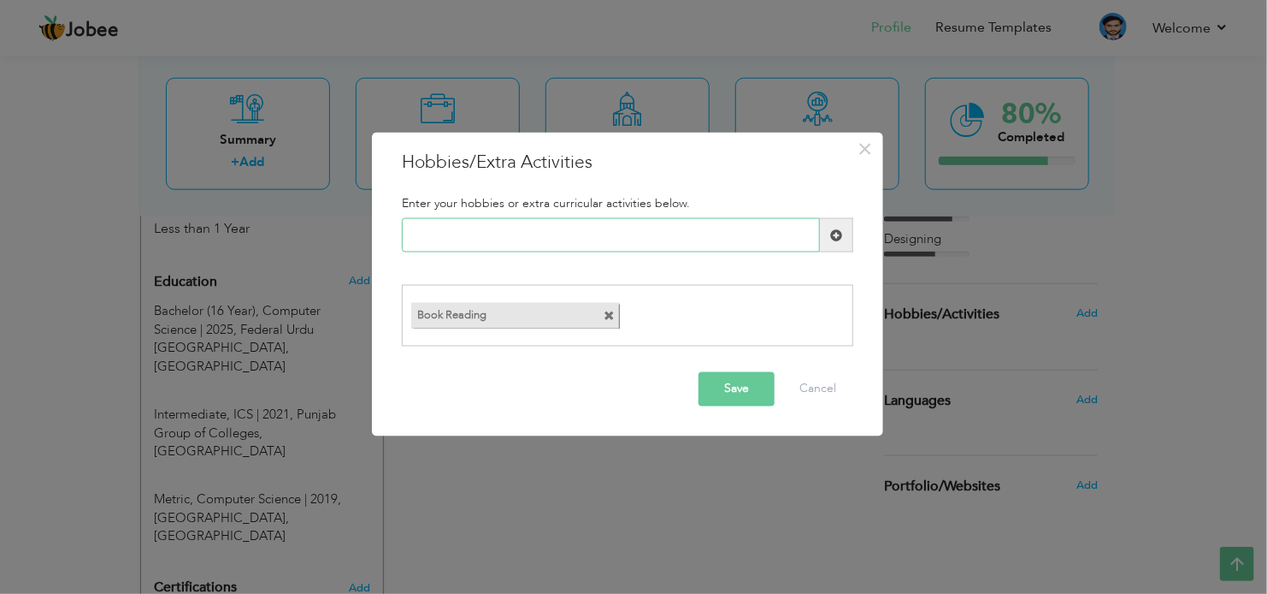
click at [495, 239] on input "text" at bounding box center [611, 235] width 418 height 34
type input "Studying"
click at [842, 239] on span at bounding box center [836, 234] width 12 height 12
click at [482, 242] on input "text" at bounding box center [611, 235] width 418 height 34
type input "Cooking"
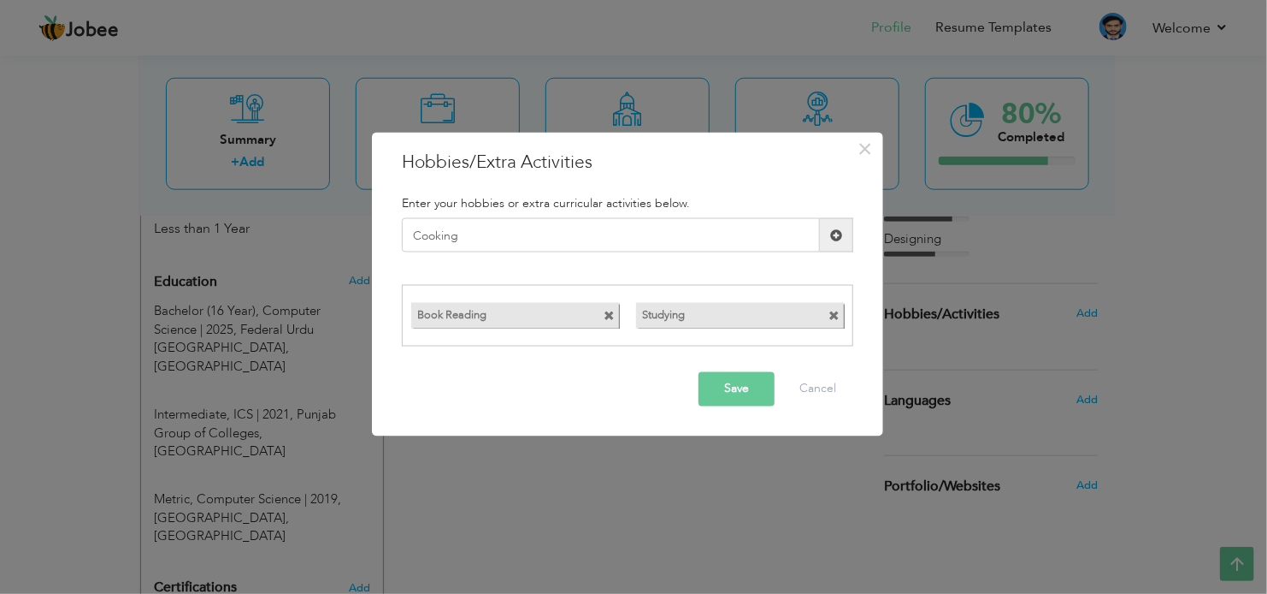
click at [834, 236] on span at bounding box center [836, 234] width 12 height 12
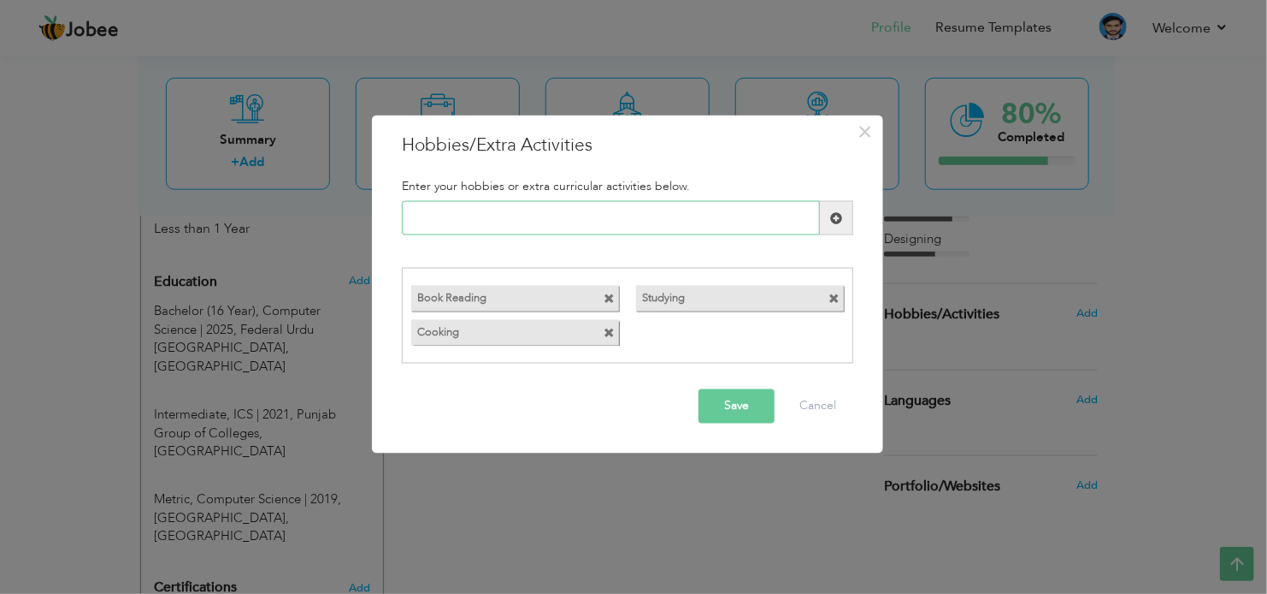
click at [536, 229] on input "text" at bounding box center [611, 218] width 418 height 34
type input "Gardening"
click at [834, 221] on span at bounding box center [836, 217] width 12 height 12
click at [499, 221] on input "text" at bounding box center [611, 218] width 418 height 34
type input "Traveling"
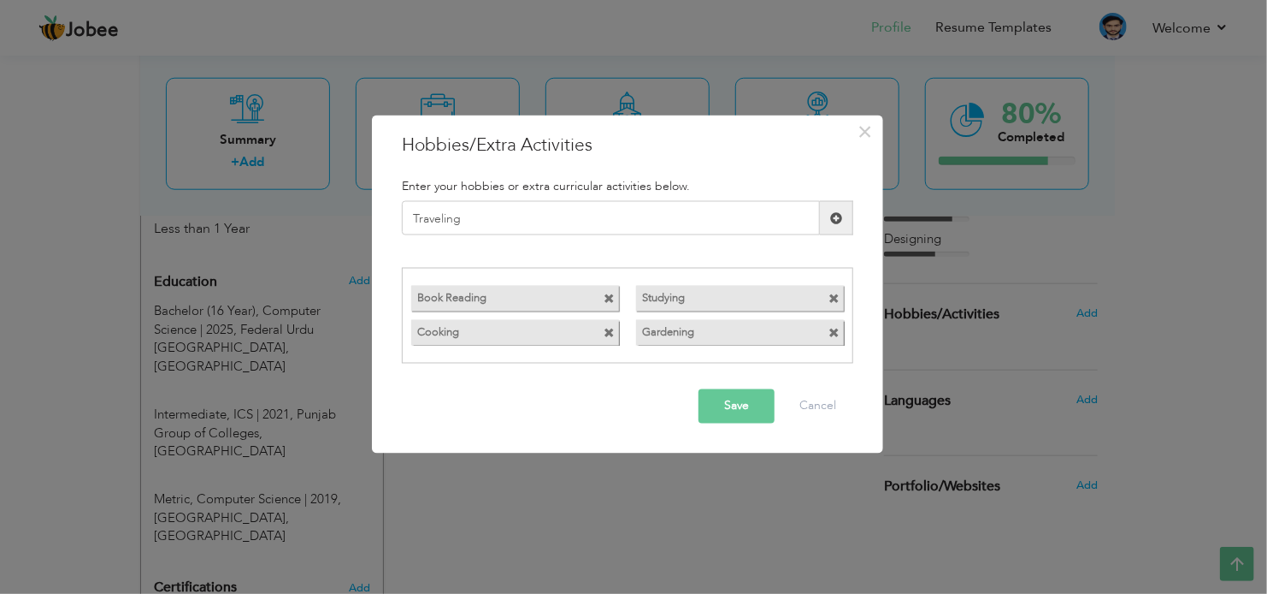
click at [847, 219] on span at bounding box center [836, 218] width 33 height 34
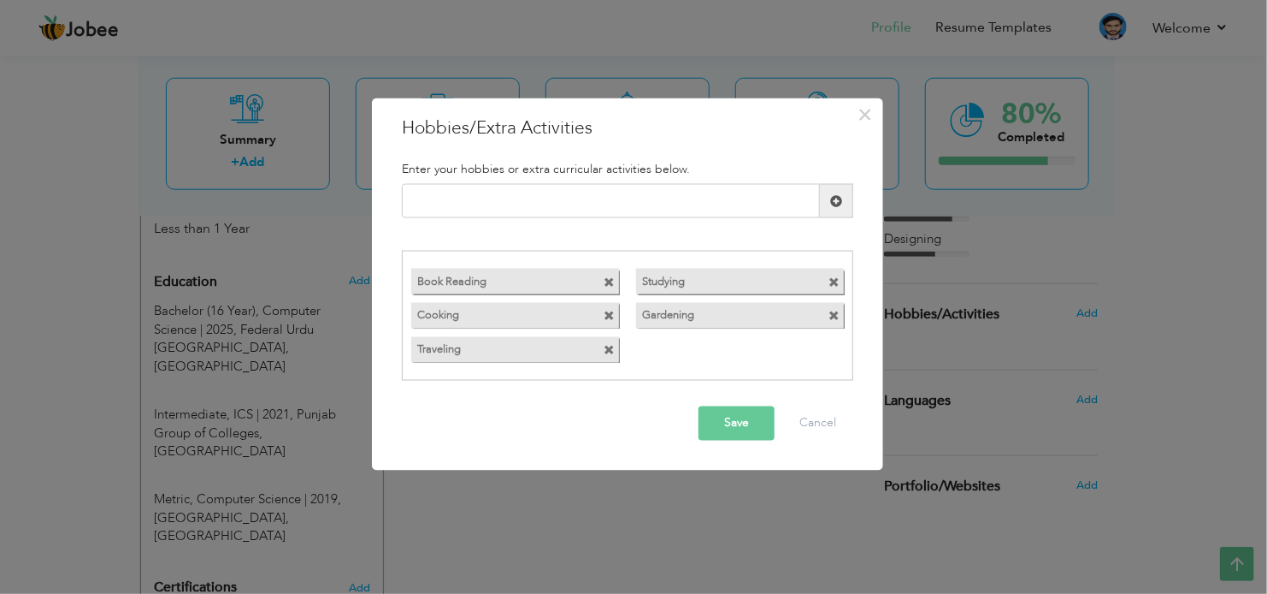
click at [616, 221] on div "Duplicate entry" at bounding box center [627, 208] width 477 height 48
click at [611, 202] on input "text" at bounding box center [611, 201] width 418 height 34
type input "Driving"
type input "Watching Movies"
click at [830, 203] on span at bounding box center [836, 201] width 33 height 34
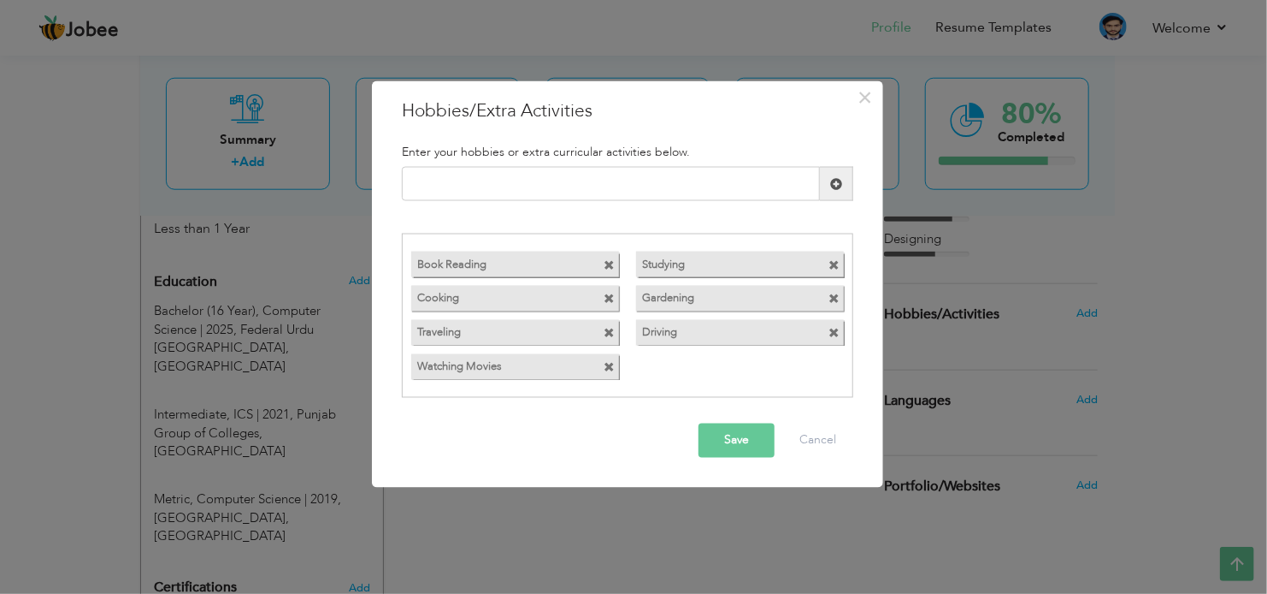
click at [726, 446] on button "Save" at bounding box center [737, 439] width 76 height 34
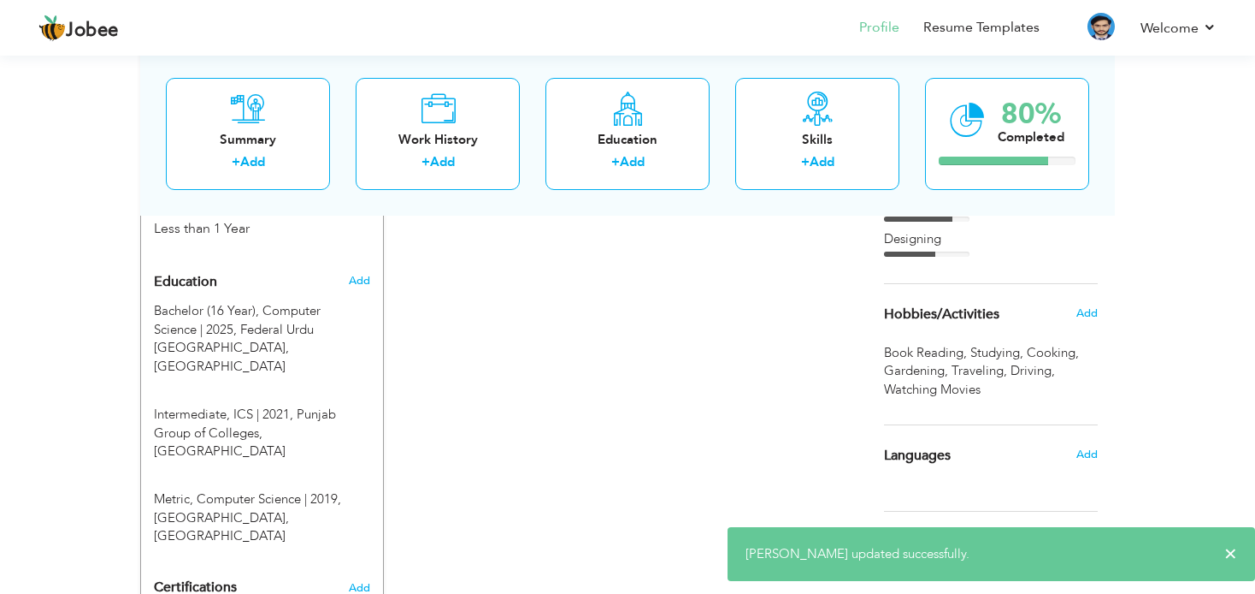
scroll to position [862, 0]
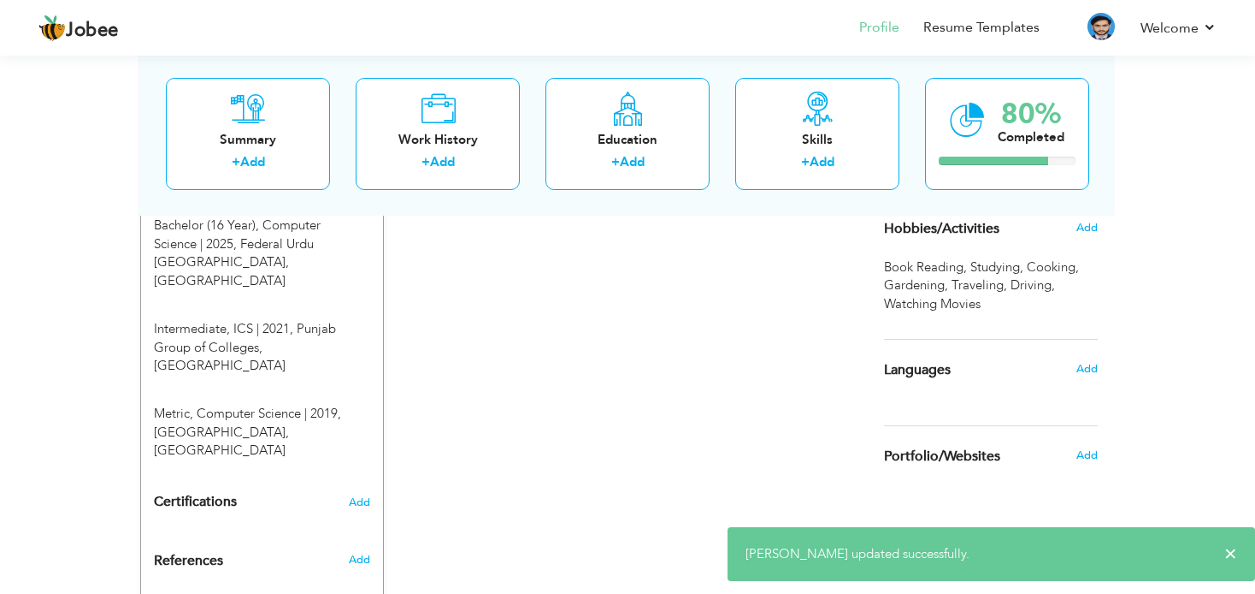
click at [1073, 365] on div "Add" at bounding box center [1091, 368] width 40 height 32
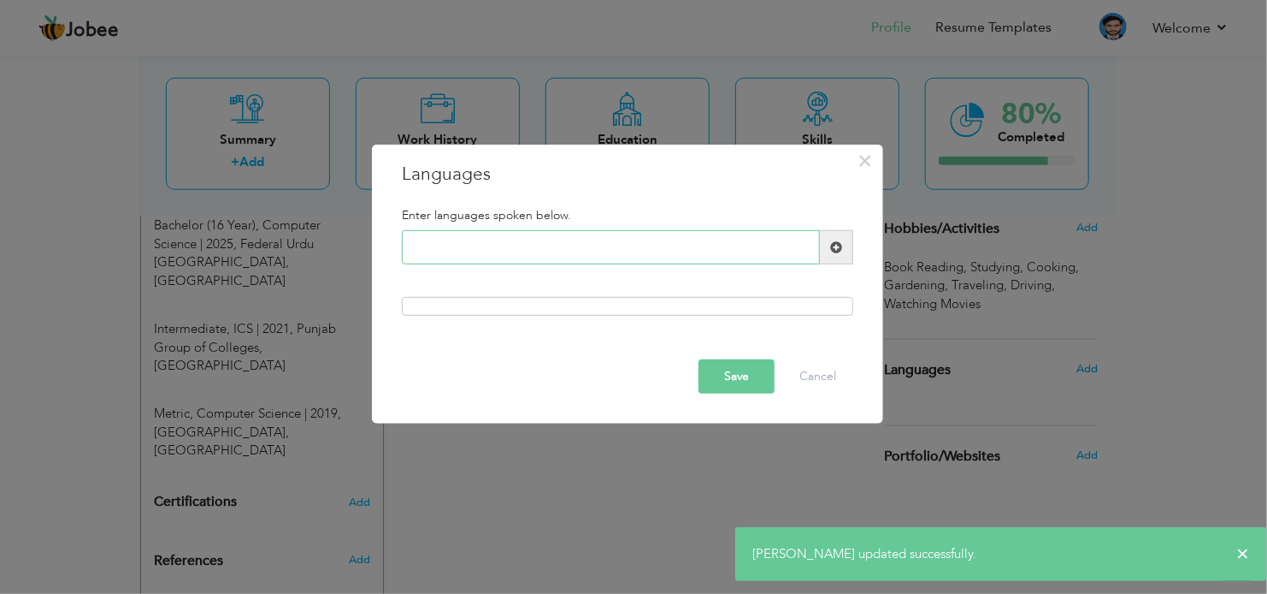
click at [444, 245] on input "text" at bounding box center [611, 247] width 418 height 34
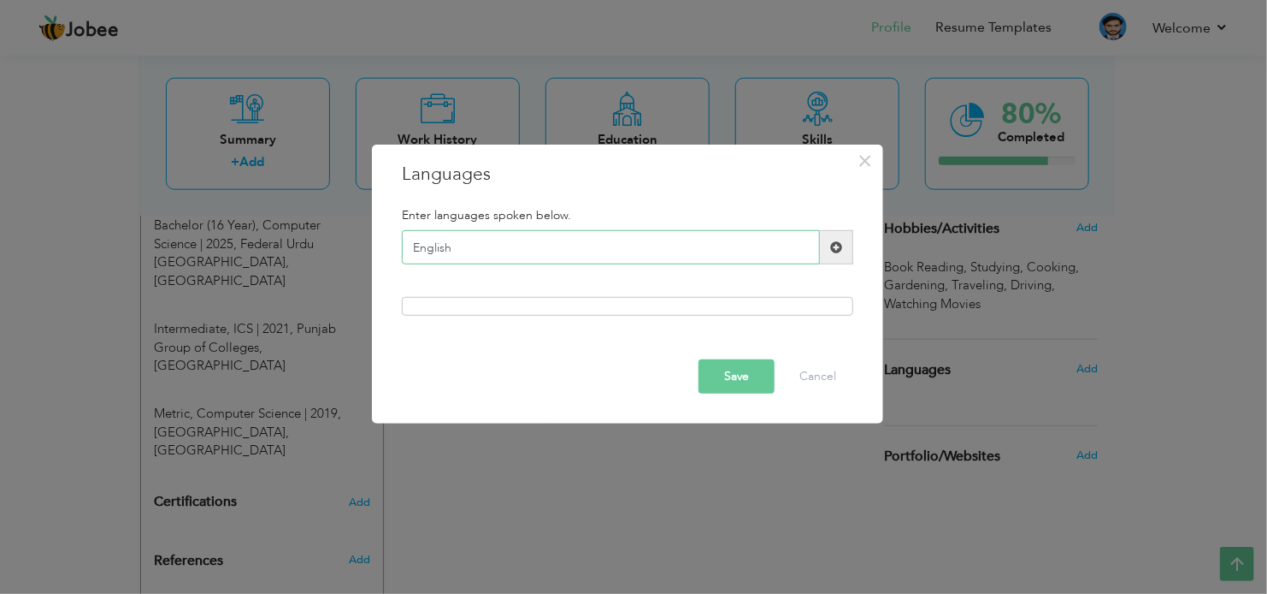
type input "English"
click at [844, 250] on span at bounding box center [836, 247] width 33 height 34
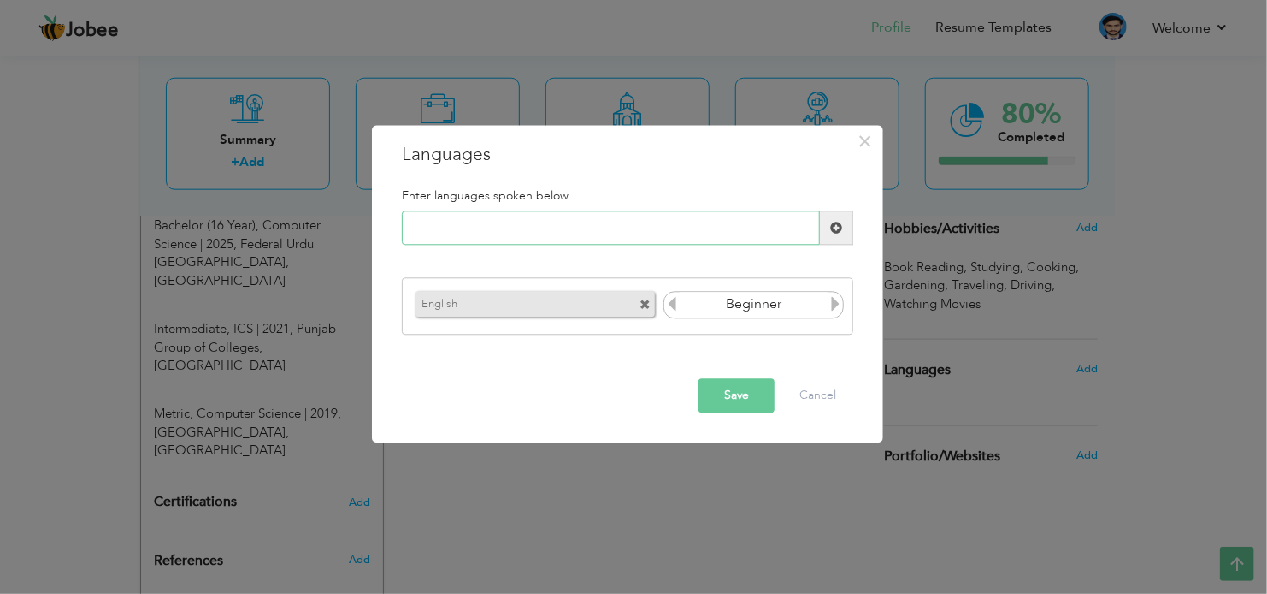
click at [523, 224] on input "text" at bounding box center [611, 228] width 418 height 34
click at [833, 303] on icon at bounding box center [835, 303] width 15 height 15
click at [669, 307] on icon at bounding box center [671, 303] width 15 height 15
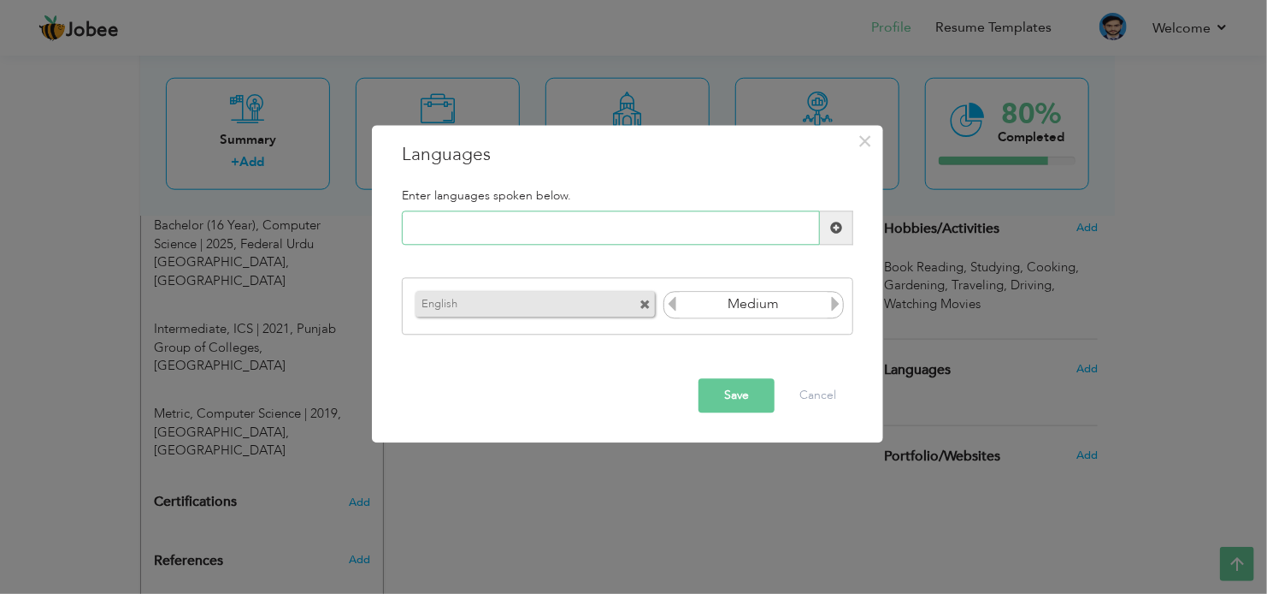
click at [578, 222] on input "text" at bounding box center [611, 228] width 418 height 34
click at [677, 304] on icon at bounding box center [671, 303] width 15 height 15
click at [834, 307] on icon at bounding box center [835, 303] width 15 height 15
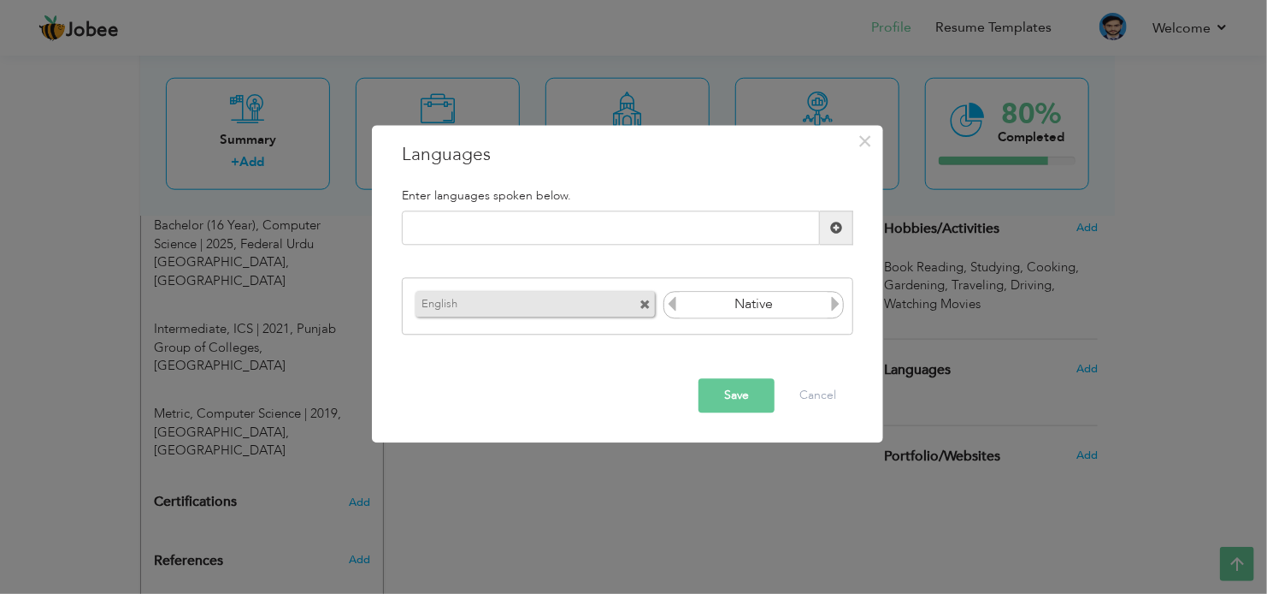
click at [665, 304] on icon at bounding box center [671, 303] width 15 height 15
click at [606, 226] on input "text" at bounding box center [611, 228] width 418 height 34
type input "Urdu"
click at [845, 224] on span at bounding box center [836, 228] width 33 height 34
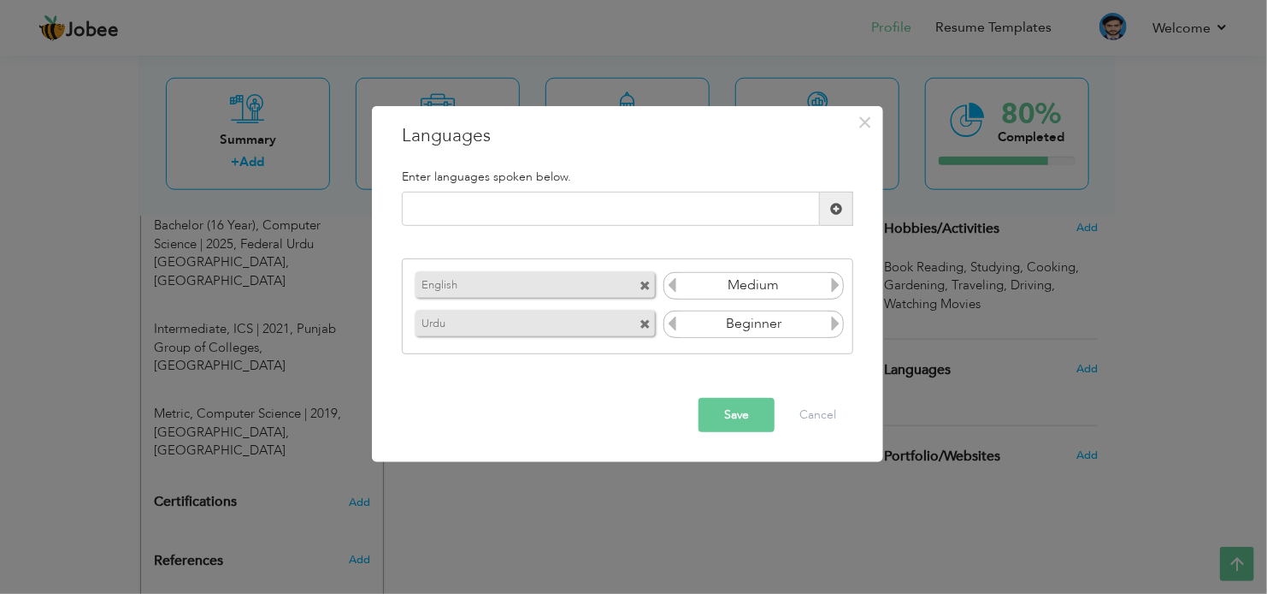
click at [840, 316] on icon at bounding box center [835, 323] width 15 height 15
click at [676, 322] on icon at bounding box center [671, 323] width 15 height 15
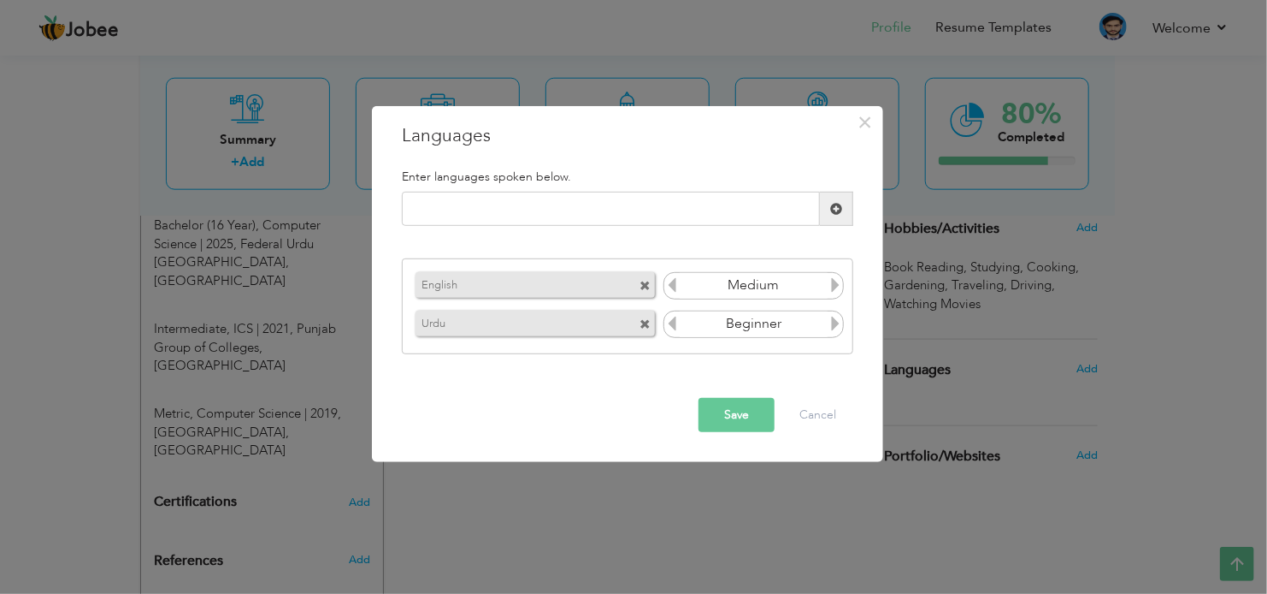
click at [830, 317] on icon at bounding box center [835, 323] width 15 height 15
click at [451, 204] on input "text" at bounding box center [611, 209] width 418 height 34
type input "Punjabi"
click at [830, 210] on span at bounding box center [836, 209] width 12 height 12
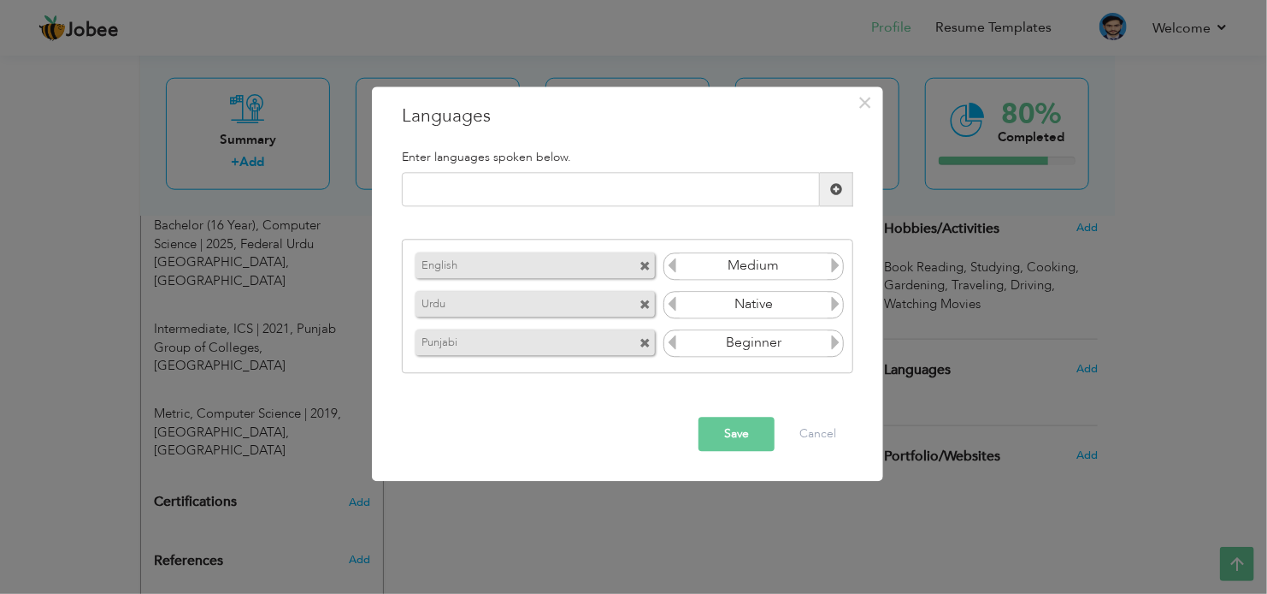
click at [836, 339] on icon at bounding box center [835, 341] width 15 height 15
click at [706, 429] on button "Save" at bounding box center [737, 434] width 76 height 34
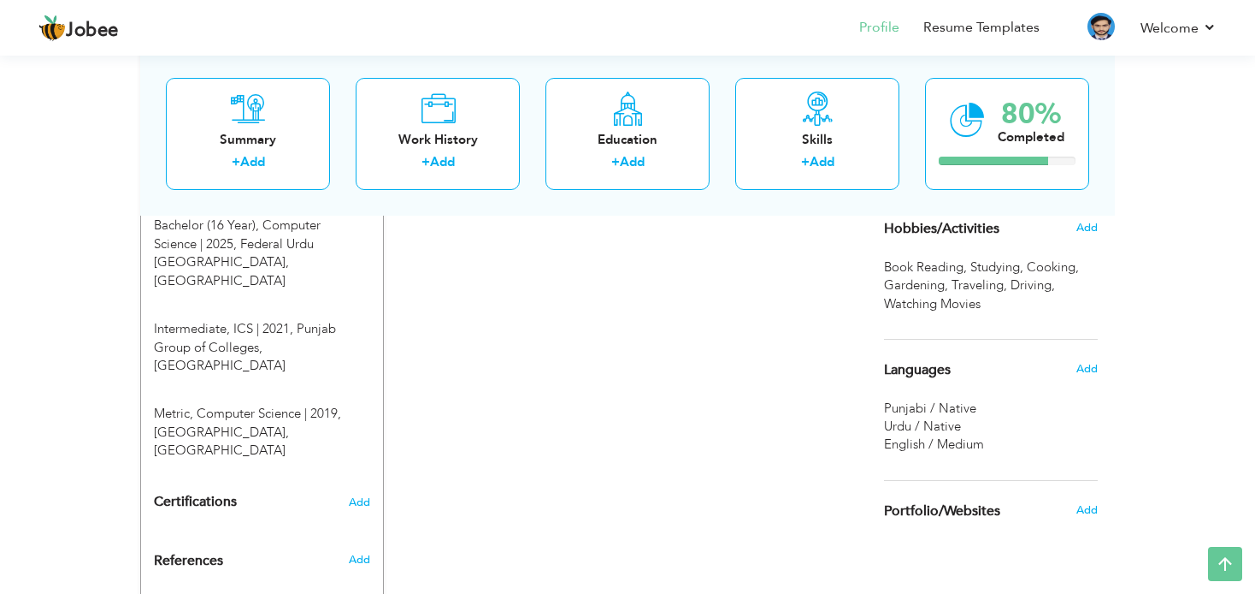
scroll to position [879, 0]
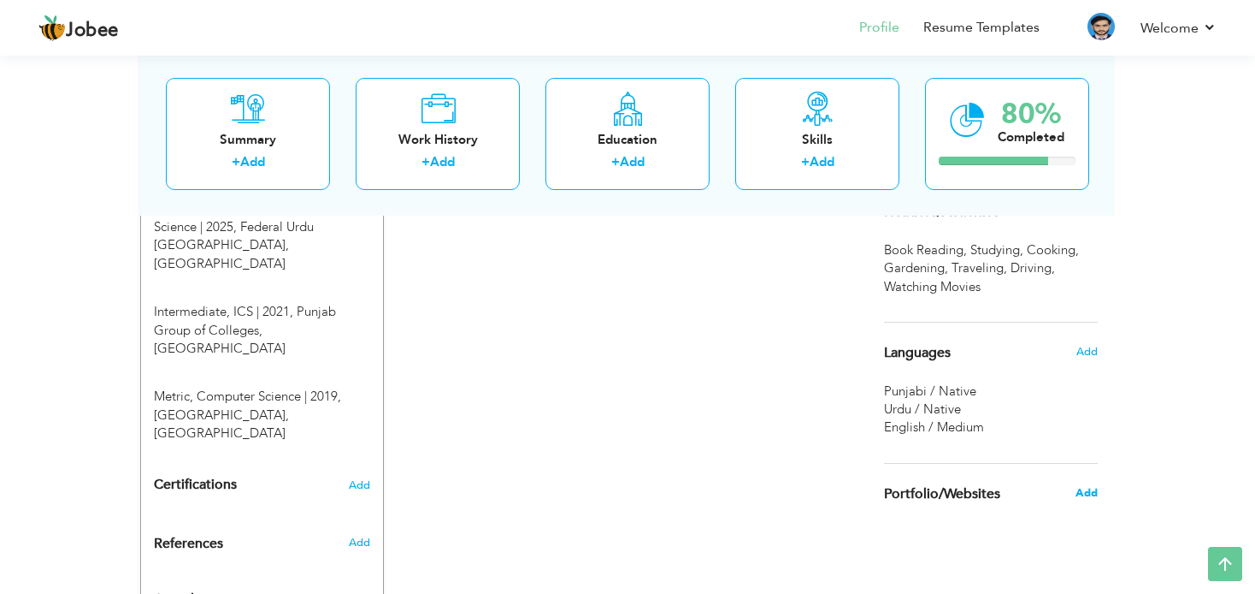
click at [1090, 487] on span "Add" at bounding box center [1087, 492] width 22 height 15
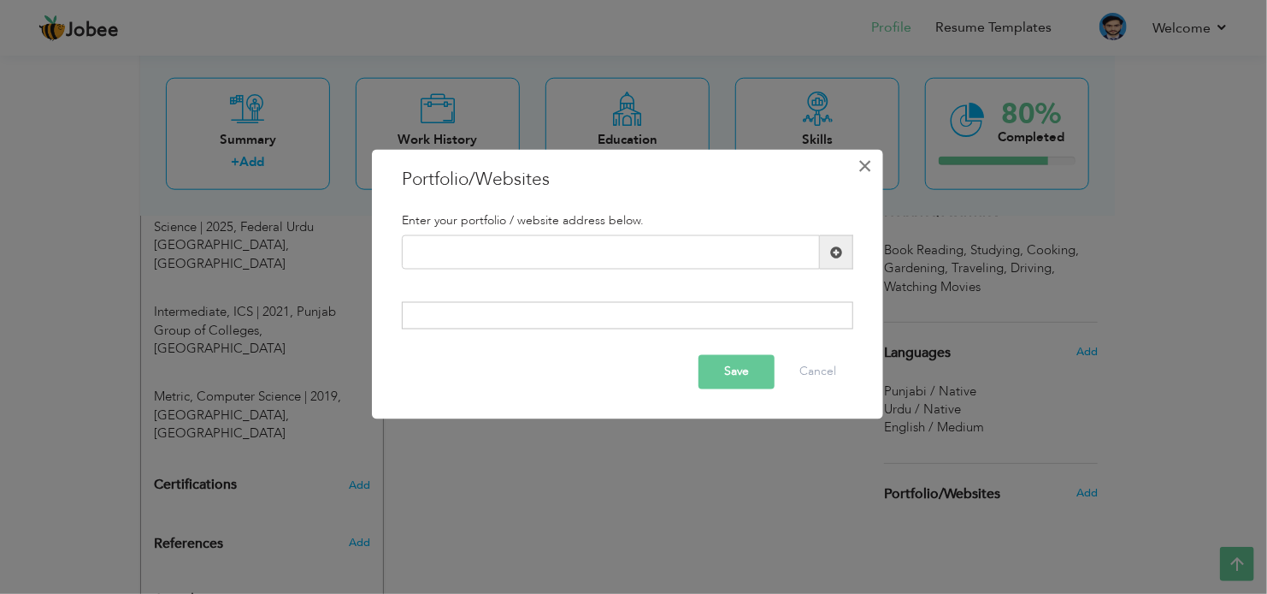
click at [861, 169] on span "×" at bounding box center [866, 166] width 15 height 31
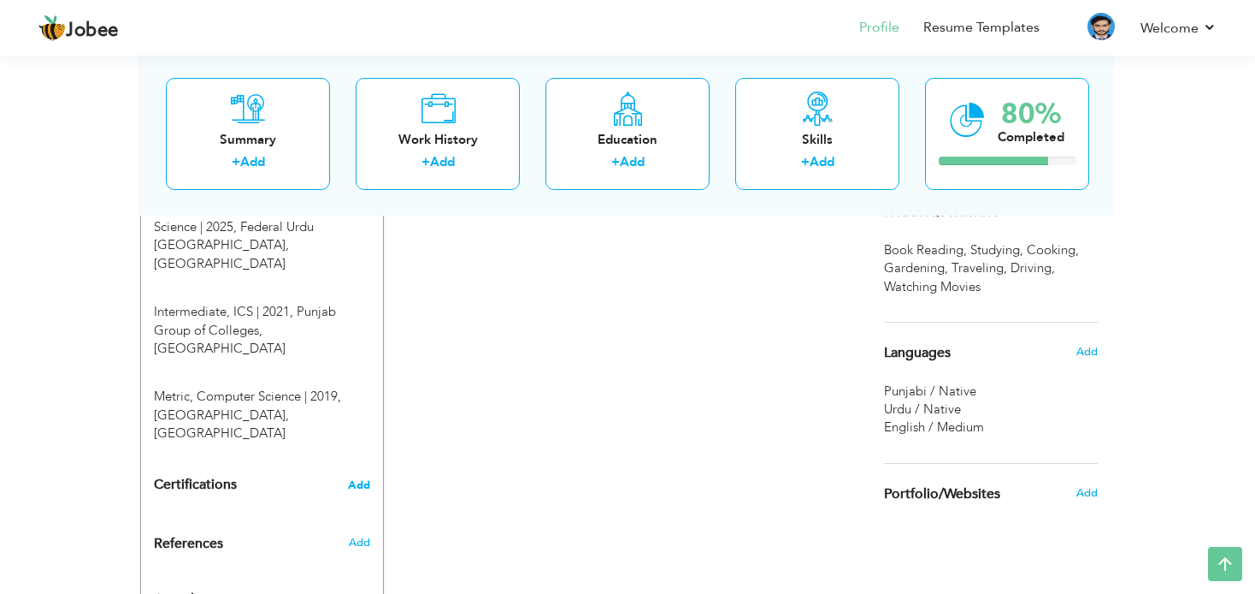
click at [363, 479] on span "Add" at bounding box center [359, 485] width 22 height 12
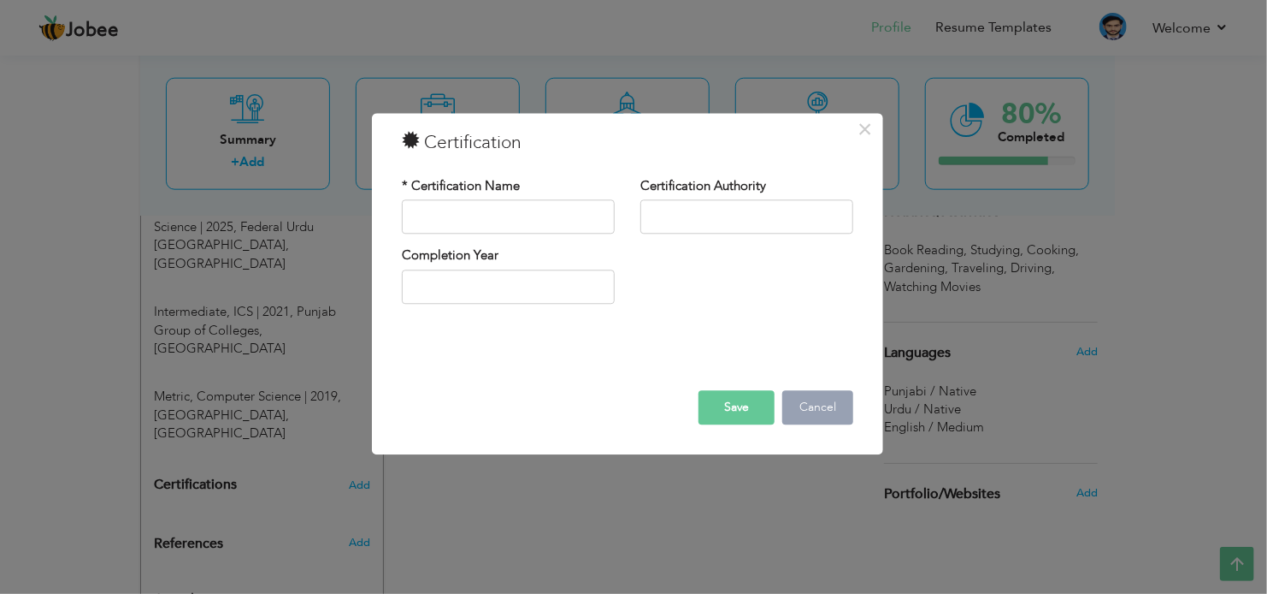
click at [817, 399] on button "Cancel" at bounding box center [818, 408] width 71 height 34
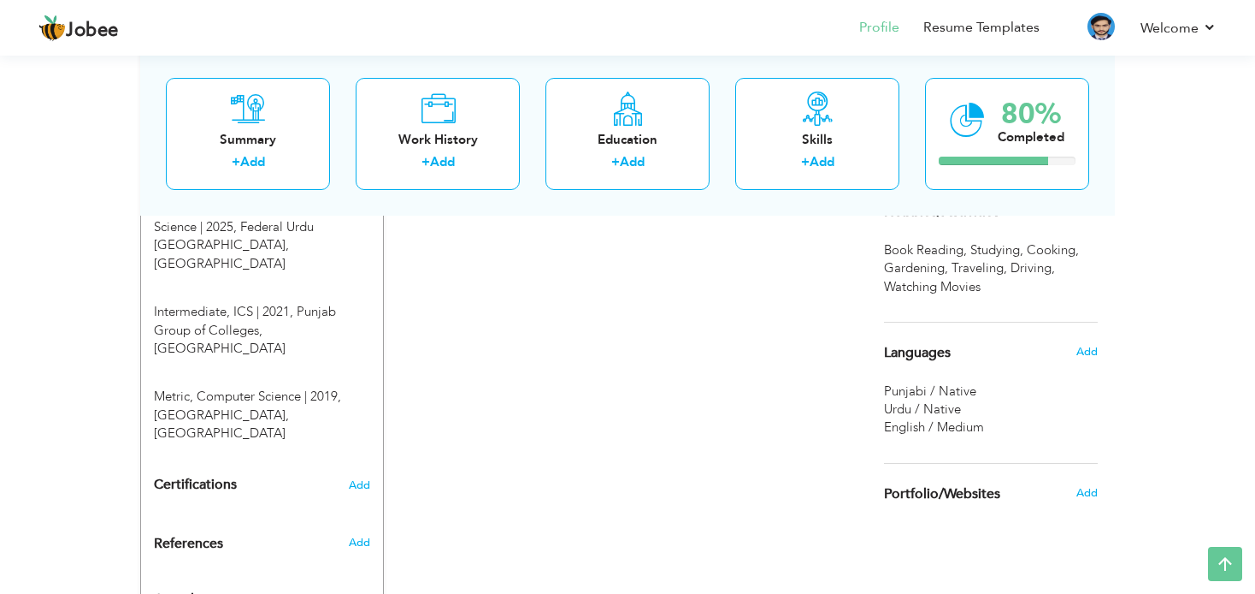
click at [355, 592] on span "Add" at bounding box center [359, 599] width 22 height 15
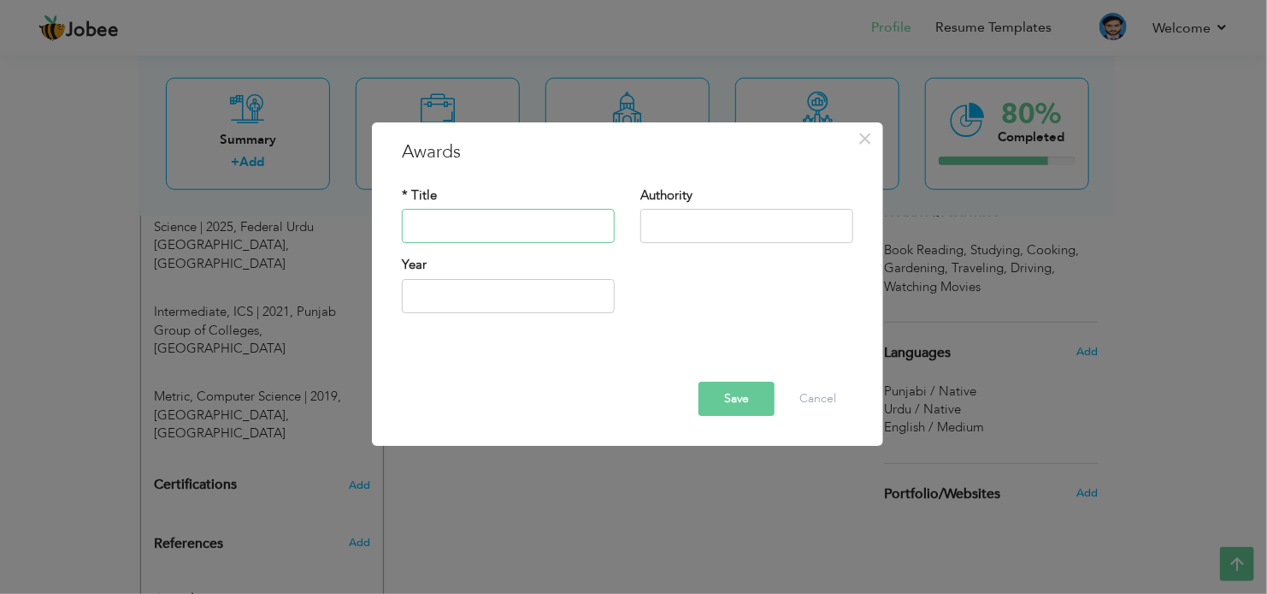
click at [478, 222] on input "text" at bounding box center [508, 227] width 213 height 34
click at [502, 233] on input "Lenovo Laptop" at bounding box center [508, 227] width 213 height 34
type input "Lenovo Laptop"
click at [688, 227] on input "text" at bounding box center [747, 227] width 213 height 34
click at [729, 227] on input "Prime Minister Youth" at bounding box center [747, 227] width 213 height 34
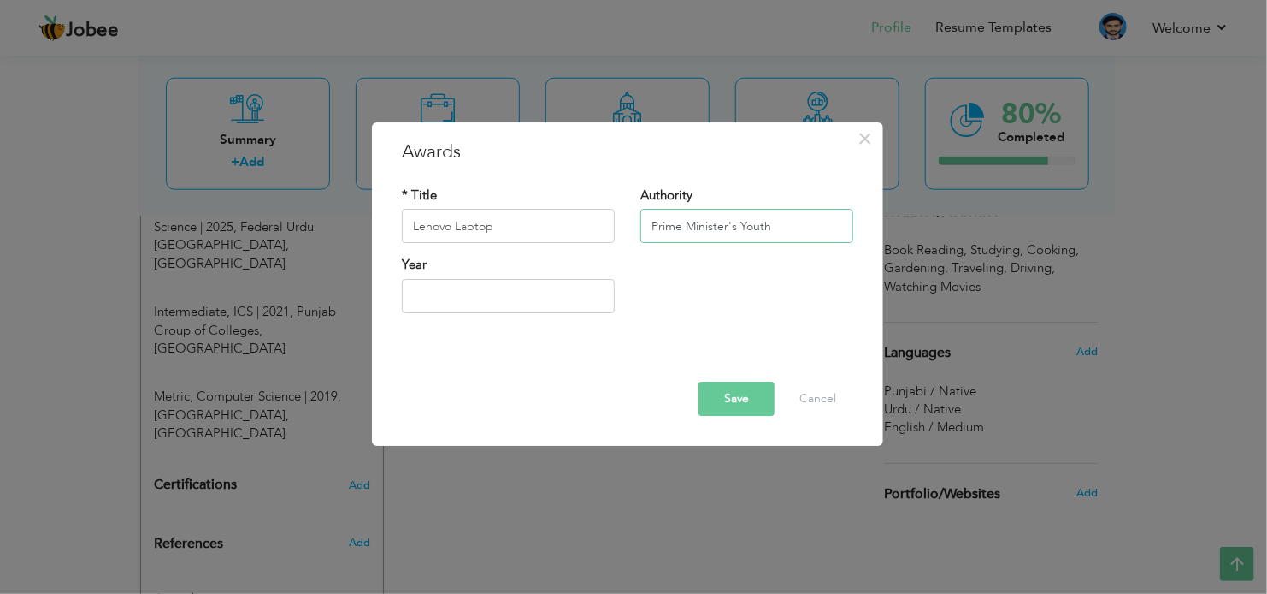
click at [782, 220] on input "Prime Minister's Youth" at bounding box center [747, 227] width 213 height 34
drag, startPoint x: 842, startPoint y: 223, endPoint x: 611, endPoint y: 239, distance: 231.4
click at [611, 239] on div "* Title Lenovo Laptop Authority Prime Minister's Youth Laptop Scheme" at bounding box center [627, 220] width 477 height 69
type input "Prime Minister's Youth Laptop Scheme"
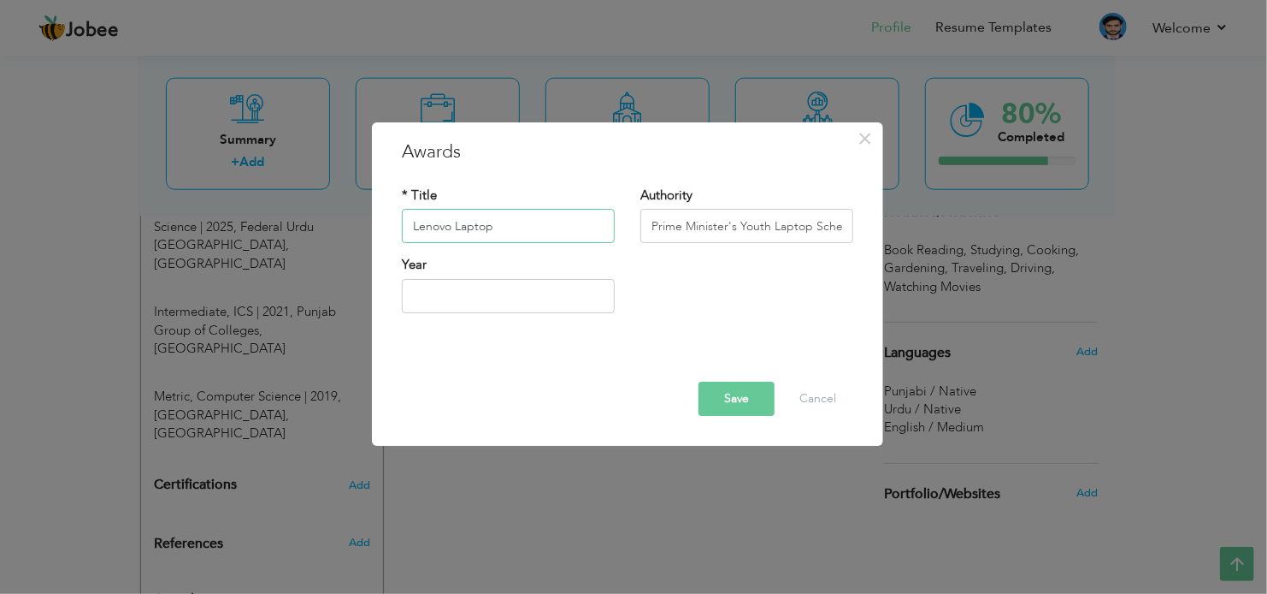
drag, startPoint x: 526, startPoint y: 233, endPoint x: 345, endPoint y: 239, distance: 181.4
click at [345, 239] on div "× Awards * Title Lenovo Laptop Authority Prime Minister's Youth Laptop Scheme" at bounding box center [633, 297] width 1267 height 594
paste input "Prime Minister's Youth Laptop Scheme"
drag, startPoint x: 512, startPoint y: 232, endPoint x: 658, endPoint y: 218, distance: 146.0
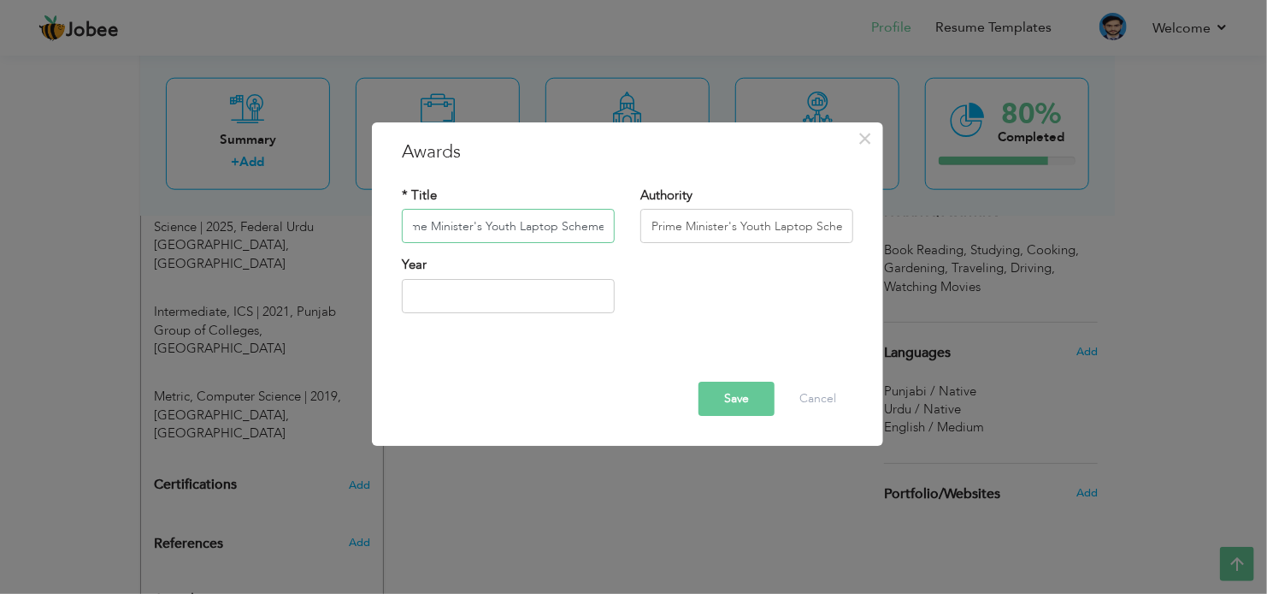
click at [622, 235] on div "* Title Prime Minister's Youth Laptop Scheme" at bounding box center [508, 220] width 239 height 69
type input "Prime Minister's Youth Laptop Scheme"
drag, startPoint x: 775, startPoint y: 227, endPoint x: 888, endPoint y: 229, distance: 112.9
click at [888, 229] on div "× Awards * Title Prime Minister's Youth Laptop Scheme Authority Prime Minister'…" at bounding box center [633, 297] width 1267 height 594
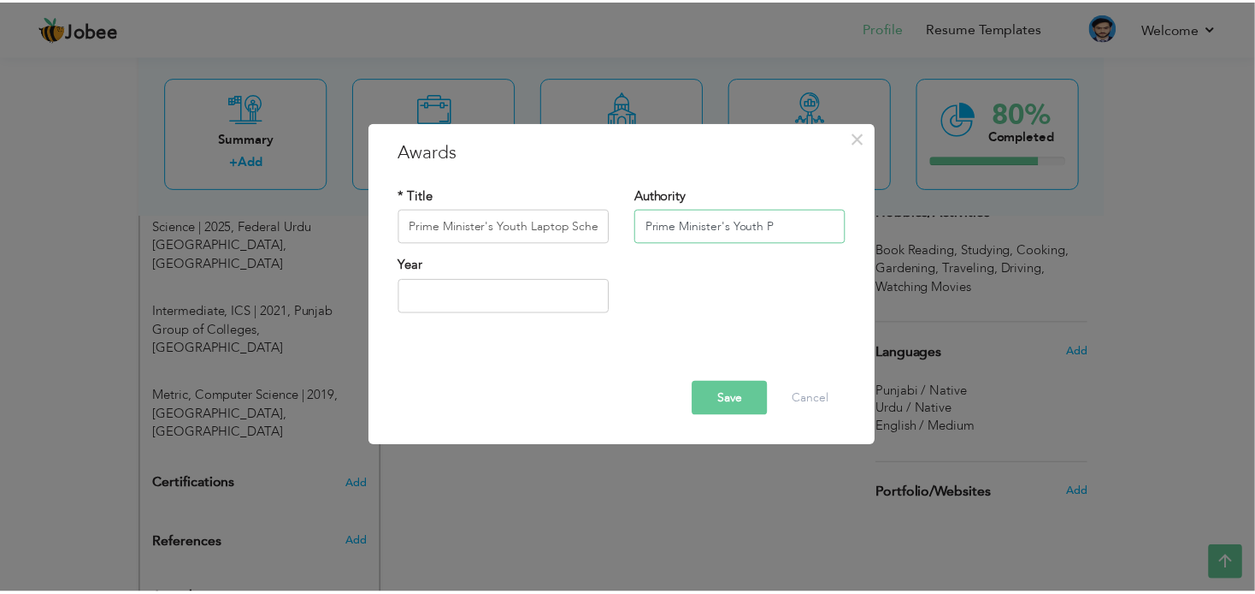
scroll to position [0, 0]
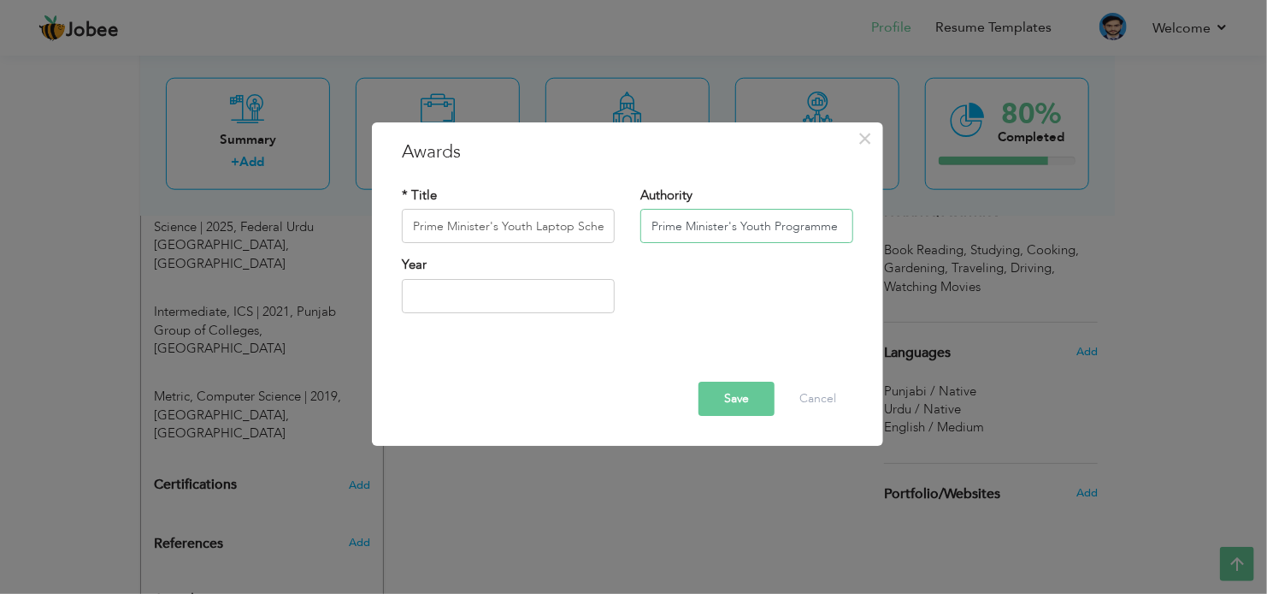
type input "Prime Minister's Youth Programme"
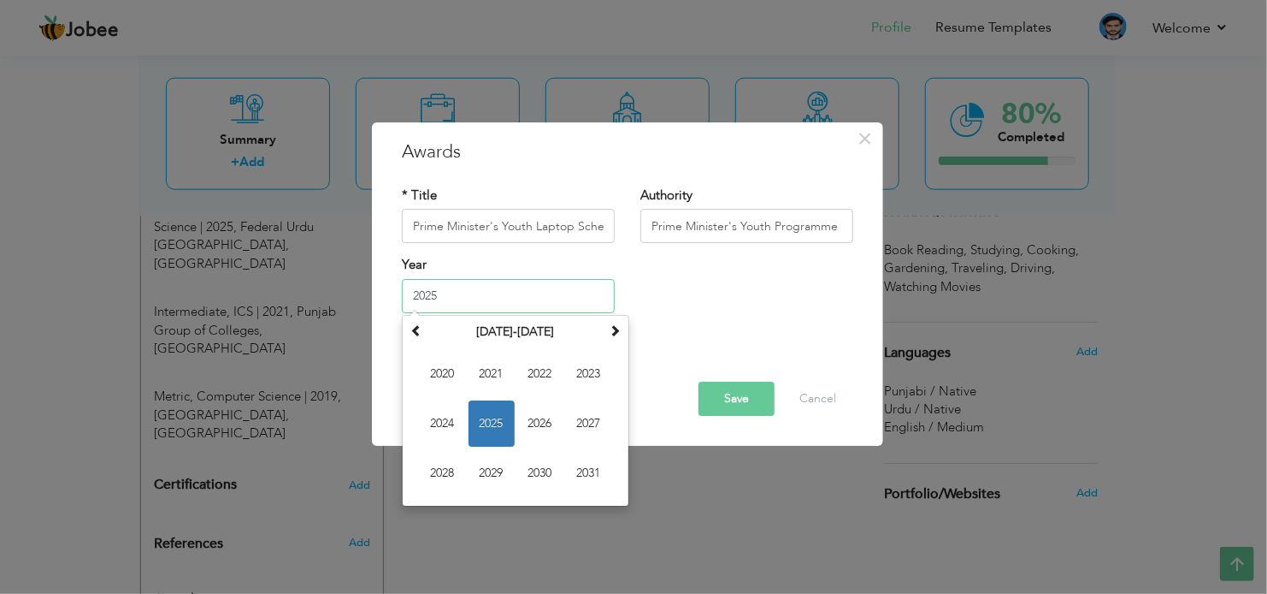
click at [453, 292] on input "2025" at bounding box center [508, 296] width 213 height 34
type input "2023"
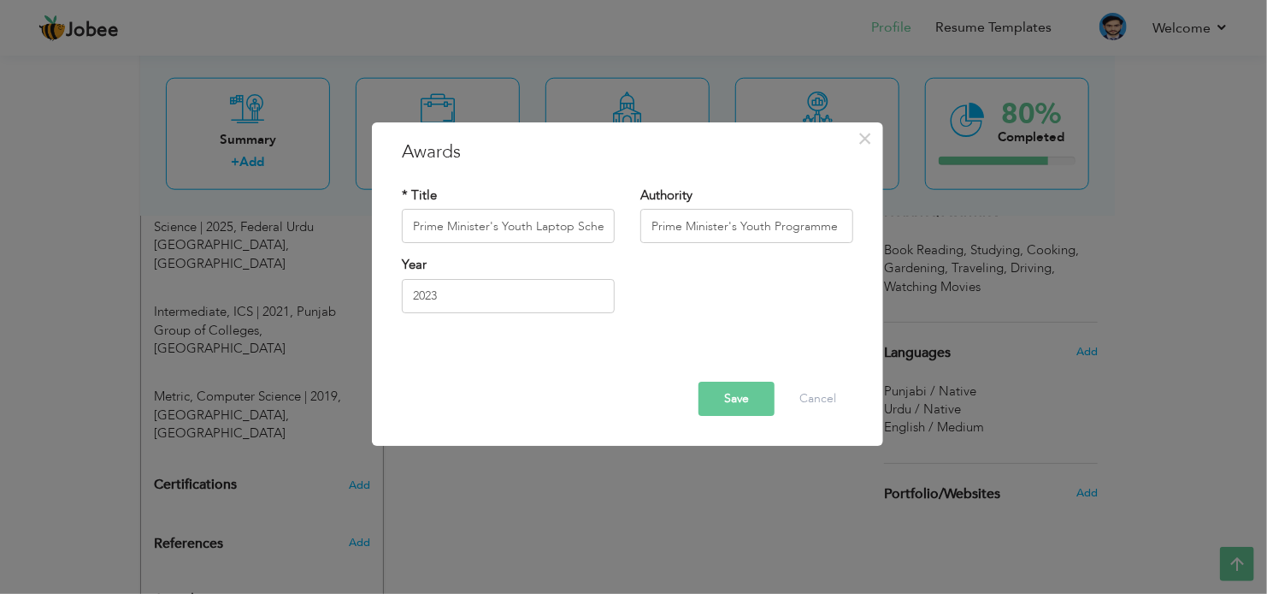
click at [748, 396] on button "Save" at bounding box center [737, 398] width 76 height 34
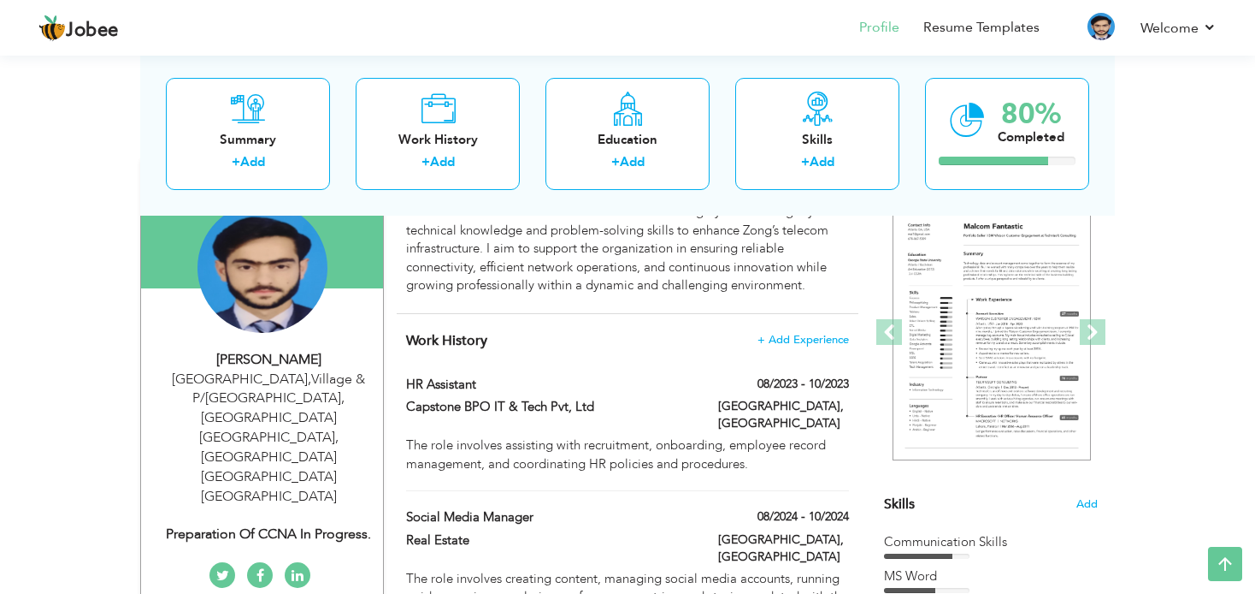
scroll to position [334, 0]
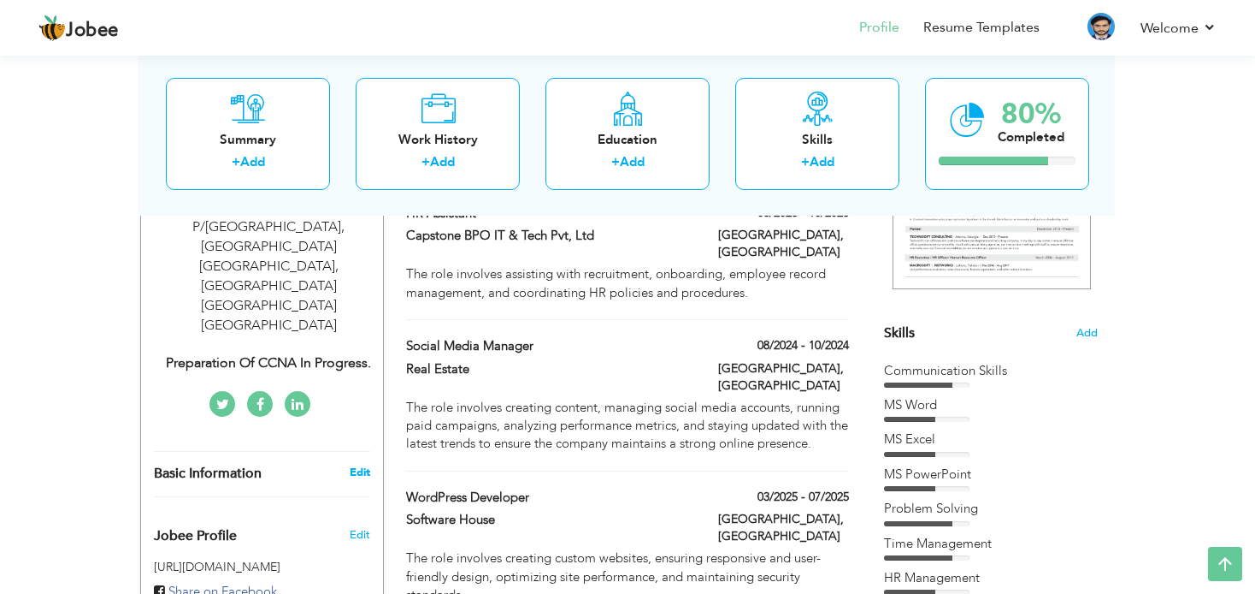
click at [362, 464] on link "Edit" at bounding box center [360, 471] width 21 height 15
type input "Muhammad Aryan"
type input "Khan"
type input "03117994831"
select select "number:166"
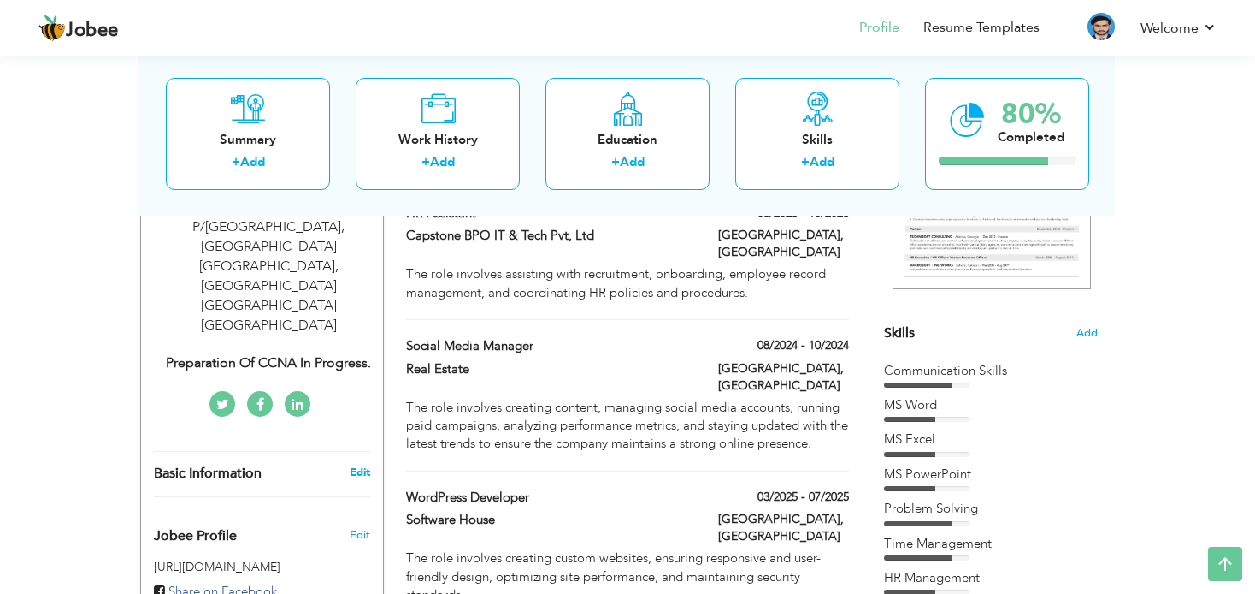
type input "Village & P/O Malot, Tehsil & District Islamabad, Near Park View City Islamabad"
type input "[GEOGRAPHIC_DATA]"
select select "number:2"
type input "Preparation of CCNA in Progress."
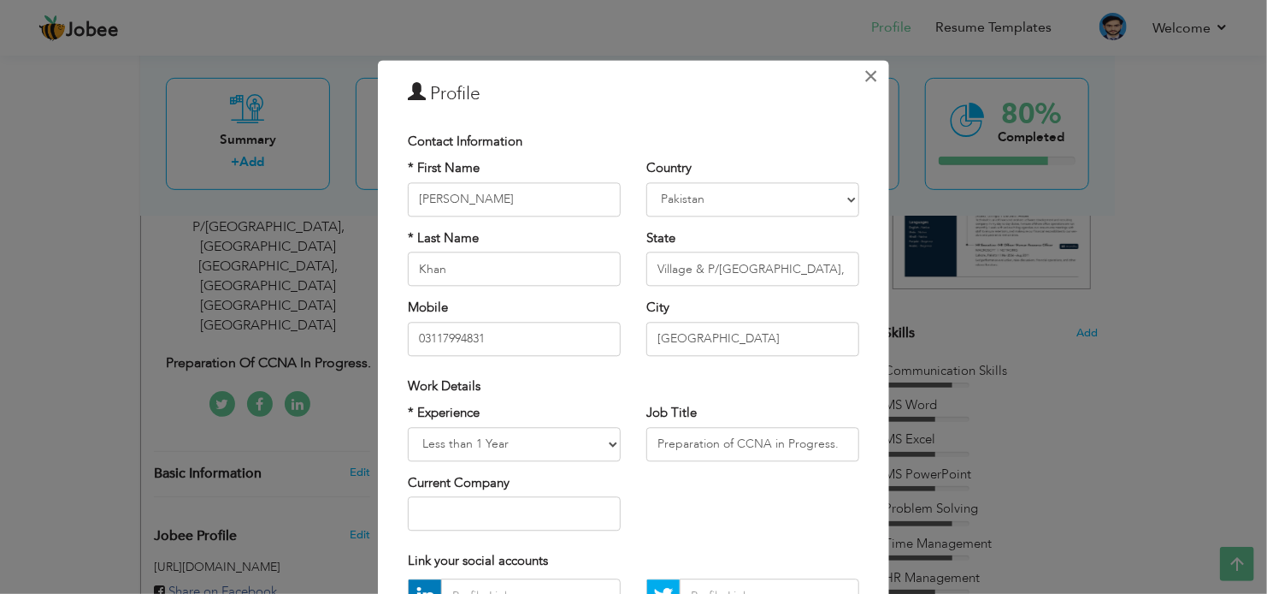
click at [865, 74] on span "×" at bounding box center [872, 76] width 15 height 31
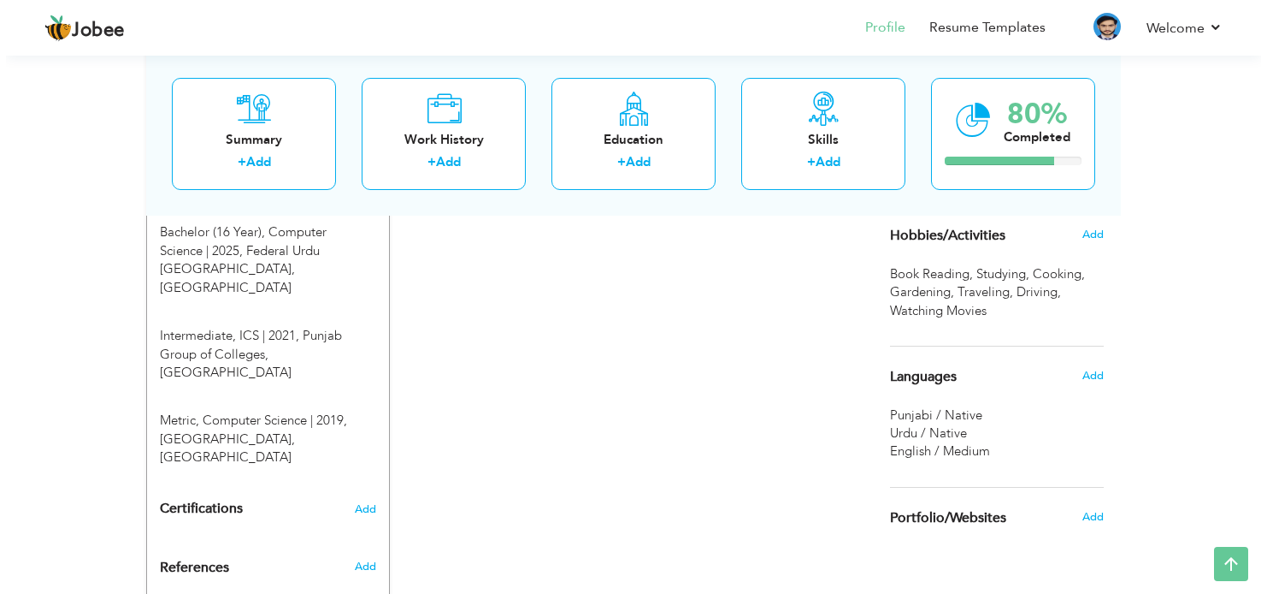
scroll to position [933, 0]
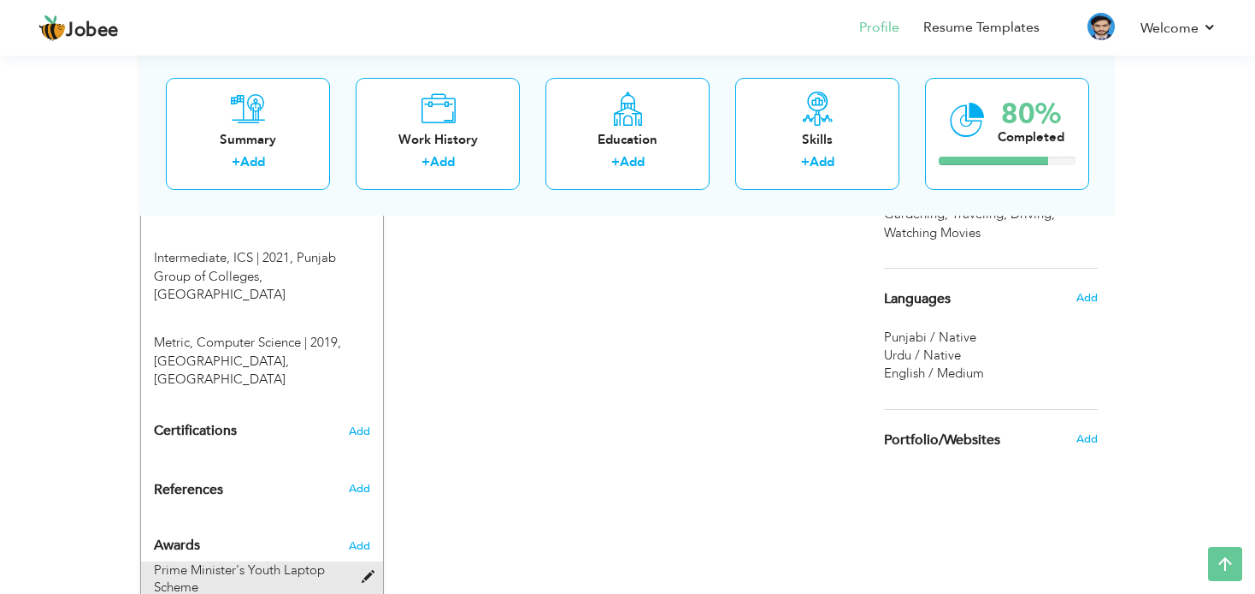
click at [362, 570] on span at bounding box center [372, 576] width 21 height 13
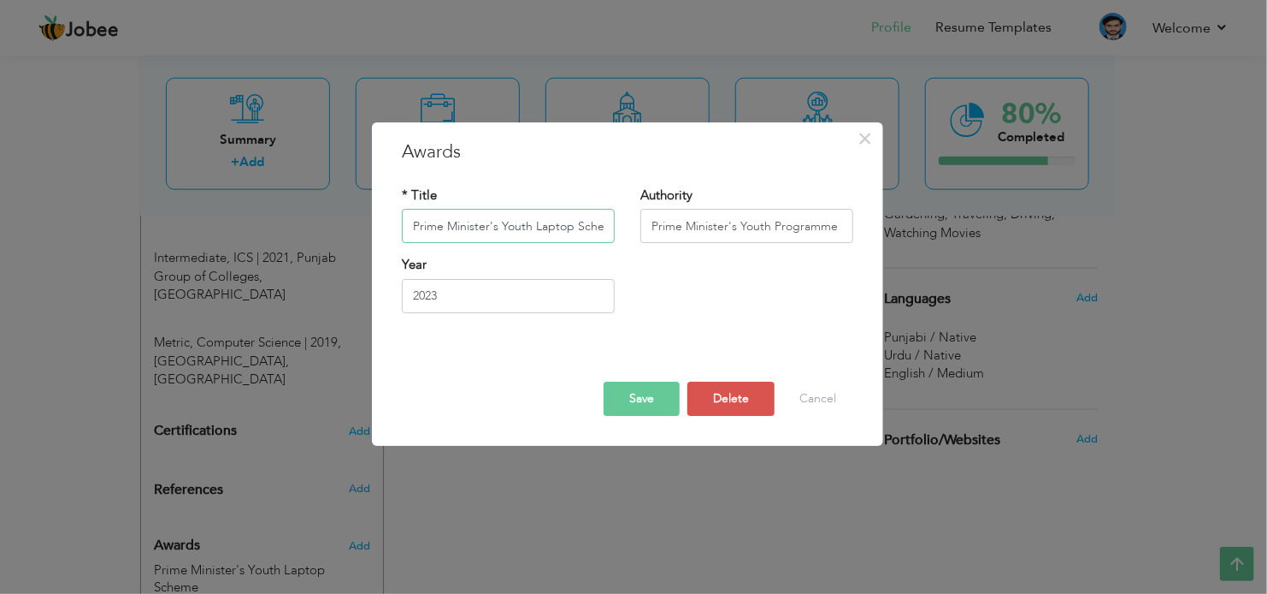
scroll to position [0, 0]
click at [488, 239] on input "Prime Minister's Youth Laptop Scheme" at bounding box center [508, 227] width 213 height 34
drag, startPoint x: 577, startPoint y: 225, endPoint x: 623, endPoint y: 233, distance: 46.1
click at [623, 233] on div "* Title Prime Minister's Youth Laptop Scheme" at bounding box center [508, 220] width 239 height 69
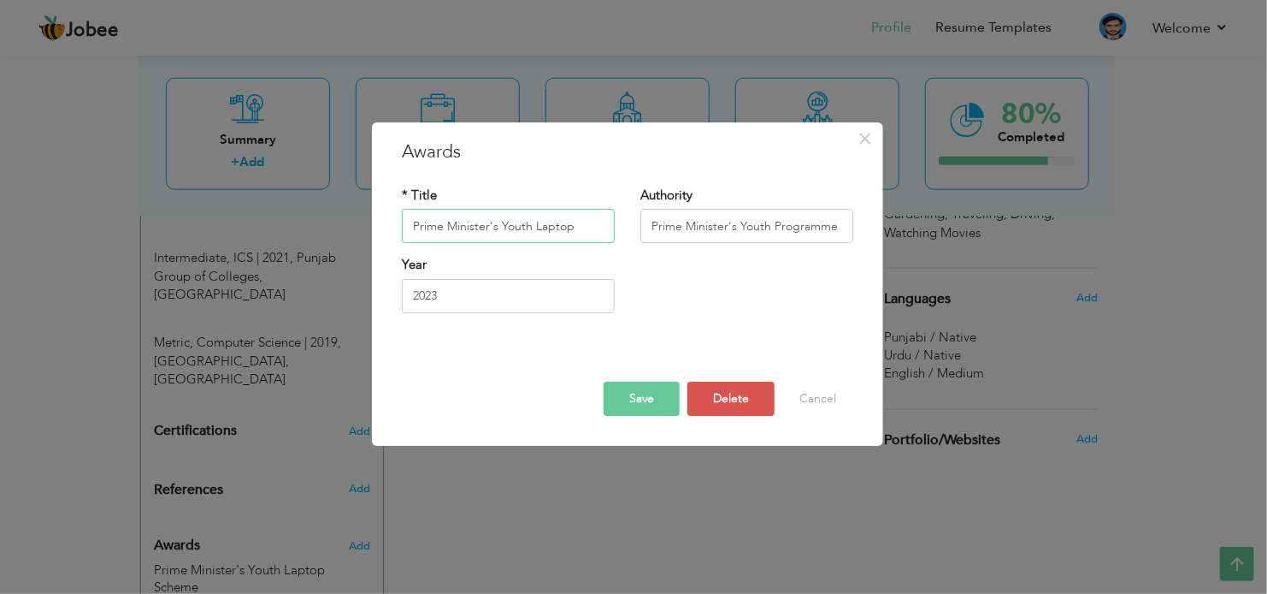
scroll to position [0, 0]
type input "Prime Minister's Youth Laptop"
click at [668, 406] on button "Save" at bounding box center [642, 398] width 76 height 34
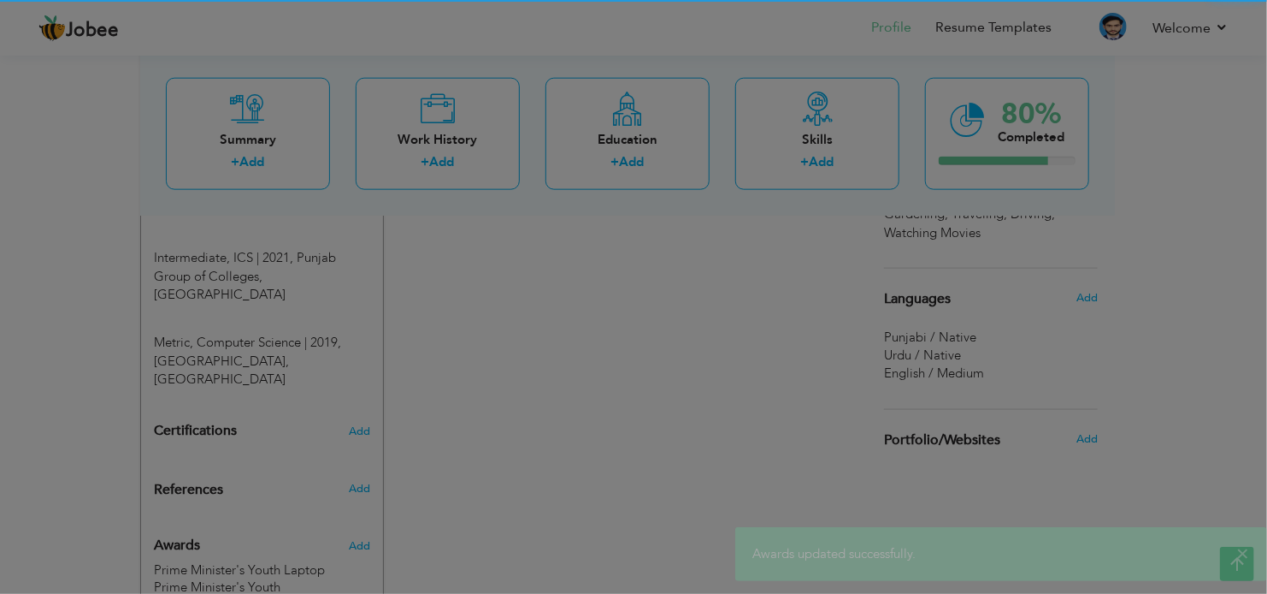
scroll to position [932, 0]
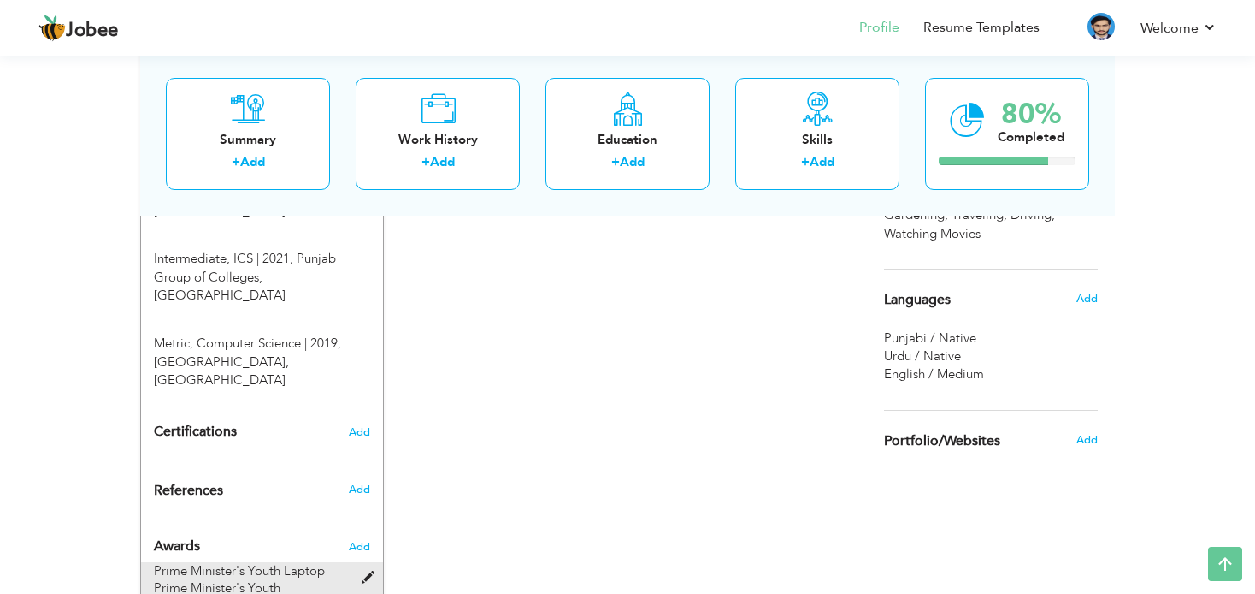
click at [362, 571] on span at bounding box center [372, 577] width 21 height 13
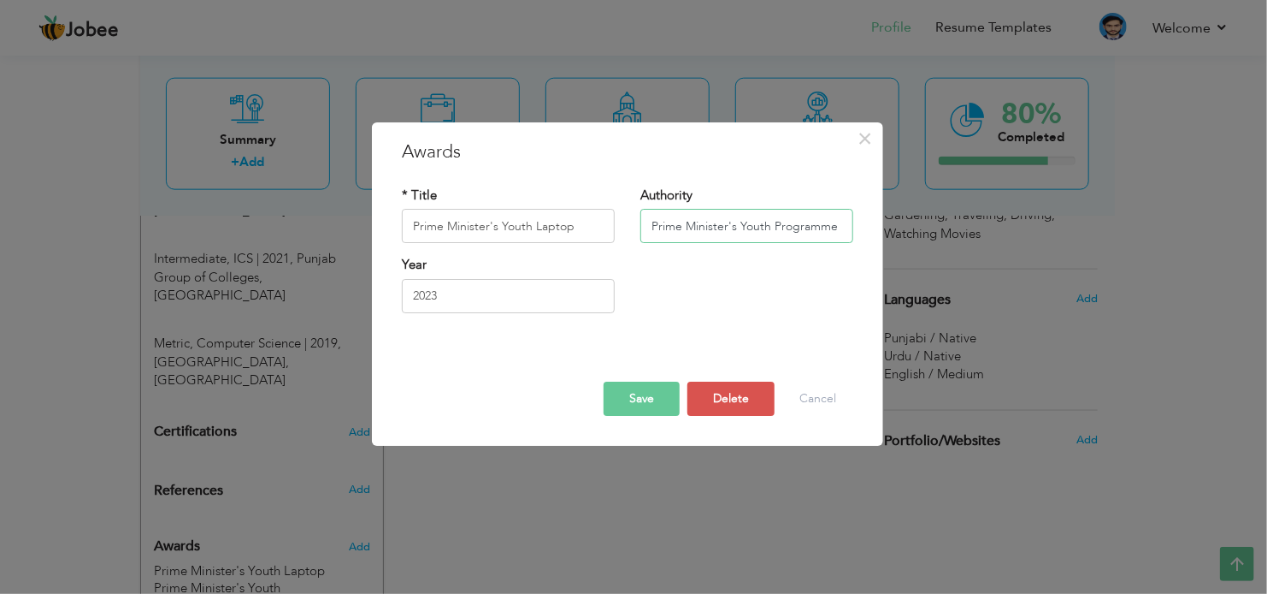
drag, startPoint x: 776, startPoint y: 228, endPoint x: 847, endPoint y: 228, distance: 71.0
click at [847, 228] on input "Prime Minister's Youth Programme" at bounding box center [747, 227] width 213 height 34
click at [847, 225] on input "Prime Minister's Youth Programme" at bounding box center [747, 227] width 213 height 34
click at [839, 223] on input "Prime Minister's Youth Programme Collaboration with" at bounding box center [747, 227] width 213 height 34
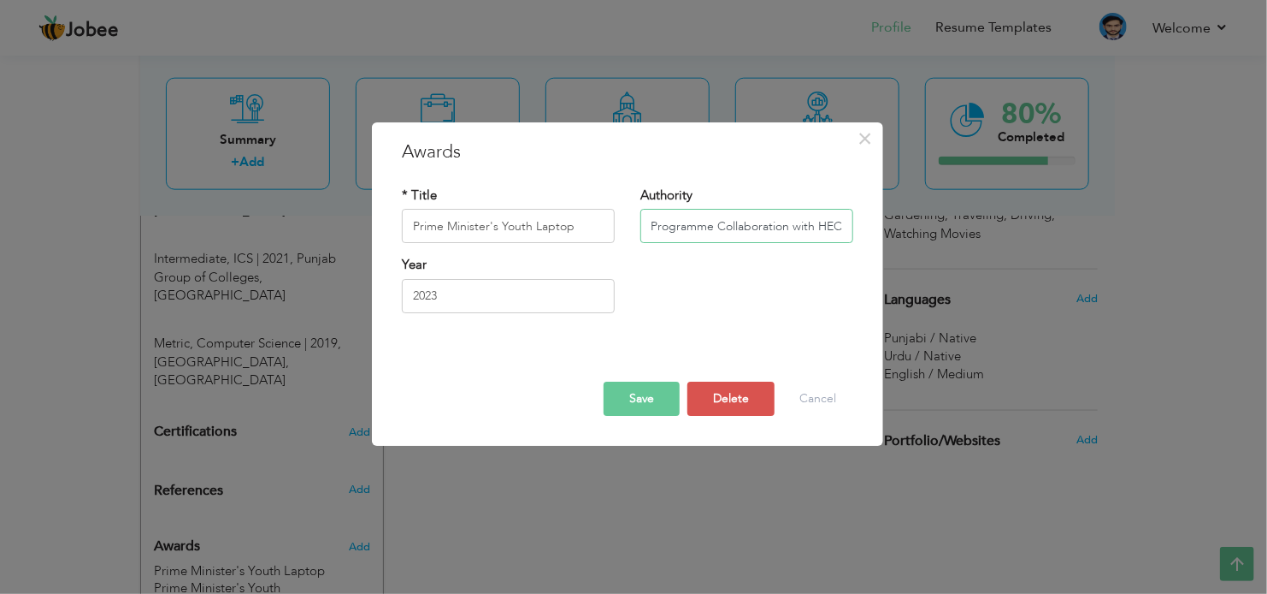
scroll to position [0, 127]
type input "Prime Minister's Youth Programme Collaboration with HEC"
click at [631, 387] on button "Save" at bounding box center [642, 398] width 76 height 34
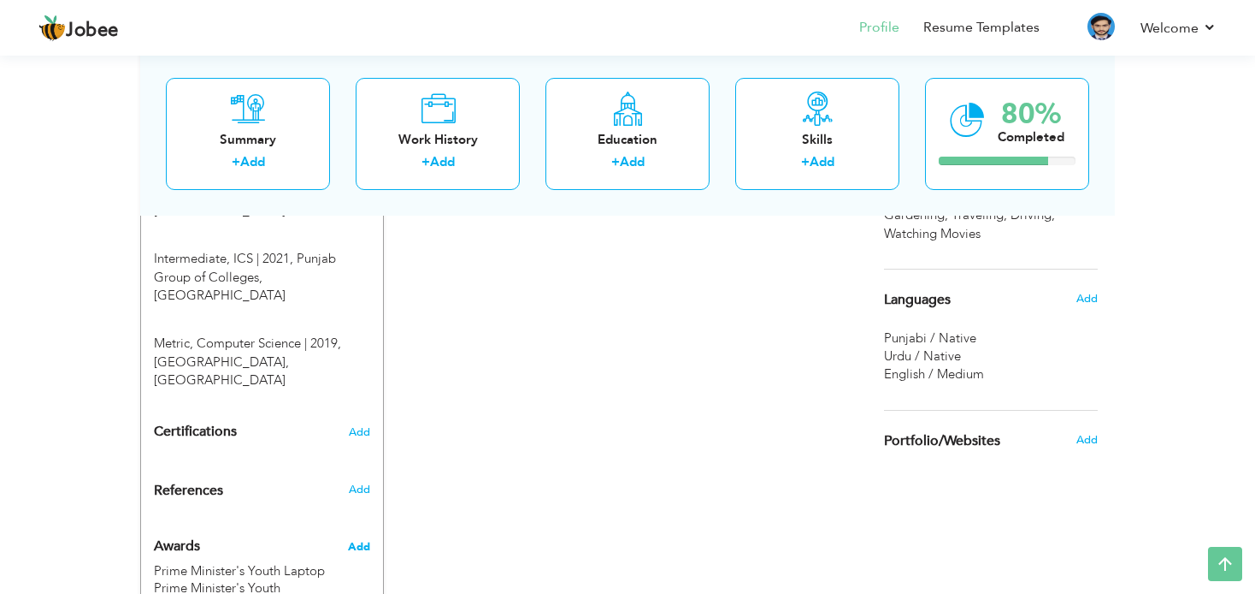
click at [362, 539] on span "Add" at bounding box center [359, 546] width 22 height 15
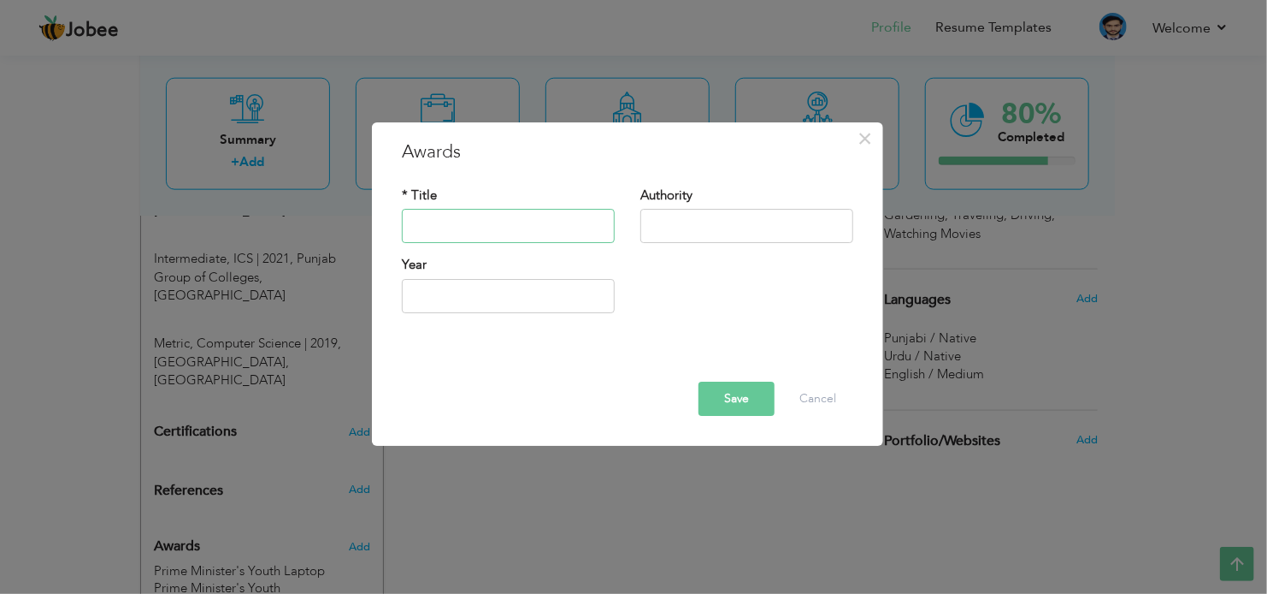
click at [519, 227] on input "text" at bounding box center [508, 227] width 213 height 34
click at [518, 227] on input "Ba" at bounding box center [508, 227] width 213 height 34
click at [577, 229] on input "Benazir Undergraduate Scholasrship" at bounding box center [508, 227] width 213 height 34
click at [601, 227] on input "Benazir Undergraduate Scholarship" at bounding box center [508, 227] width 213 height 34
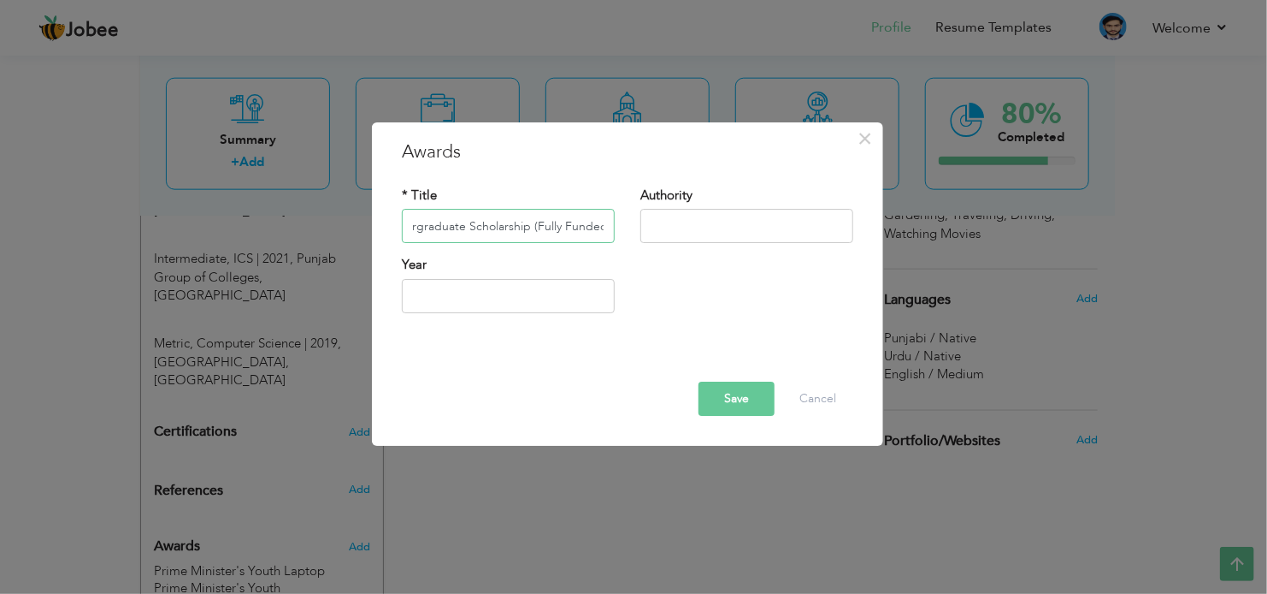
click at [532, 225] on input "Benazir Undergraduate Scholarship (Fully Funded)" at bounding box center [508, 227] width 213 height 34
click at [601, 225] on input "Benazir Undergraduate Scholarship ( Fully Funded)" at bounding box center [508, 227] width 213 height 34
drag, startPoint x: 595, startPoint y: 229, endPoint x: 562, endPoint y: 227, distance: 33.5
click at [562, 227] on input "Benazir Undergraduate Scholarship ( Fully Funded)" at bounding box center [508, 227] width 213 height 34
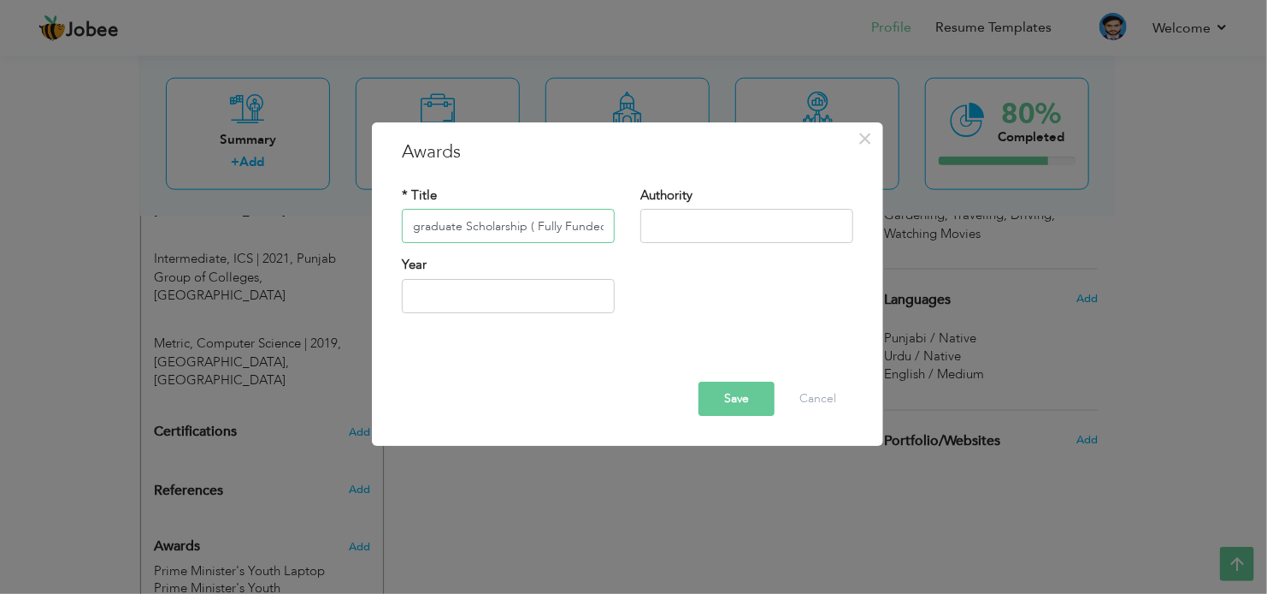
click at [601, 225] on input "Benazir Undergraduate Scholarship ( Fully Funded)" at bounding box center [508, 227] width 213 height 34
drag, startPoint x: 527, startPoint y: 228, endPoint x: 608, endPoint y: 224, distance: 81.4
click at [608, 224] on input "Benazir Undergraduate Scholarship ( Fully Funded )" at bounding box center [508, 227] width 213 height 34
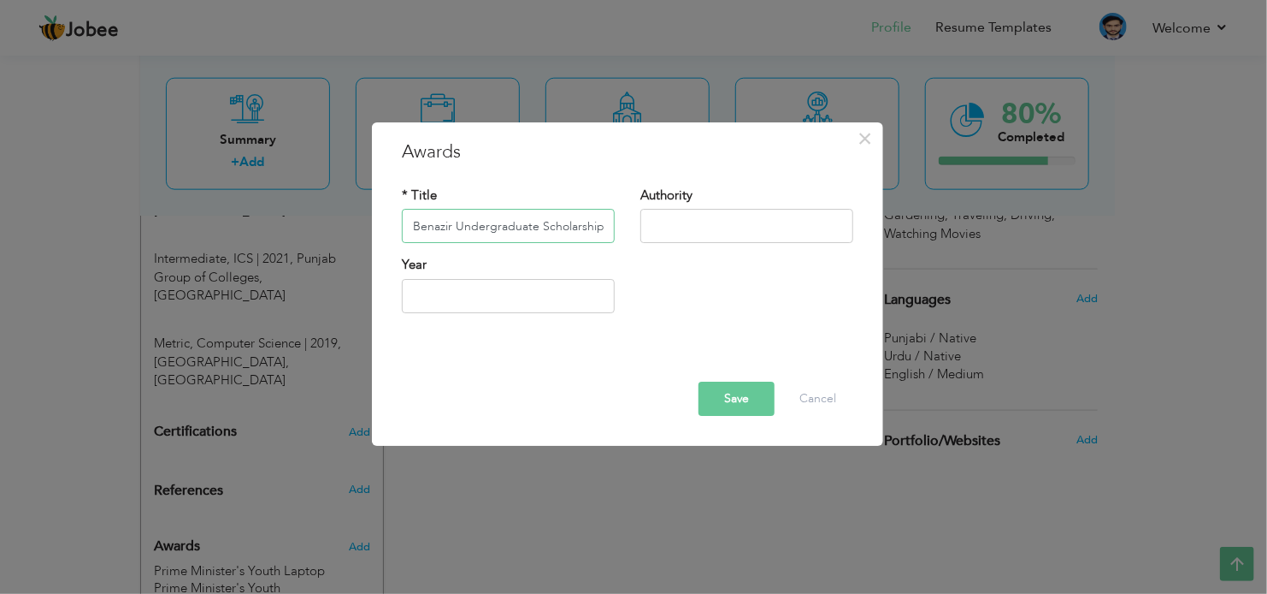
drag, startPoint x: 472, startPoint y: 228, endPoint x: 385, endPoint y: 225, distance: 87.3
click at [385, 225] on div "× Awards * Title Benazir Undergraduate Scholarship ( Fully Funded ) Authority Y…" at bounding box center [627, 283] width 511 height 323
type input "Benazir Undergraduate Scholarship ( Fully Funded )"
click at [729, 238] on input "text" at bounding box center [747, 227] width 213 height 34
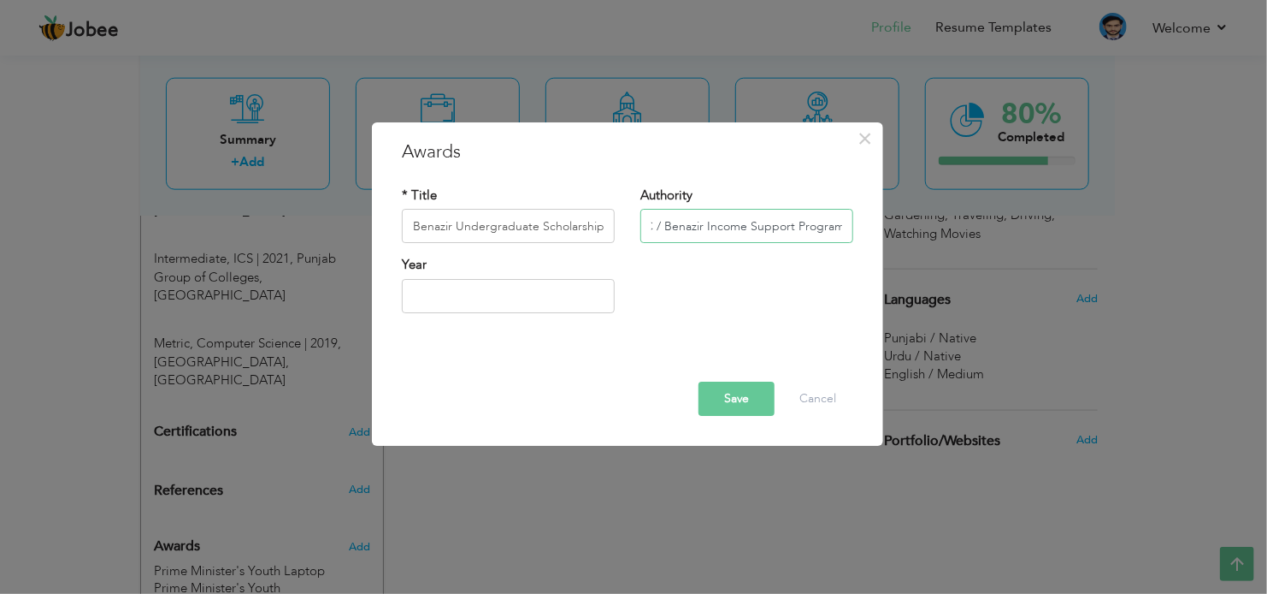
type input "HEC / Benazir Income Support Program"
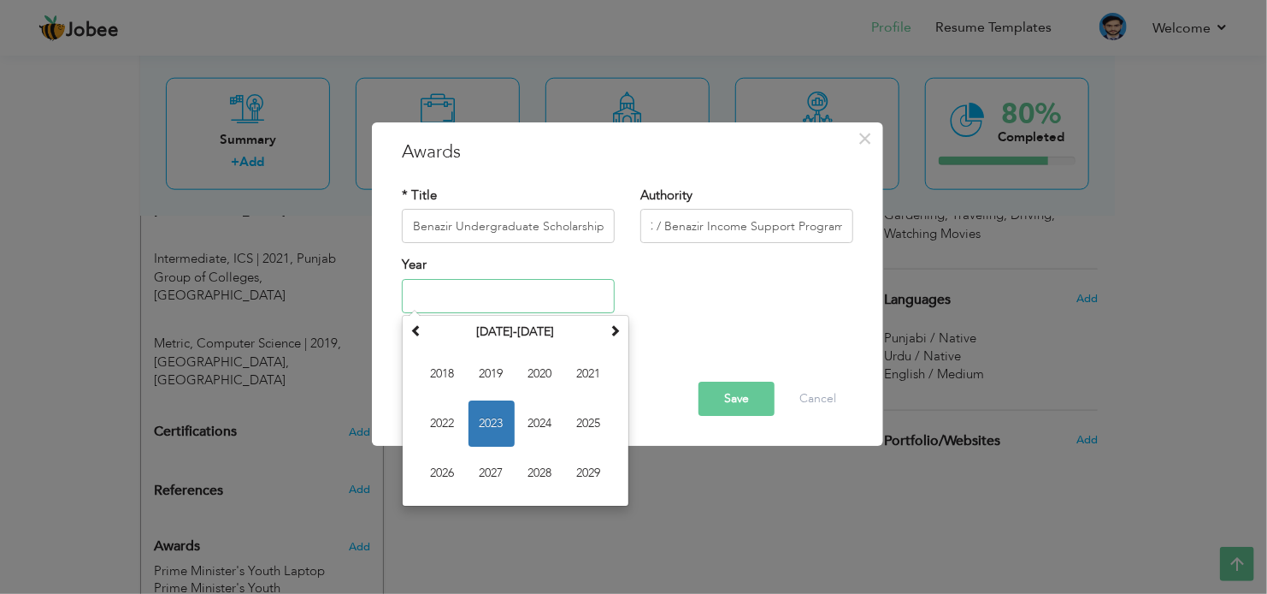
click at [534, 288] on input "text" at bounding box center [508, 296] width 213 height 34
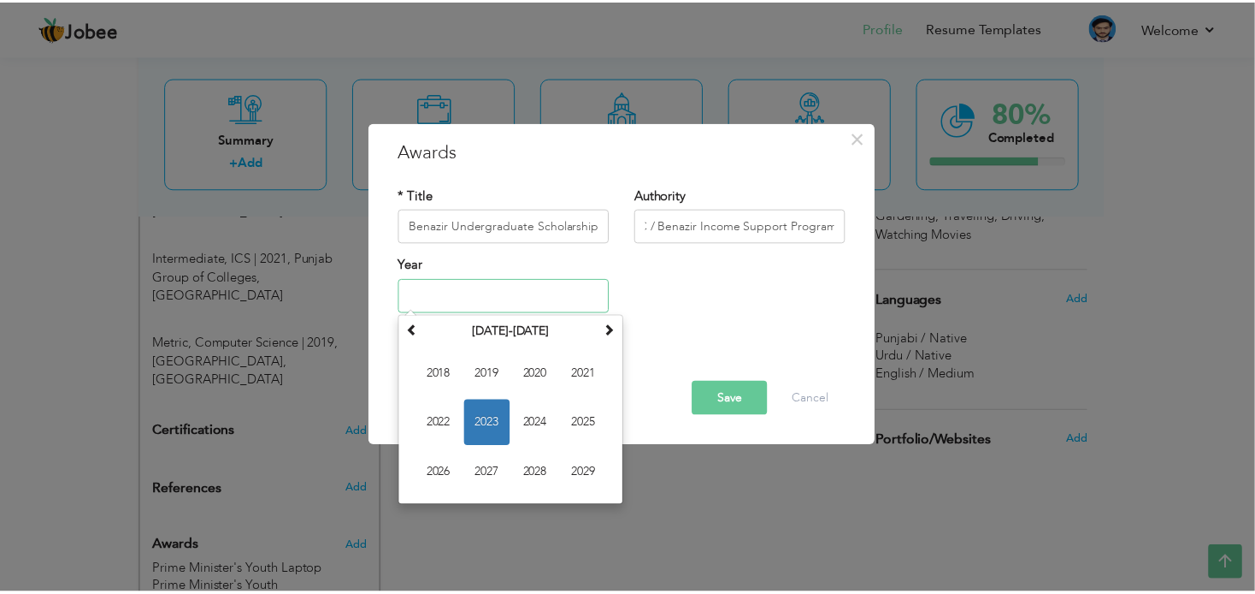
scroll to position [0, 0]
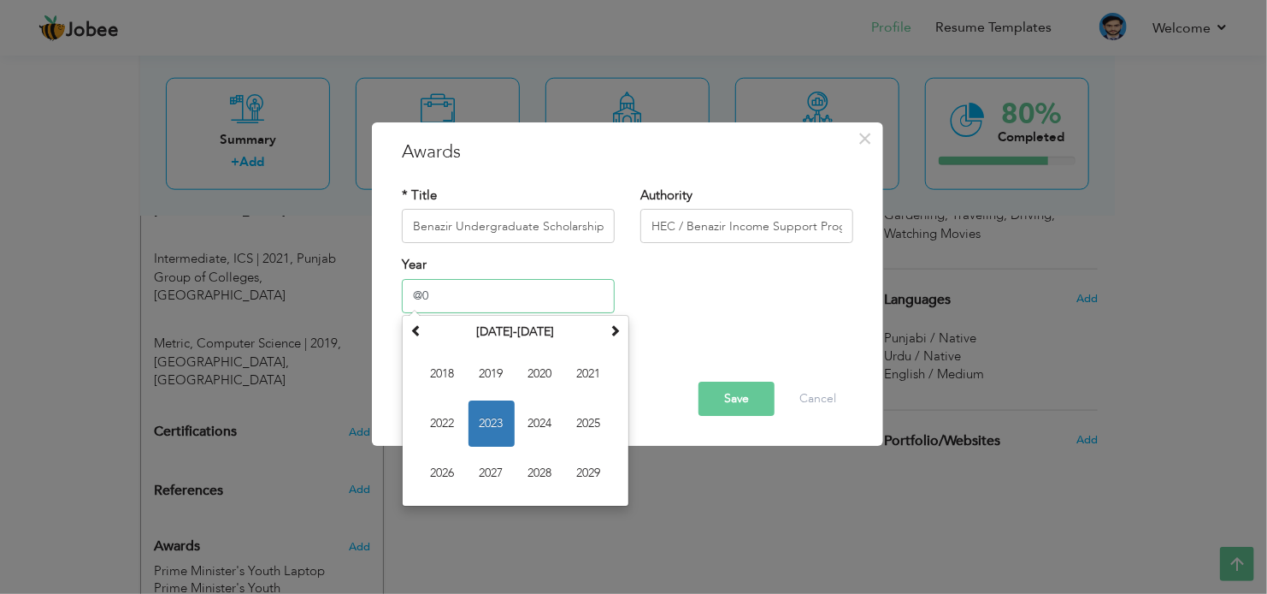
type input "@"
type input "2021"
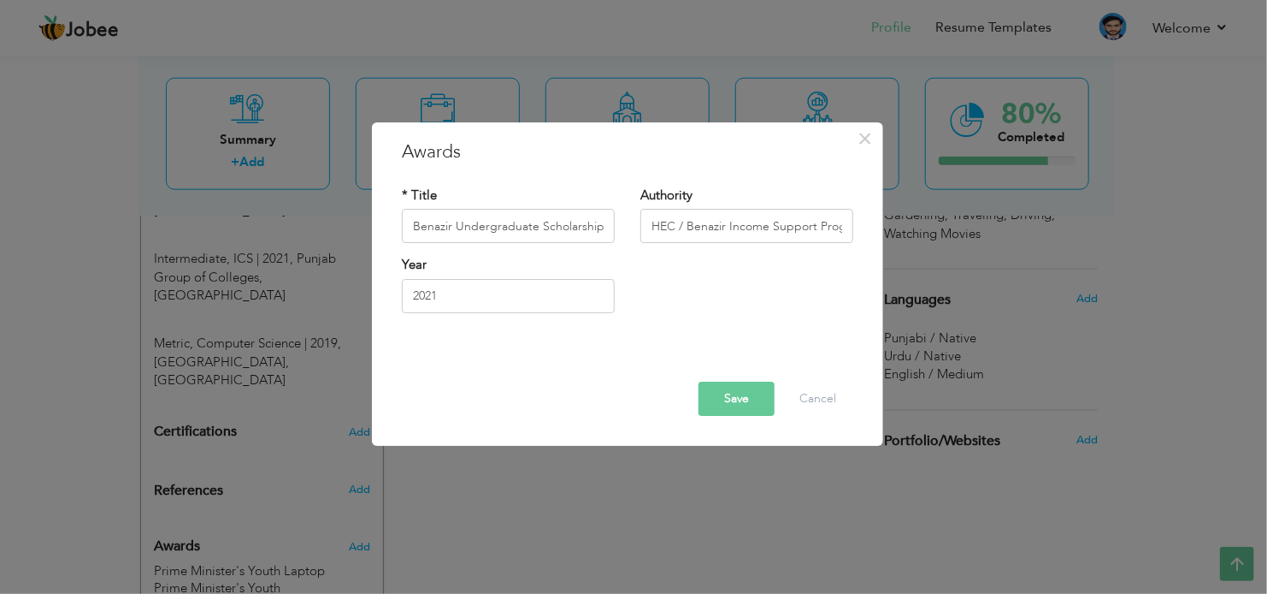
click at [751, 410] on button "Save" at bounding box center [737, 398] width 76 height 34
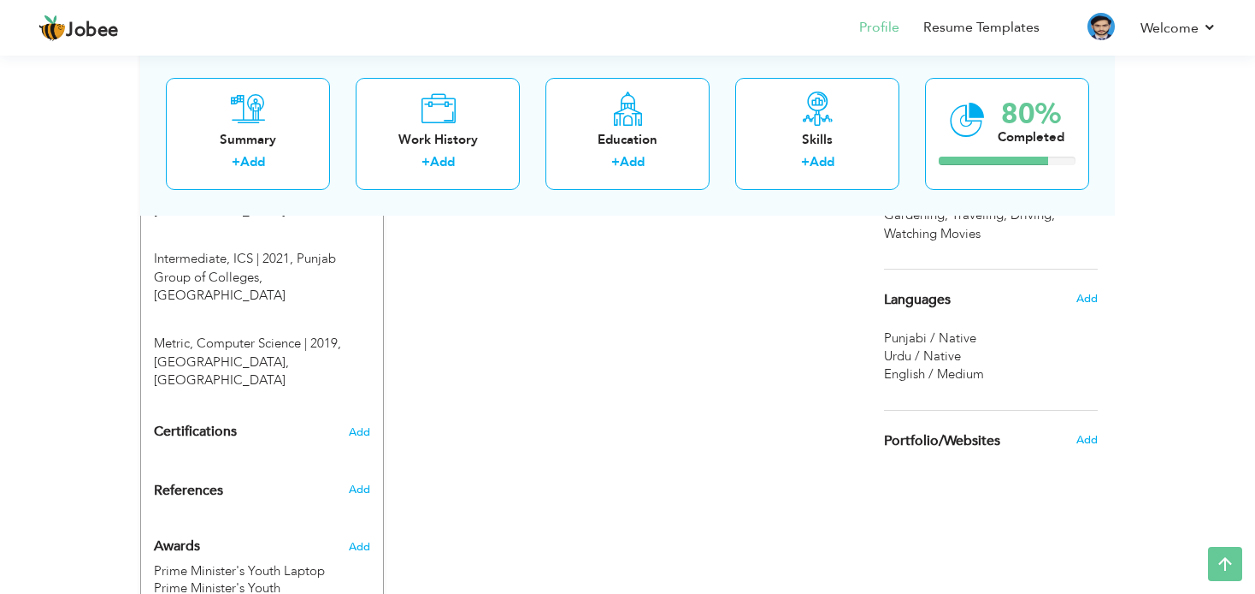
scroll to position [1030, 0]
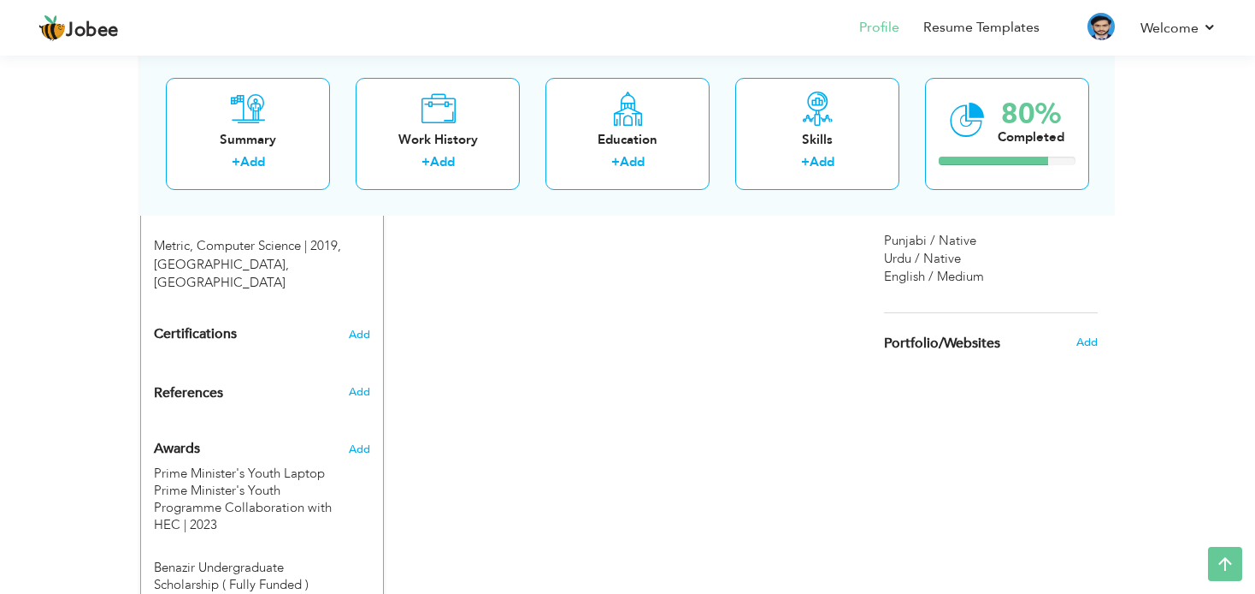
click at [266, 327] on h4 "Certifications Add" at bounding box center [262, 334] width 216 height 15
click at [348, 327] on h4 "Certifications Add" at bounding box center [262, 334] width 216 height 15
click at [354, 328] on span "Add" at bounding box center [359, 334] width 22 height 12
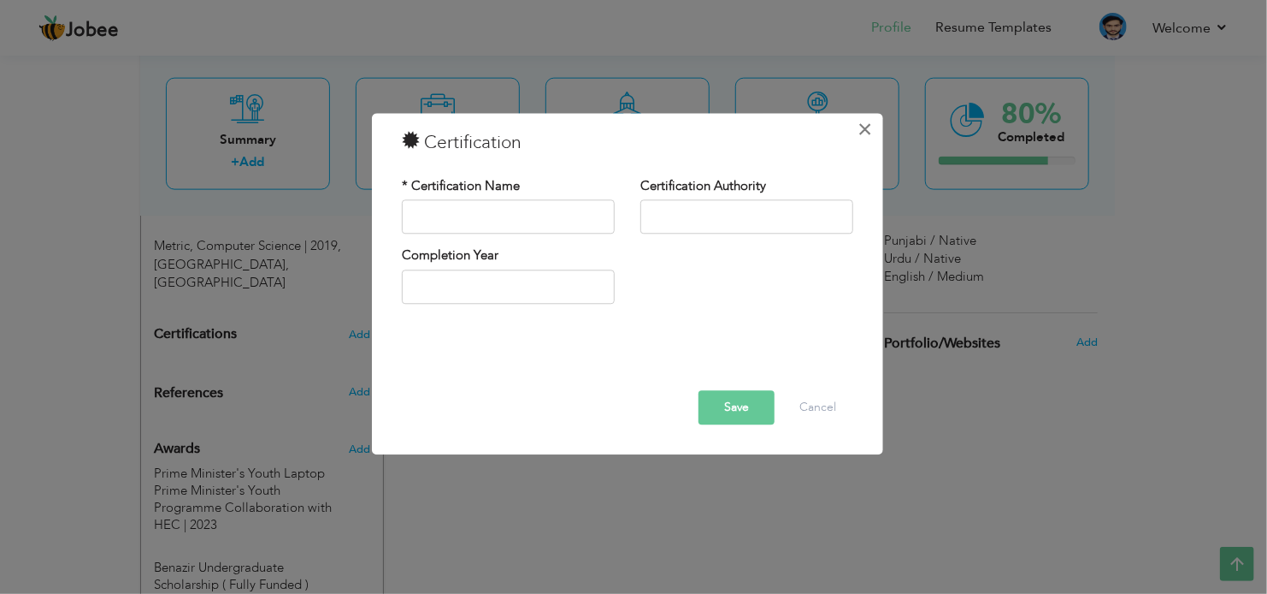
click at [867, 132] on span "×" at bounding box center [866, 129] width 15 height 31
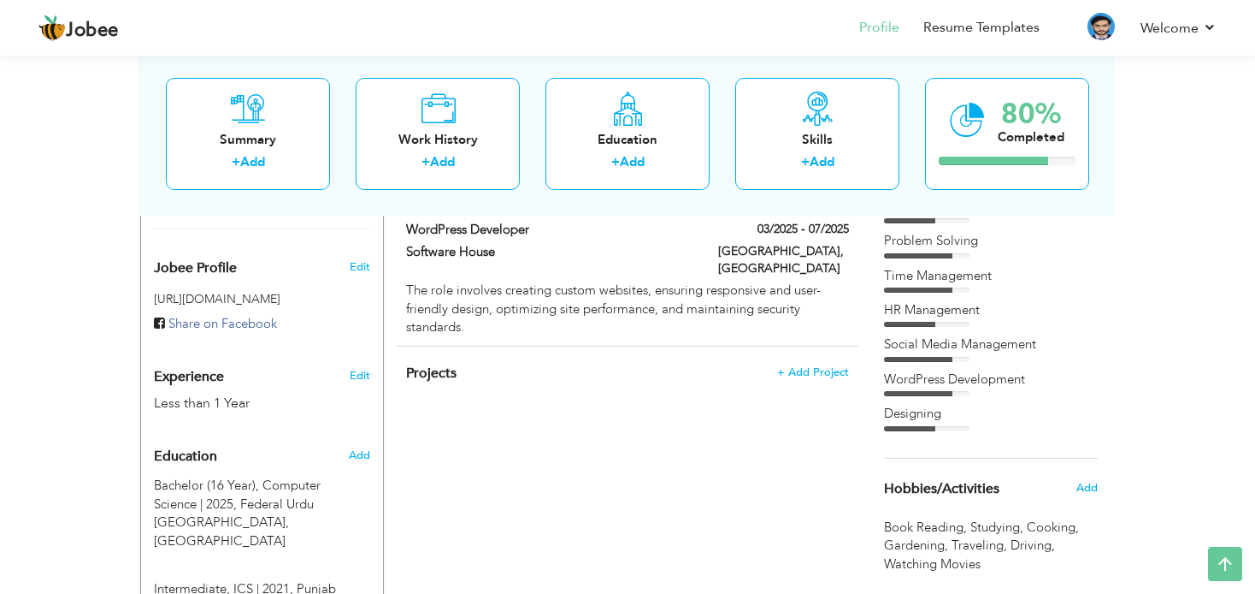
scroll to position [944, 0]
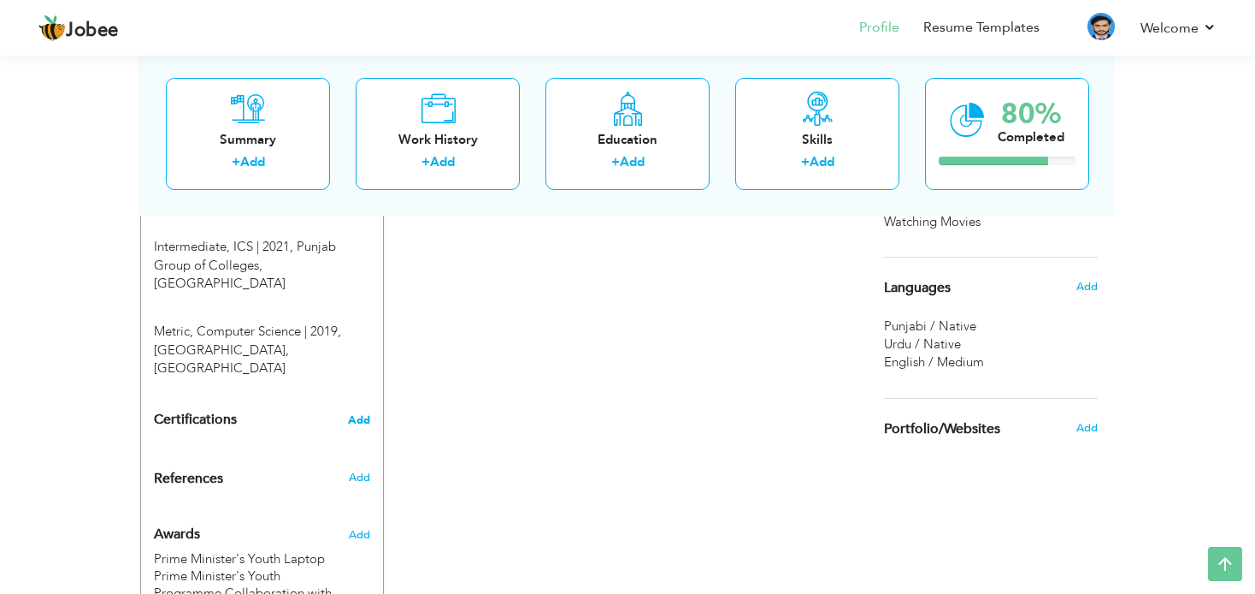
click at [358, 414] on span "Add" at bounding box center [359, 420] width 22 height 12
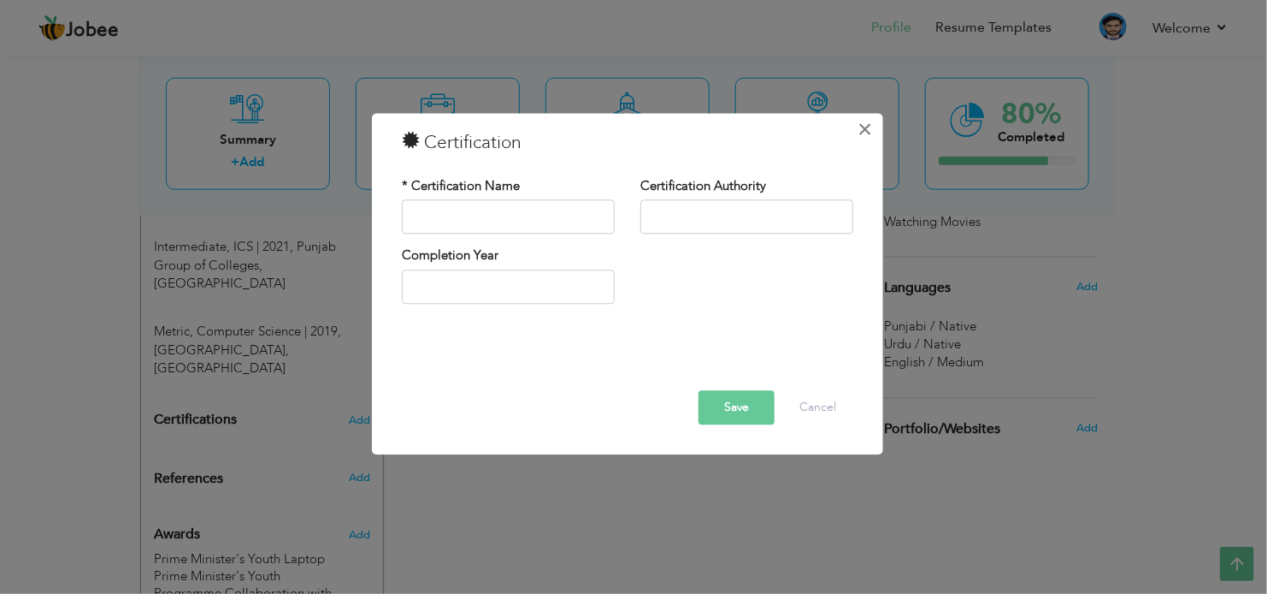
click at [863, 126] on span "×" at bounding box center [866, 129] width 15 height 31
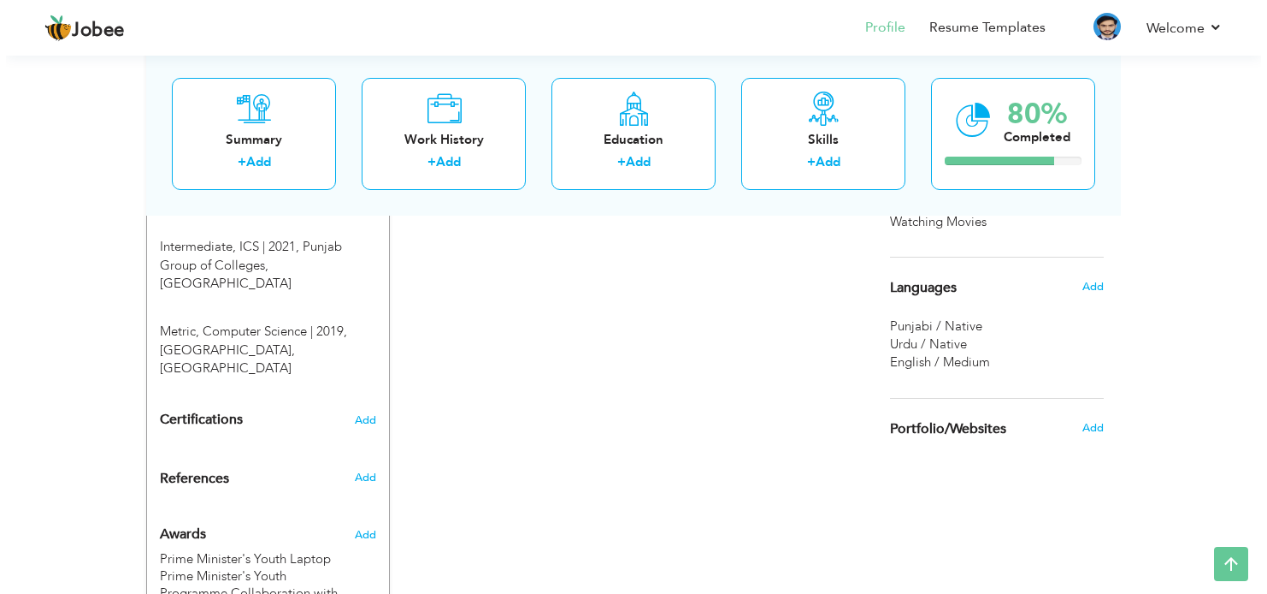
scroll to position [1030, 0]
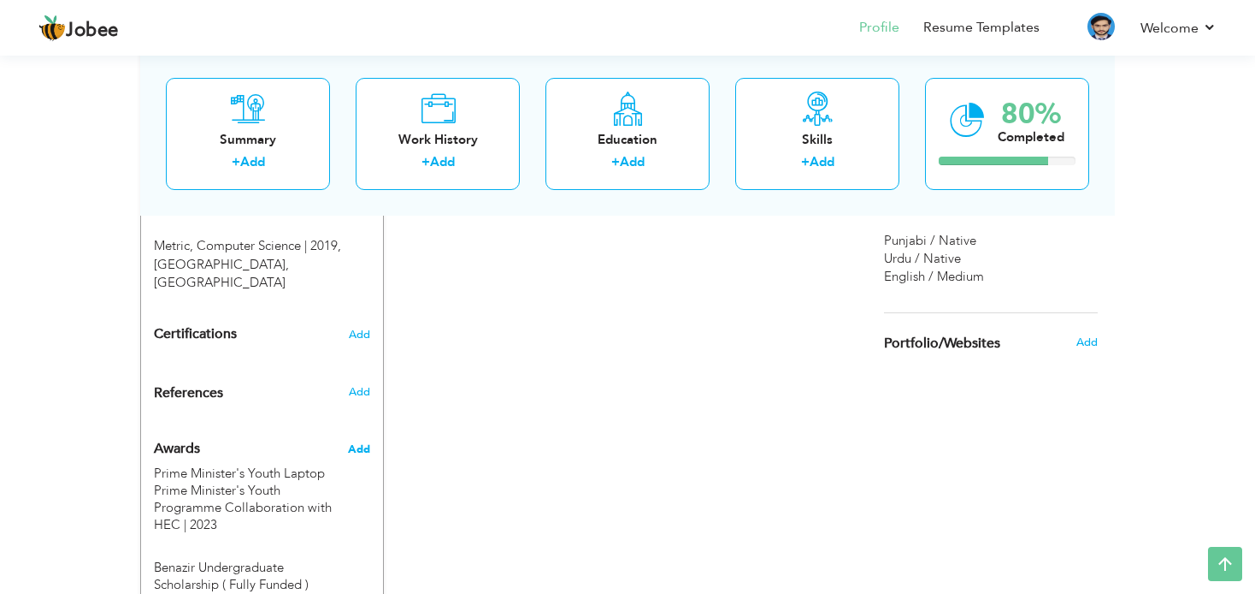
click at [361, 441] on span "Add" at bounding box center [359, 448] width 22 height 15
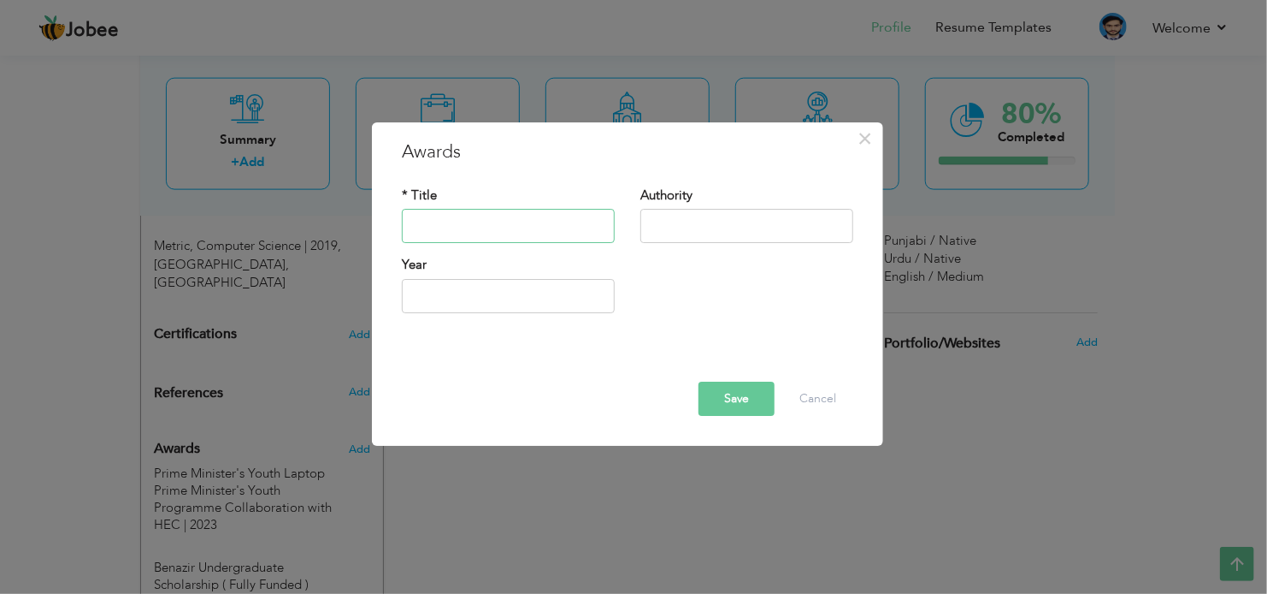
click at [437, 221] on input "text" at bounding box center [508, 227] width 213 height 34
click at [492, 222] on input "text" at bounding box center [508, 227] width 213 height 34
click at [468, 225] on input "Heigest" at bounding box center [508, 227] width 213 height 34
click at [468, 225] on input "Heighest" at bounding box center [508, 227] width 213 height 34
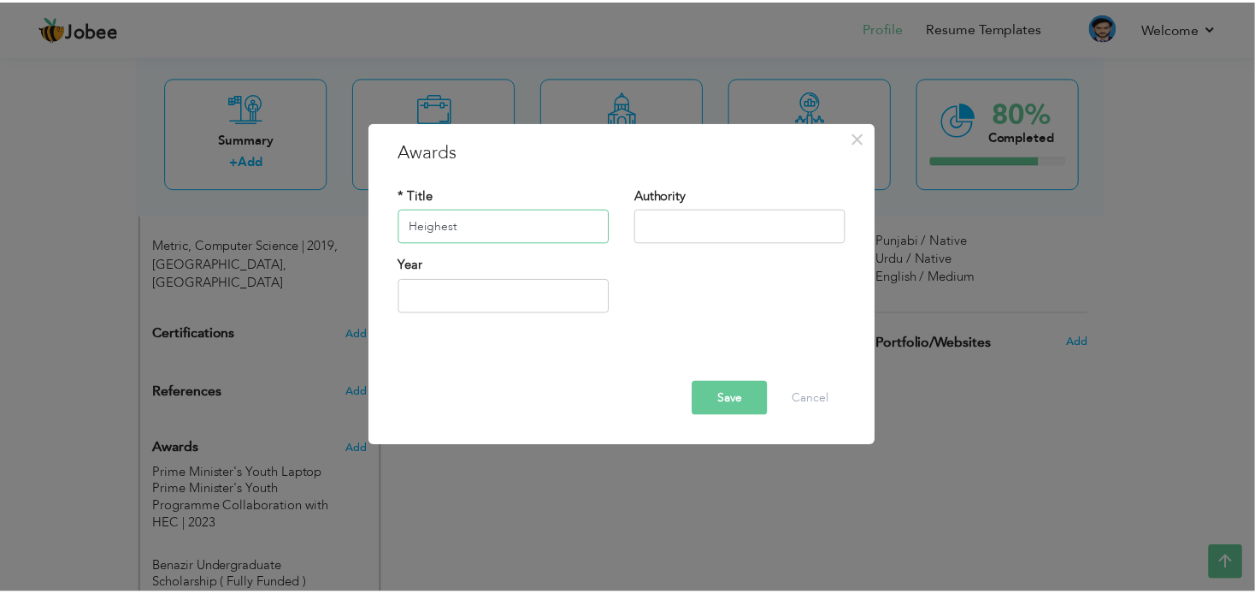
scroll to position [1028, 0]
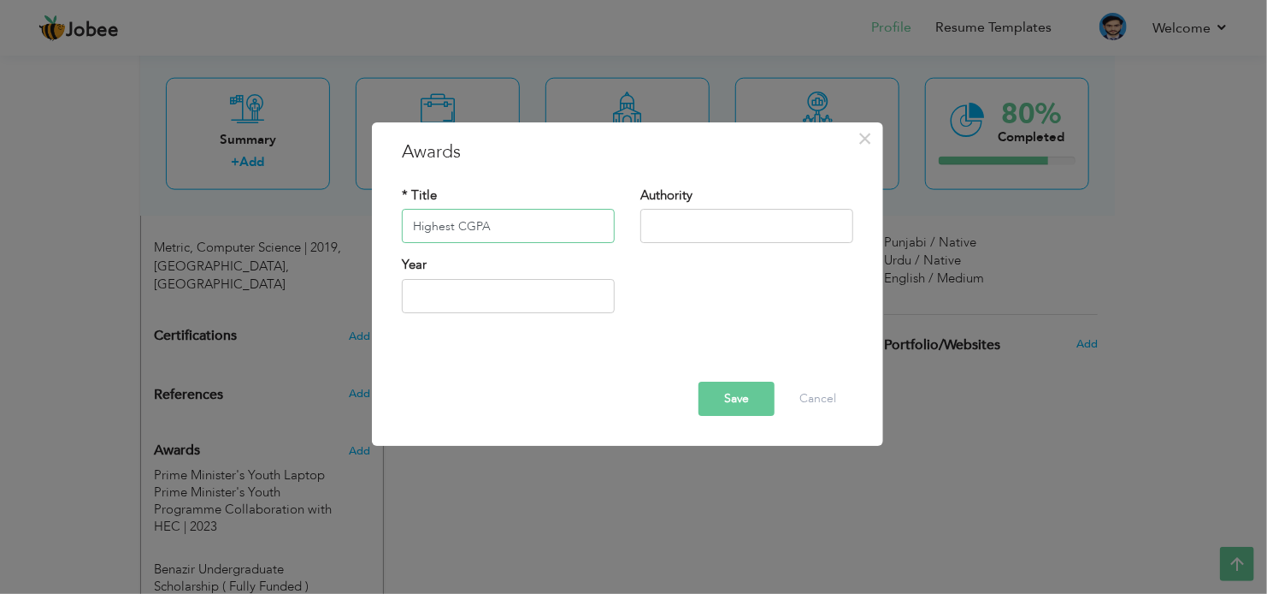
type input "Highest CGPA"
click at [677, 224] on input "text" at bounding box center [747, 227] width 213 height 34
click at [696, 230] on input "Departmnet of C" at bounding box center [747, 227] width 213 height 34
click at [748, 223] on input "Department of C" at bounding box center [747, 227] width 213 height 34
type input "Department of Computer Science"
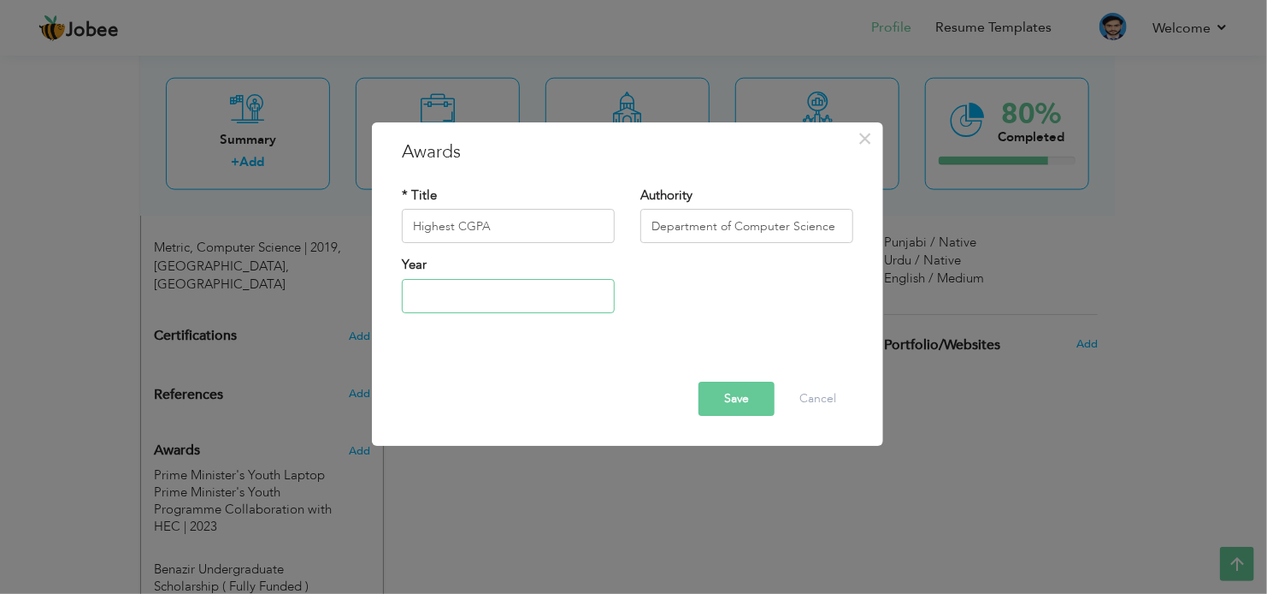
click at [553, 301] on input "text" at bounding box center [508, 296] width 213 height 34
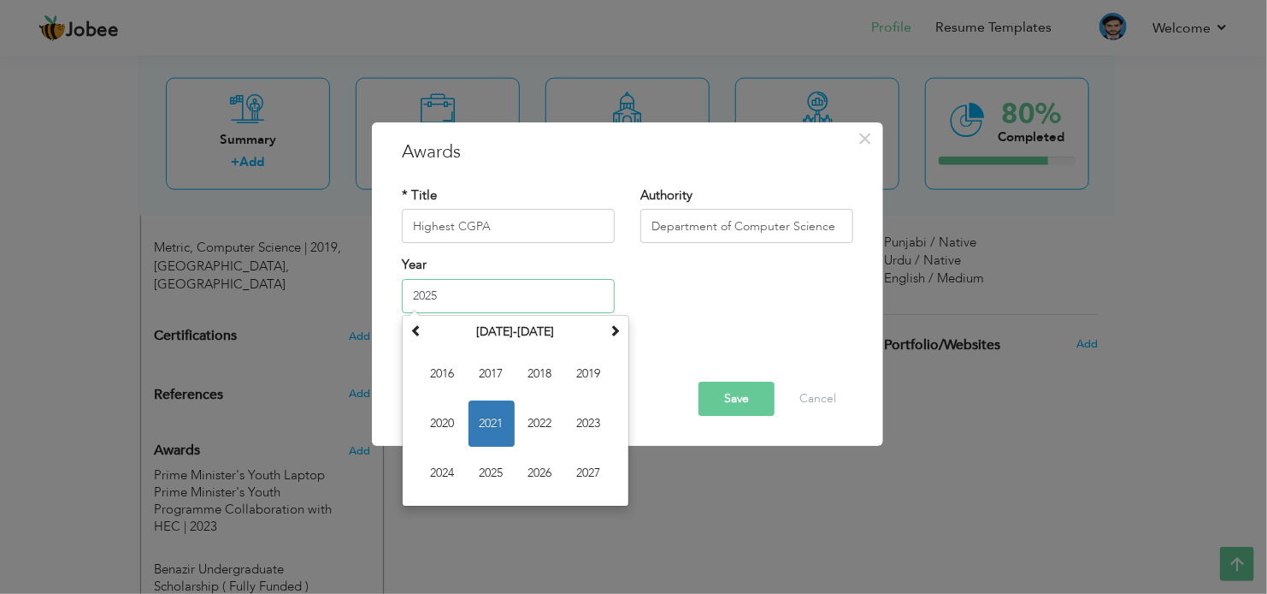
type input "2025"
click at [416, 225] on input "Highest CGPA" at bounding box center [508, 227] width 213 height 34
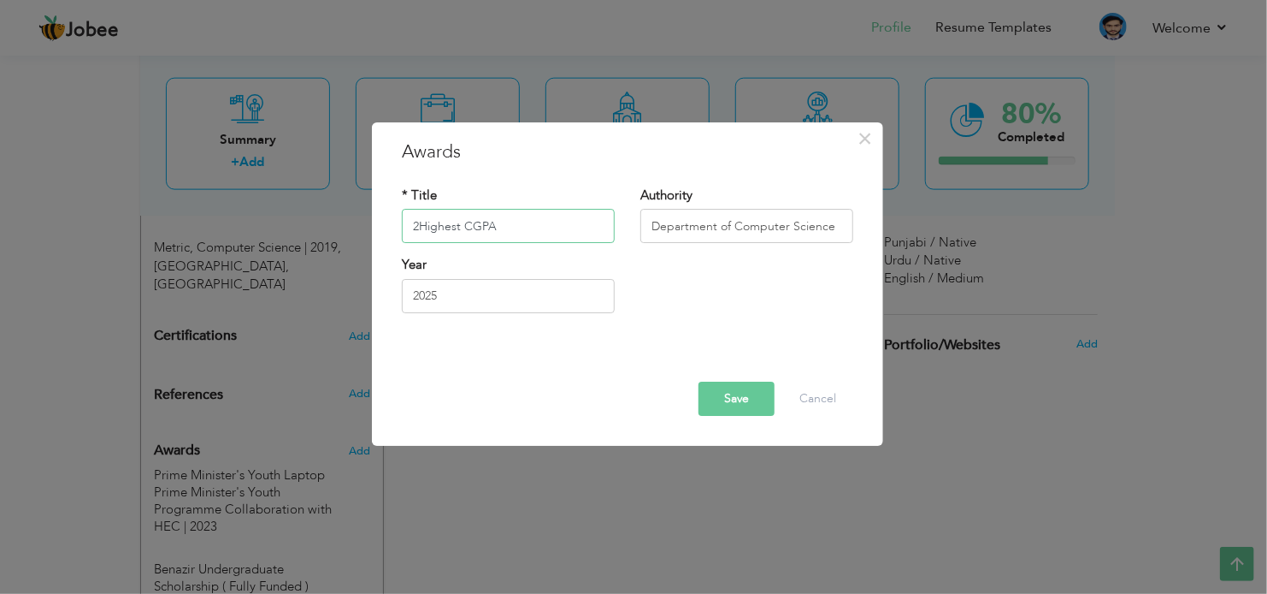
type input "Highest CGPA"
click at [723, 396] on button "Save" at bounding box center [737, 398] width 76 height 34
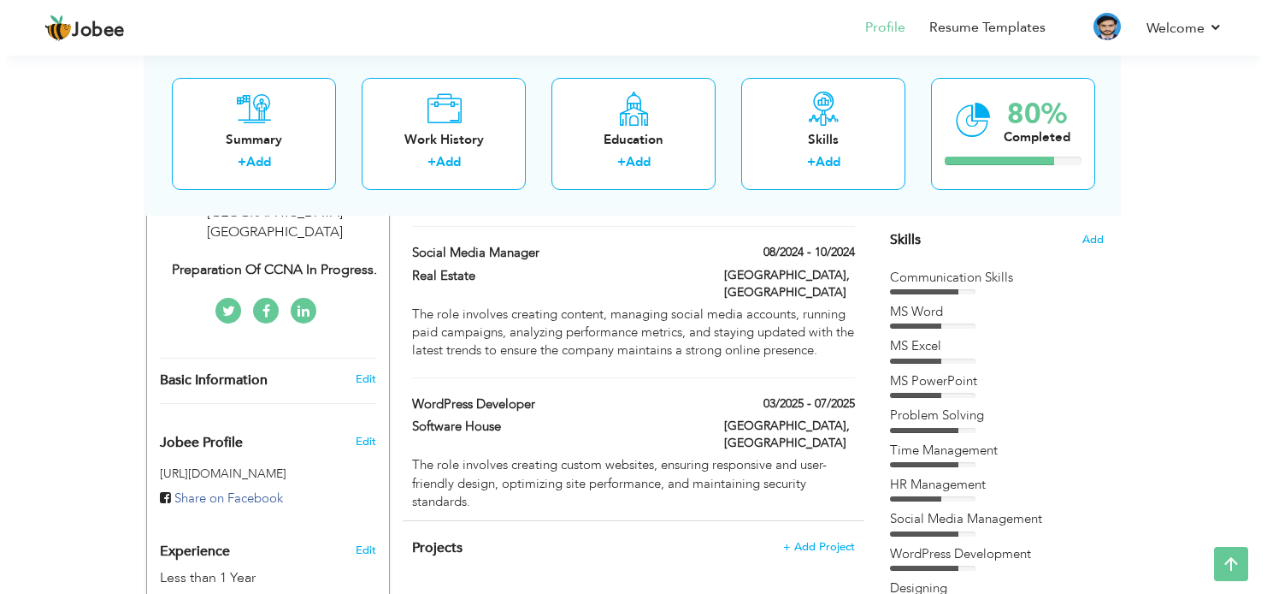
scroll to position [513, 0]
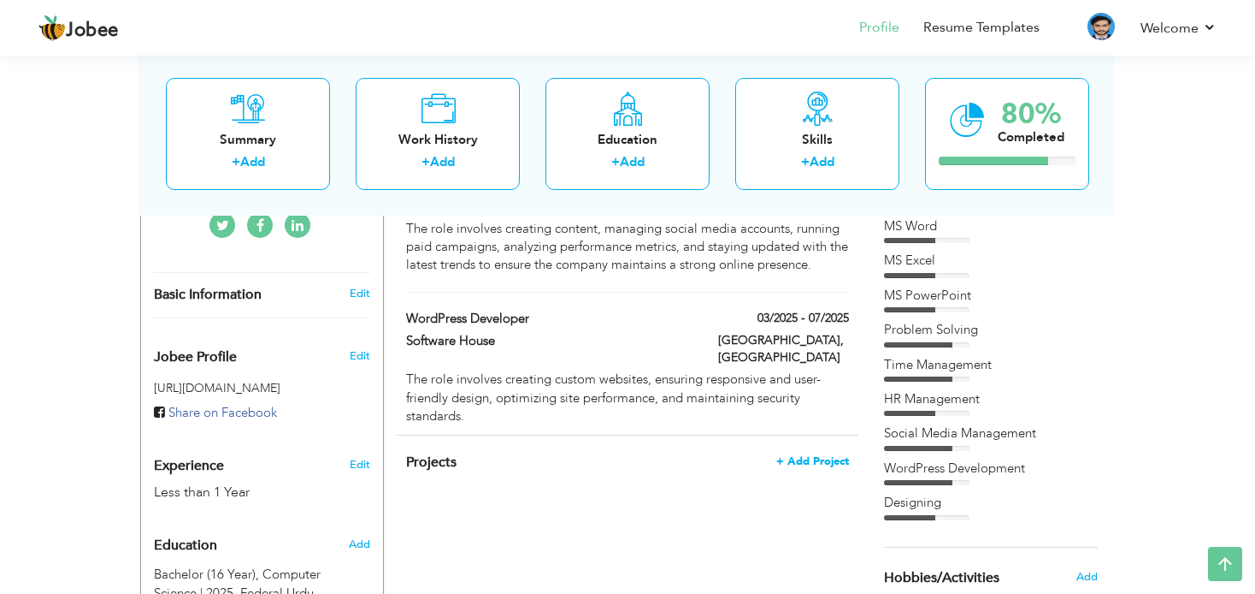
click at [804, 455] on span "+ Add Project" at bounding box center [813, 461] width 73 height 12
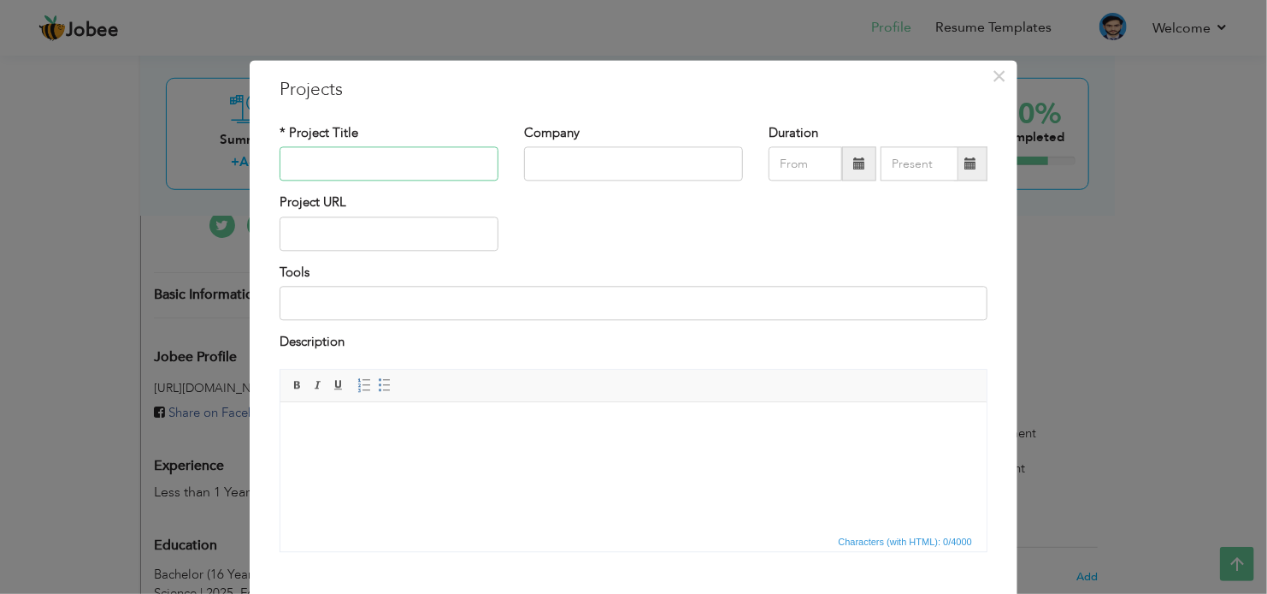
click at [397, 174] on input "text" at bounding box center [389, 164] width 219 height 34
click at [334, 241] on input "text" at bounding box center [389, 233] width 219 height 34
click at [314, 310] on input at bounding box center [634, 303] width 708 height 34
click at [1001, 78] on span "×" at bounding box center [1000, 76] width 15 height 31
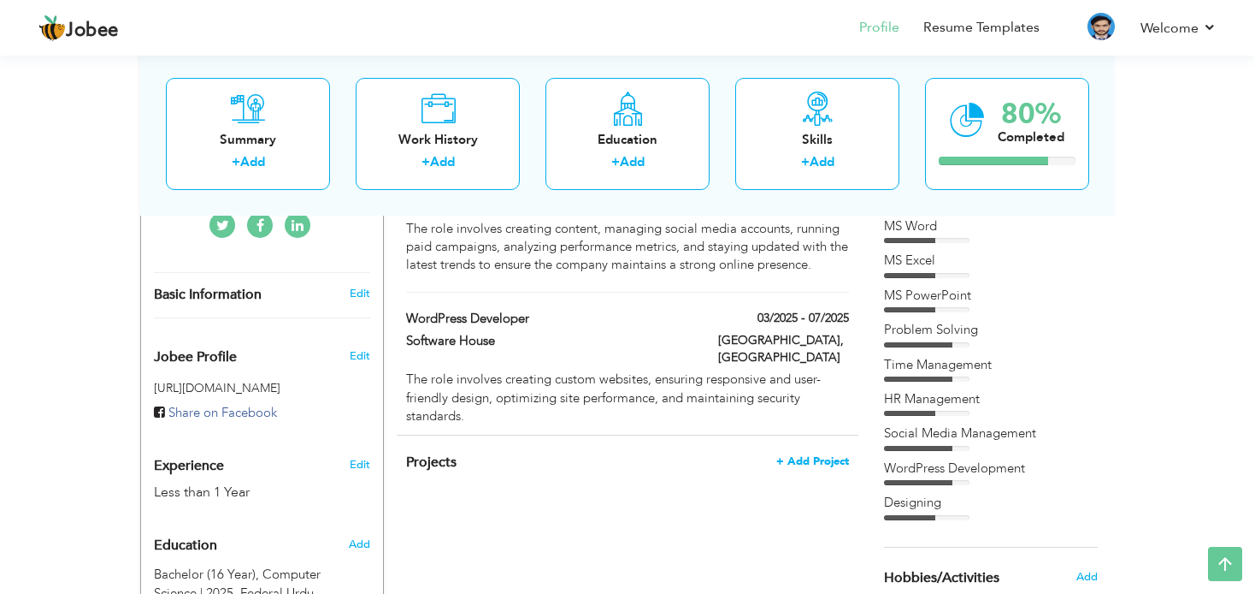
click at [816, 455] on span "+ Add Project" at bounding box center [813, 461] width 73 height 12
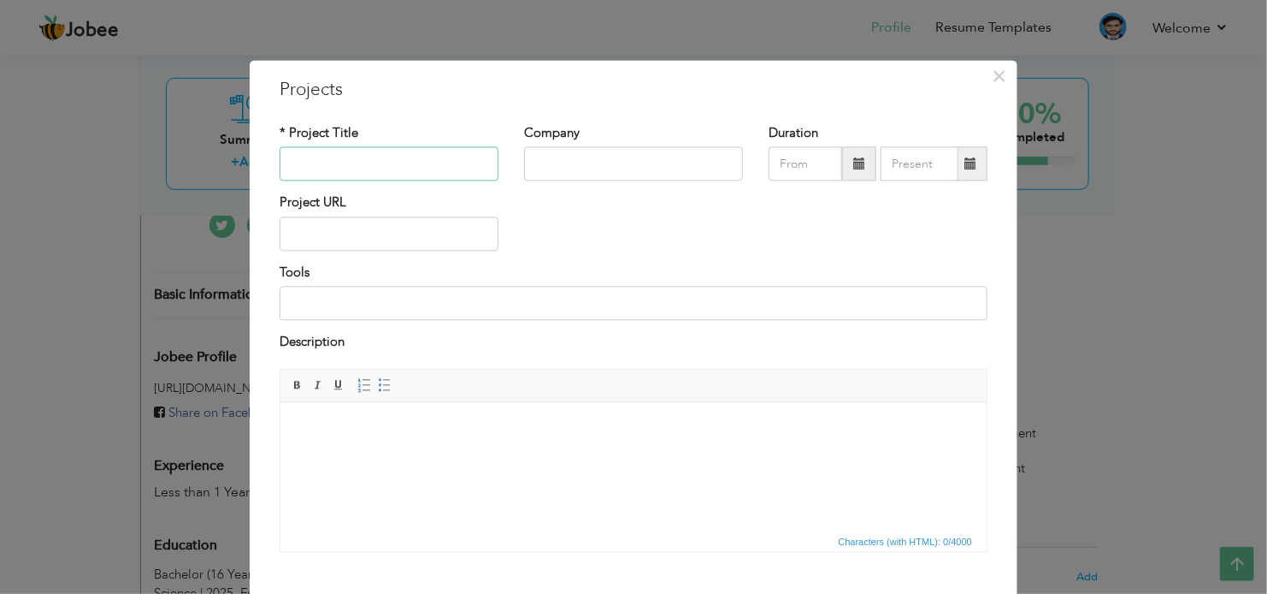
click at [341, 162] on input "text" at bounding box center [389, 164] width 219 height 34
type input "E-Commerce Website For Agricultural Supplies"
click at [584, 162] on input "text" at bounding box center [633, 164] width 219 height 34
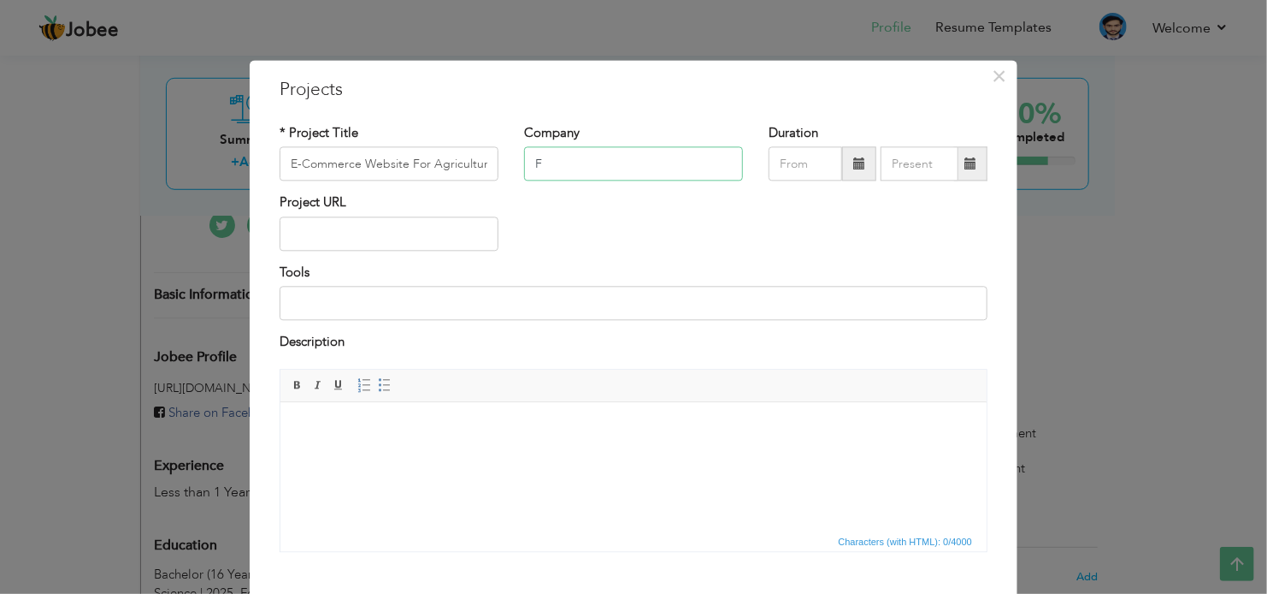
drag, startPoint x: 548, startPoint y: 163, endPoint x: 509, endPoint y: 164, distance: 39.3
click at [511, 164] on div "Company F" at bounding box center [633, 158] width 245 height 69
paste input "ederal Urdu University Of Arts, Science And Technology Islamabad"
type input "Federal Urdu University Of Arts, Science And Technology [GEOGRAPHIC_DATA]"
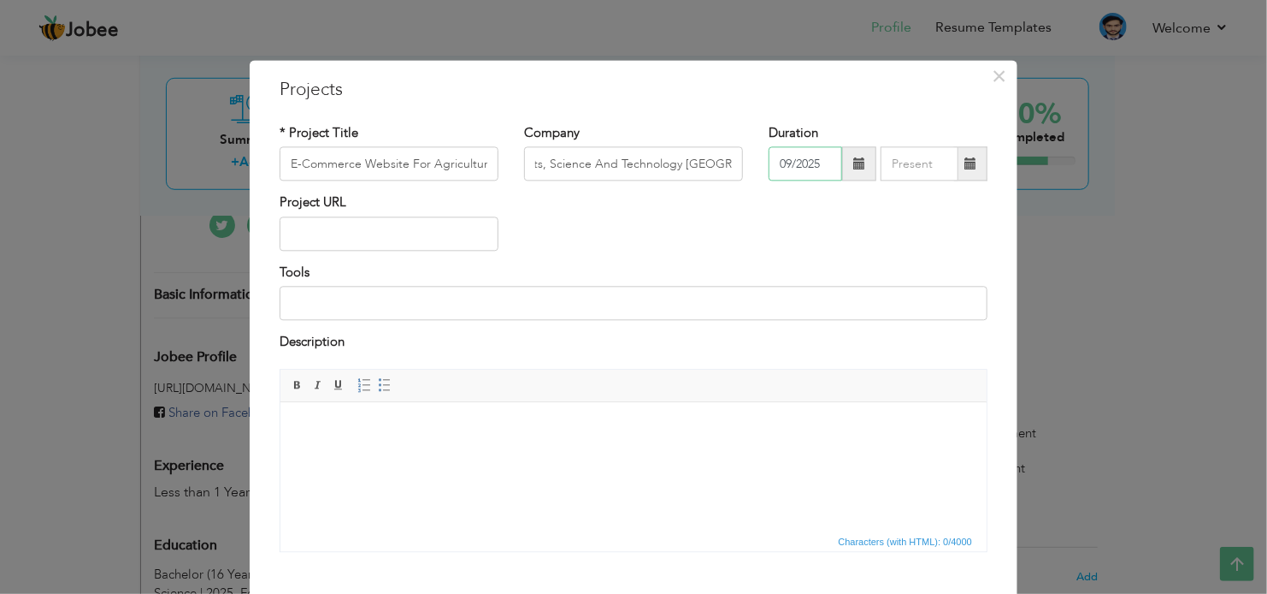
click at [783, 163] on input "09/2025" at bounding box center [806, 164] width 74 height 34
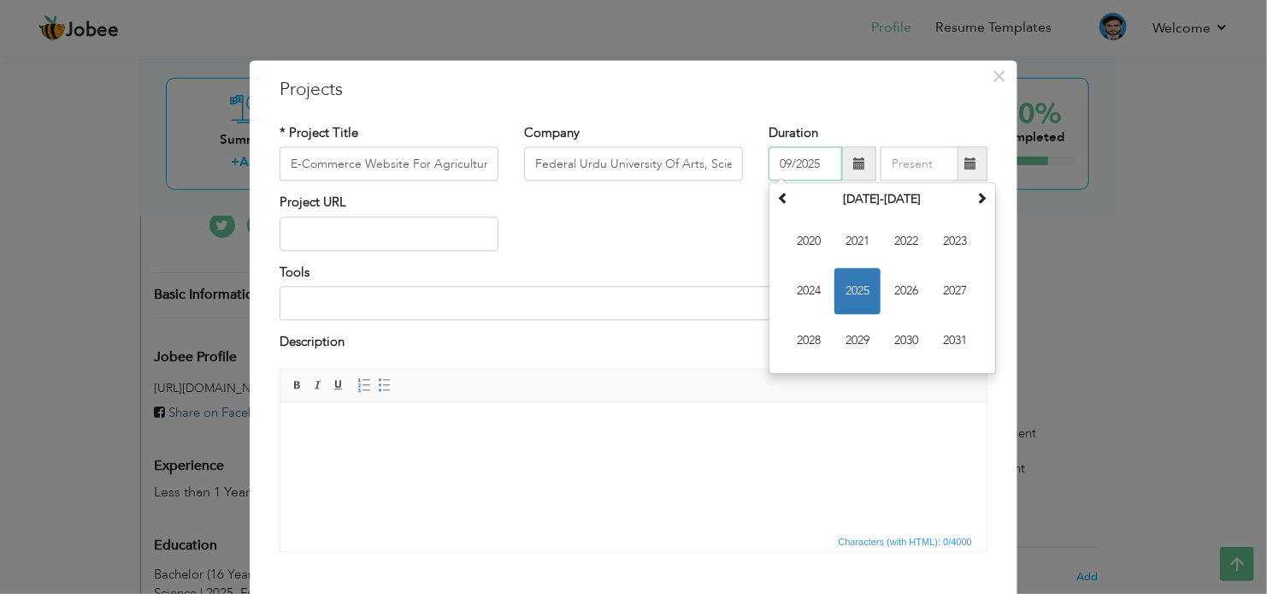
click at [820, 161] on input "09/2025" at bounding box center [806, 164] width 74 height 34
drag, startPoint x: 788, startPoint y: 166, endPoint x: 773, endPoint y: 166, distance: 14.5
click at [773, 166] on input "09/2025" at bounding box center [806, 164] width 74 height 34
click at [811, 164] on input "10/2025" at bounding box center [806, 164] width 74 height 34
type input "10/2024"
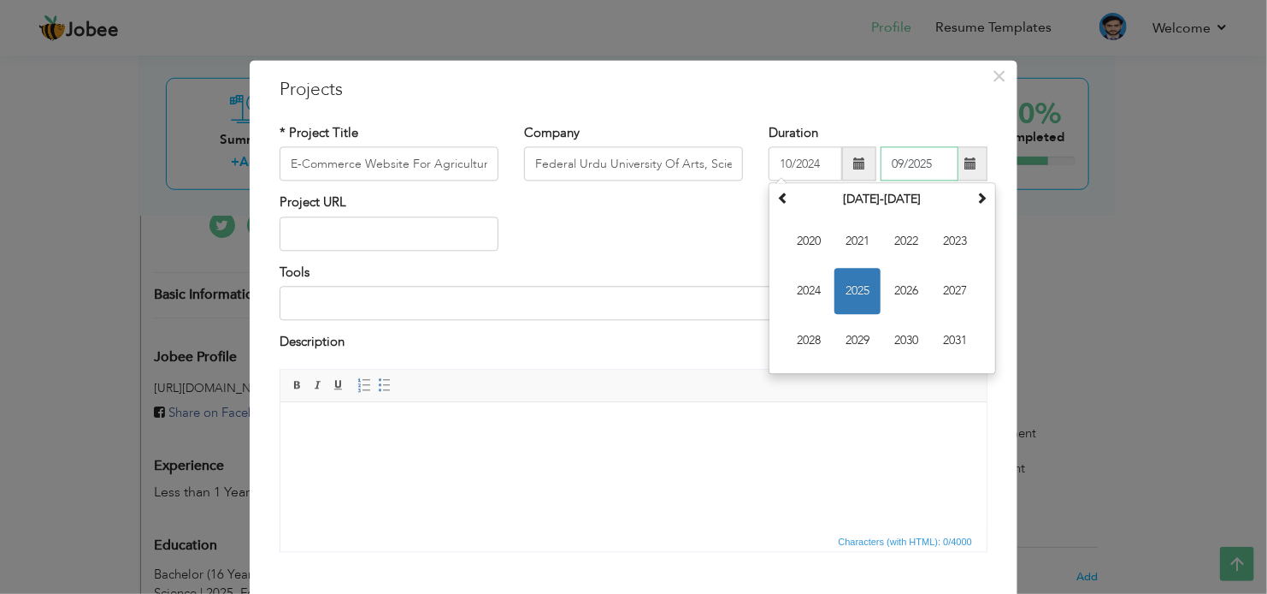
click at [895, 168] on input "09/2025" at bounding box center [920, 164] width 78 height 34
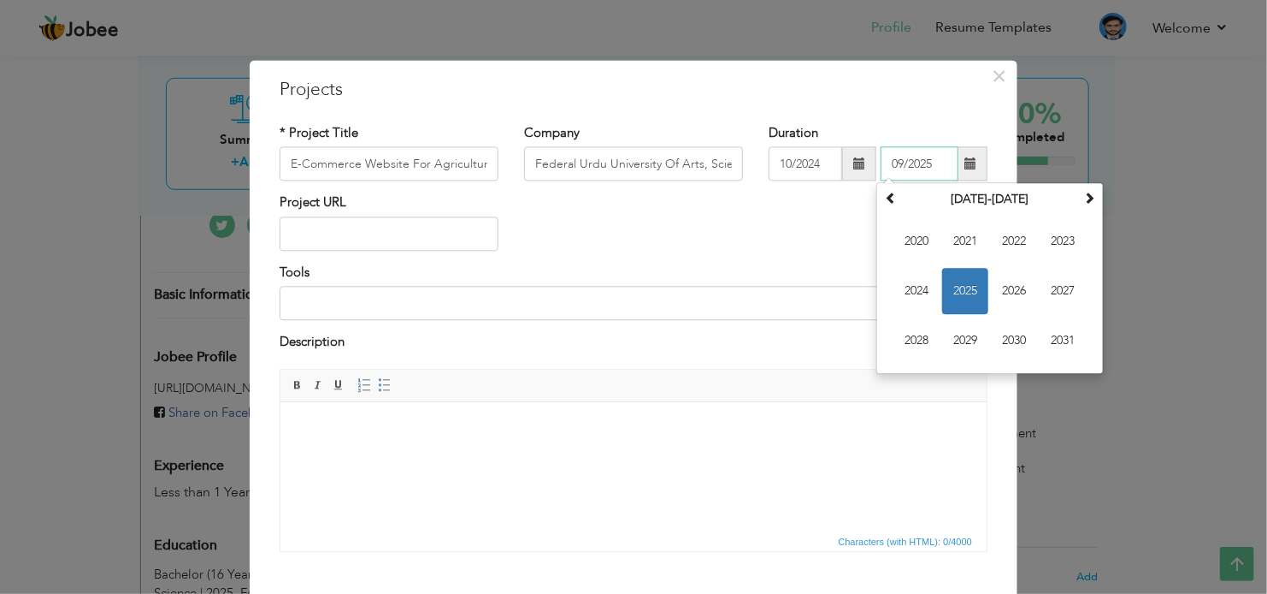
click at [892, 169] on input "09/2025" at bounding box center [920, 164] width 78 height 34
type input "07/2025"
click at [399, 235] on input "text" at bounding box center [389, 233] width 219 height 34
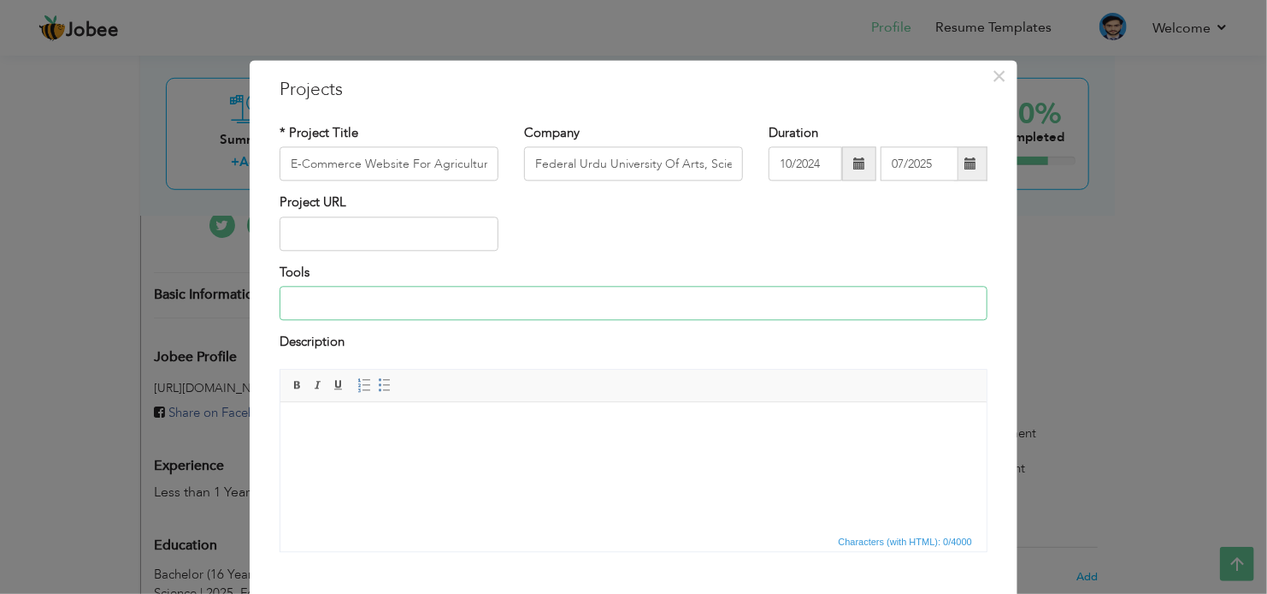
click at [351, 312] on input at bounding box center [634, 303] width 708 height 34
click at [324, 440] on html at bounding box center [633, 427] width 706 height 52
click at [384, 453] on html at bounding box center [633, 427] width 706 height 52
click at [334, 434] on body at bounding box center [633, 427] width 672 height 18
click at [312, 421] on body at bounding box center [633, 427] width 672 height 18
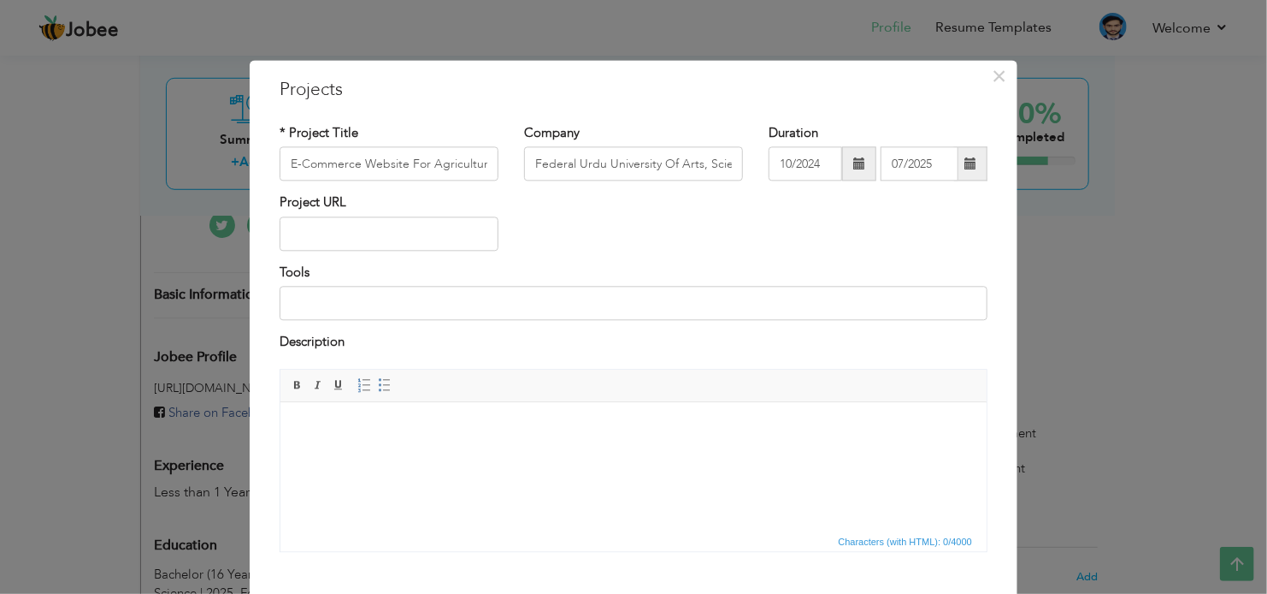
paste body
click at [286, 292] on input at bounding box center [634, 303] width 708 height 34
click at [300, 429] on body "Final Year University Project" at bounding box center [633, 427] width 672 height 18
click at [297, 427] on body "Final Year University Project" at bounding box center [633, 427] width 672 height 18
drag, startPoint x: 369, startPoint y: 303, endPoint x: 228, endPoint y: 300, distance: 141.1
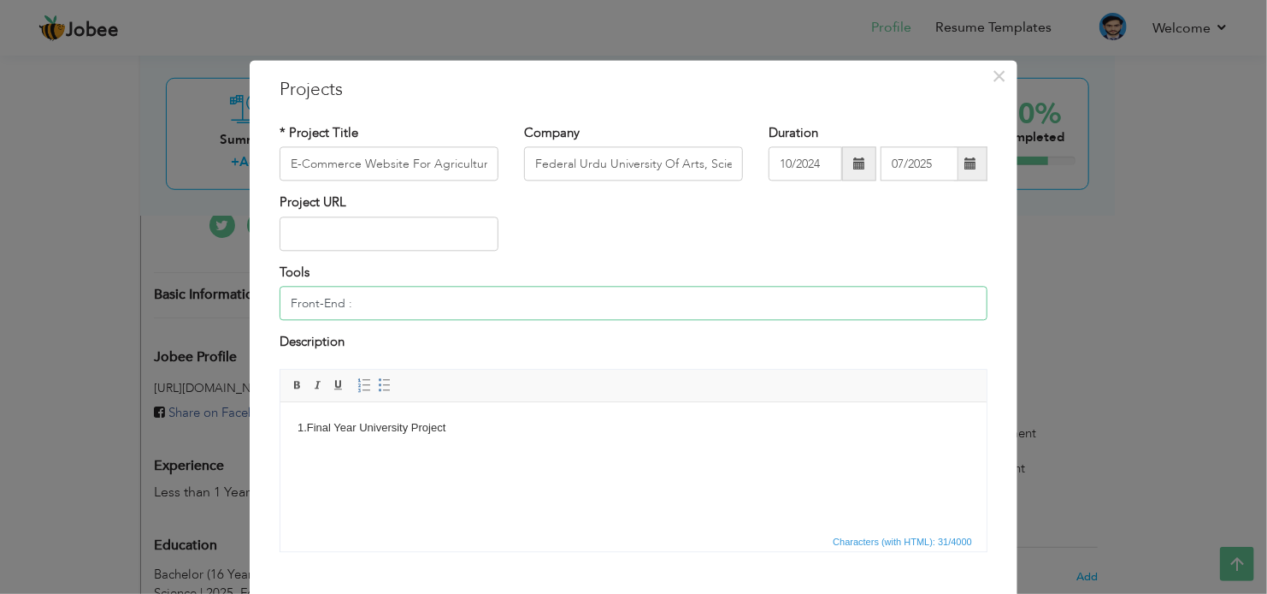
click at [228, 300] on div "× Projects * Project Title E-Commerce Website For Agricultural Supplies Company…" at bounding box center [633, 297] width 1267 height 594
click at [306, 425] on body "1. Final Year University Project" at bounding box center [633, 427] width 672 height 18
click at [307, 425] on body "1. ​​​​​​​ Final Year University Project" at bounding box center [633, 436] width 672 height 36
click at [440, 312] on input "Use Following Tools" at bounding box center [634, 303] width 708 height 34
type input "Use Following Tools:"
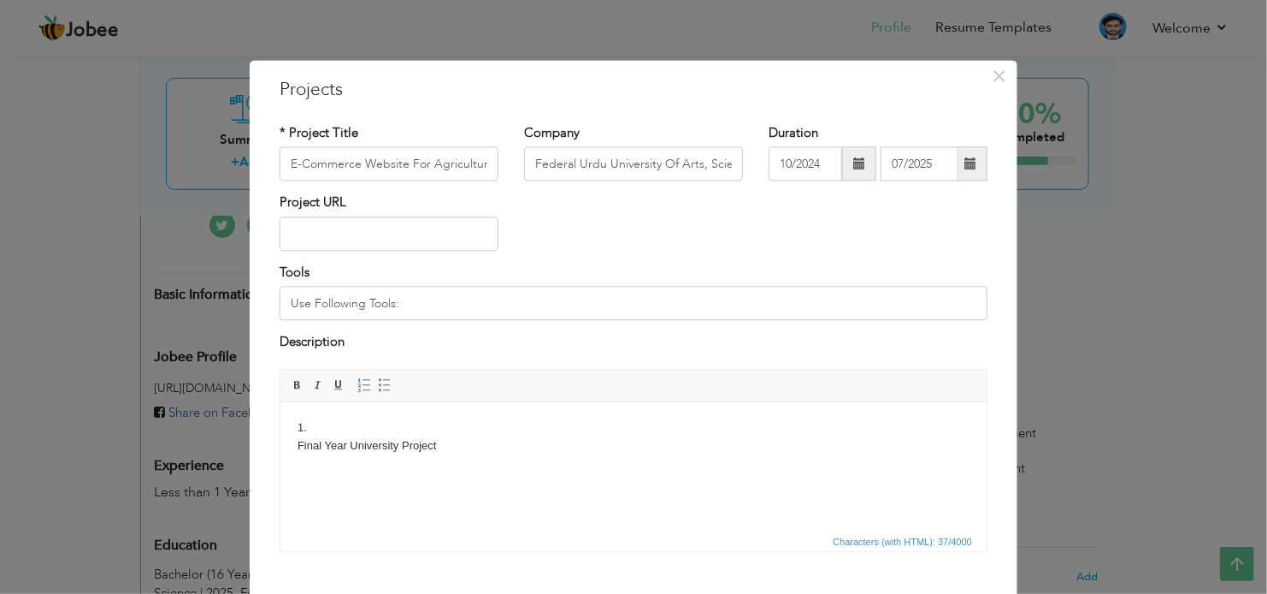
click at [320, 434] on body "1. ​​​​​​​ Final Year University Project" at bounding box center [633, 436] width 672 height 36
click at [447, 427] on body "1. Front-End : HTML, CSS, JAvascript Final Year University Project" at bounding box center [633, 436] width 672 height 36
click at [519, 433] on body "1. Front-End : HTML, CSS, Javascript Final Year University Project" at bounding box center [633, 436] width 672 height 36
drag, startPoint x: 337, startPoint y: 428, endPoint x: 340, endPoint y: 436, distance: 9.2
click at [338, 427] on body "1. Front-End : HTML, CSS, Javascript 2. Backend Final Year University Project" at bounding box center [633, 444] width 672 height 53
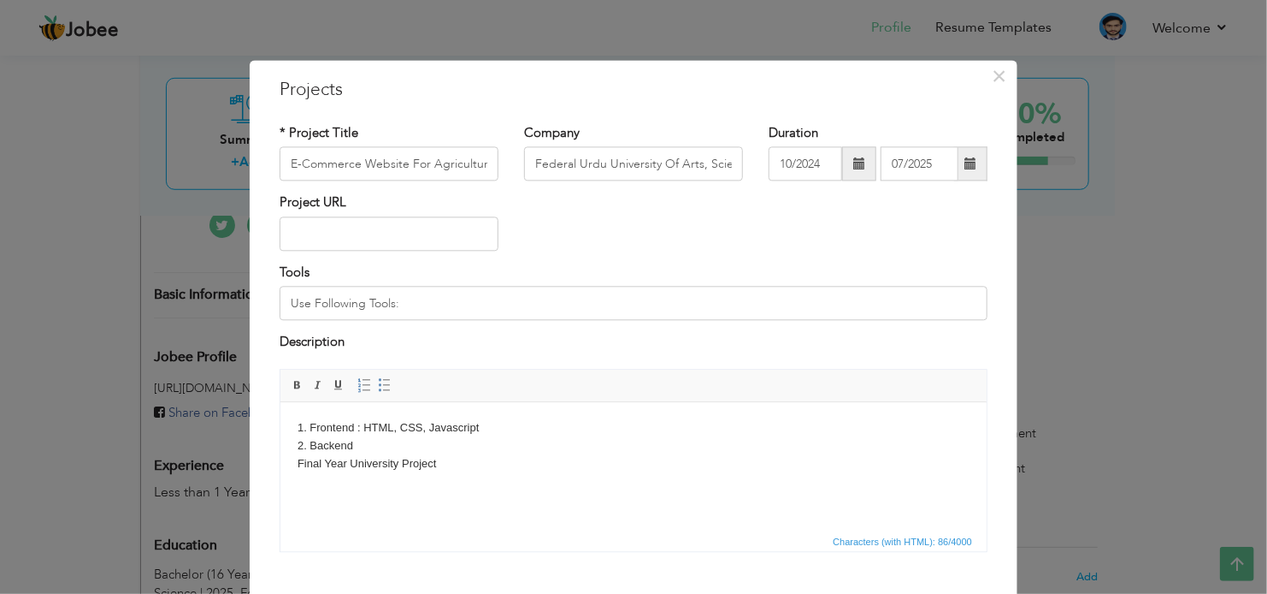
click at [363, 443] on body "1. Frontend : HTML, CSS, Javascript 2. Backend Final Year University Project" at bounding box center [633, 444] width 672 height 53
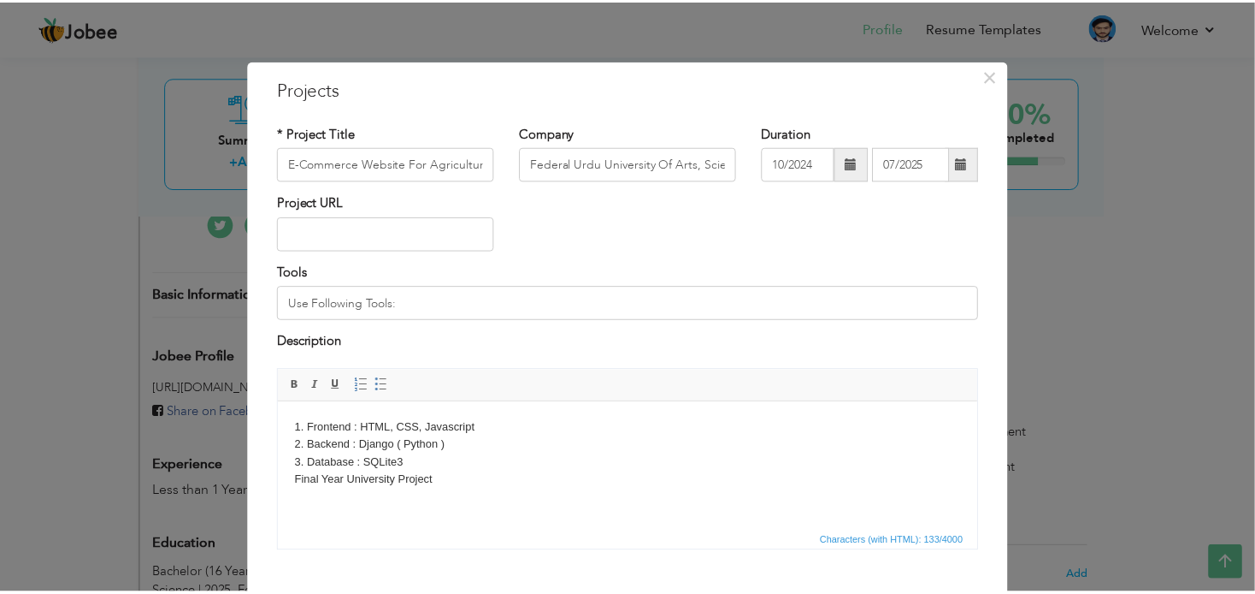
scroll to position [95, 0]
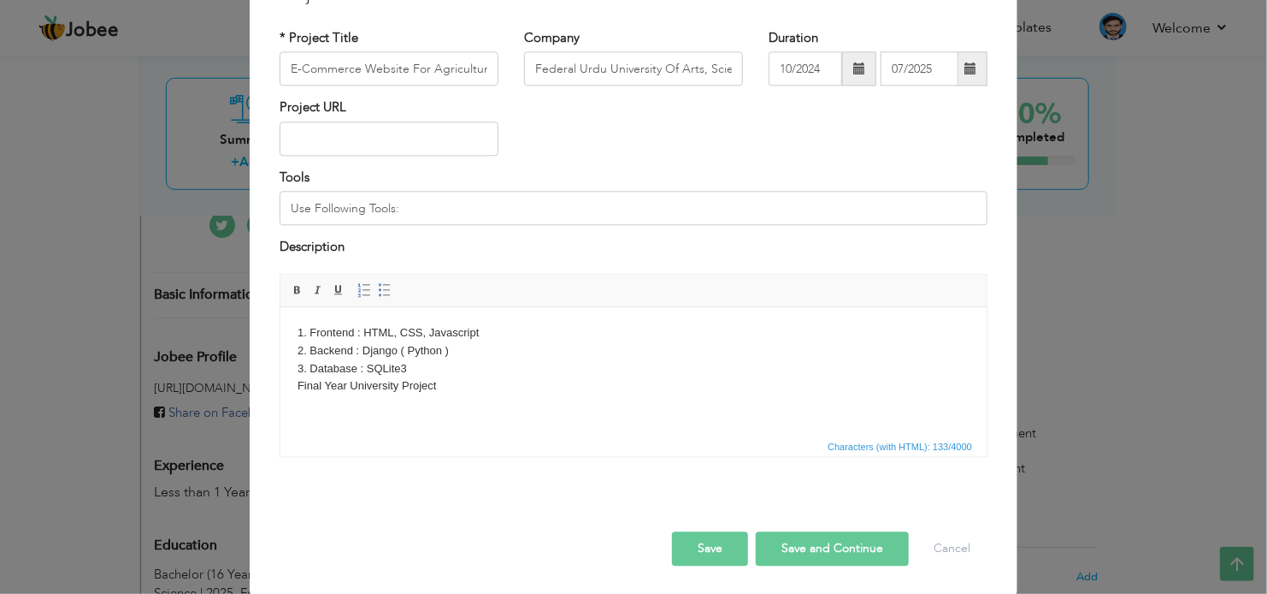
click at [726, 552] on button "Save" at bounding box center [710, 548] width 76 height 34
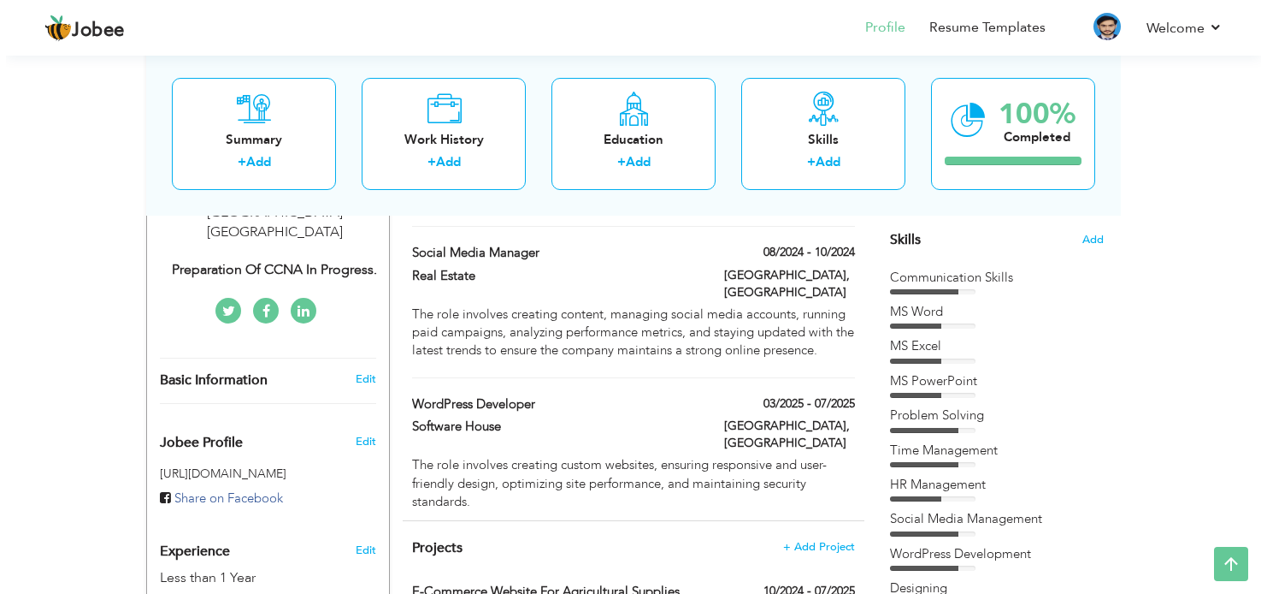
scroll to position [684, 0]
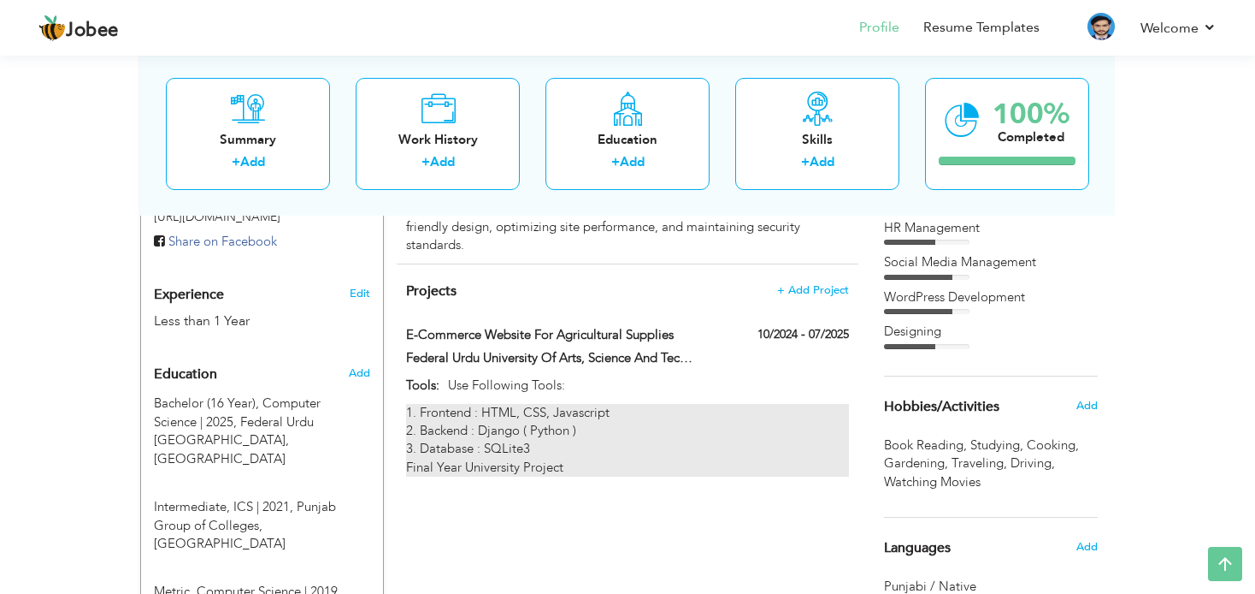
click at [520, 404] on div "1. Frontend : HTML, CSS, Javascript 2. Backend : Django ( Python ) 3. Database …" at bounding box center [627, 441] width 443 height 74
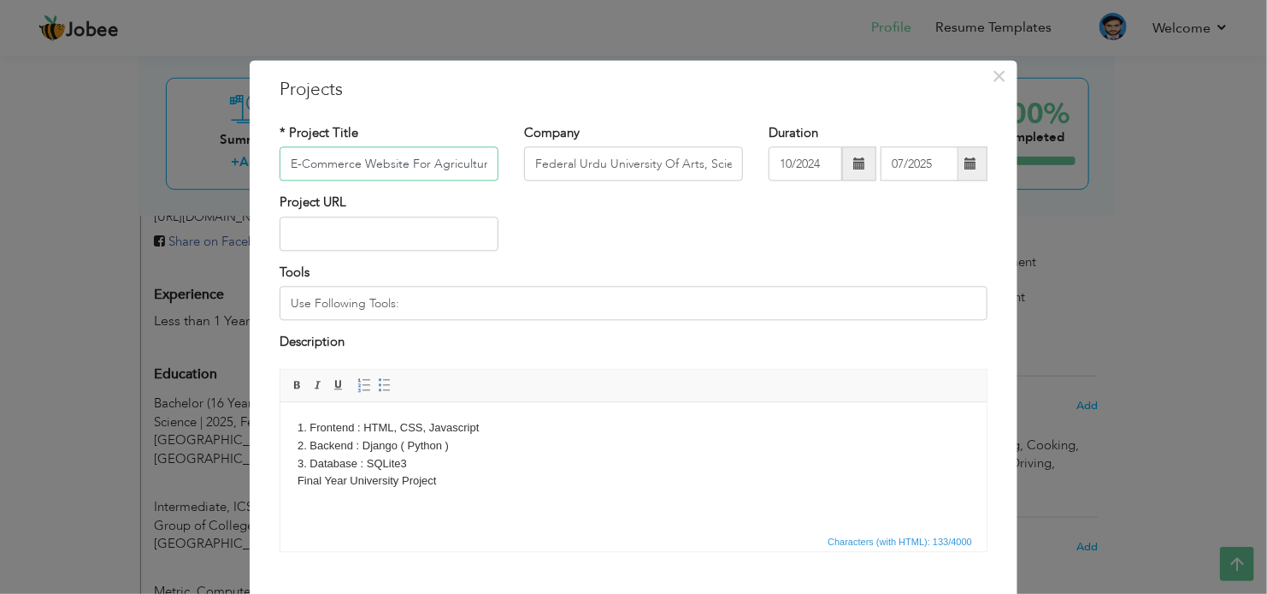
scroll to position [0, 53]
click at [421, 464] on body "1. Frontend : HTML, CSS, Javascript 2. Backend : Django ( Python ) 3. Database …" at bounding box center [633, 453] width 672 height 71
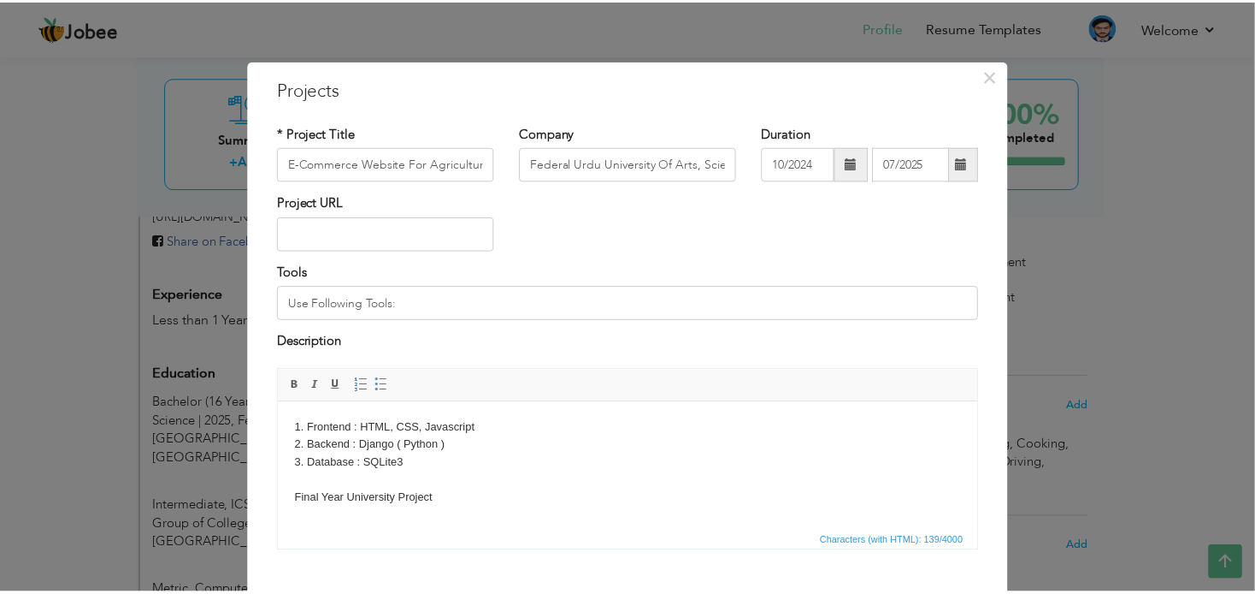
scroll to position [95, 0]
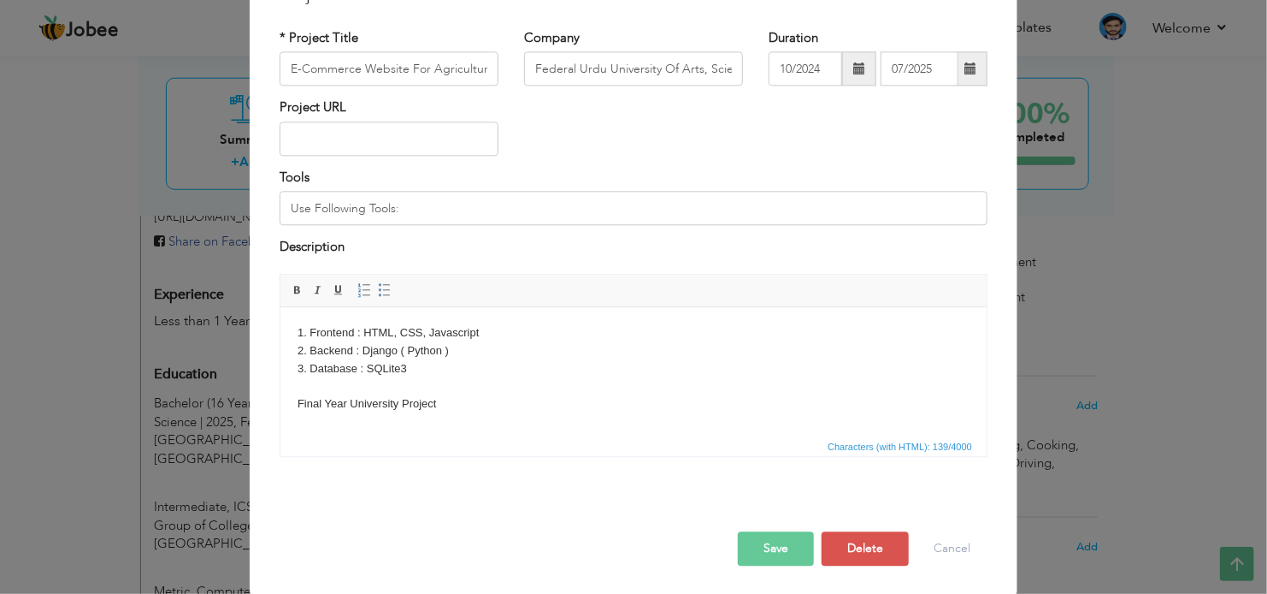
click at [772, 546] on button "Save" at bounding box center [776, 548] width 76 height 34
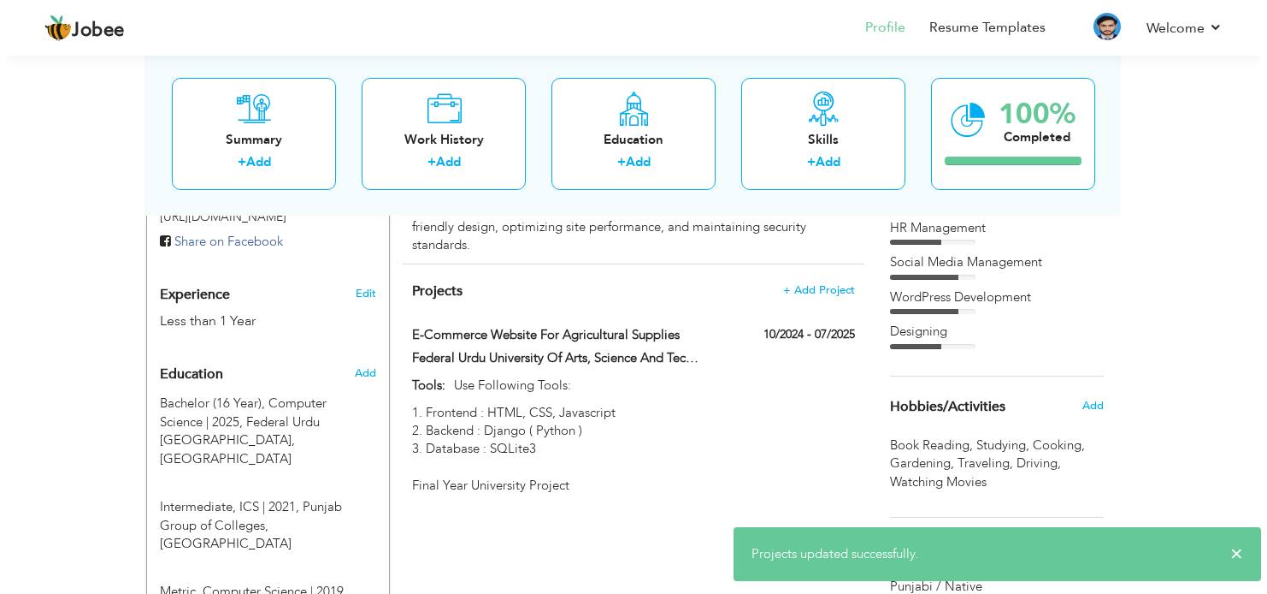
scroll to position [770, 0]
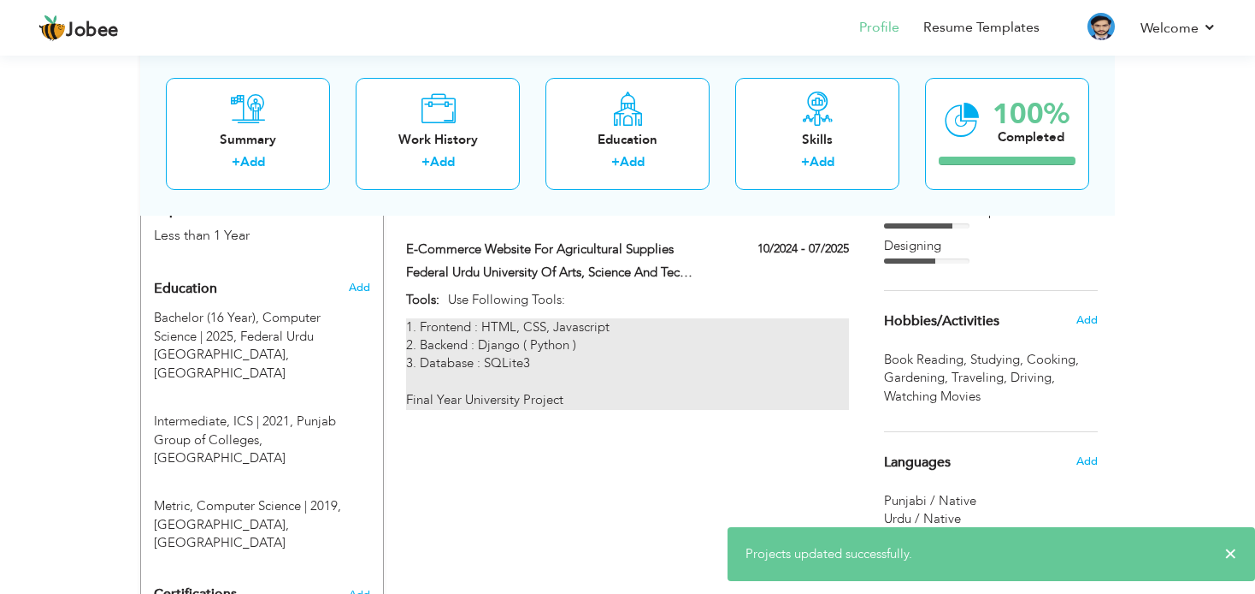
click at [572, 349] on div "1. Frontend : HTML, CSS, Javascript 2. Backend : Django ( Python ) 3. Database …" at bounding box center [627, 364] width 443 height 92
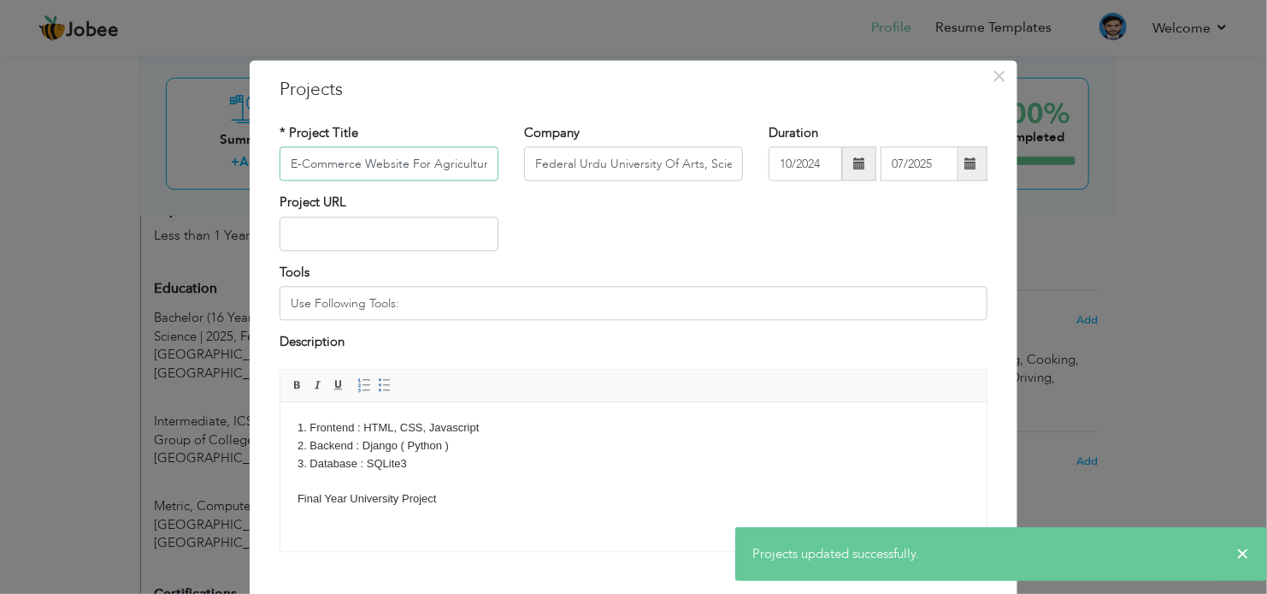
scroll to position [0, 53]
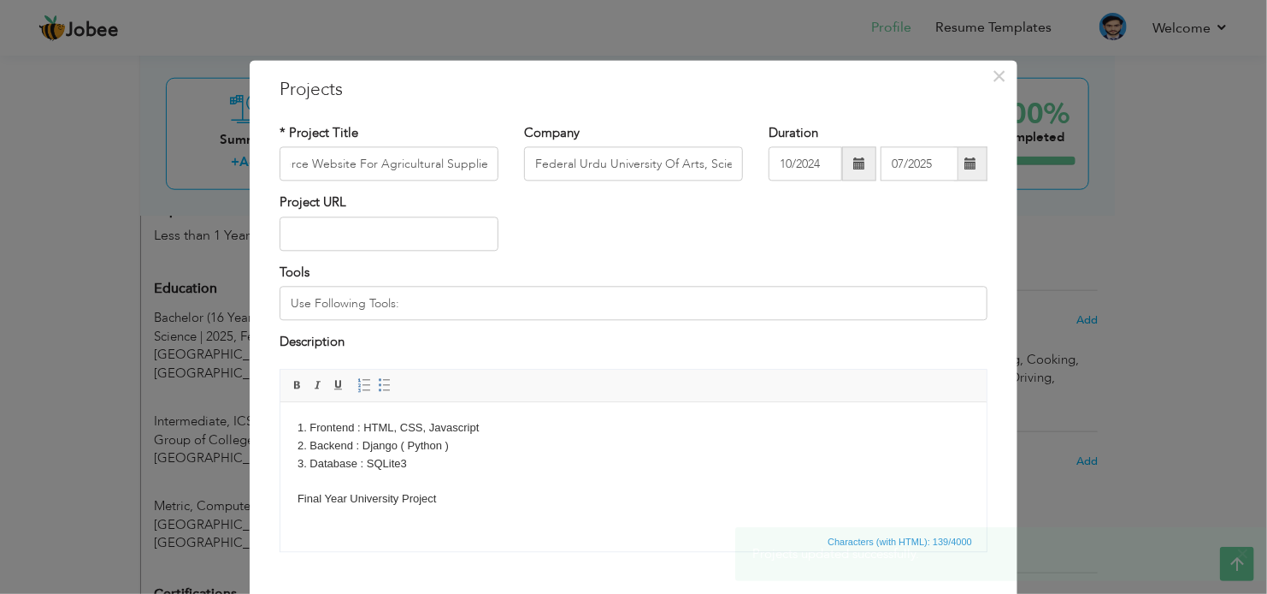
click at [473, 491] on body "1. Frontend : HTML, CSS, Javascript 2. Backend : Django ( Python ) 3. Database …" at bounding box center [633, 462] width 672 height 89
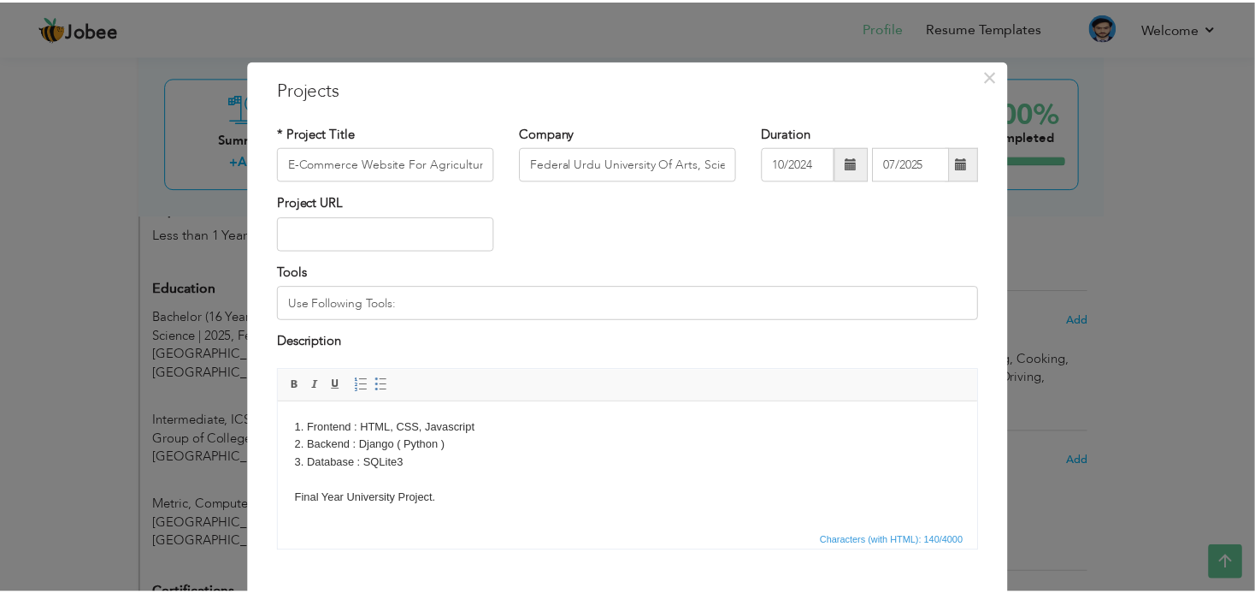
scroll to position [95, 0]
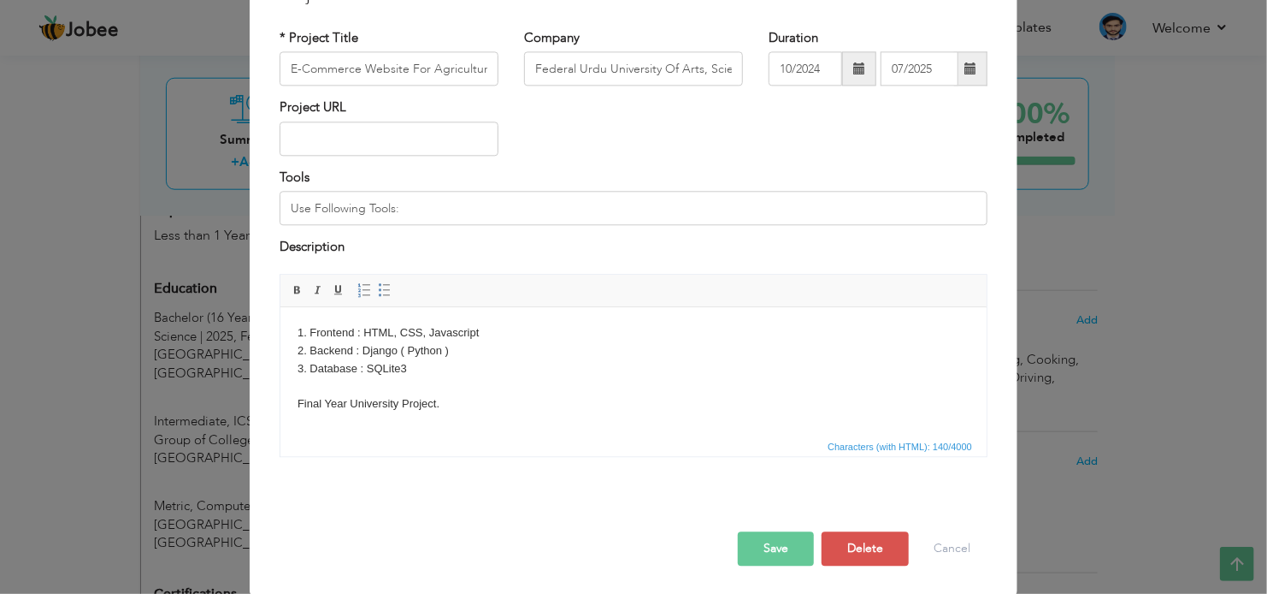
click at [791, 537] on button "Save" at bounding box center [776, 548] width 76 height 34
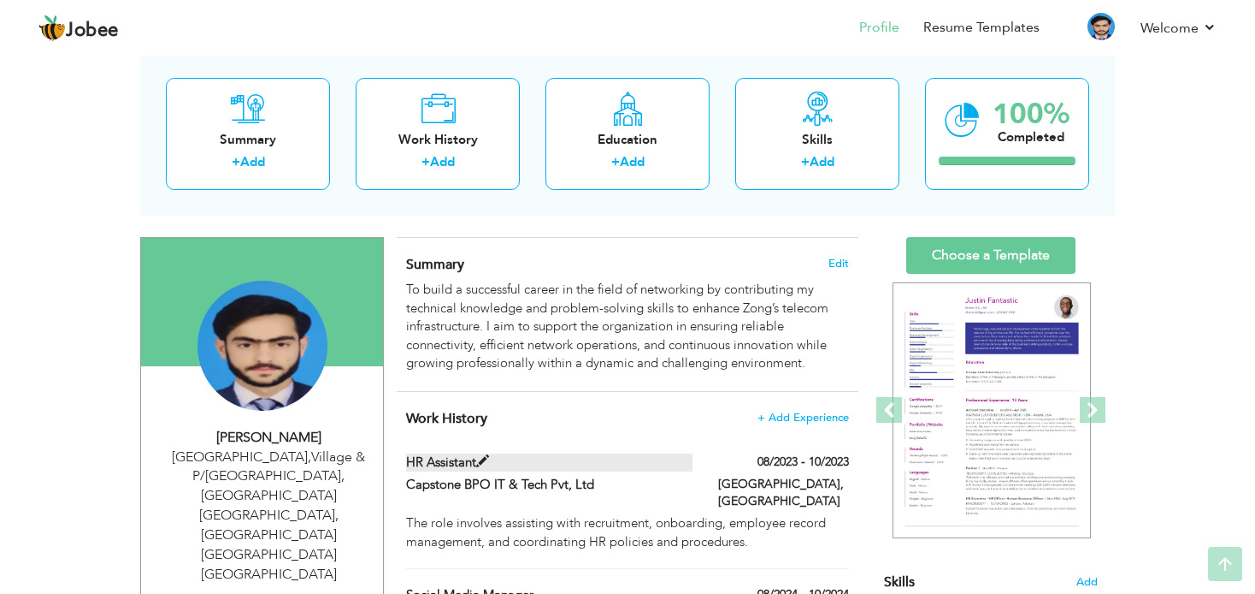
scroll to position [0, 0]
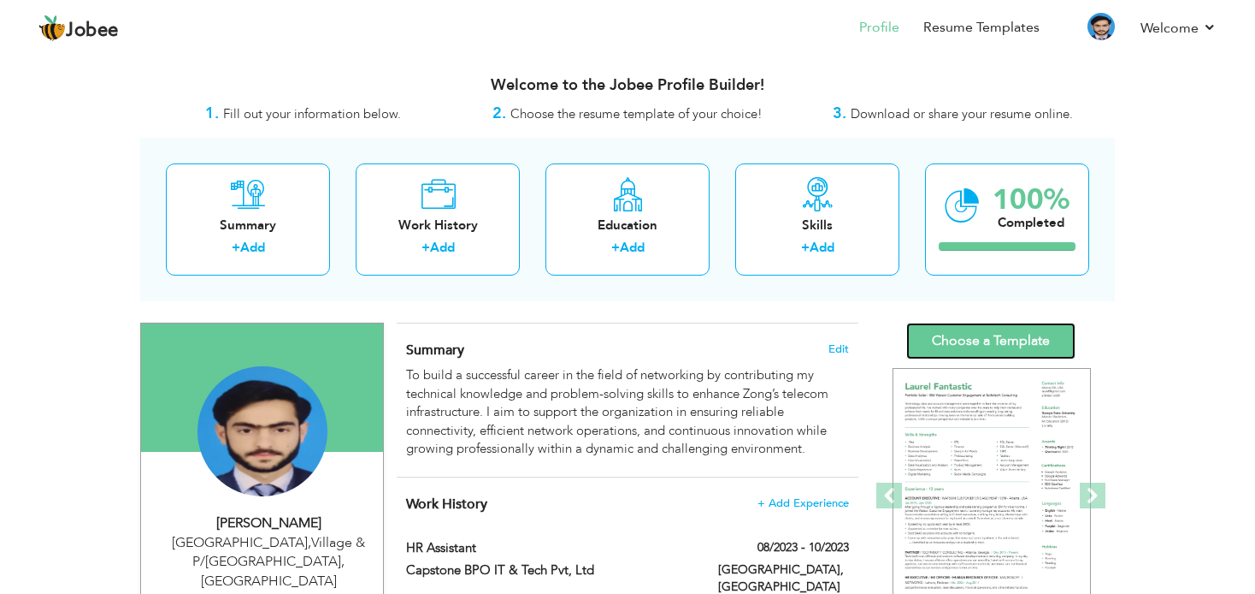
click at [998, 338] on link "Choose a Template" at bounding box center [991, 340] width 169 height 37
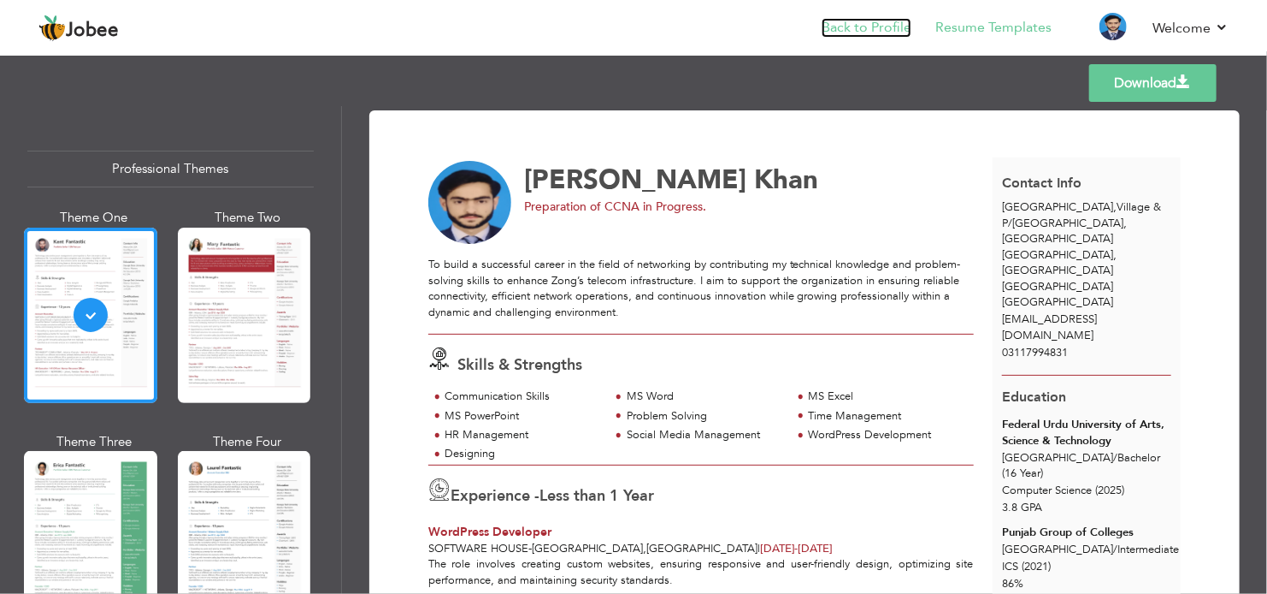
click at [894, 32] on link "Back to Profile" at bounding box center [867, 28] width 90 height 20
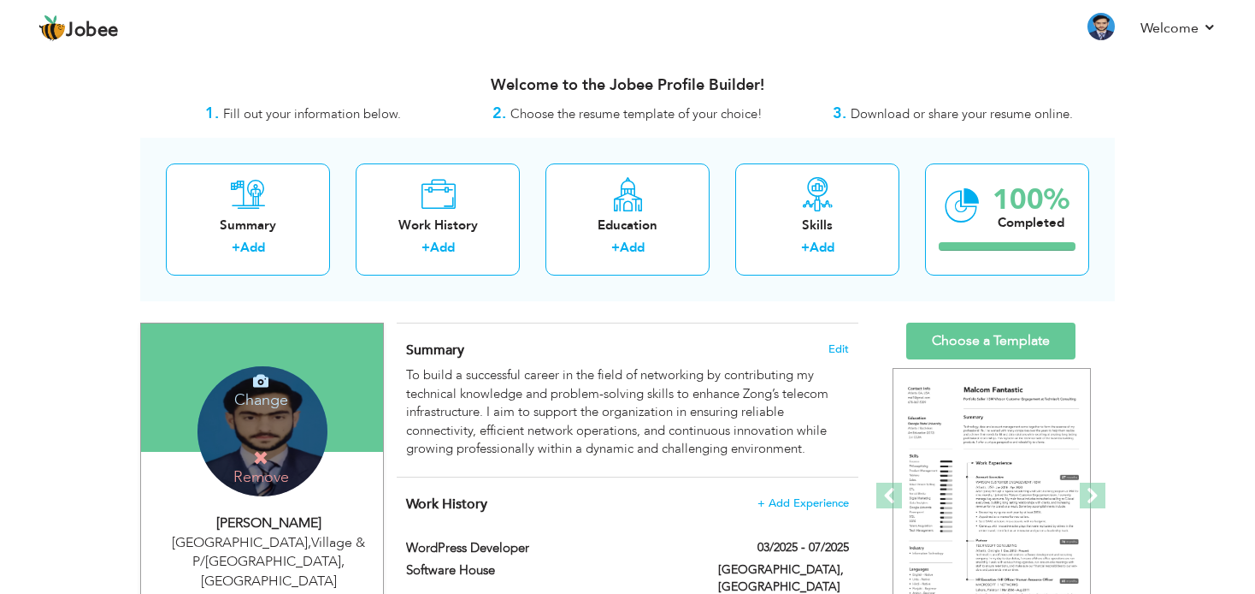
click at [269, 397] on h4 "Change" at bounding box center [261, 388] width 122 height 41
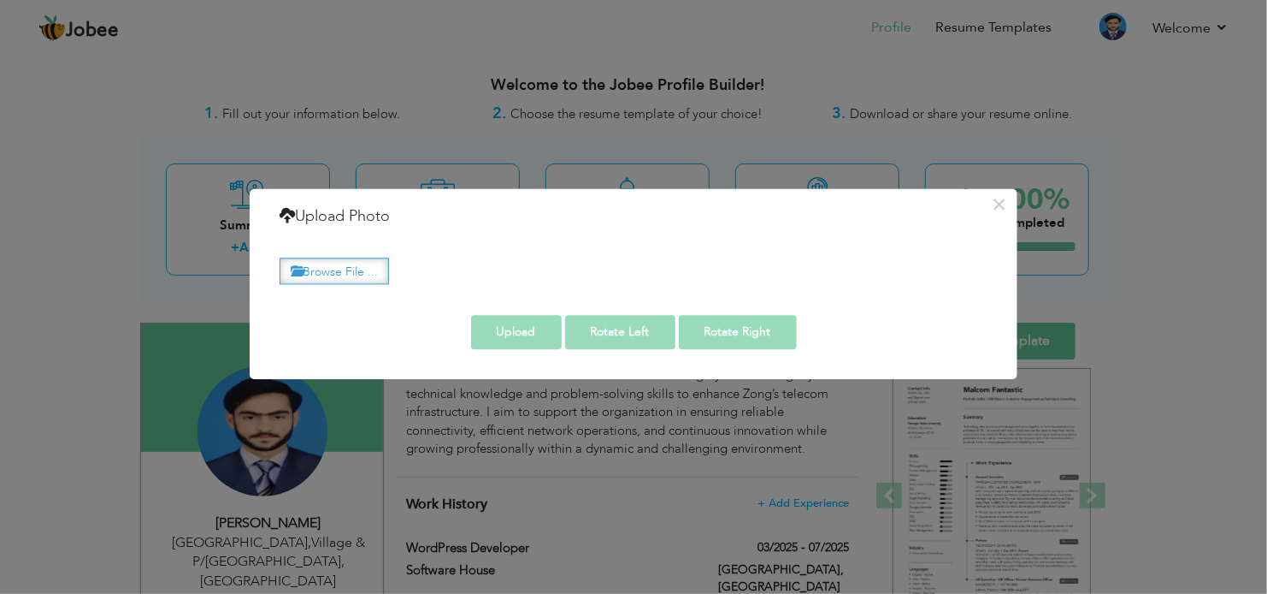
click at [377, 280] on label "Browse File ..." at bounding box center [334, 270] width 109 height 27
click at [0, 0] on input "Browse File ..." at bounding box center [0, 0] width 0 height 0
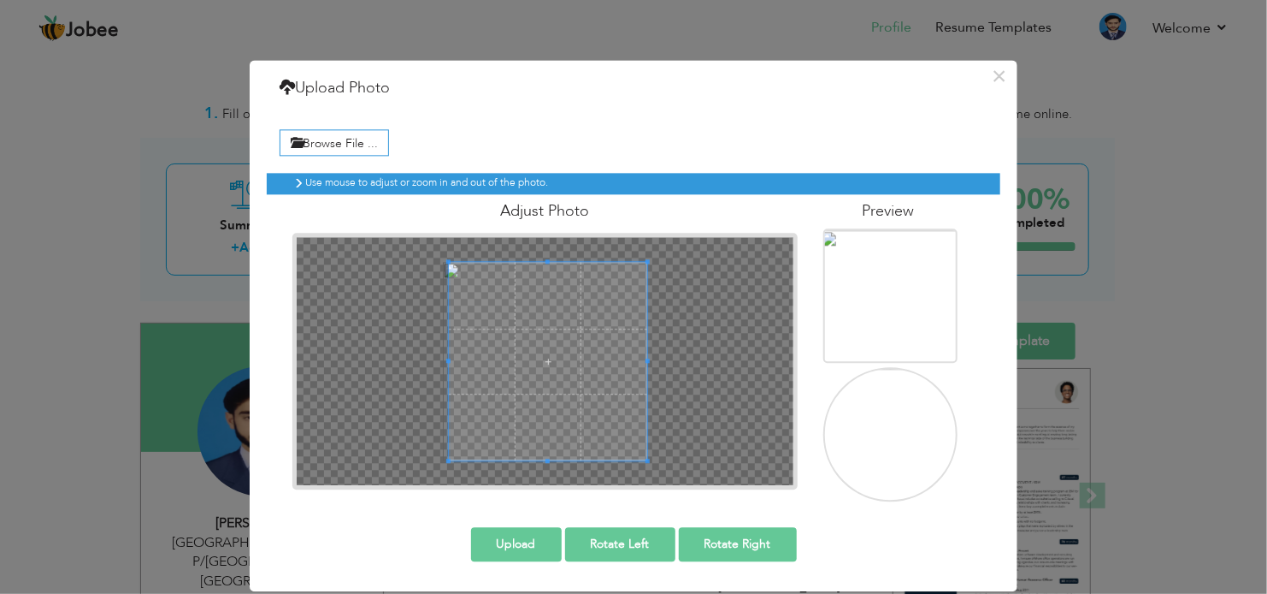
click at [591, 374] on span at bounding box center [548, 362] width 198 height 198
click at [529, 540] on button "Upload" at bounding box center [516, 544] width 91 height 34
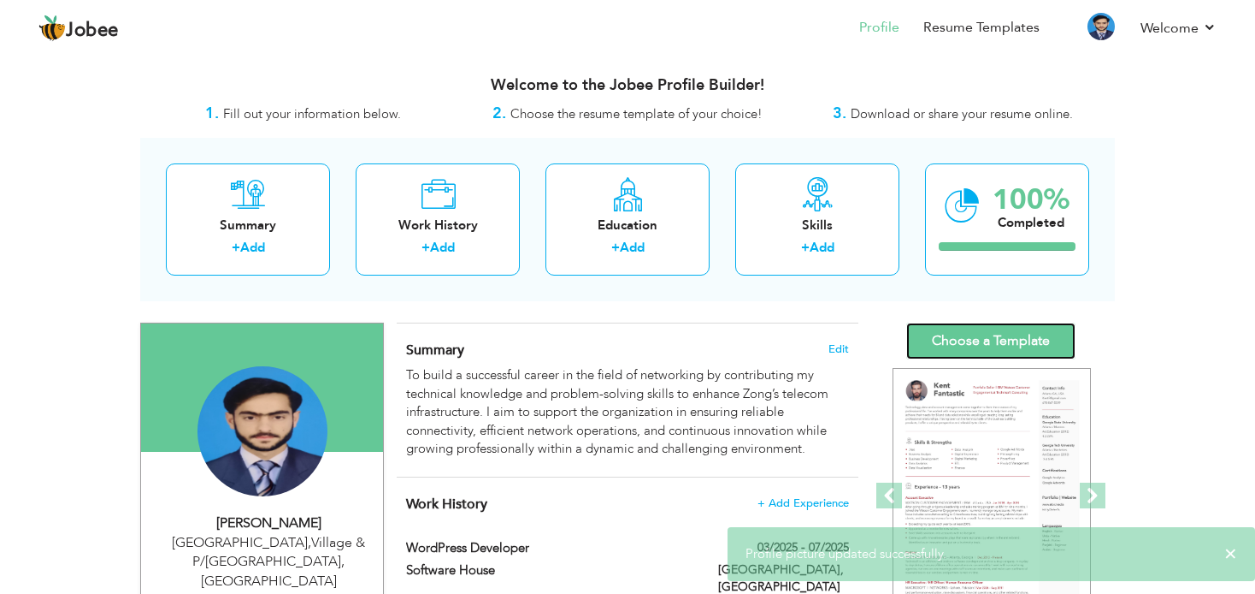
click at [967, 336] on link "Choose a Template" at bounding box center [991, 340] width 169 height 37
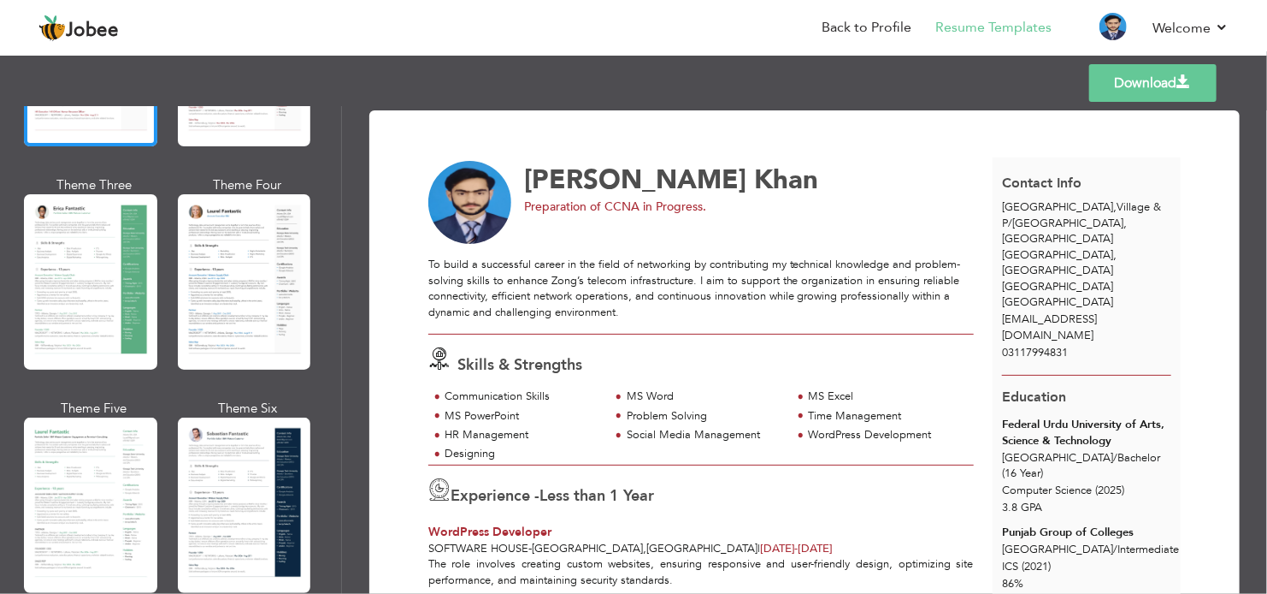
scroll to position [599, 0]
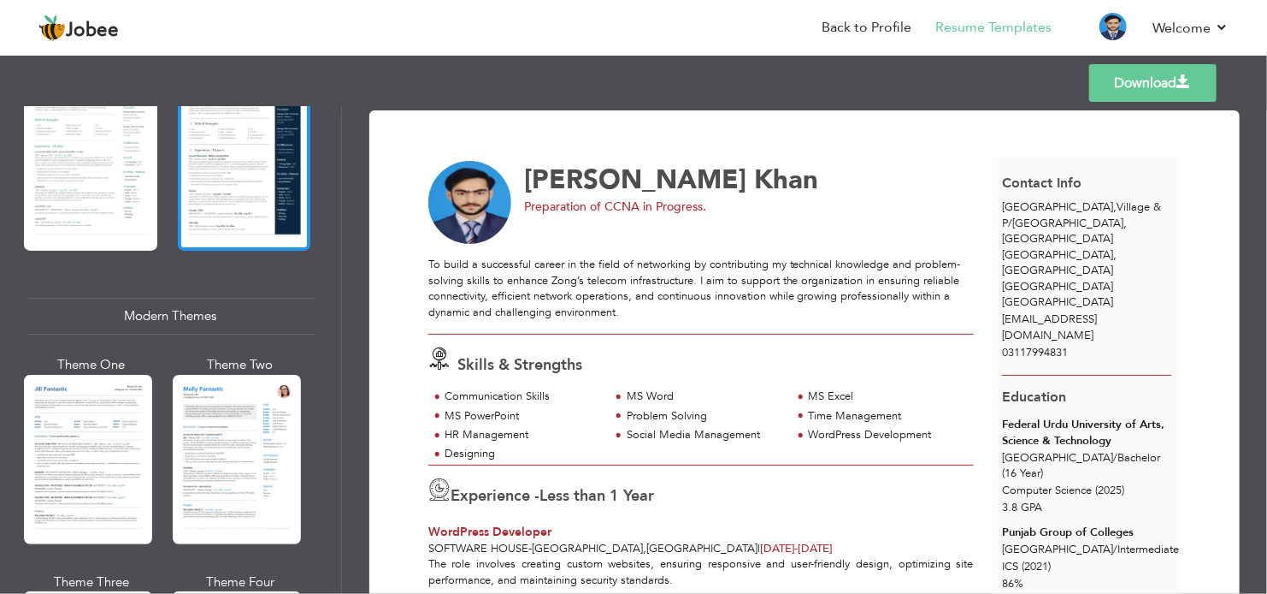
click at [263, 168] on div at bounding box center [244, 162] width 133 height 175
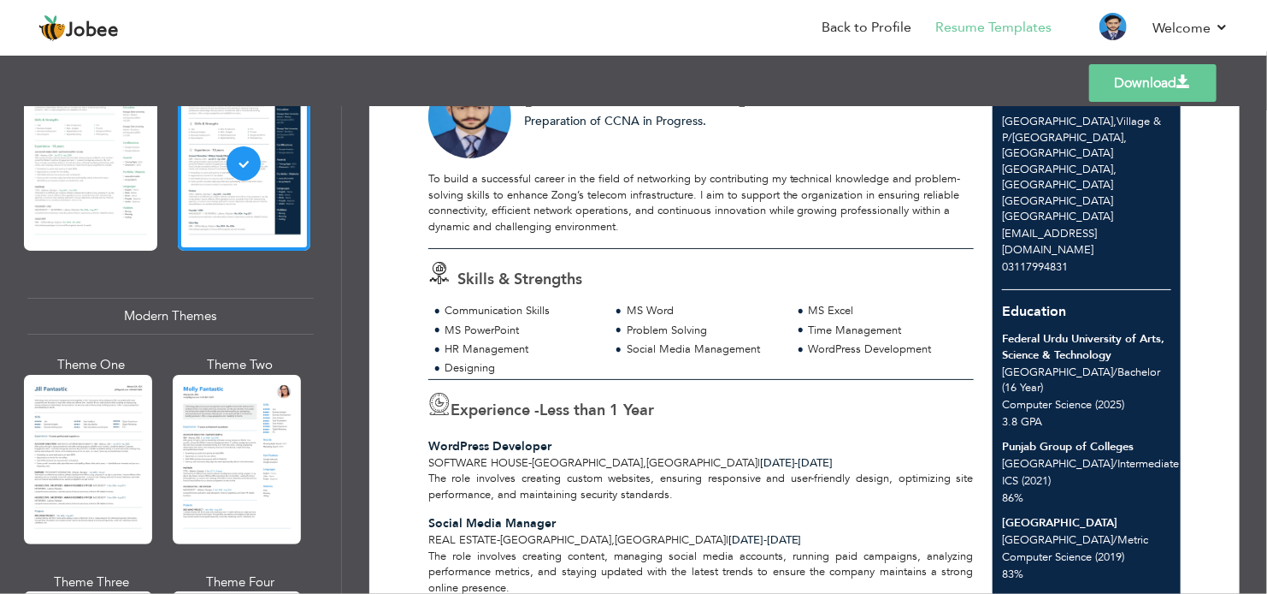
scroll to position [0, 0]
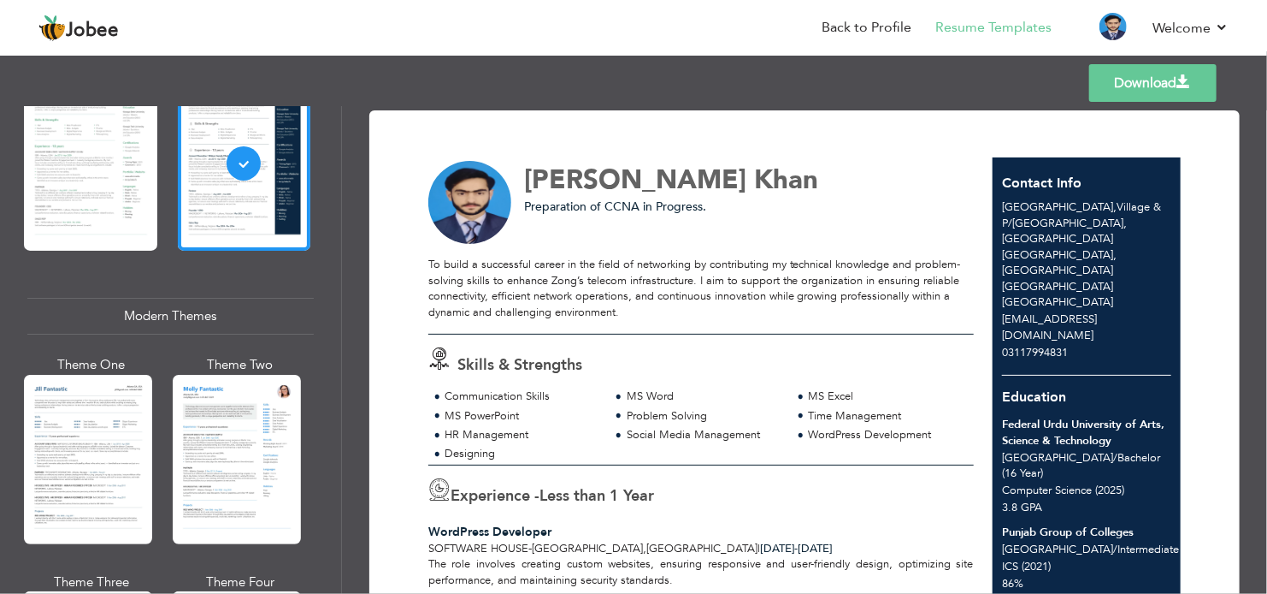
click at [1126, 86] on link "Download" at bounding box center [1153, 83] width 127 height 38
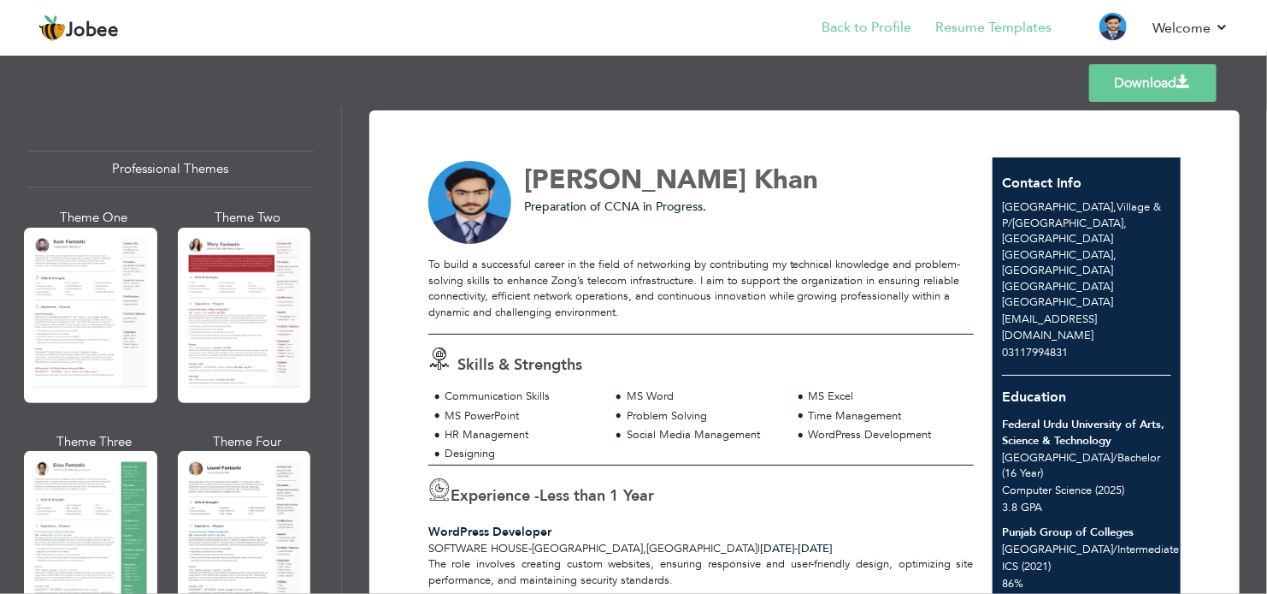
click at [884, 16] on li "Back to Profile" at bounding box center [855, 29] width 114 height 46
click at [874, 21] on link "Back to Profile" at bounding box center [867, 28] width 90 height 20
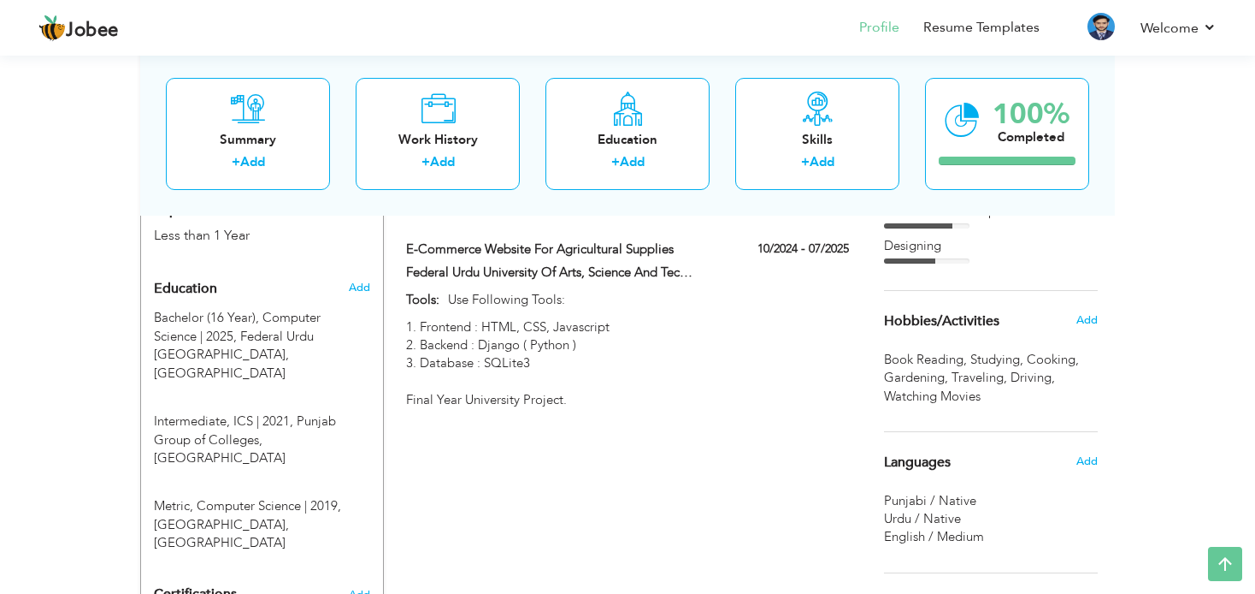
scroll to position [941, 0]
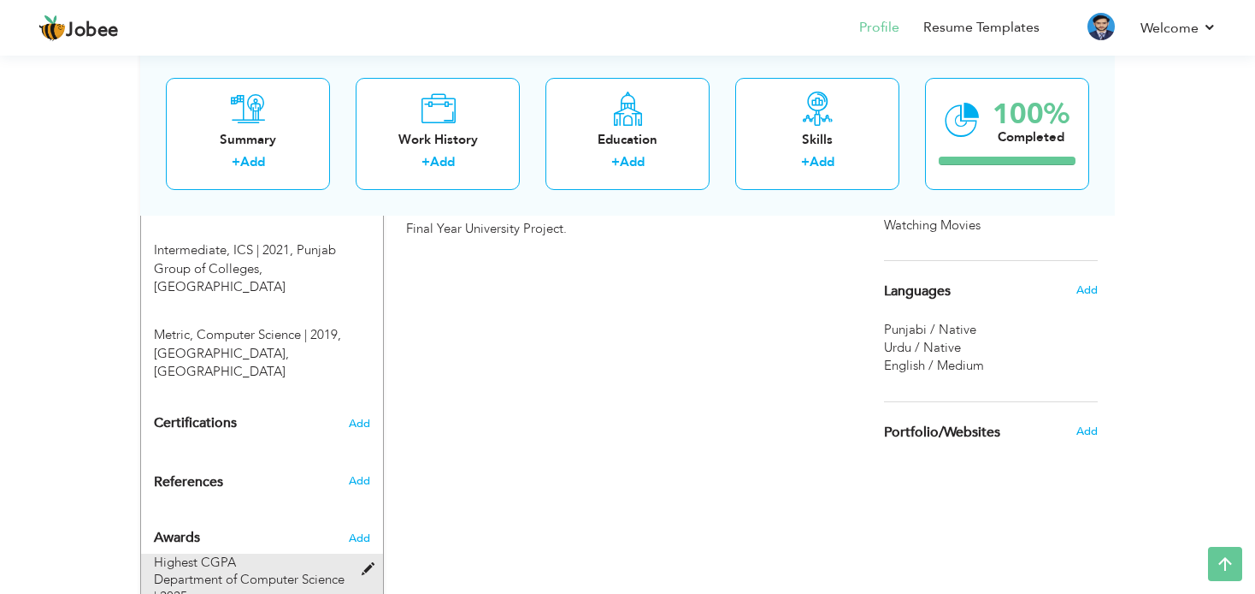
click at [316, 570] on span "Department of Computer Science | 2025" at bounding box center [249, 587] width 191 height 34
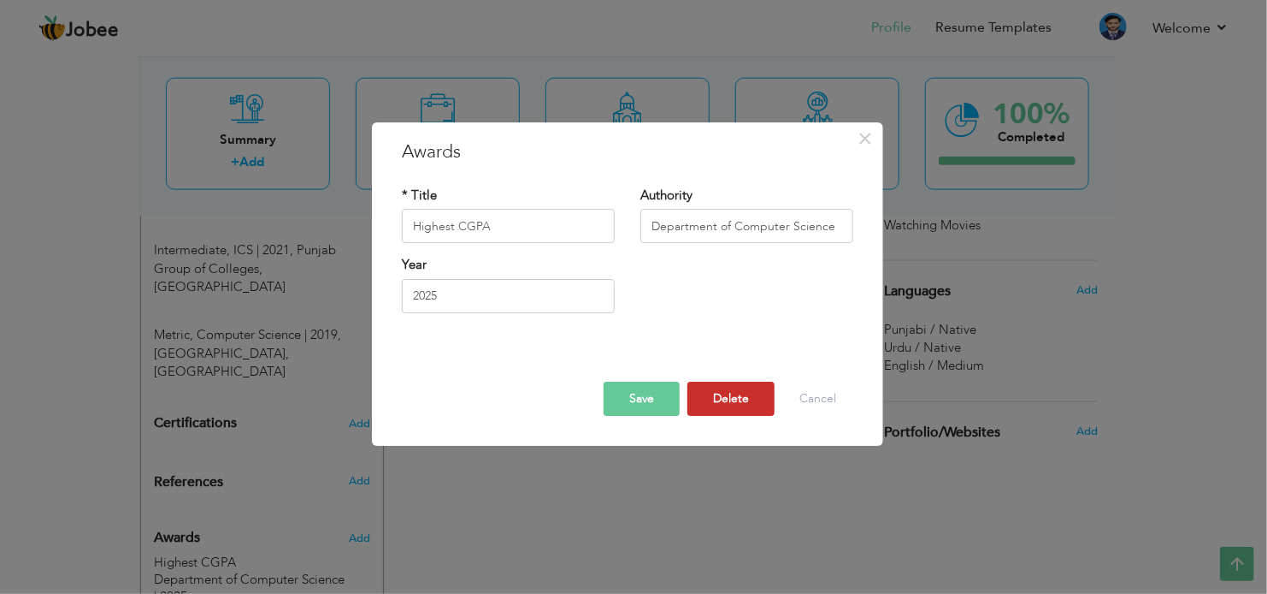
click at [723, 404] on button "Delete" at bounding box center [731, 398] width 87 height 34
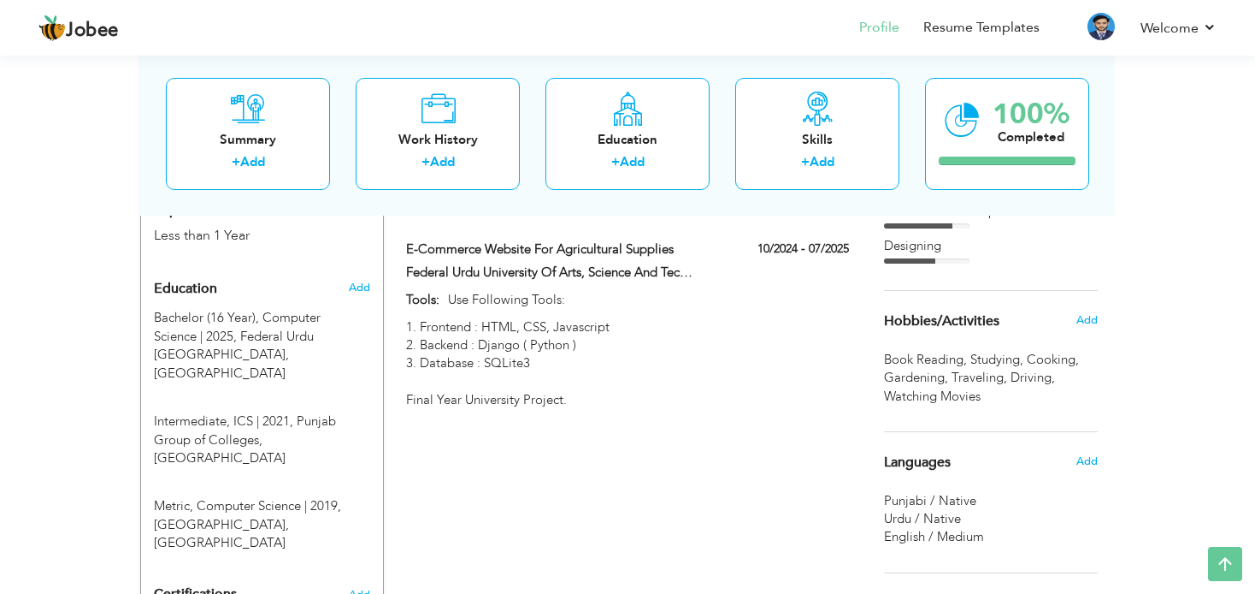
scroll to position [855, 0]
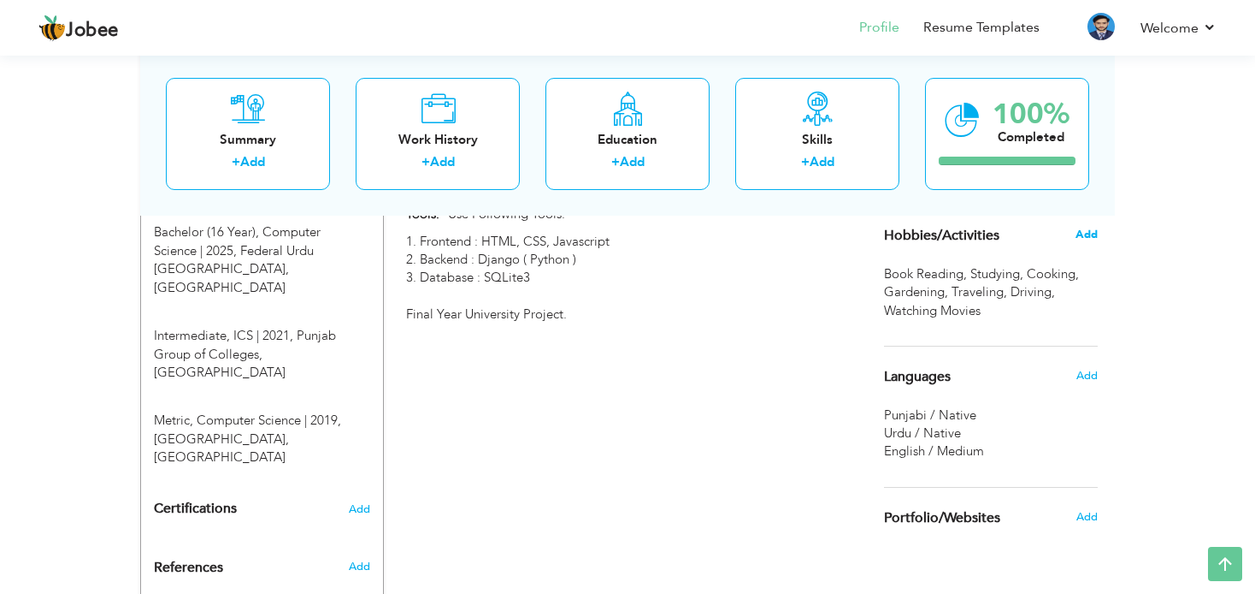
click at [1088, 232] on span "Add" at bounding box center [1087, 234] width 22 height 15
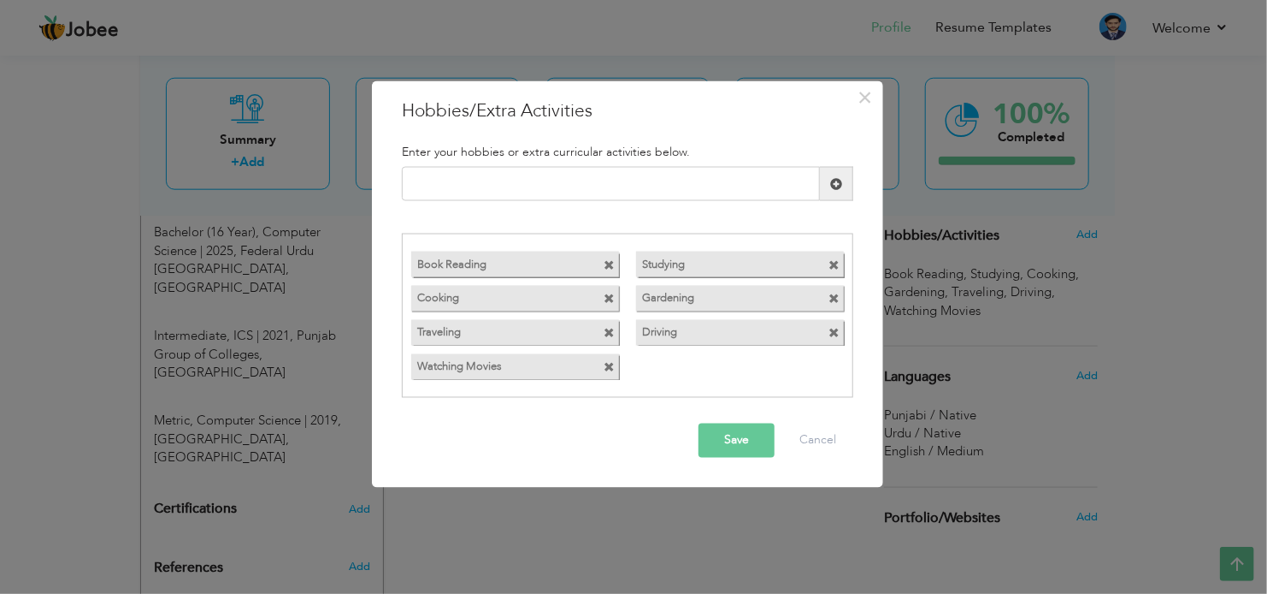
click at [836, 334] on span at bounding box center [834, 333] width 11 height 11
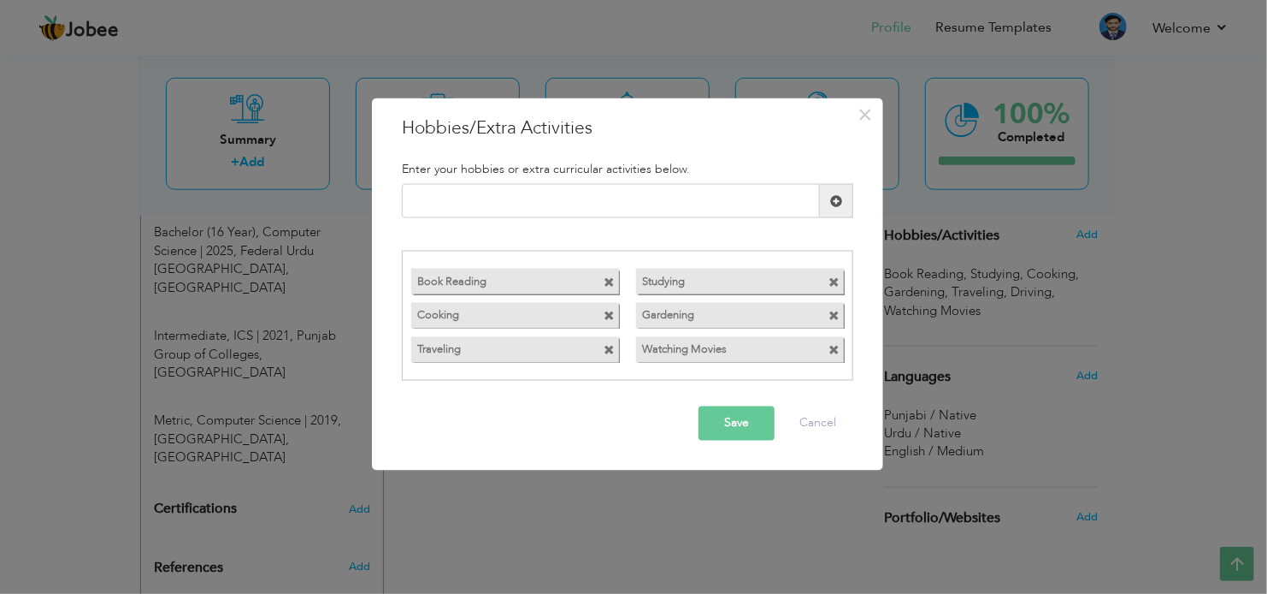
click at [714, 417] on button "Save" at bounding box center [737, 422] width 76 height 34
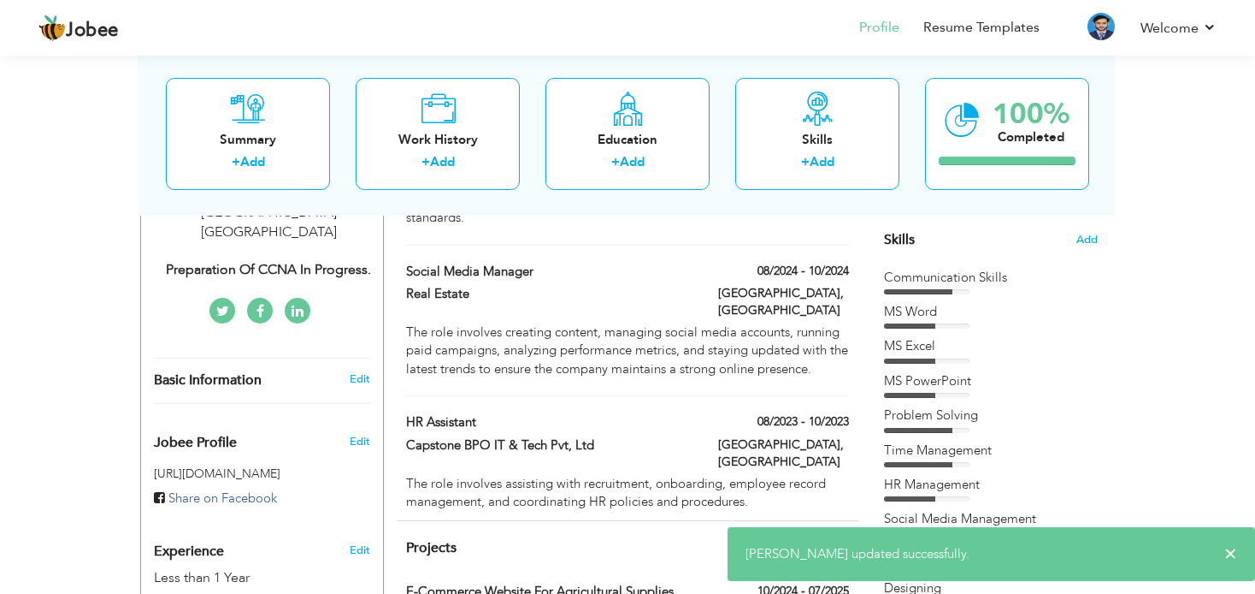
scroll to position [0, 0]
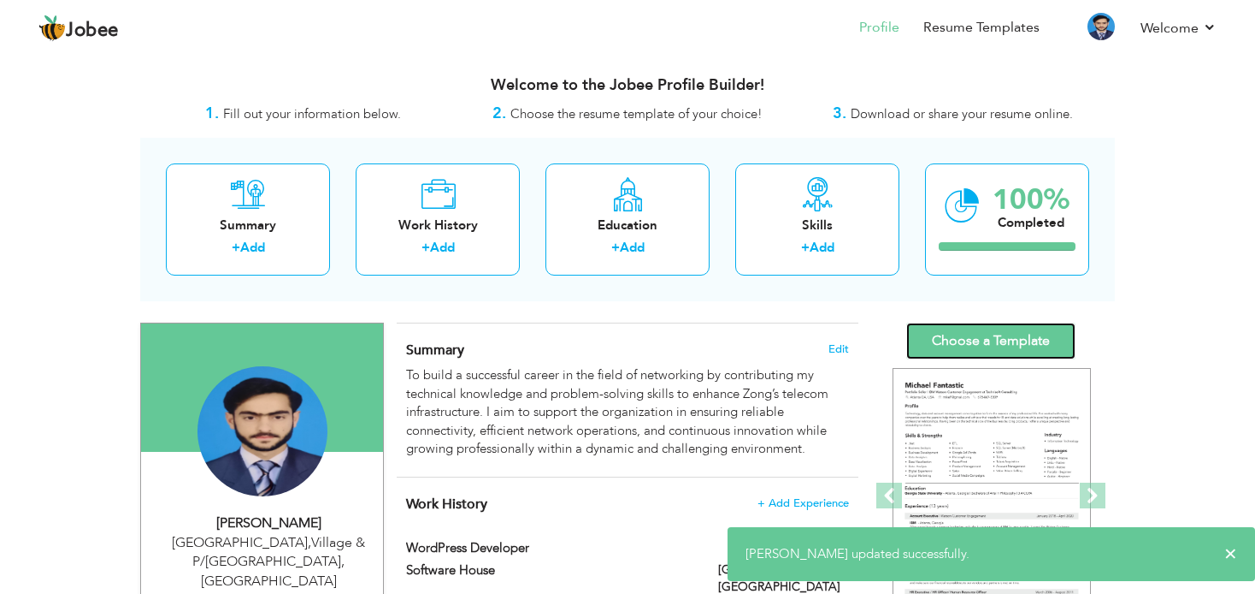
click at [967, 347] on link "Choose a Template" at bounding box center [991, 340] width 169 height 37
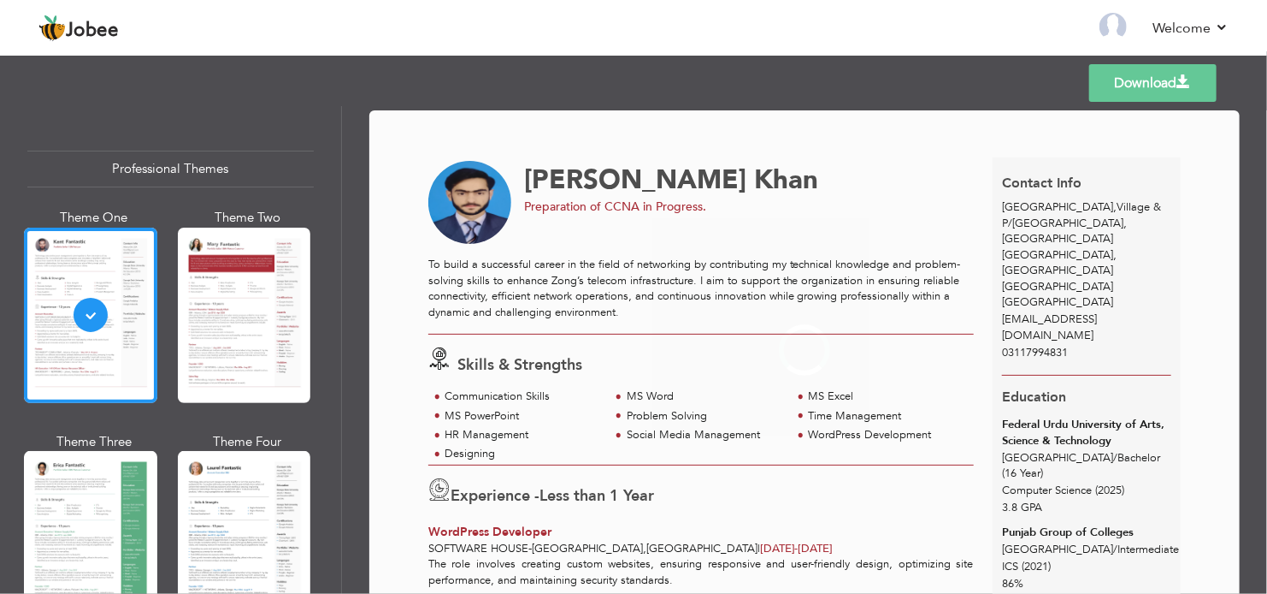
click at [239, 288] on div at bounding box center [244, 314] width 133 height 175
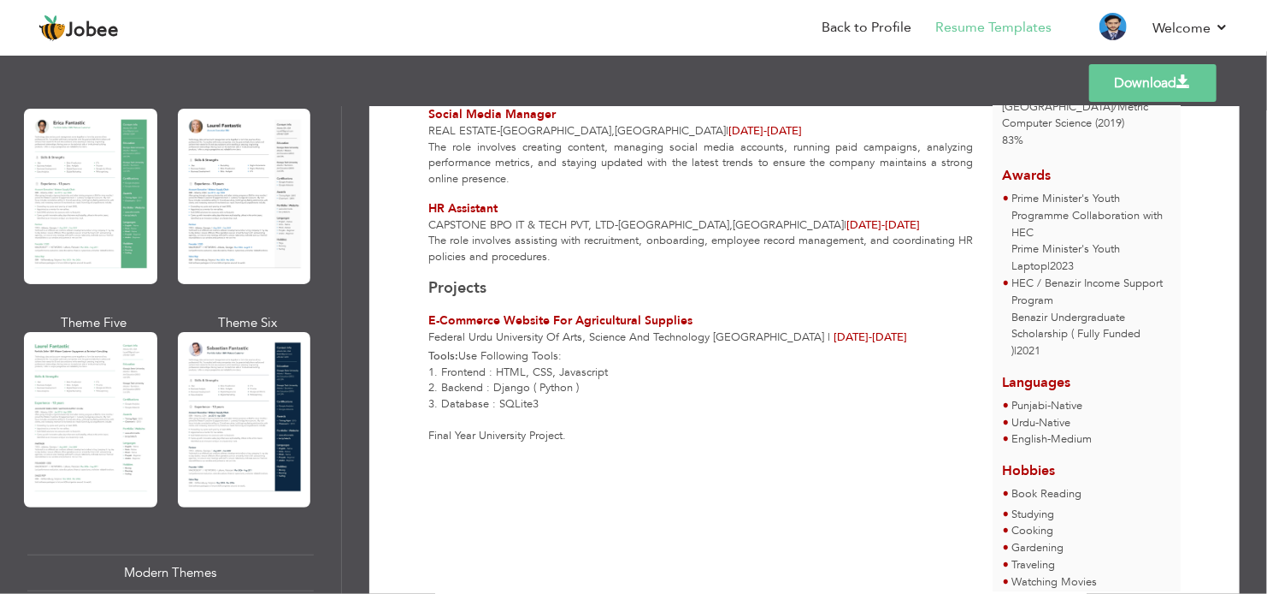
scroll to position [428, 0]
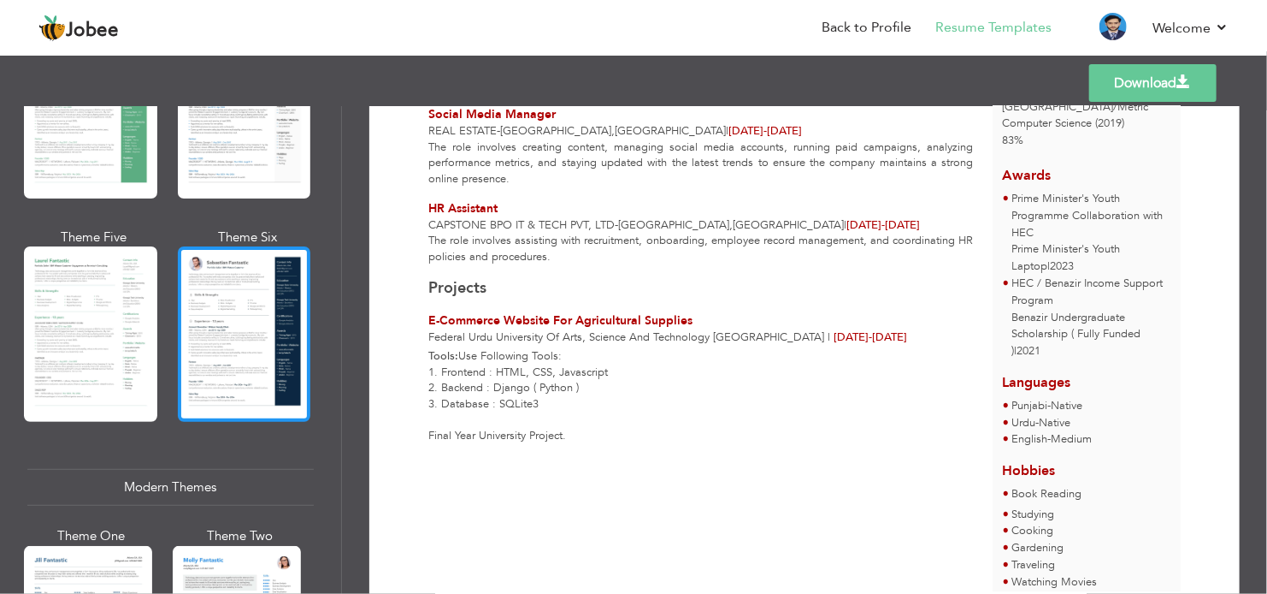
click at [263, 344] on div at bounding box center [244, 333] width 133 height 175
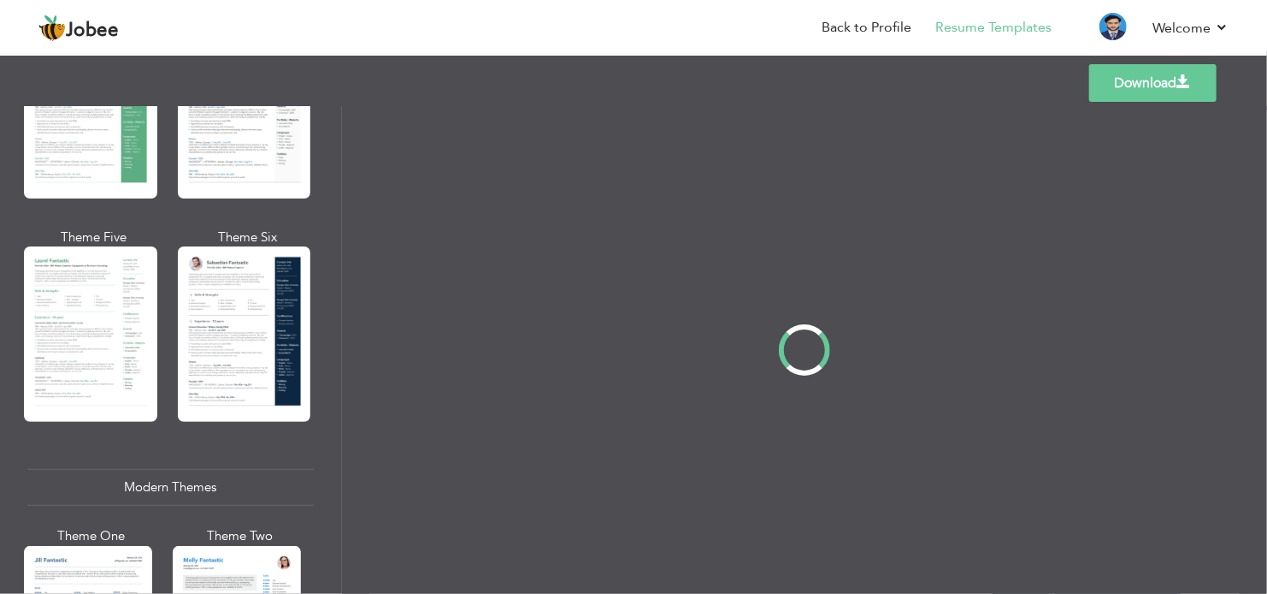
scroll to position [0, 0]
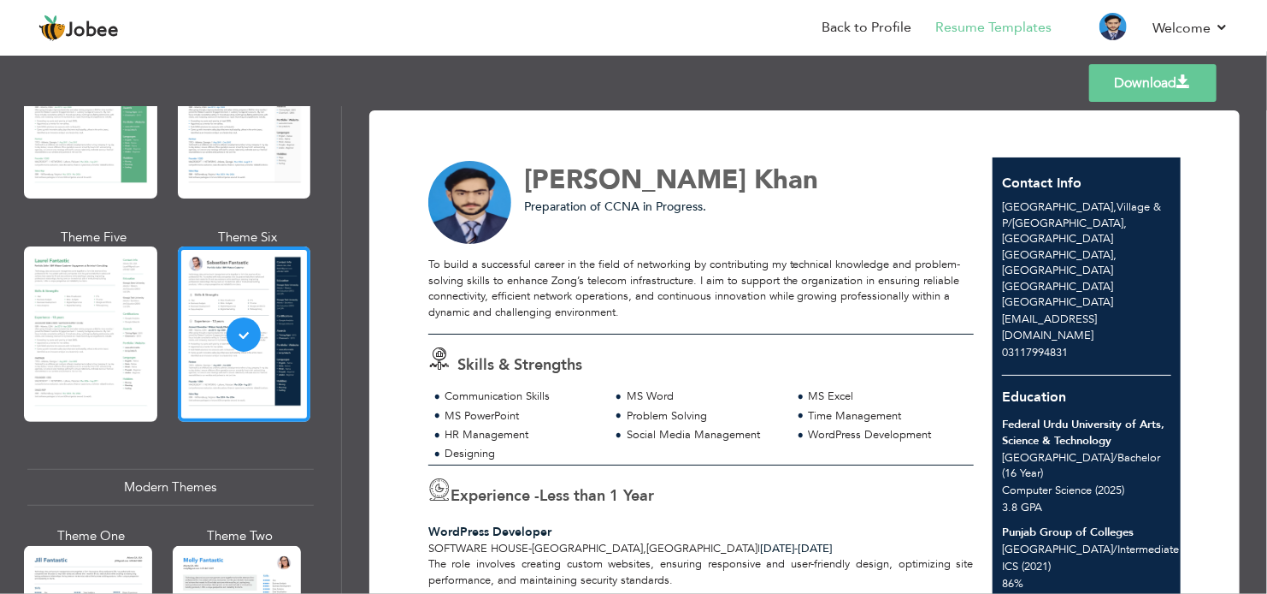
click at [1172, 88] on link "Download" at bounding box center [1153, 83] width 127 height 38
click at [864, 23] on link "Back to Profile" at bounding box center [867, 28] width 90 height 20
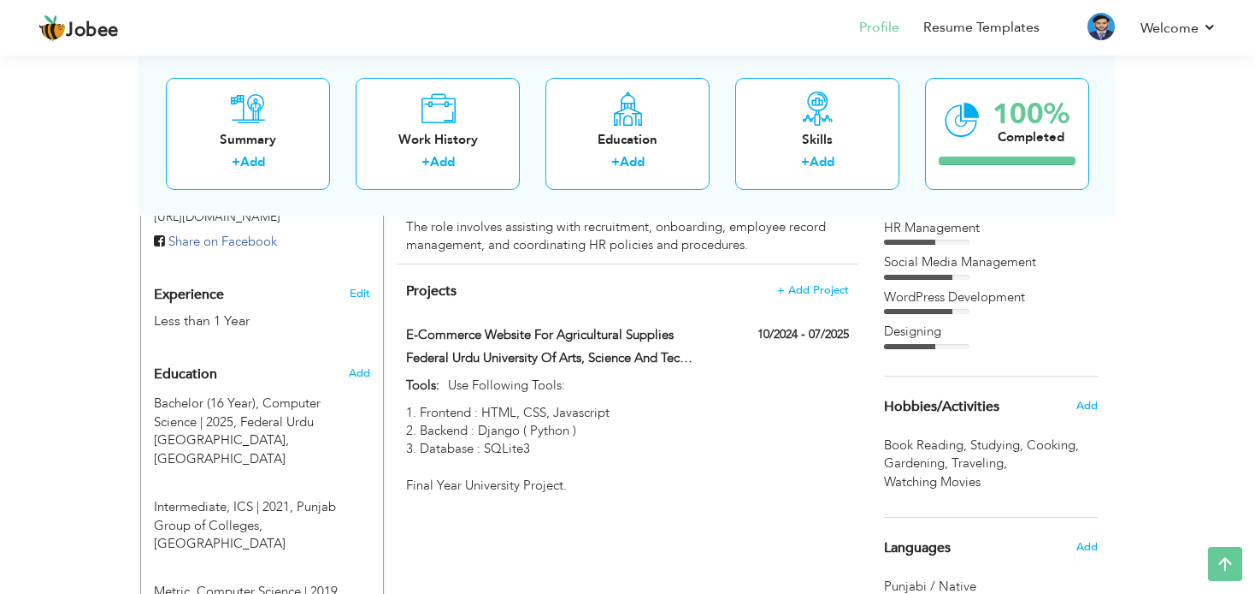
scroll to position [770, 0]
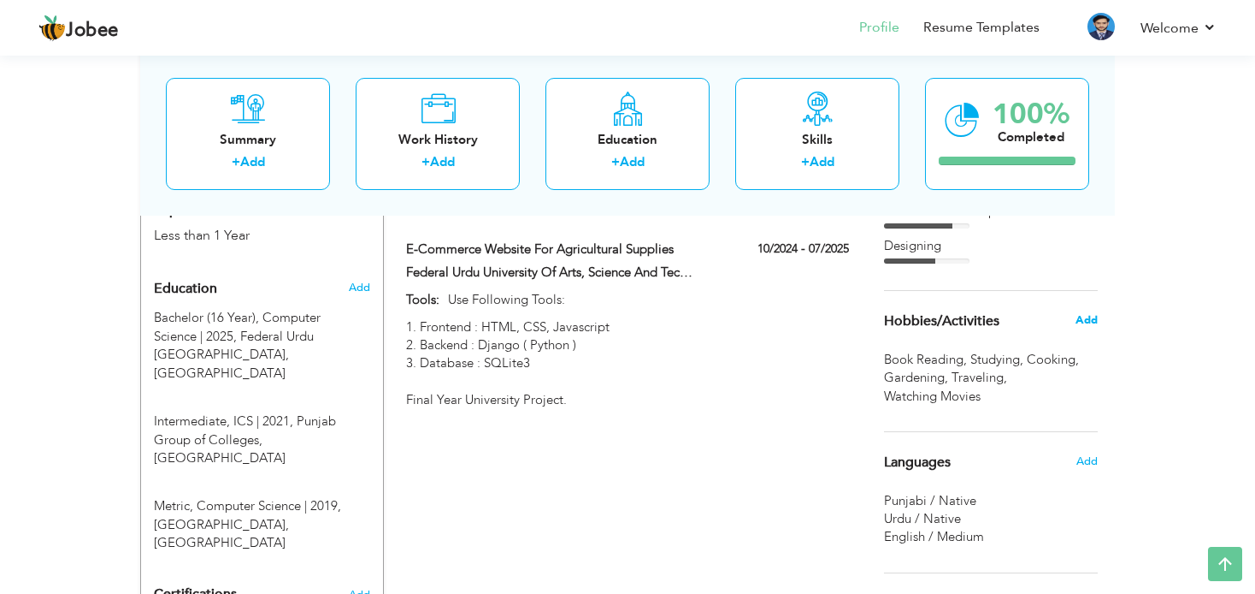
click at [1084, 326] on span "Add" at bounding box center [1087, 319] width 22 height 15
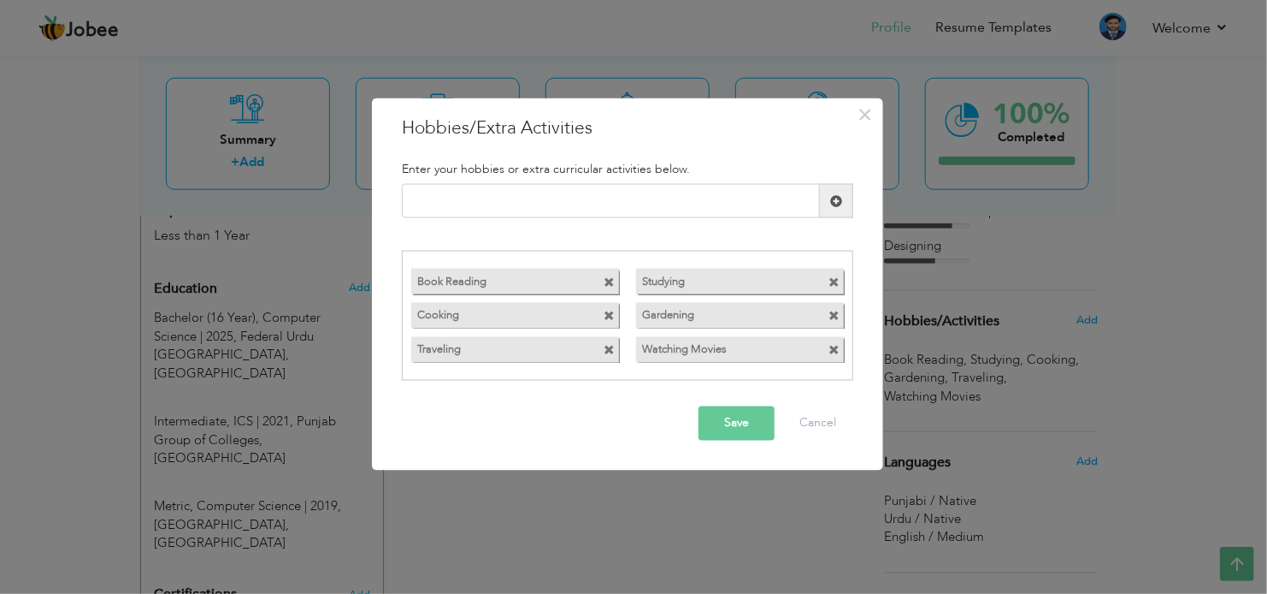
click at [838, 282] on span at bounding box center [834, 281] width 11 height 11
click at [741, 430] on button "Save" at bounding box center [737, 422] width 76 height 34
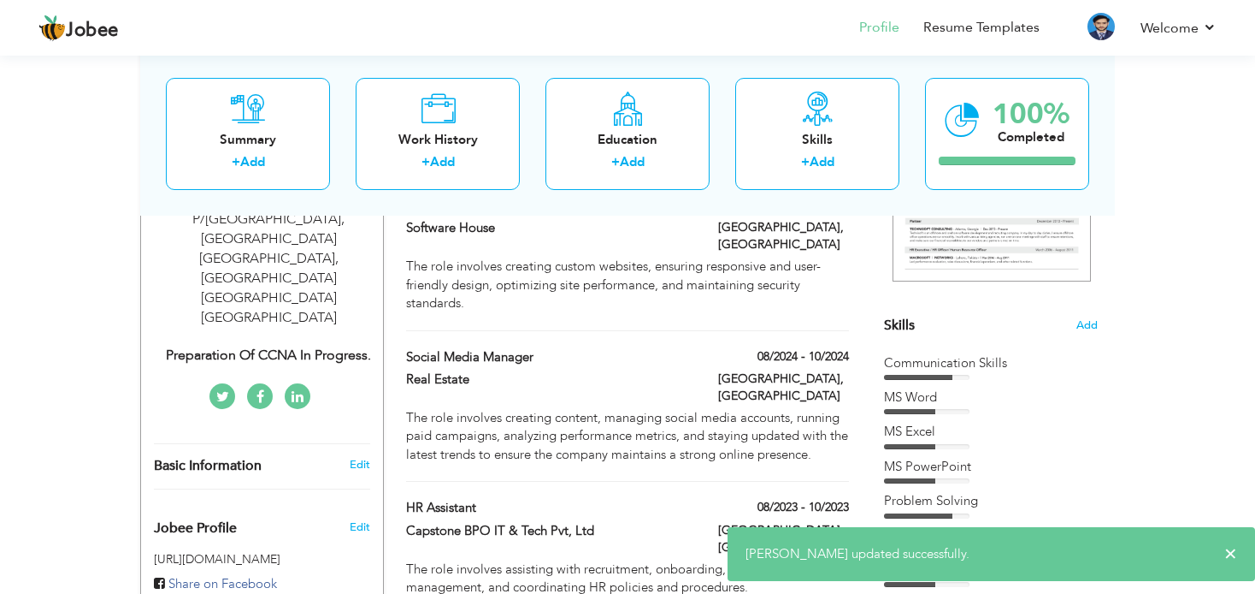
scroll to position [0, 0]
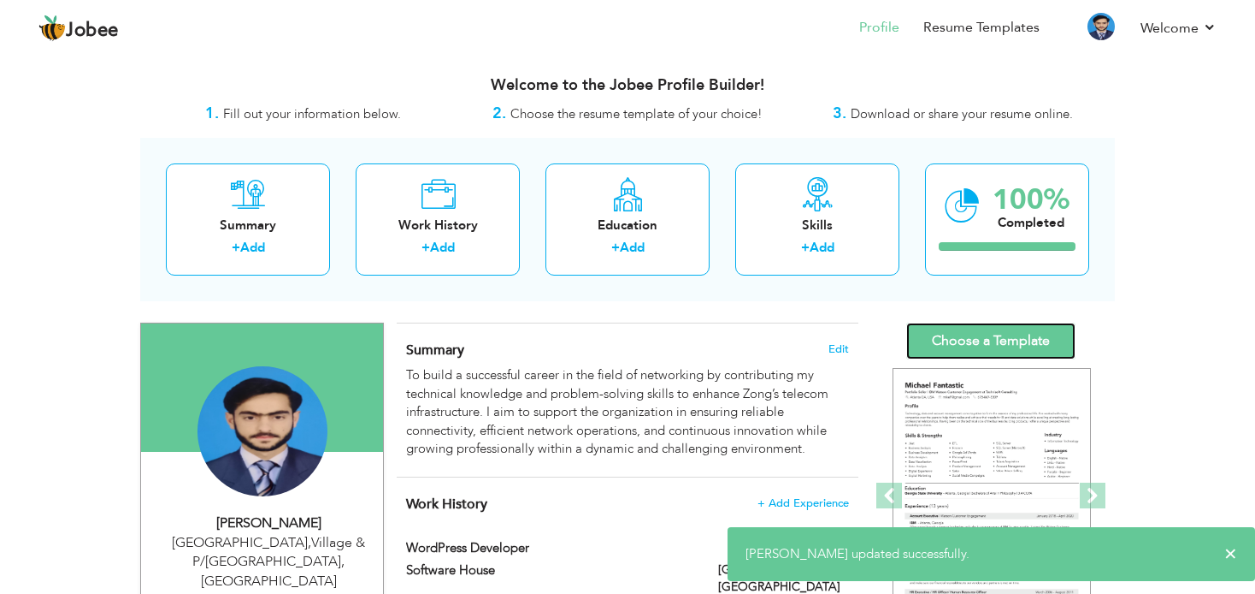
click at [978, 336] on link "Choose a Template" at bounding box center [991, 340] width 169 height 37
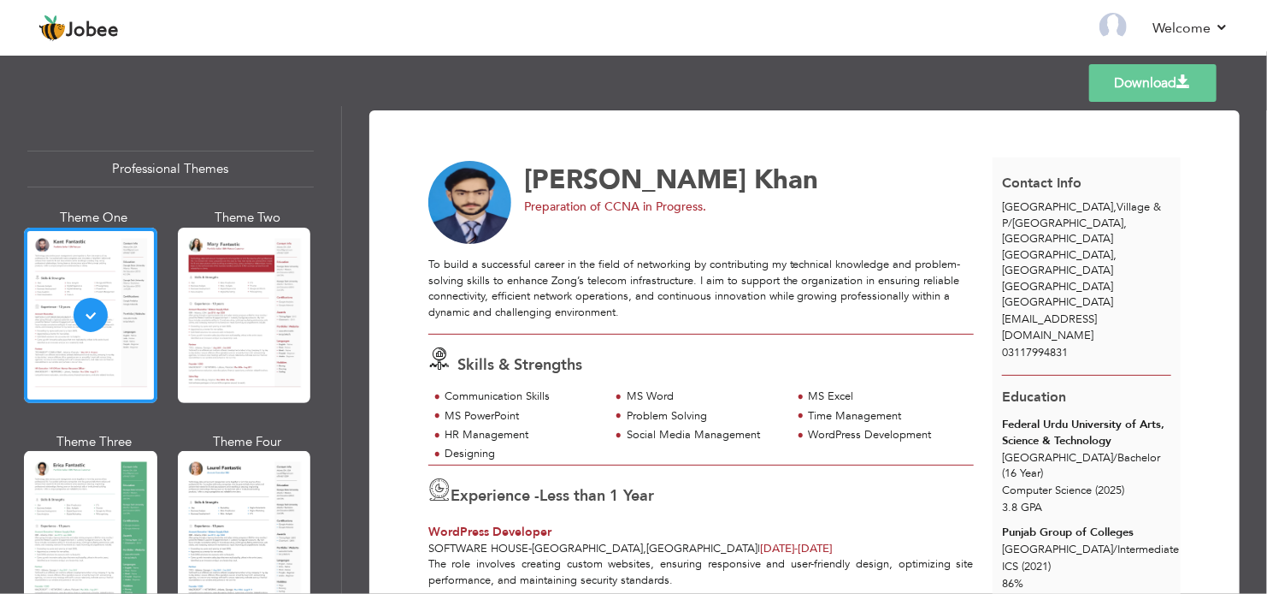
click at [143, 178] on div "Professional Themes" at bounding box center [170, 169] width 286 height 37
click at [146, 167] on div "Professional Themes" at bounding box center [170, 169] width 286 height 37
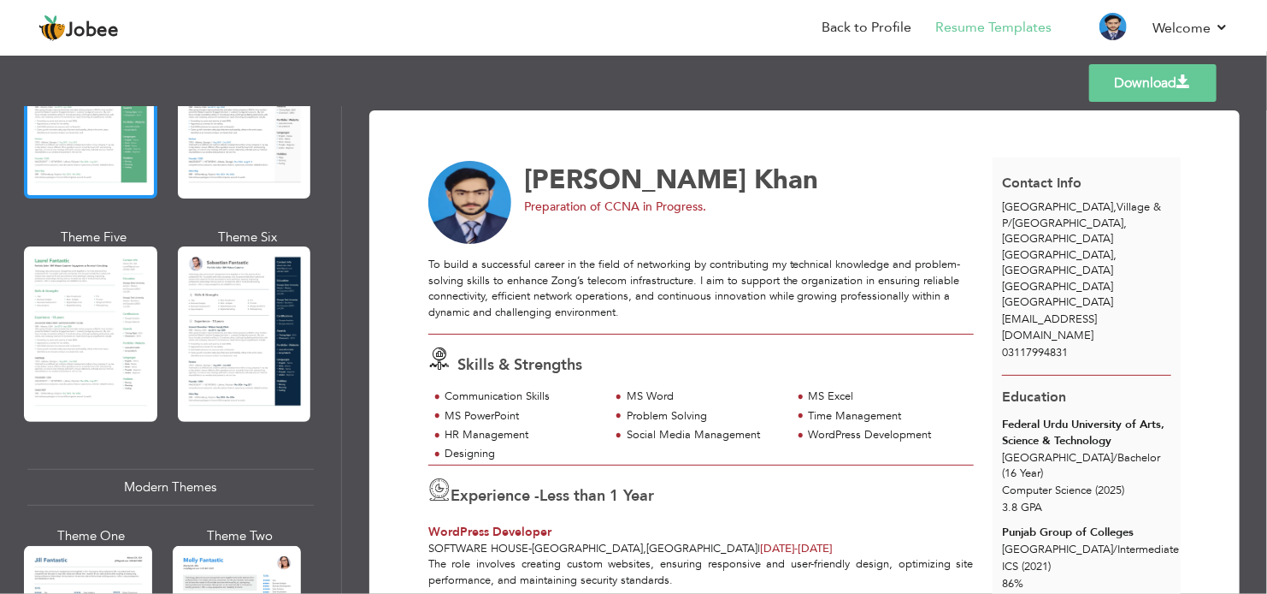
scroll to position [684, 0]
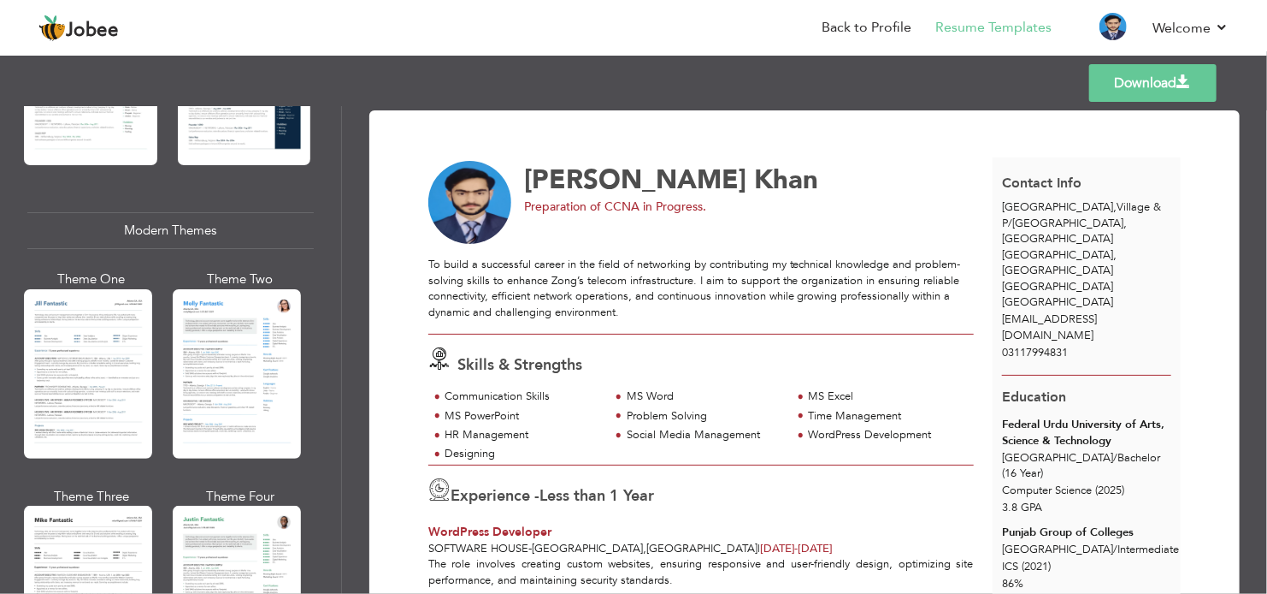
click at [169, 218] on div "Modern Themes" at bounding box center [170, 230] width 286 height 37
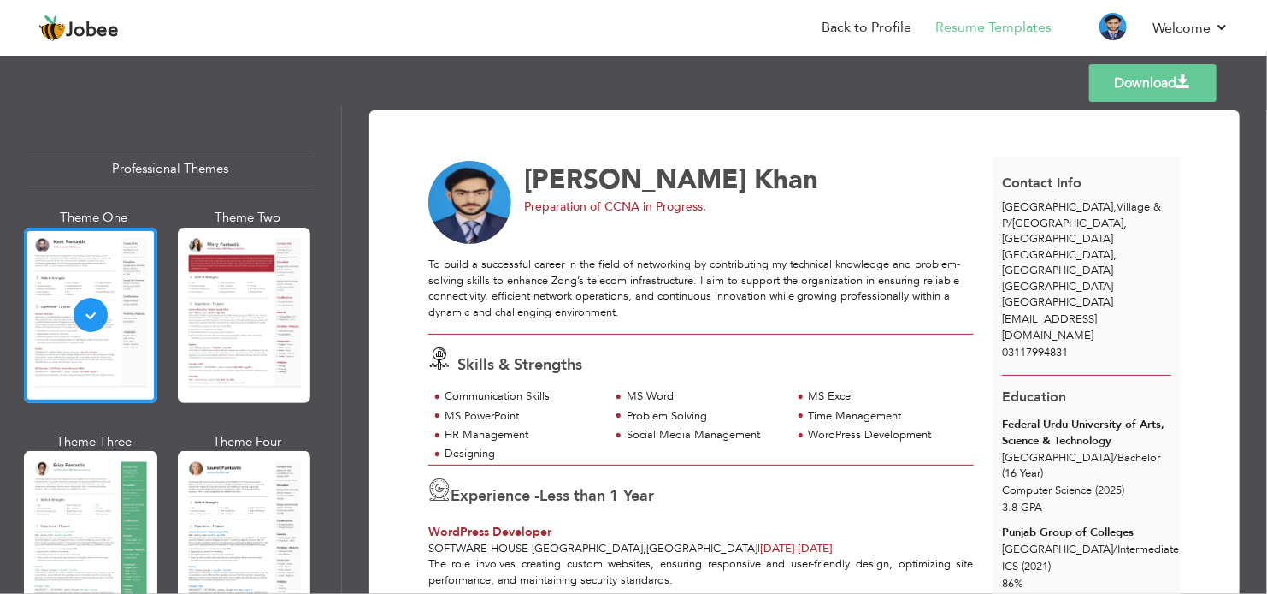
scroll to position [513, 0]
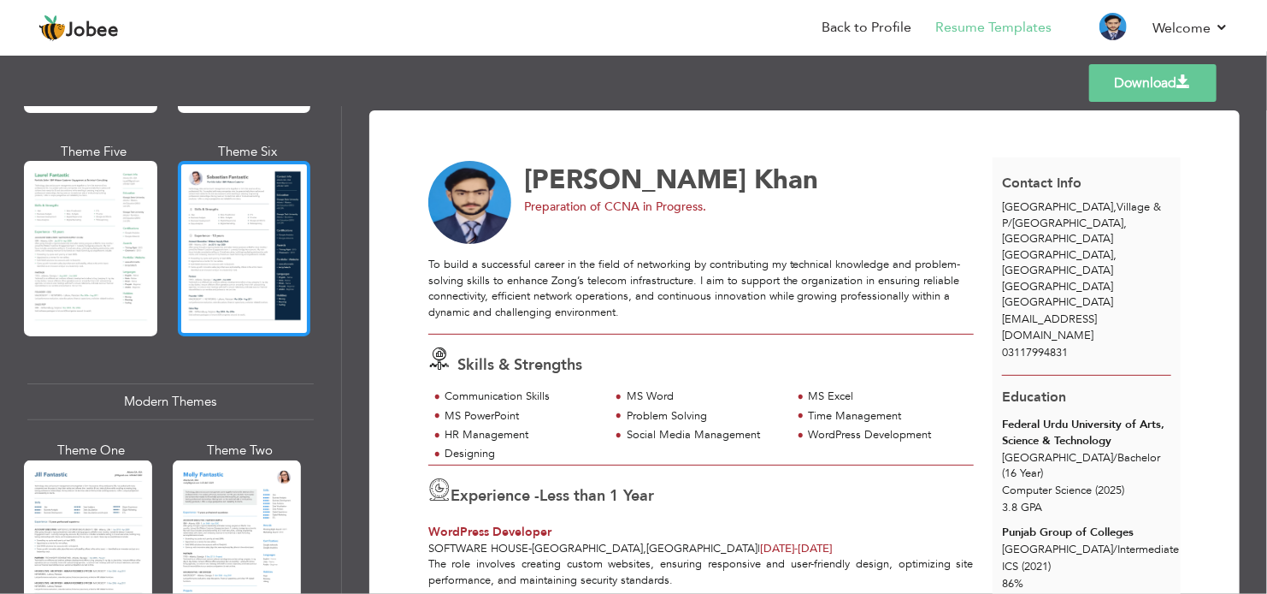
click at [245, 242] on div at bounding box center [244, 248] width 133 height 175
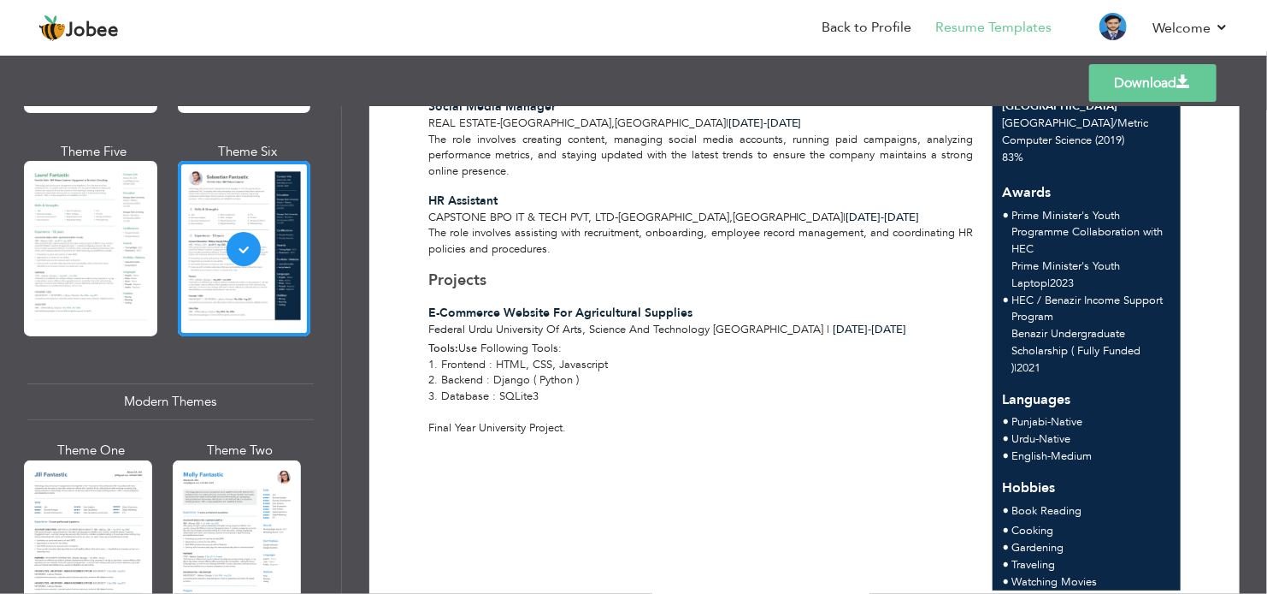
scroll to position [0, 0]
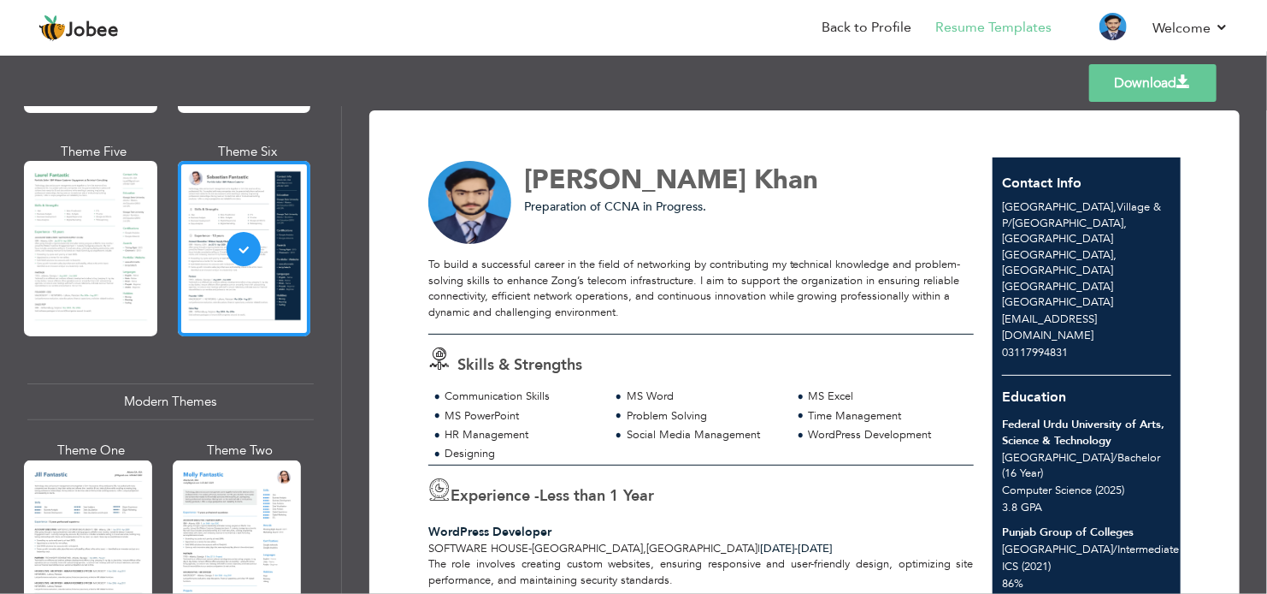
click at [1154, 94] on link "Download" at bounding box center [1153, 83] width 127 height 38
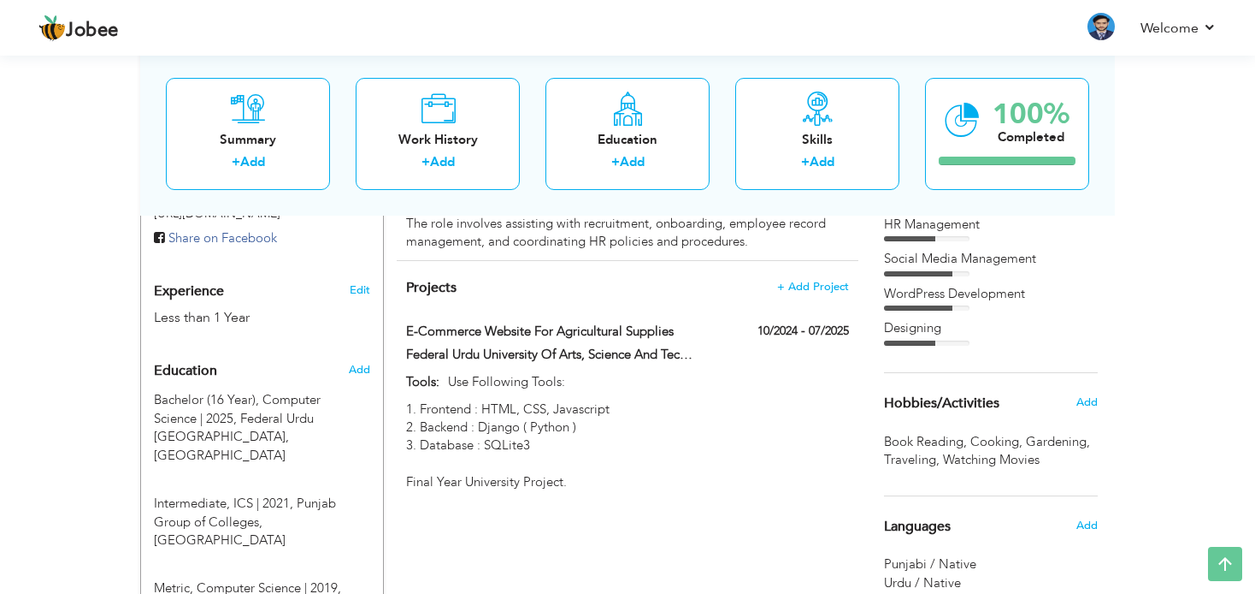
scroll to position [174, 0]
